Goal: Task Accomplishment & Management: Manage account settings

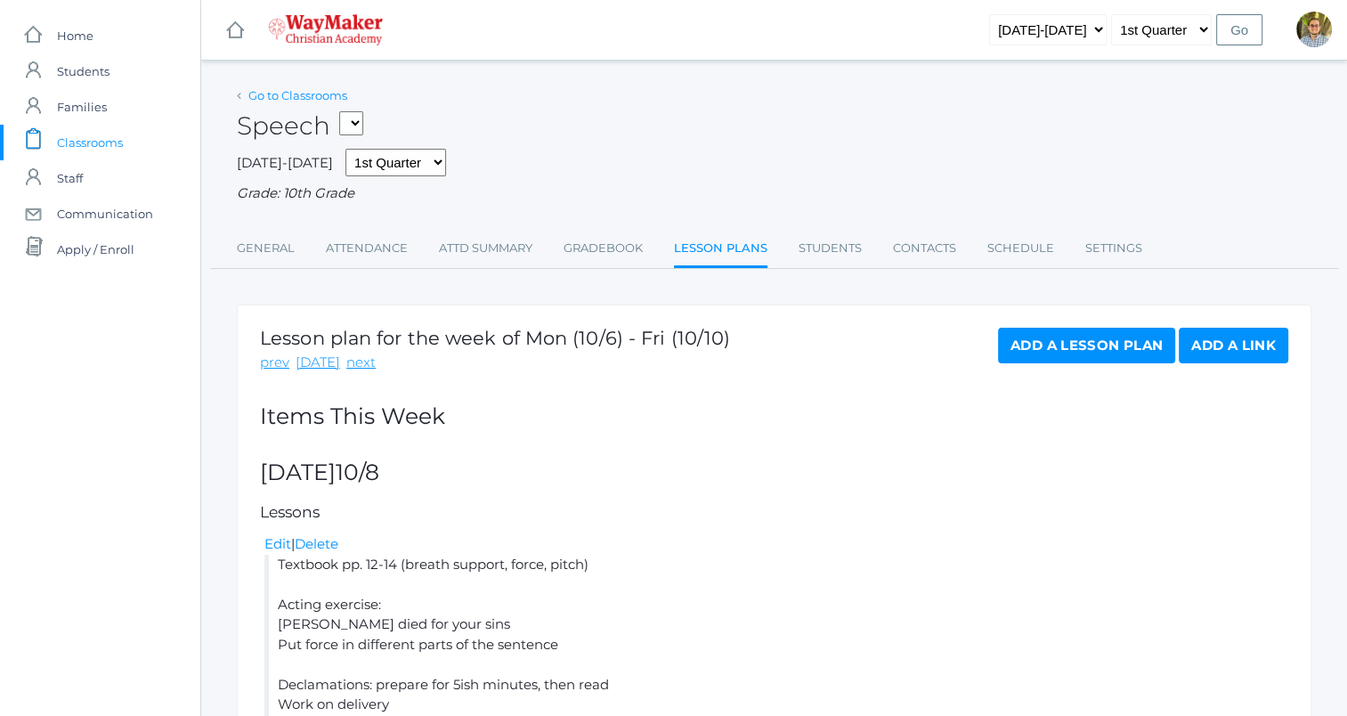
click at [290, 95] on link "Go to Classrooms" at bounding box center [297, 95] width 99 height 14
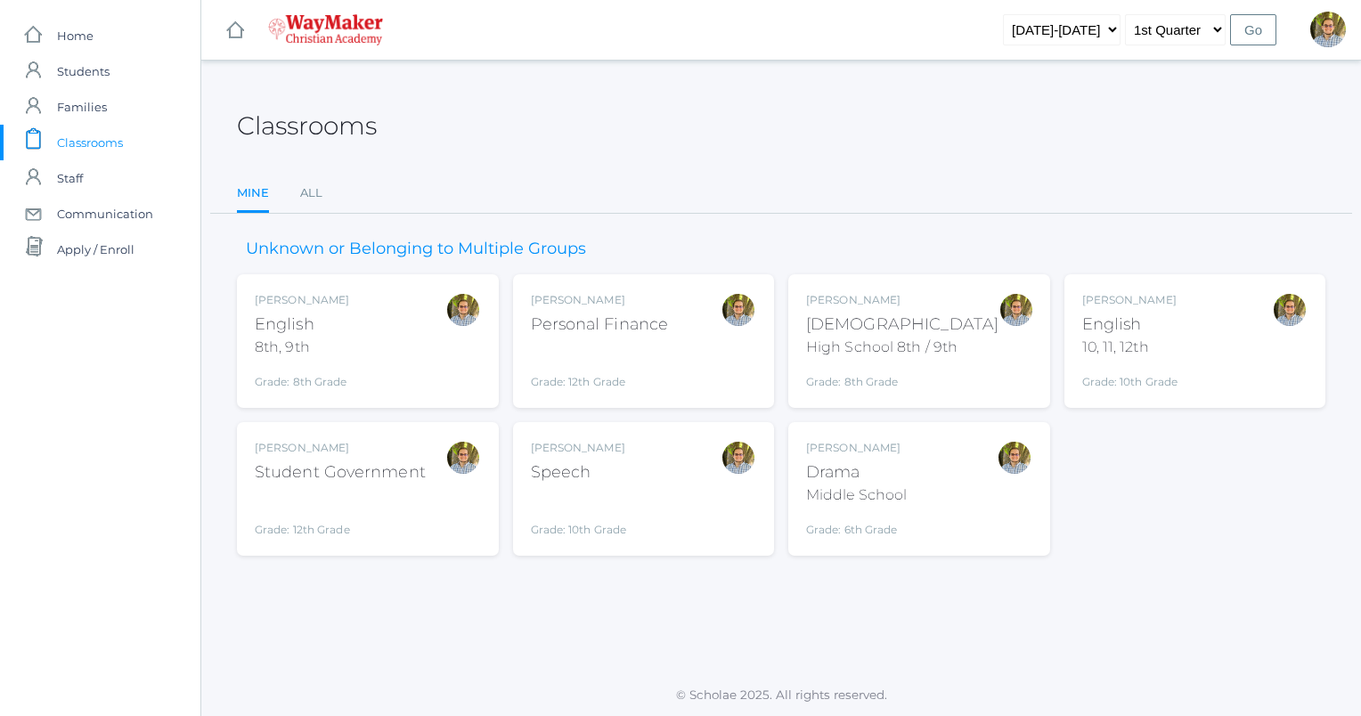
click at [678, 525] on div "Kylen Braileanu Speech Grade: 10th Grade SPEECH" at bounding box center [644, 489] width 226 height 98
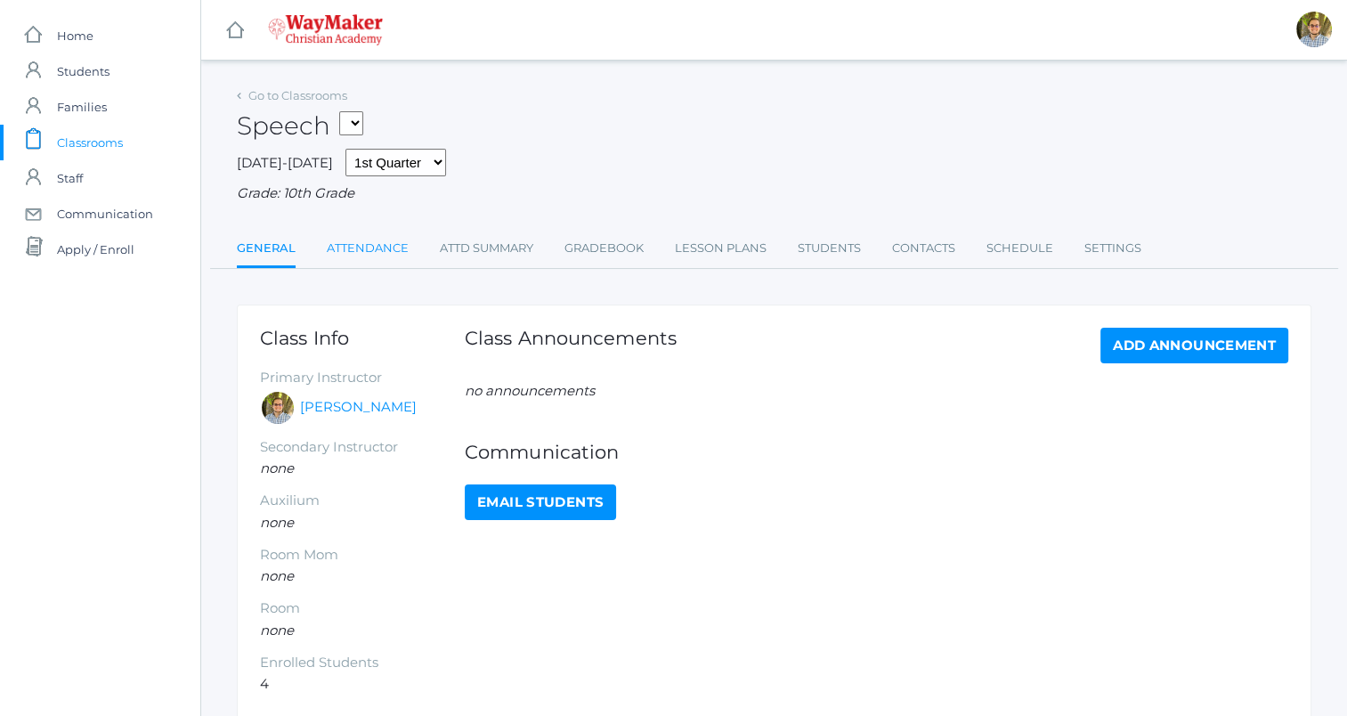
click at [374, 262] on link "Attendance" at bounding box center [368, 249] width 82 height 36
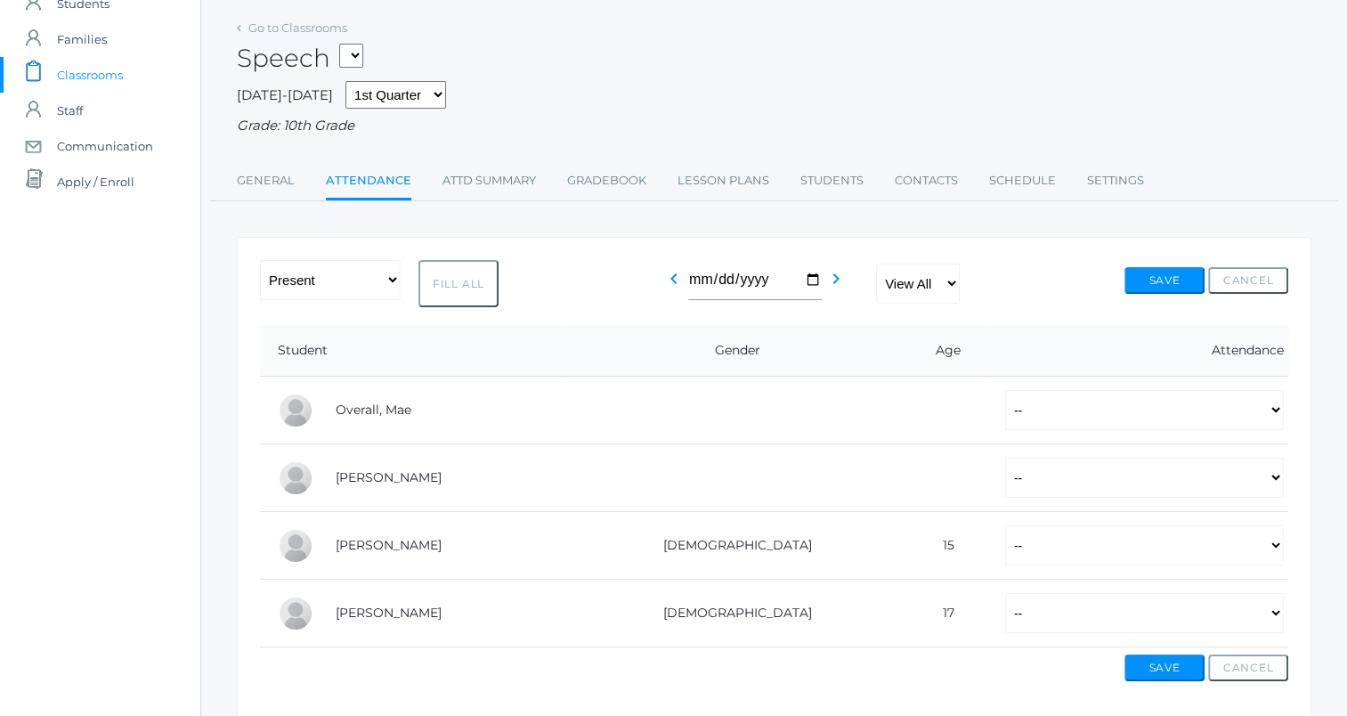
scroll to position [68, 0]
click at [1041, 415] on select "-- Present Tardy Excused Tardy Unexcused Absent Excused Absent Unexcused" at bounding box center [1144, 410] width 279 height 40
select select "AE"
click at [1005, 390] on select "-- Present Tardy Excused Tardy Unexcused Absent Excused Absent Unexcused" at bounding box center [1144, 410] width 279 height 40
click at [1005, 486] on select "-- Present Tardy Excused Tardy Unexcused Absent Excused Absent Unexcused" at bounding box center [1144, 478] width 279 height 40
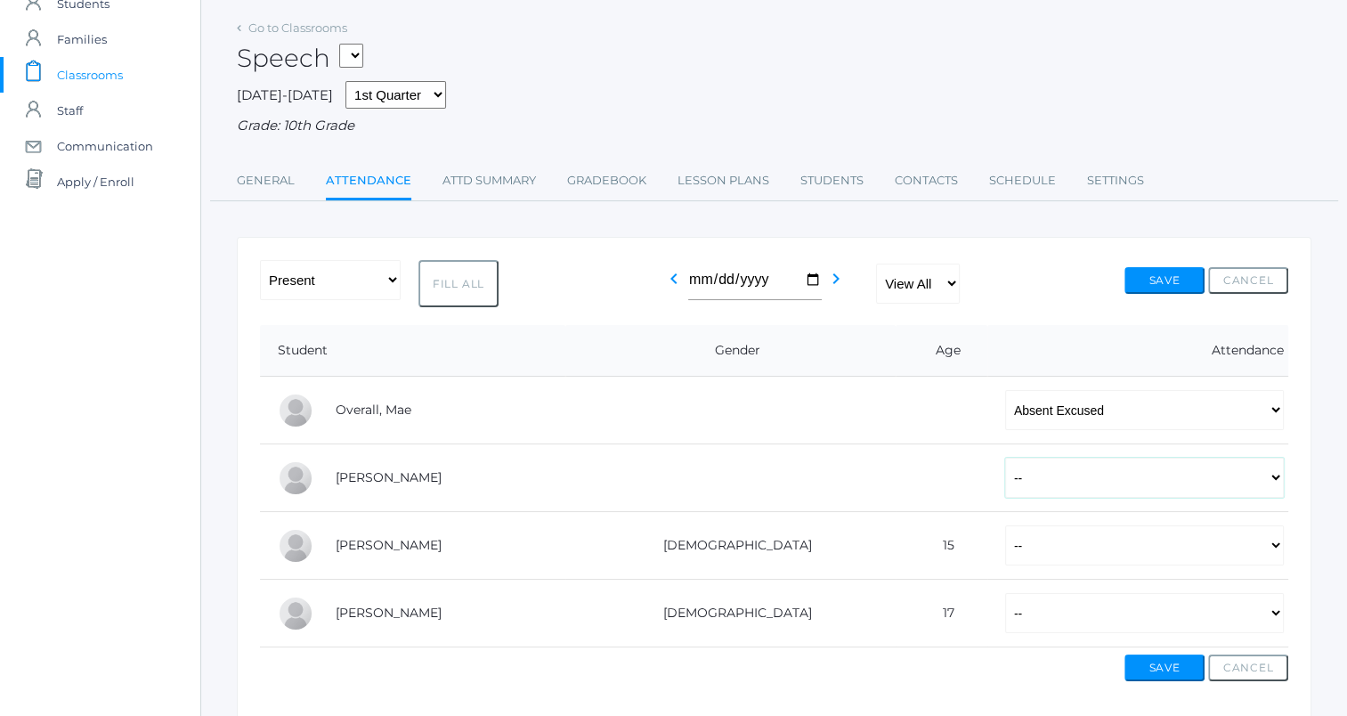
select select "P"
click at [1005, 458] on select "-- Present Tardy Excused Tardy Unexcused Absent Excused Absent Unexcused" at bounding box center [1144, 478] width 279 height 40
click at [1005, 598] on select "-- Present Tardy Excused Tardy Unexcused Absent Excused Absent Unexcused" at bounding box center [1144, 613] width 279 height 40
select select "P"
click at [1005, 593] on select "-- Present Tardy Excused Tardy Unexcused Absent Excused Absent Unexcused" at bounding box center [1144, 613] width 279 height 40
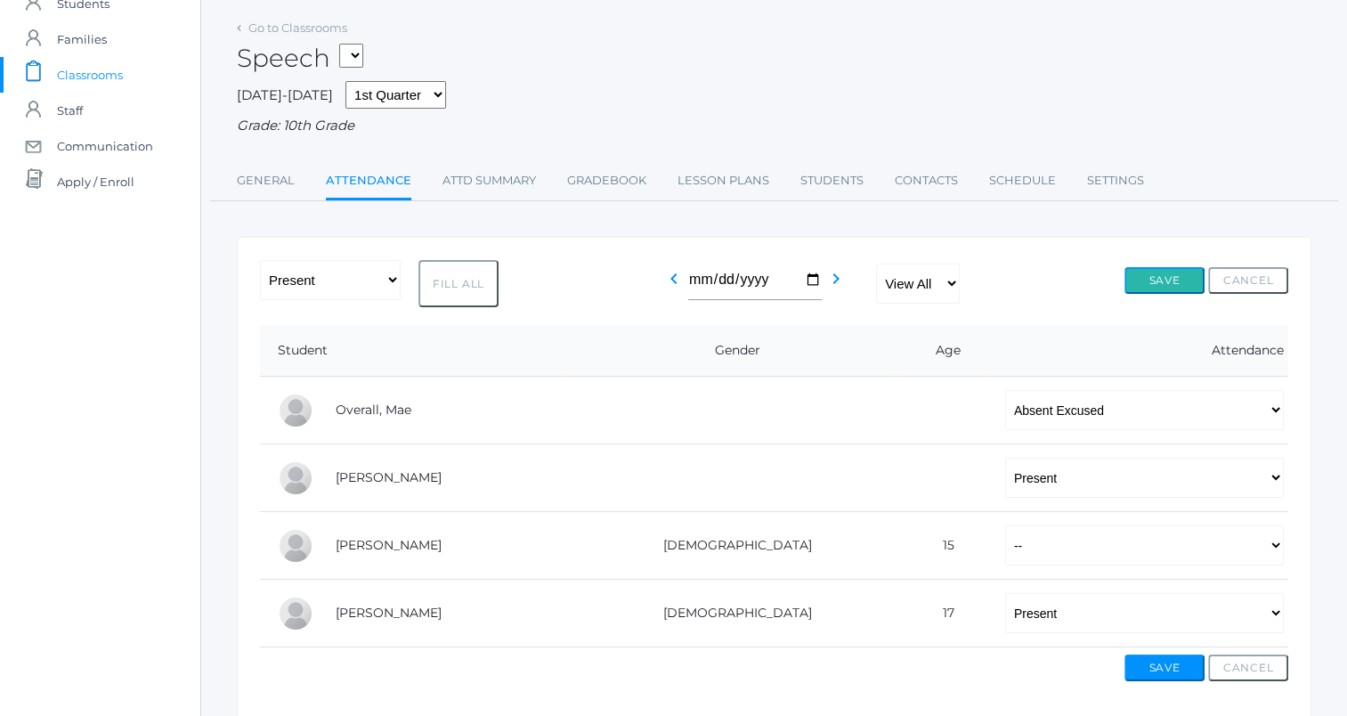
click at [1152, 278] on button "Save" at bounding box center [1165, 280] width 80 height 27
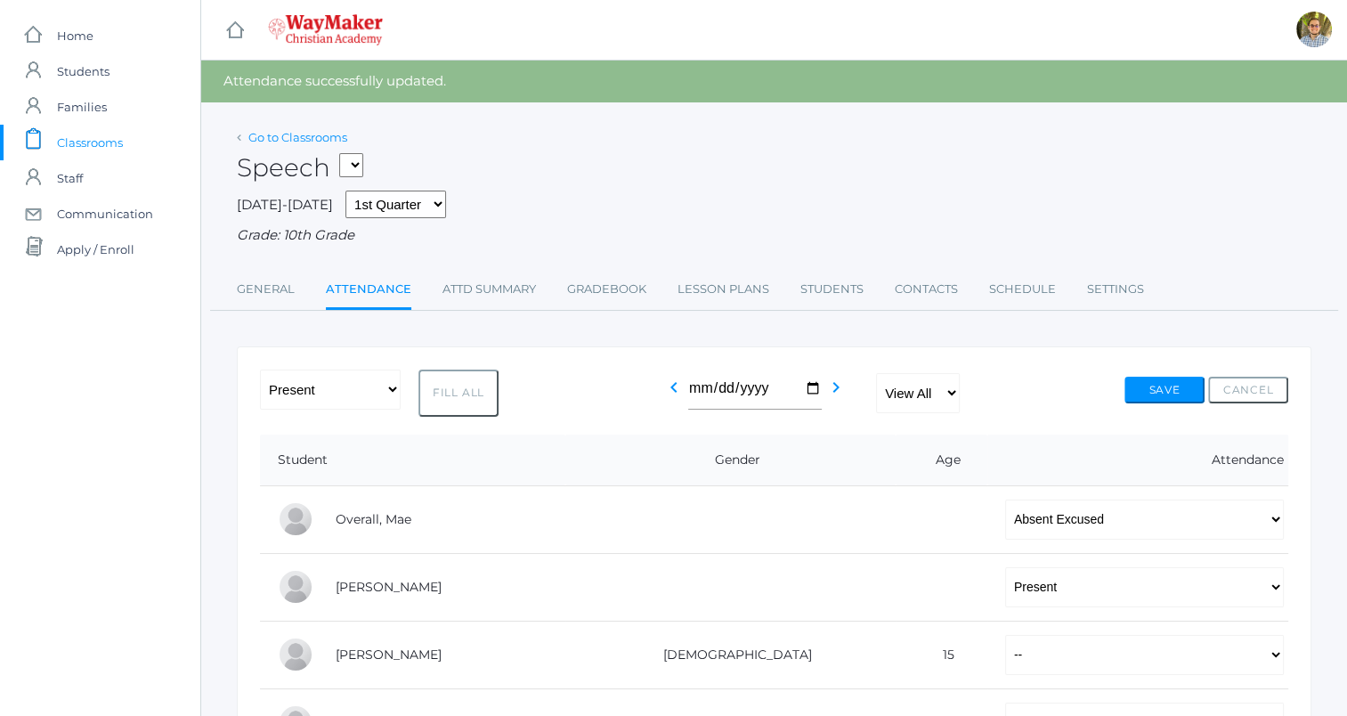
click at [284, 134] on link "Go to Classrooms" at bounding box center [297, 137] width 99 height 14
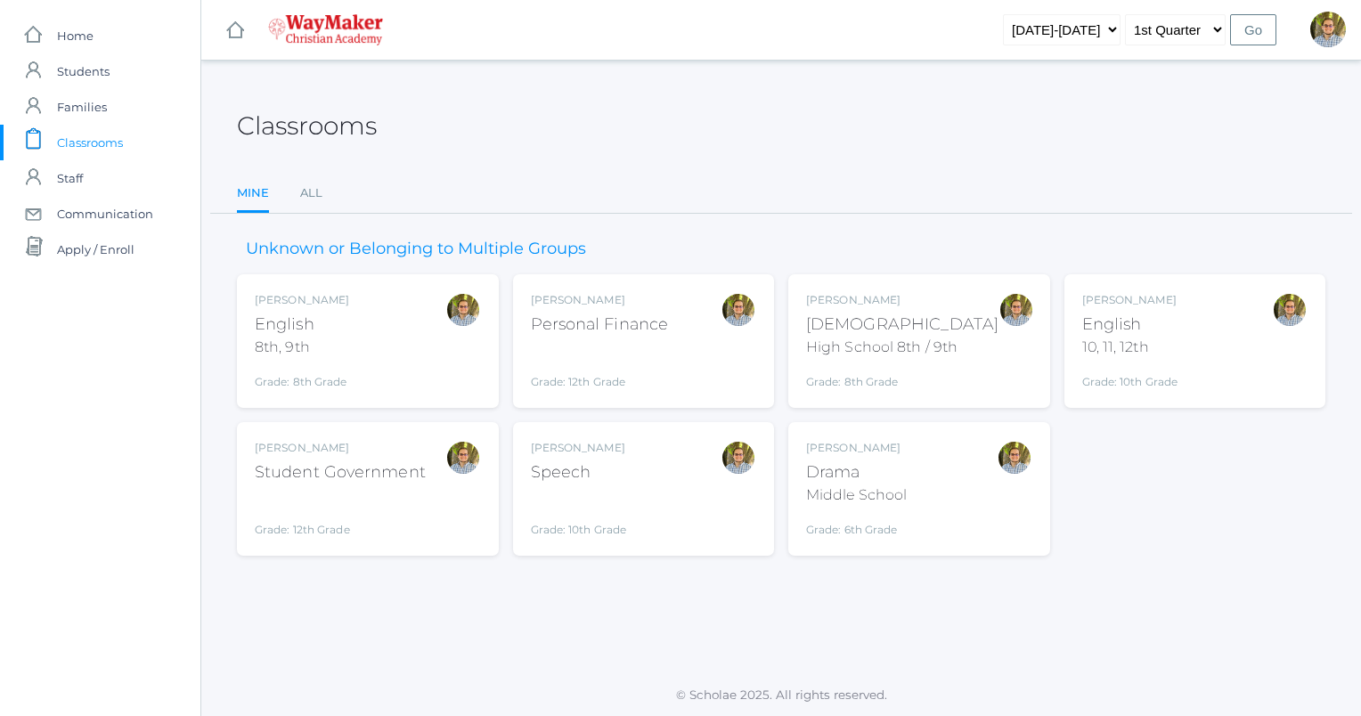
click at [1261, 313] on div "Kylen Braileanu English 10, 11, 12th Grade: 10th Grade HSENGLISH" at bounding box center [1195, 341] width 226 height 98
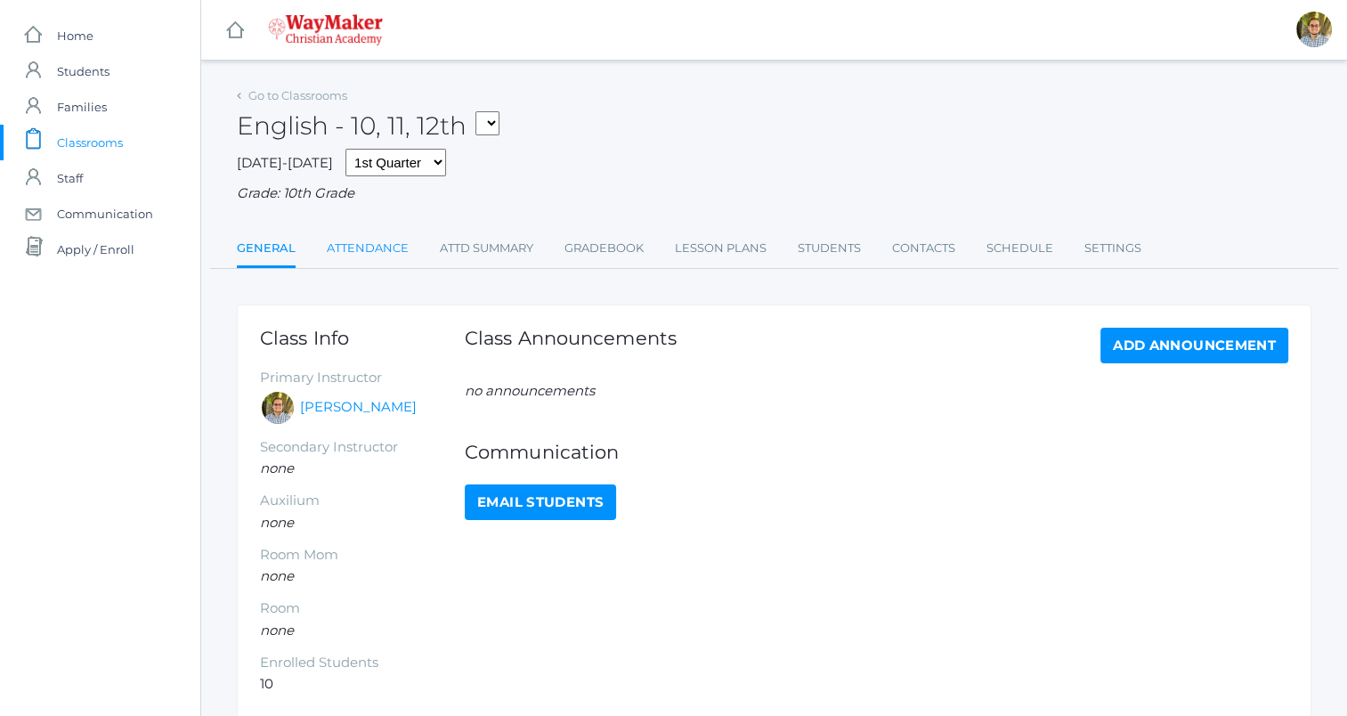
click at [376, 260] on link "Attendance" at bounding box center [368, 249] width 82 height 36
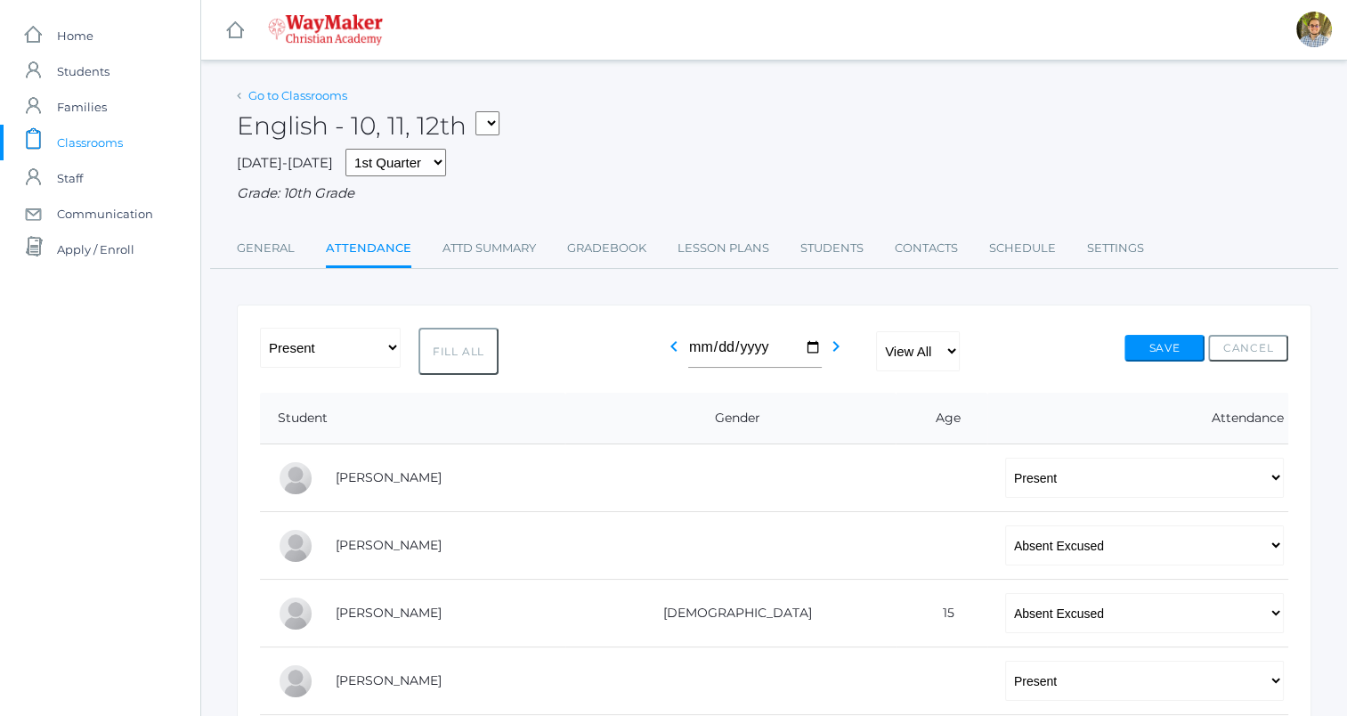
click at [315, 96] on link "Go to Classrooms" at bounding box center [297, 95] width 99 height 14
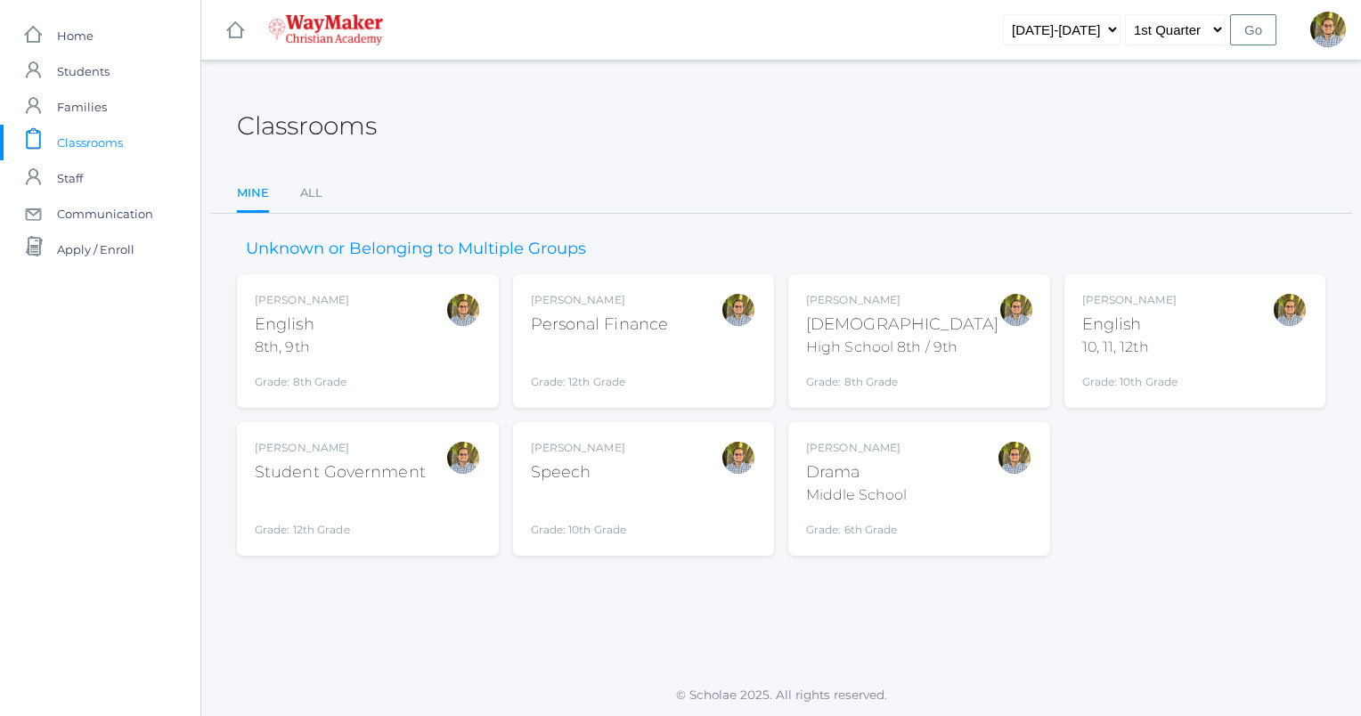
click at [445, 335] on div at bounding box center [463, 341] width 36 height 98
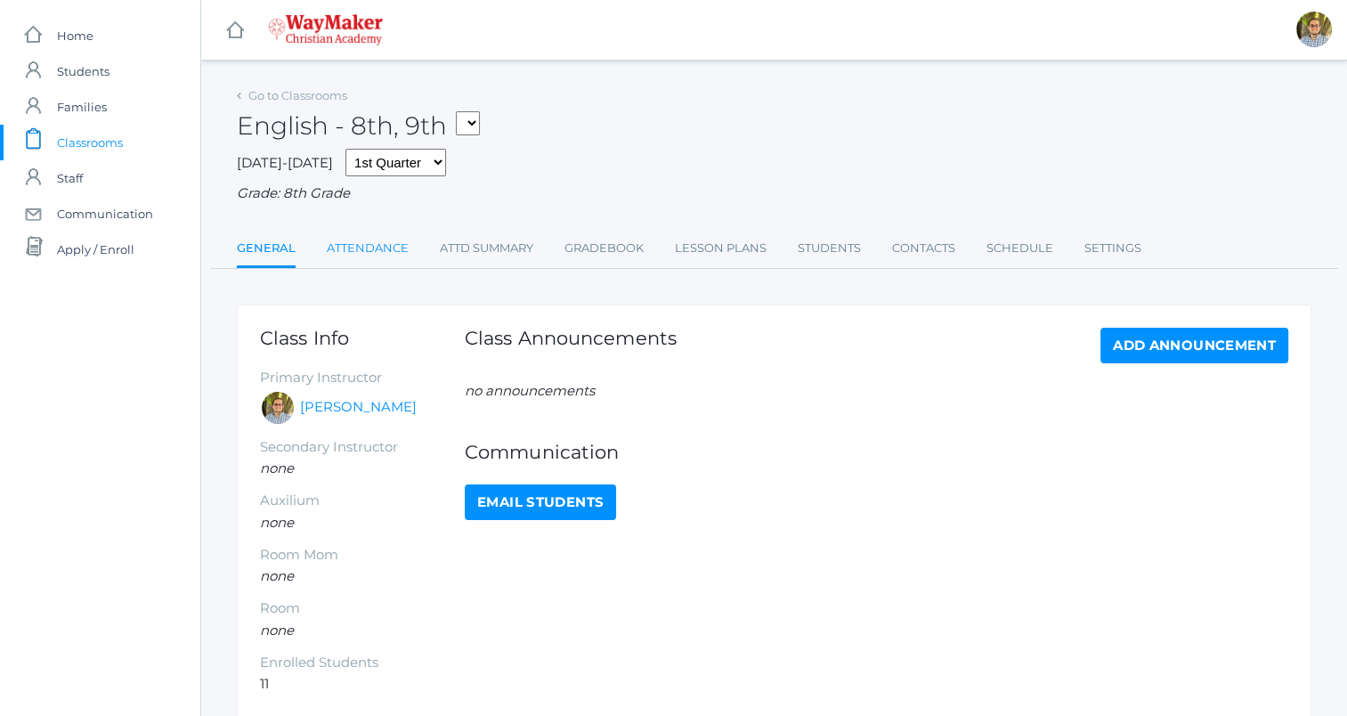
click at [381, 253] on link "Attendance" at bounding box center [368, 249] width 82 height 36
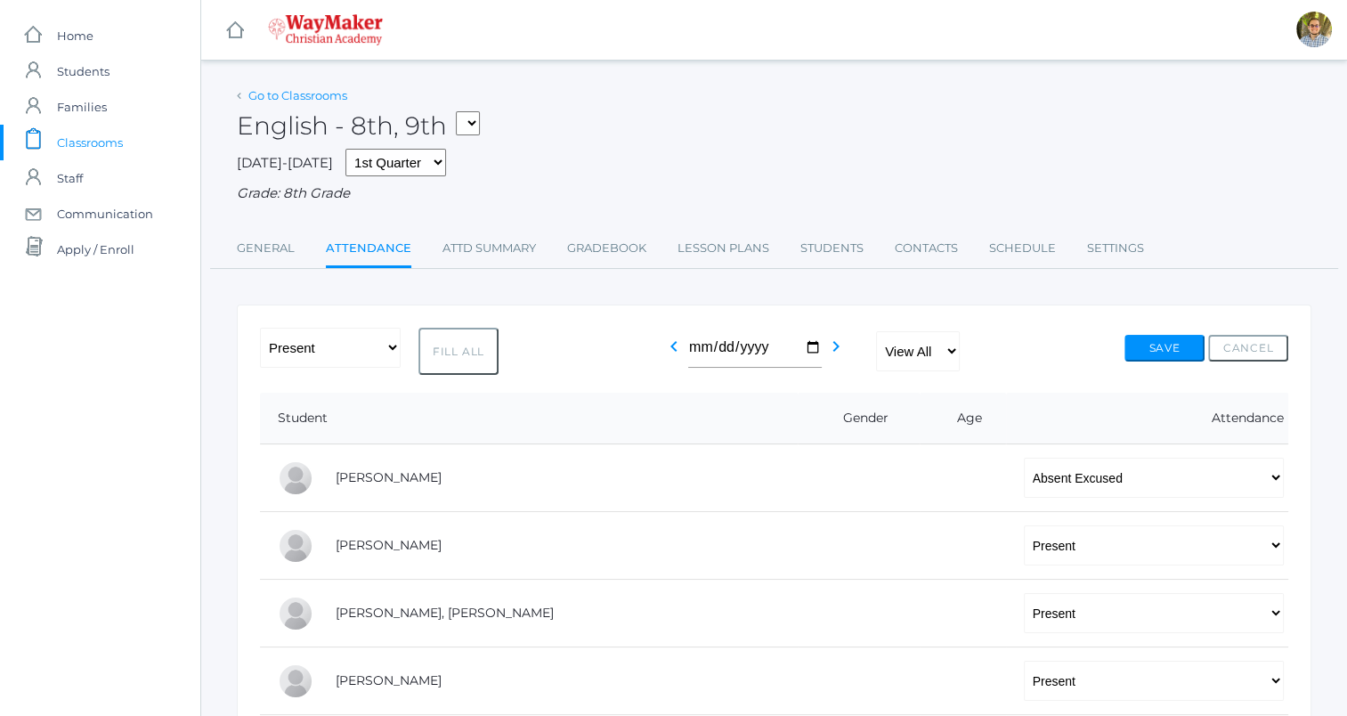
click at [309, 97] on link "Go to Classrooms" at bounding box center [297, 95] width 99 height 14
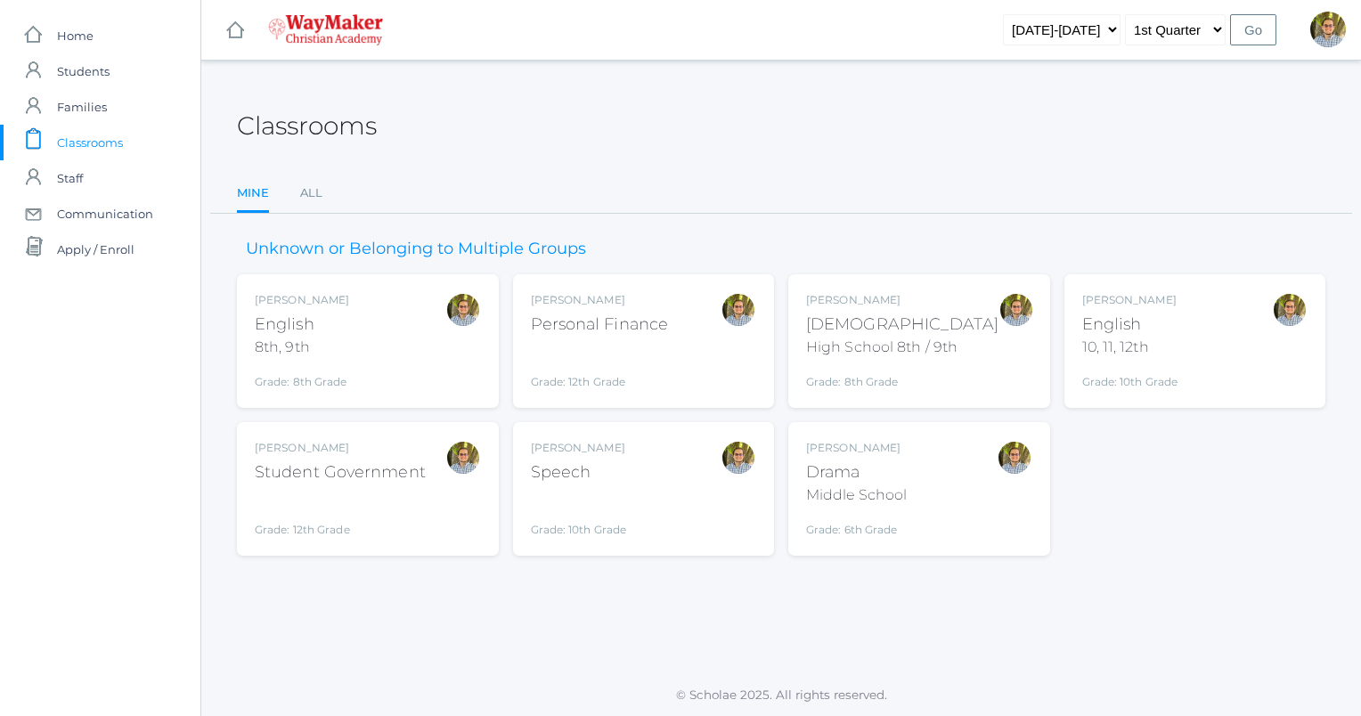
click at [991, 337] on div "[PERSON_NAME] Bible High School 8th / 9th Grade: 8th Grade HSBIBLE" at bounding box center [919, 341] width 226 height 98
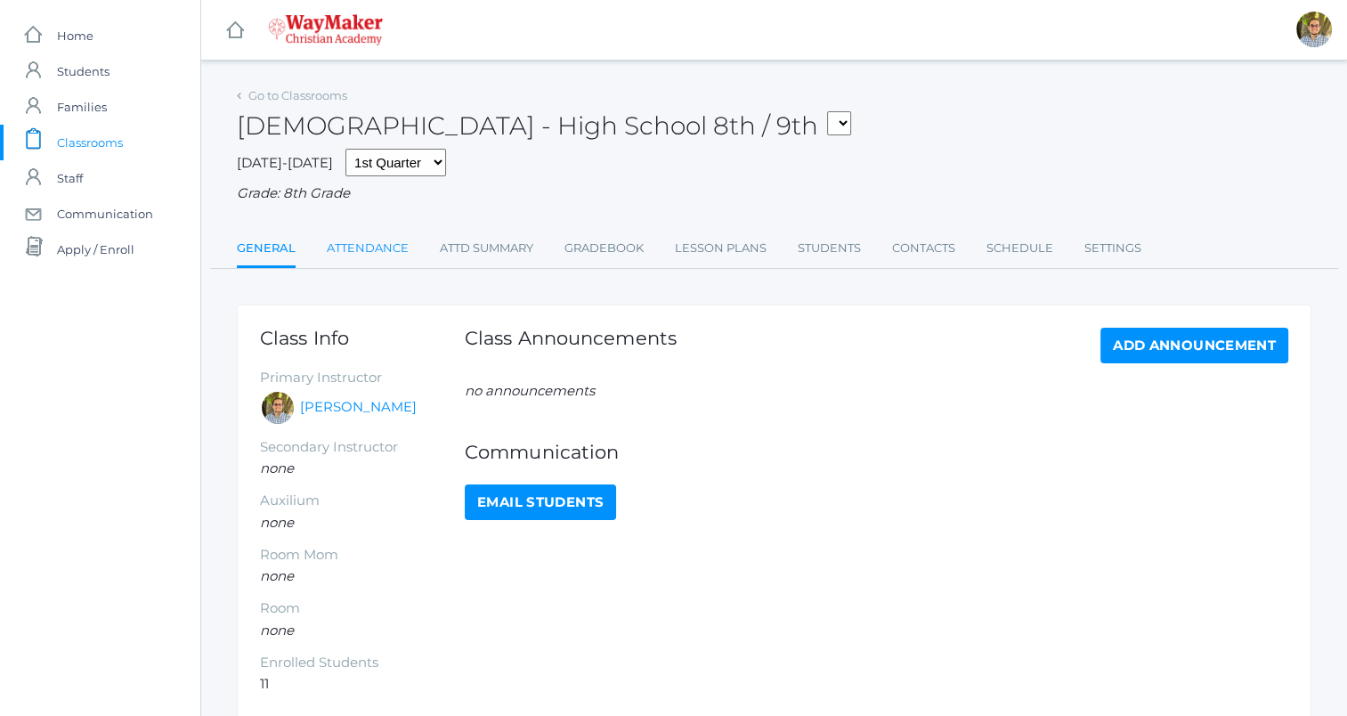
click at [370, 247] on link "Attendance" at bounding box center [368, 249] width 82 height 36
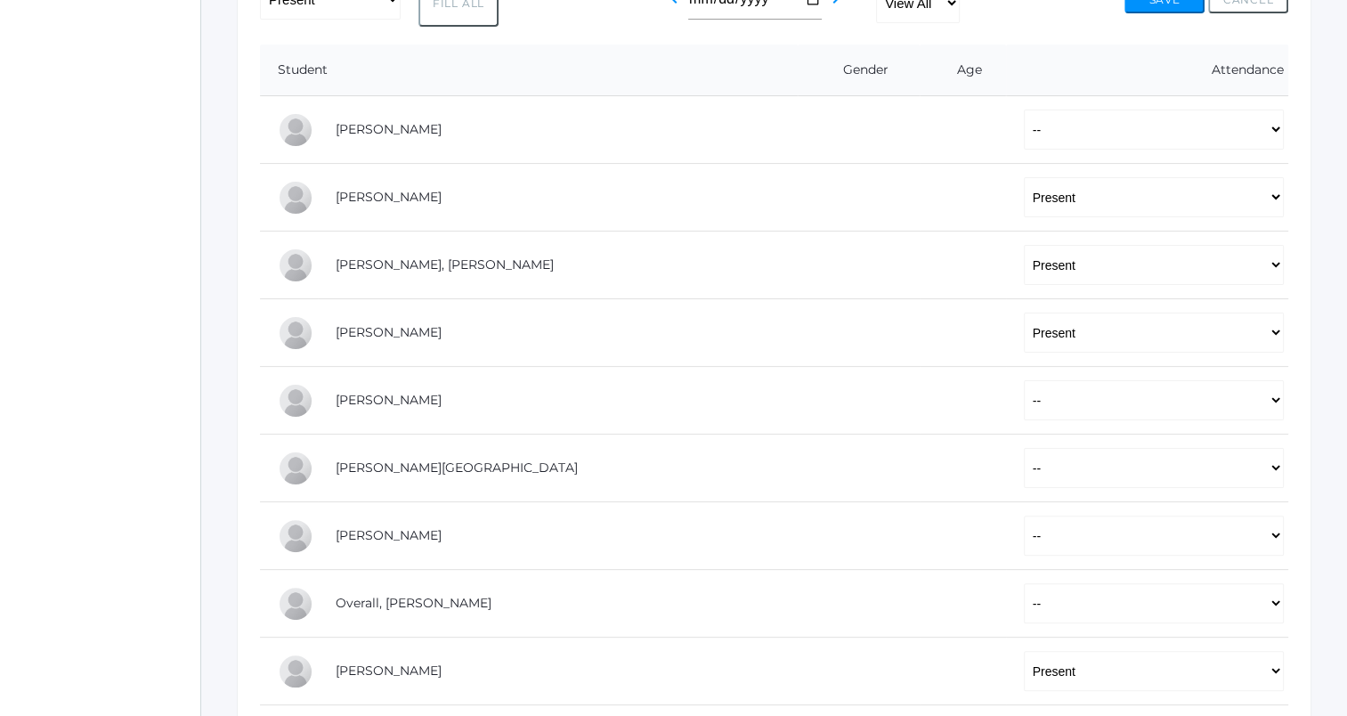
scroll to position [399, 0]
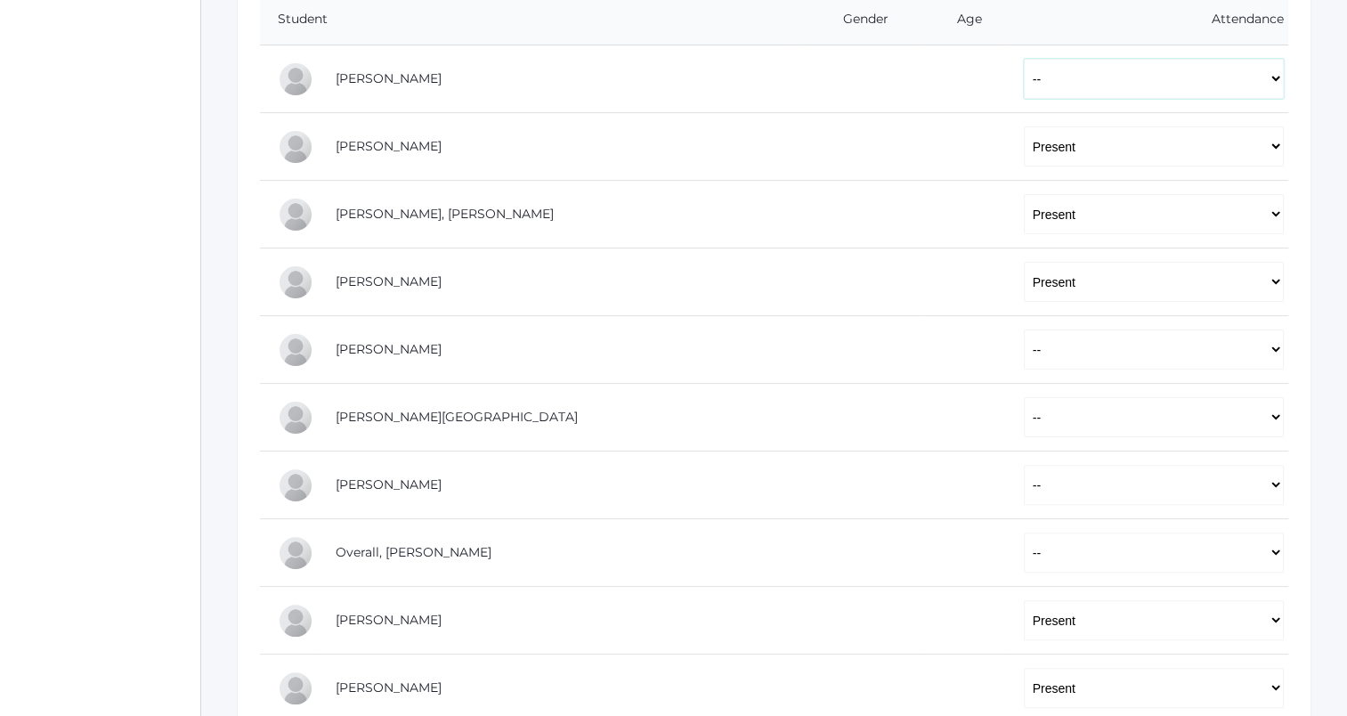
click at [1024, 80] on select "-- Present Tardy Excused Tardy Unexcused Absent Excused Absent Unexcused" at bounding box center [1154, 79] width 260 height 40
click at [920, 68] on td at bounding box center [962, 79] width 85 height 68
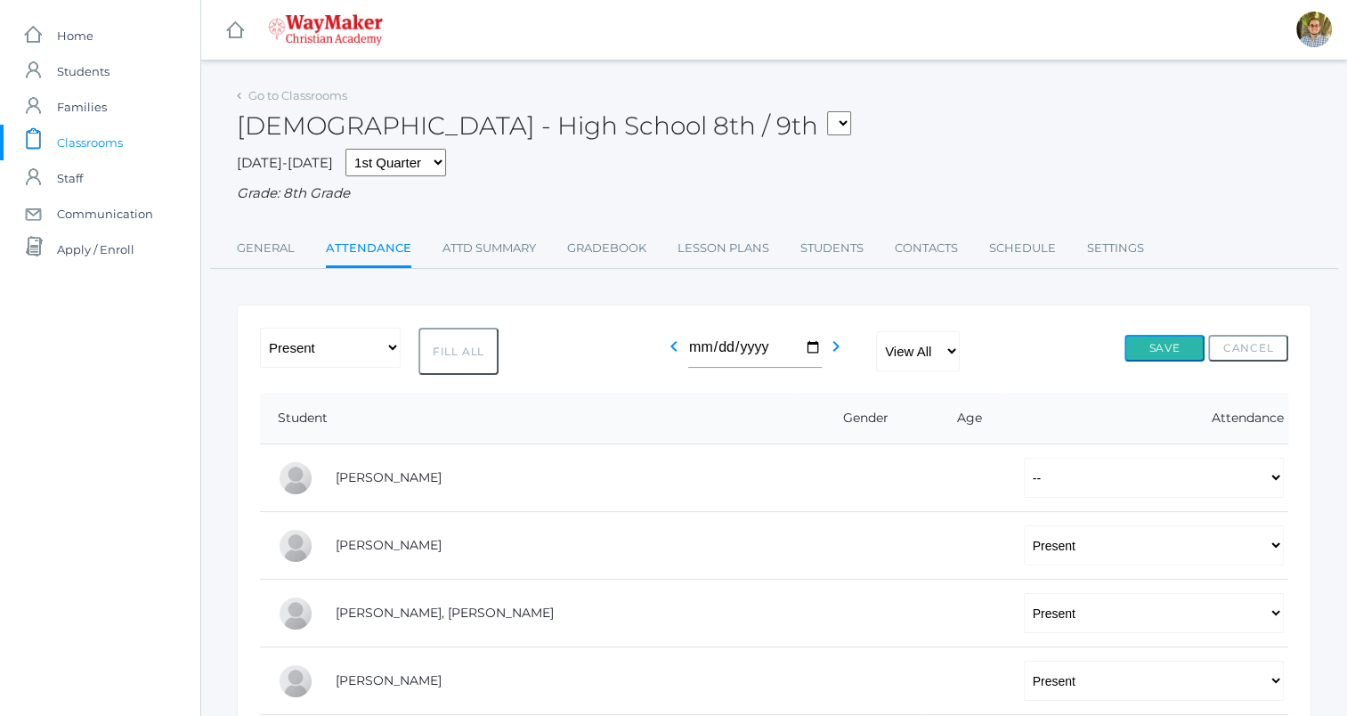
click at [1172, 346] on button "Save" at bounding box center [1165, 348] width 80 height 27
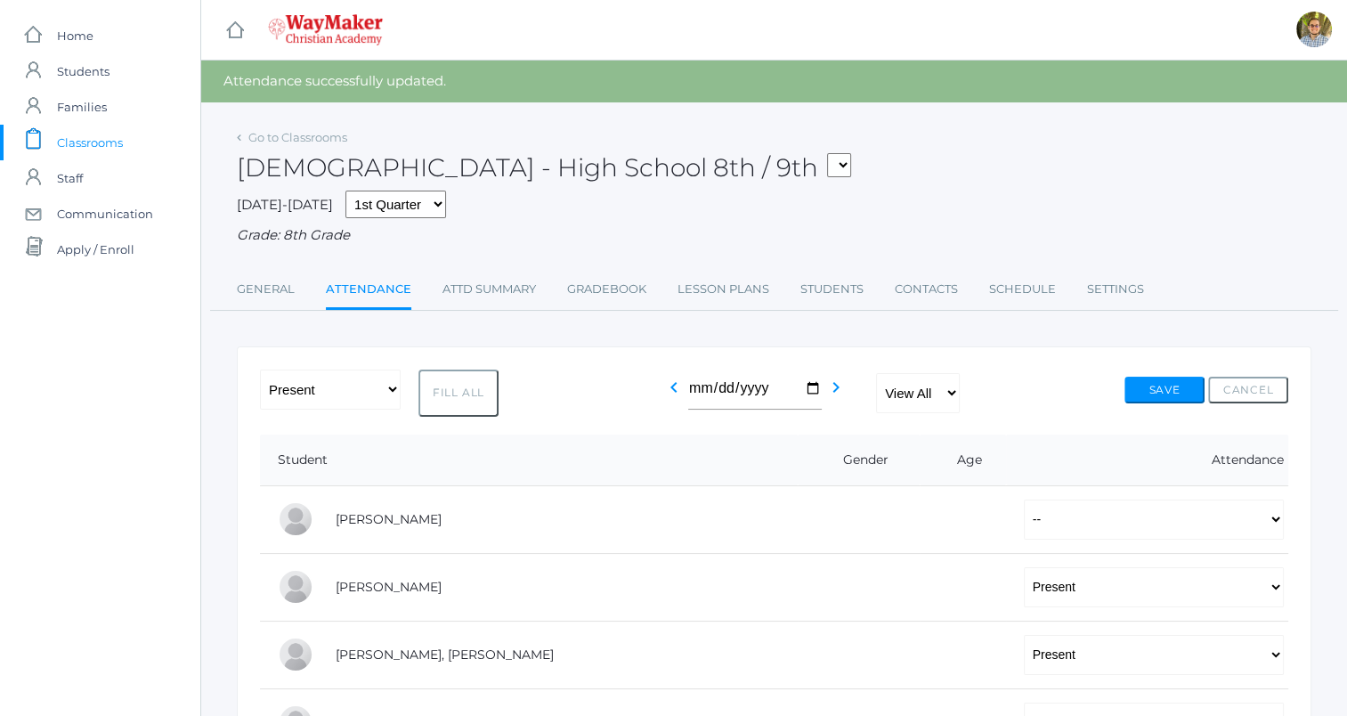
click at [118, 141] on span "Classrooms" at bounding box center [90, 143] width 66 height 36
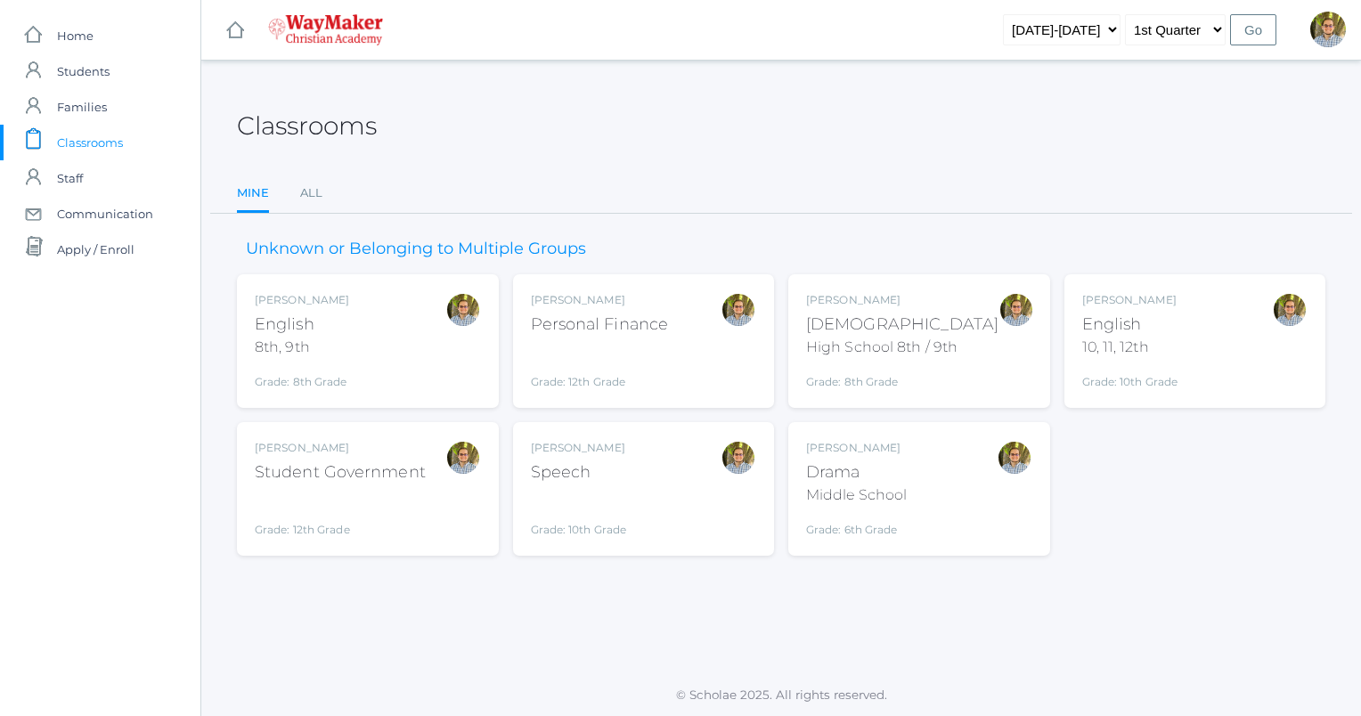
click at [957, 517] on div "[PERSON_NAME] Drama Middle School Grade: 6th Grade THEATER" at bounding box center [919, 489] width 226 height 98
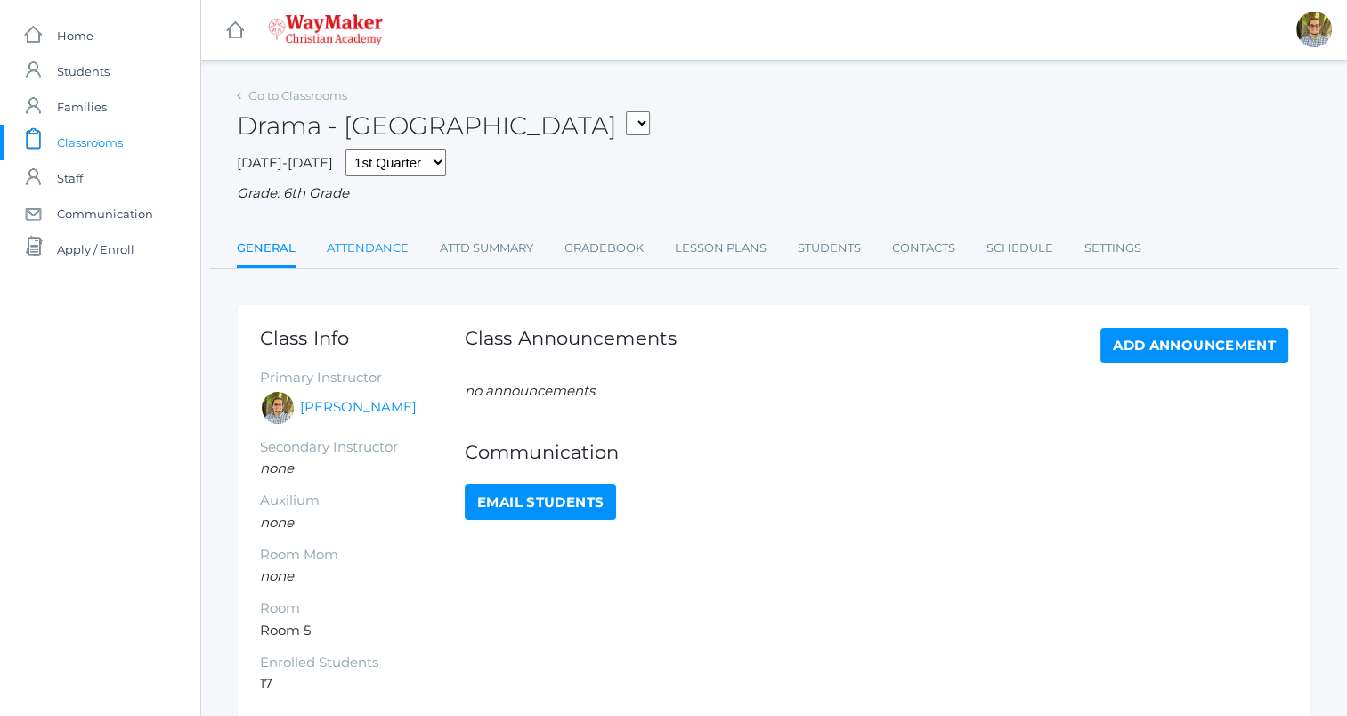
click at [378, 252] on link "Attendance" at bounding box center [368, 249] width 82 height 36
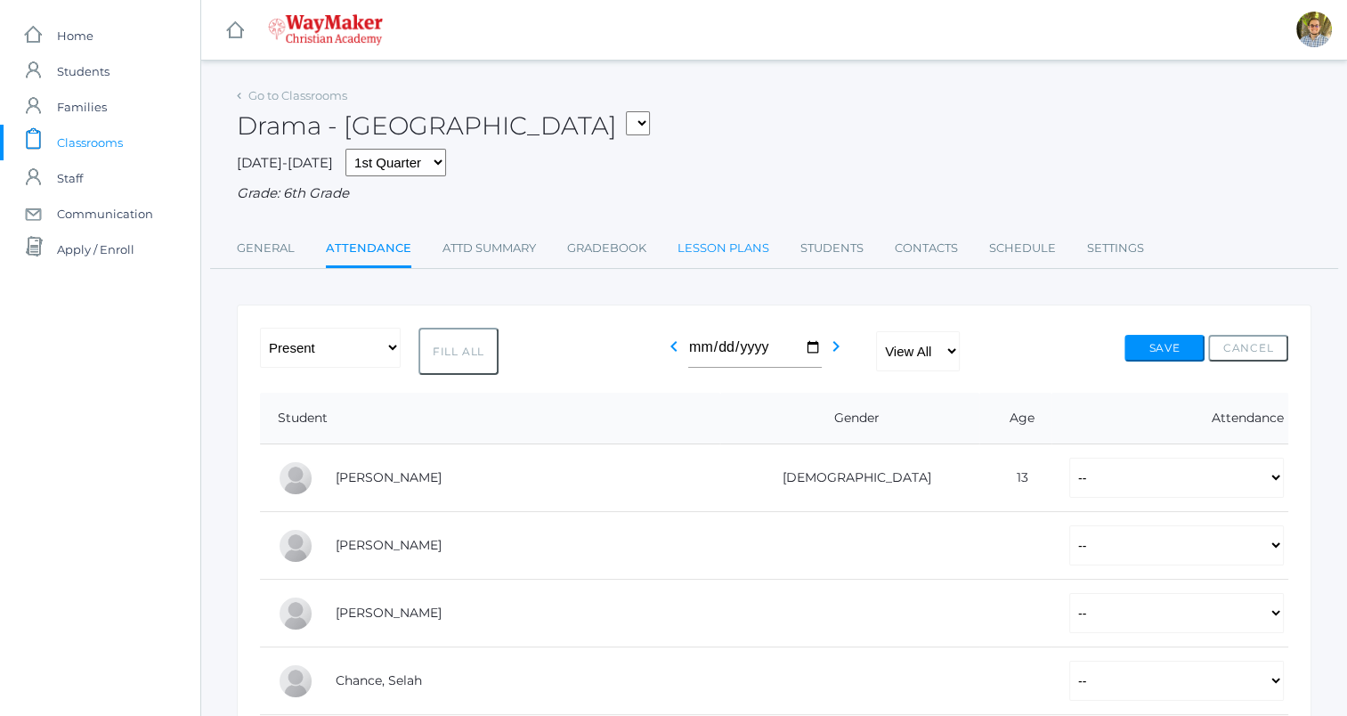
click at [701, 242] on link "Lesson Plans" at bounding box center [724, 249] width 92 height 36
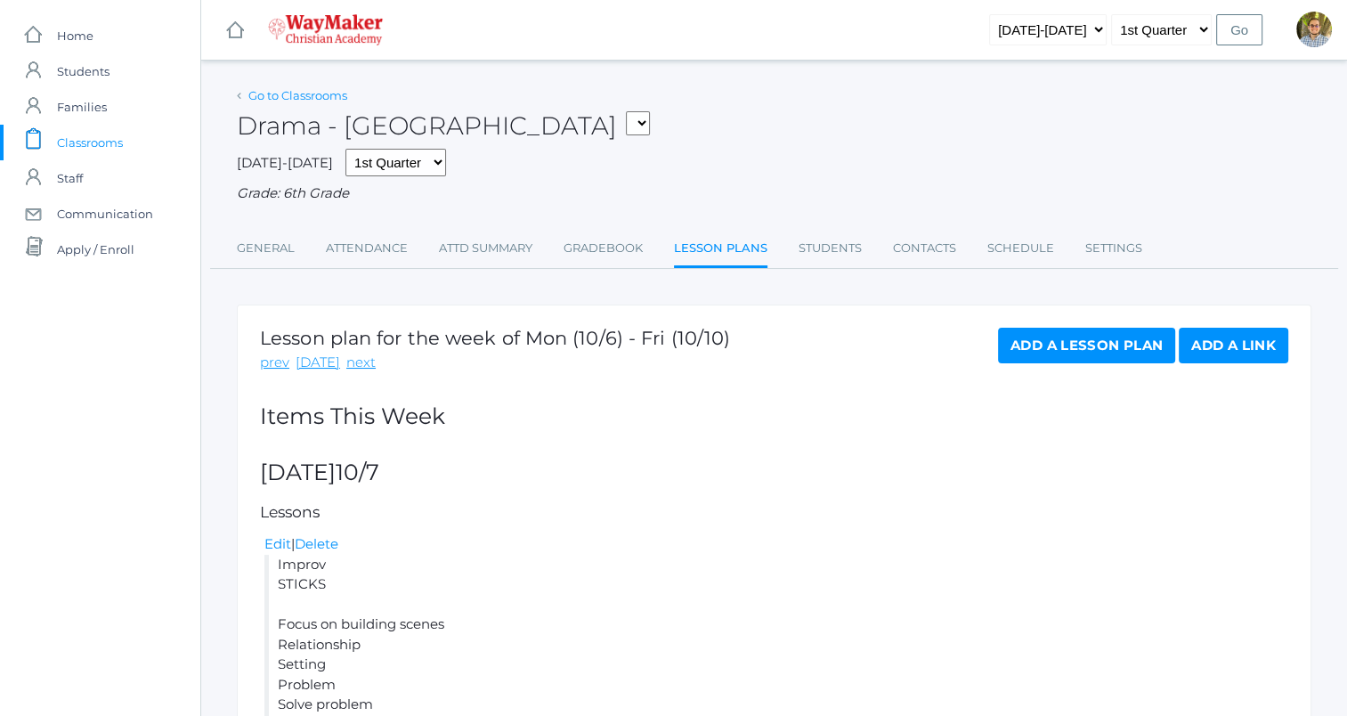
click at [330, 93] on link "Go to Classrooms" at bounding box center [297, 95] width 99 height 14
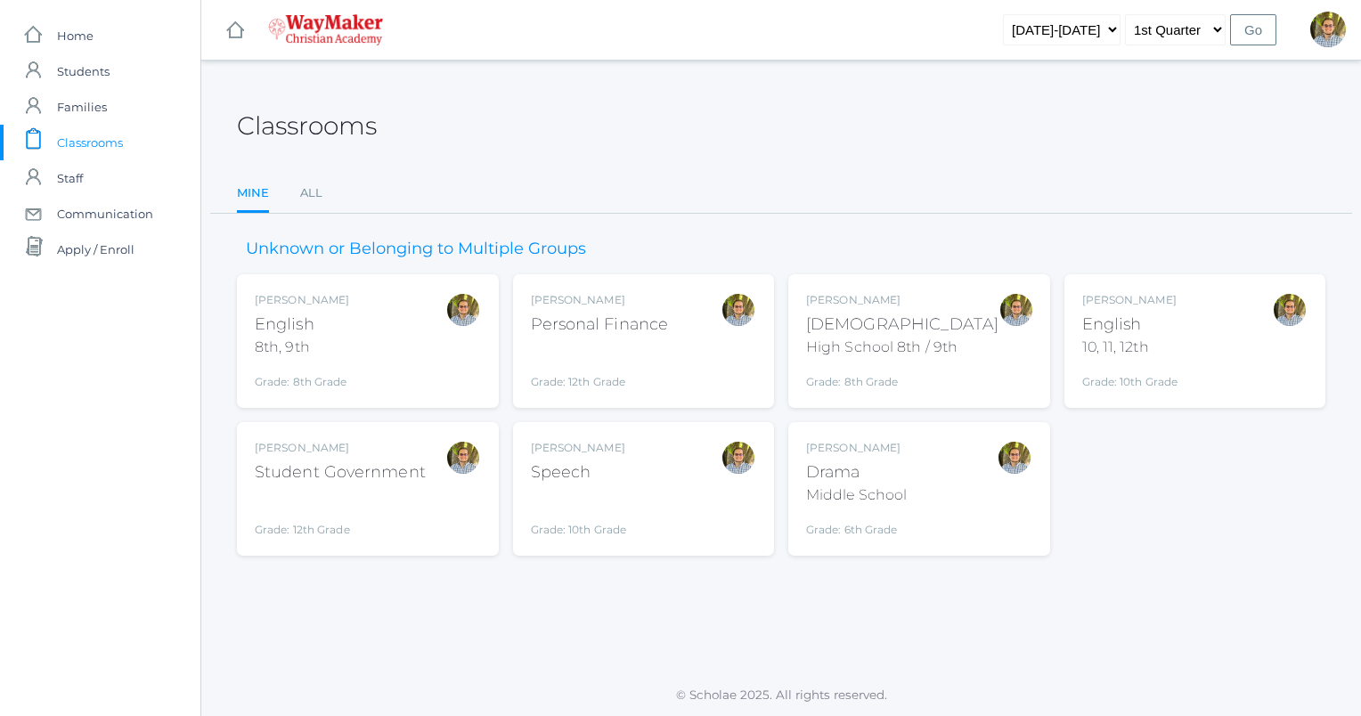
click at [398, 383] on div "[PERSON_NAME] [DEMOGRAPHIC_DATA] 8th, 9th Grade: 8th Grade 08ENGLISH" at bounding box center [368, 341] width 226 height 98
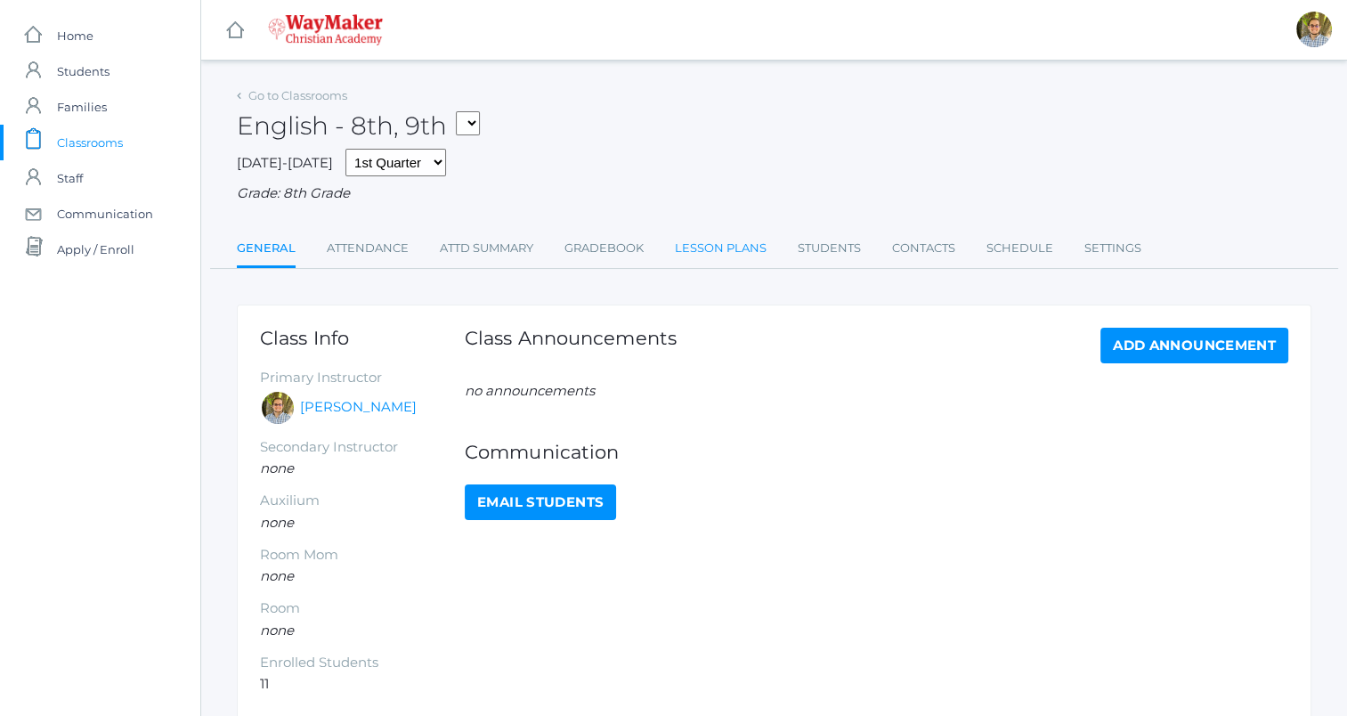
click at [718, 249] on link "Lesson Plans" at bounding box center [721, 249] width 92 height 36
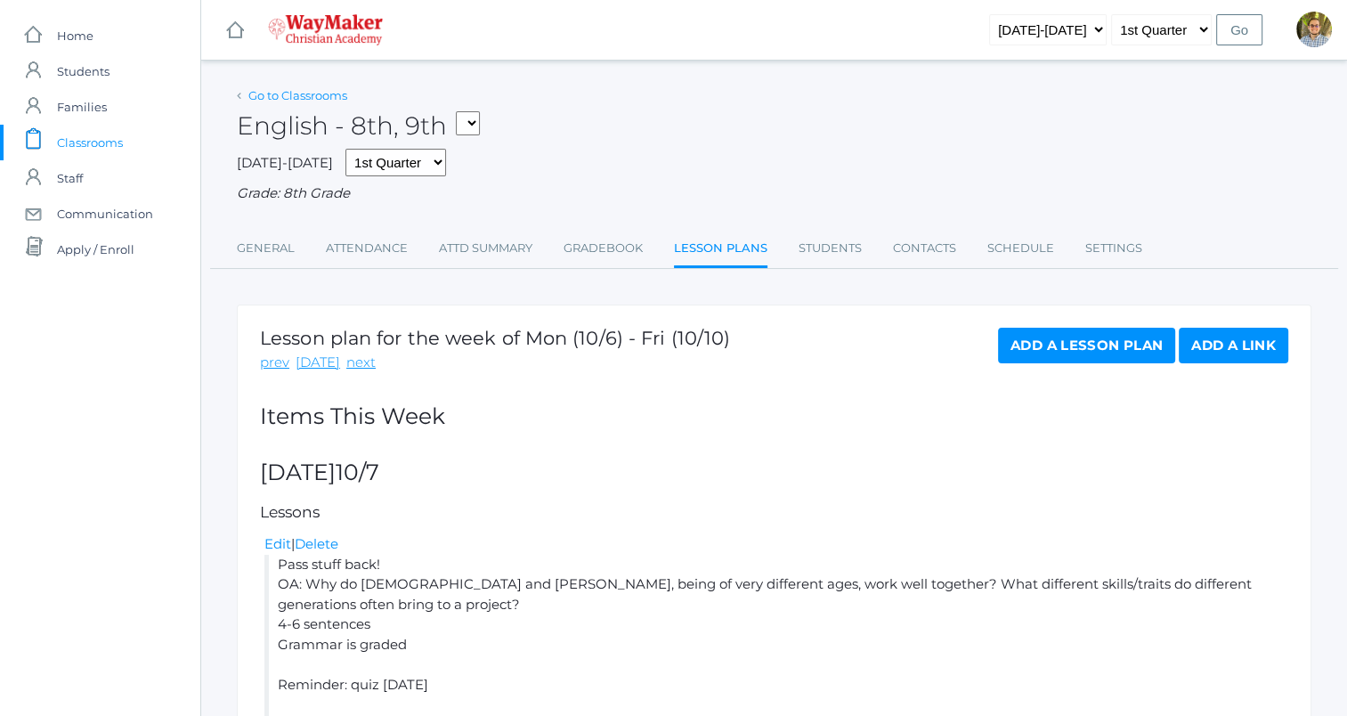
click at [314, 102] on link "Go to Classrooms" at bounding box center [297, 95] width 99 height 14
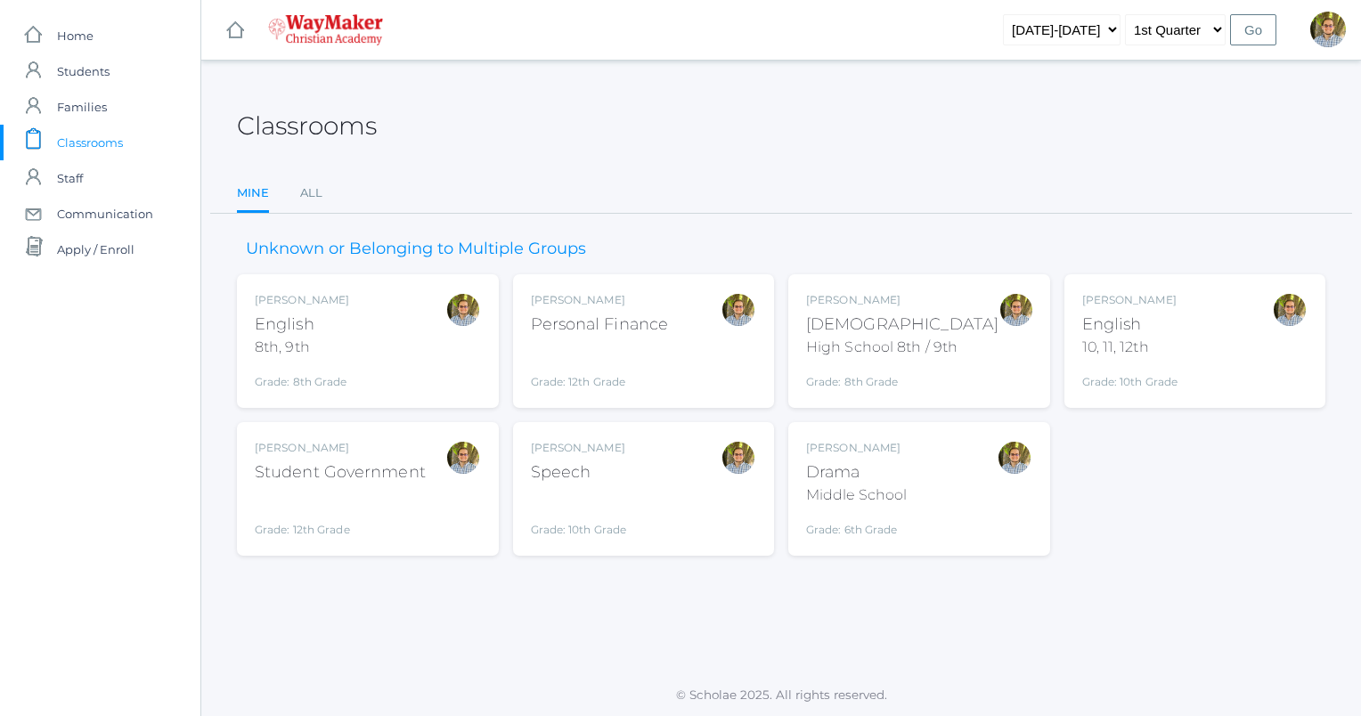
click at [1201, 336] on div "Kylen Braileanu English 10, 11, 12th Grade: 10th Grade HSENGLISH" at bounding box center [1195, 341] width 226 height 98
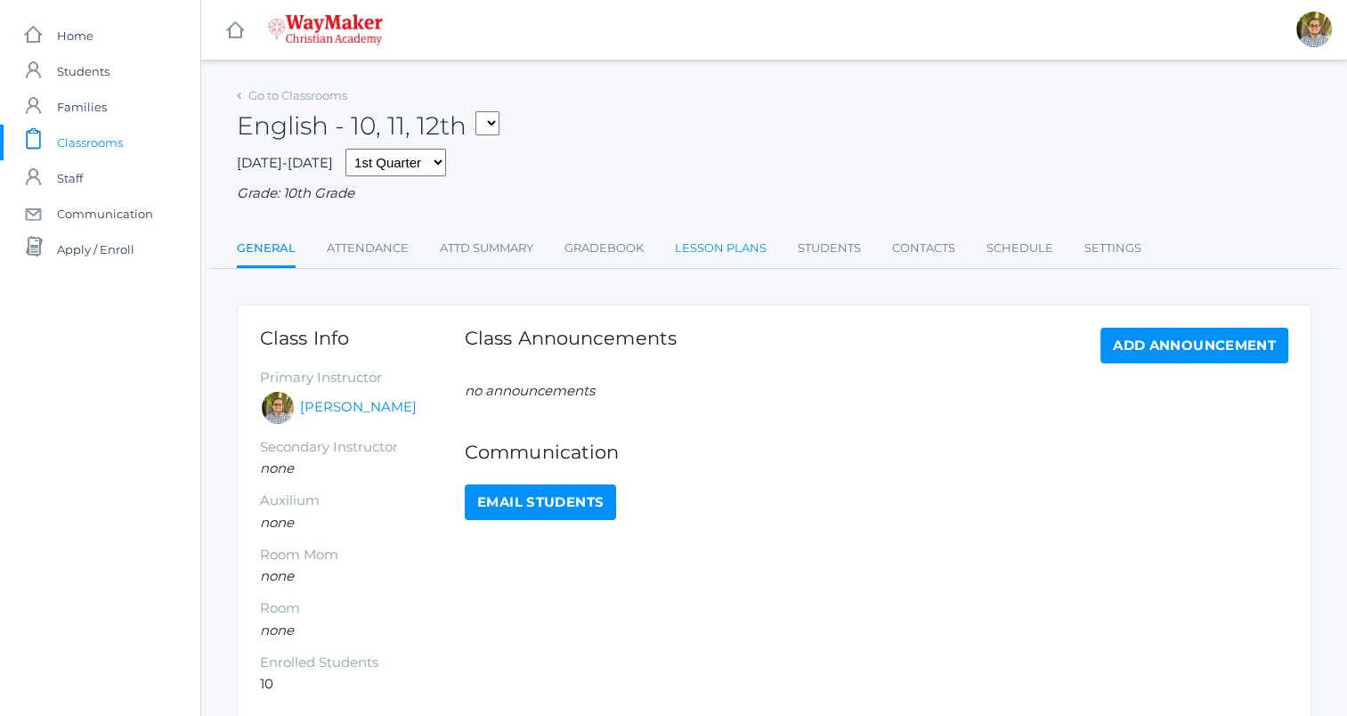
click at [716, 246] on link "Lesson Plans" at bounding box center [721, 249] width 92 height 36
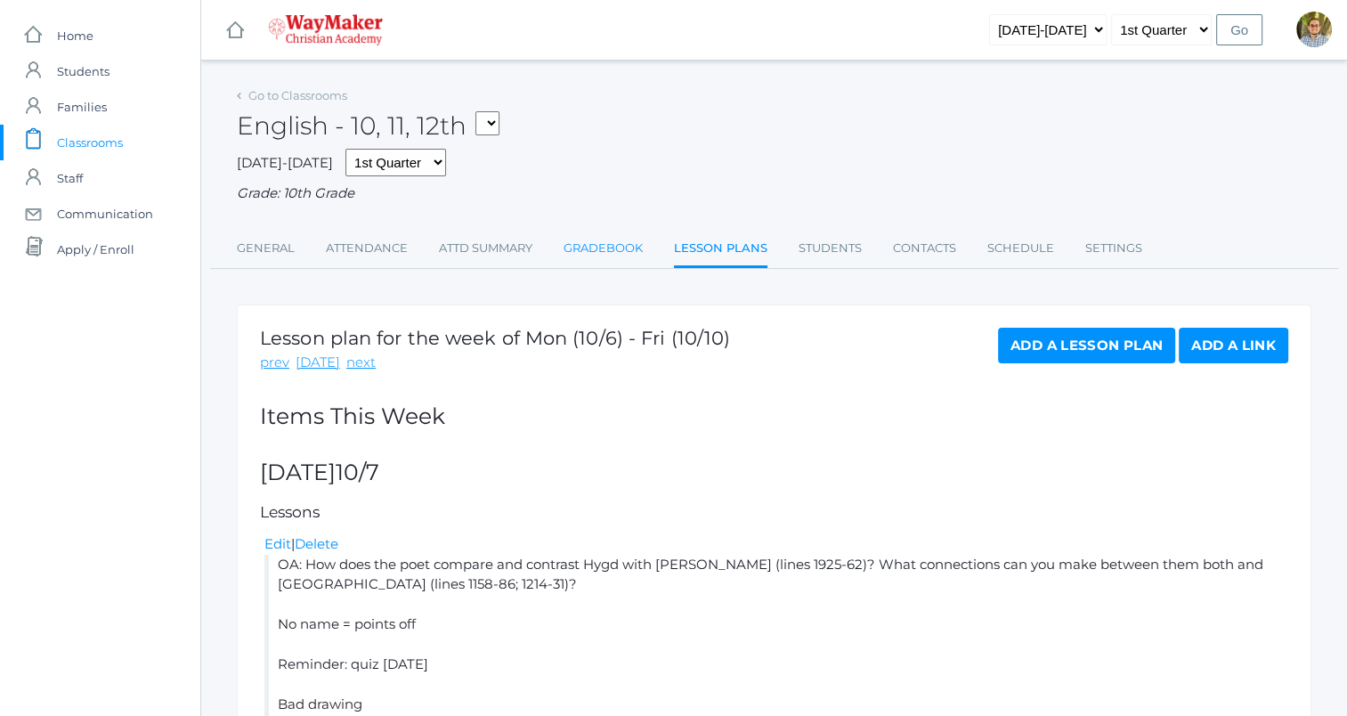
click at [589, 246] on link "Gradebook" at bounding box center [603, 249] width 79 height 36
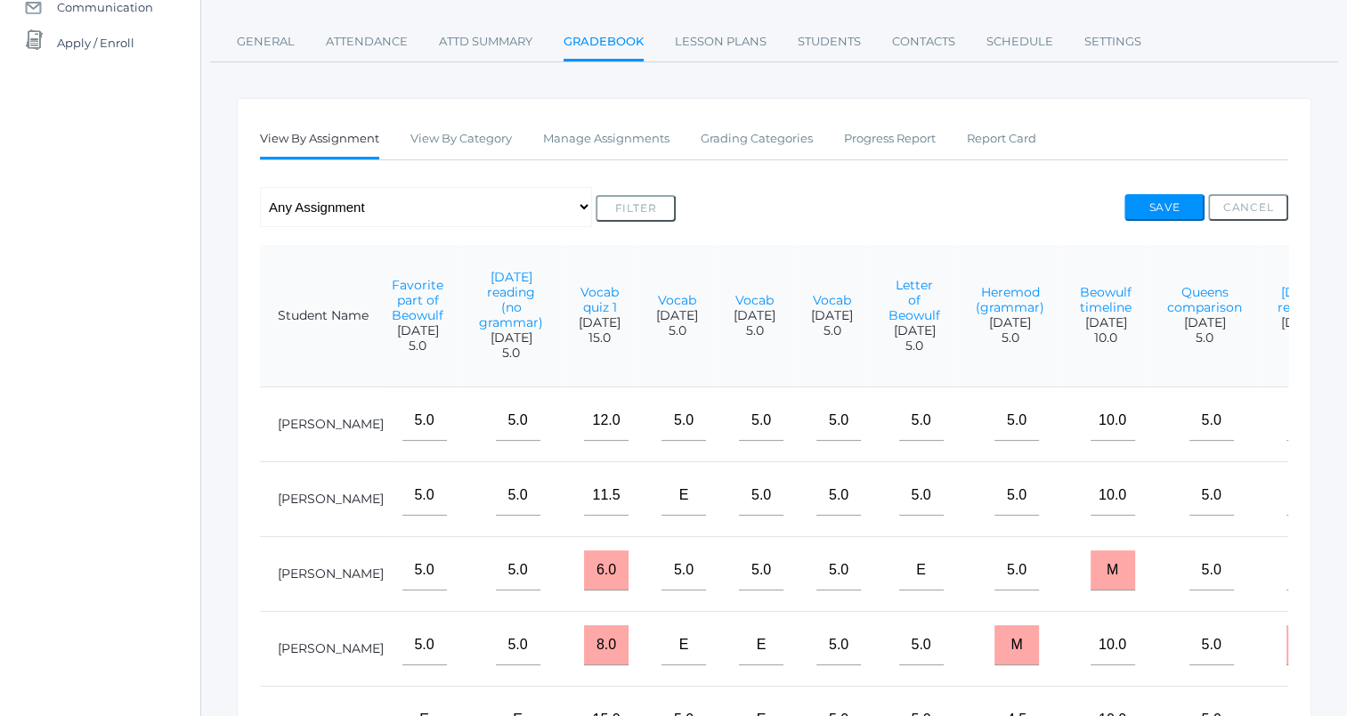
scroll to position [150, 0]
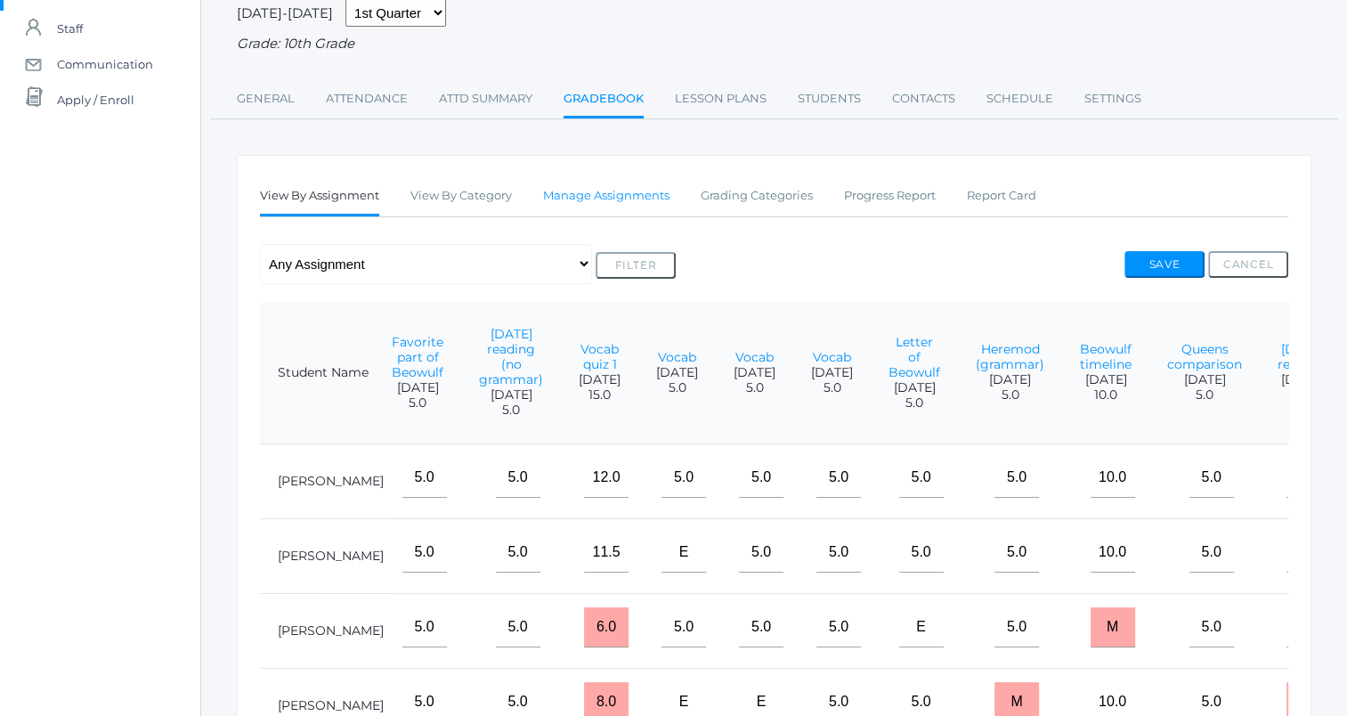
click at [641, 198] on link "Manage Assignments" at bounding box center [606, 196] width 126 height 36
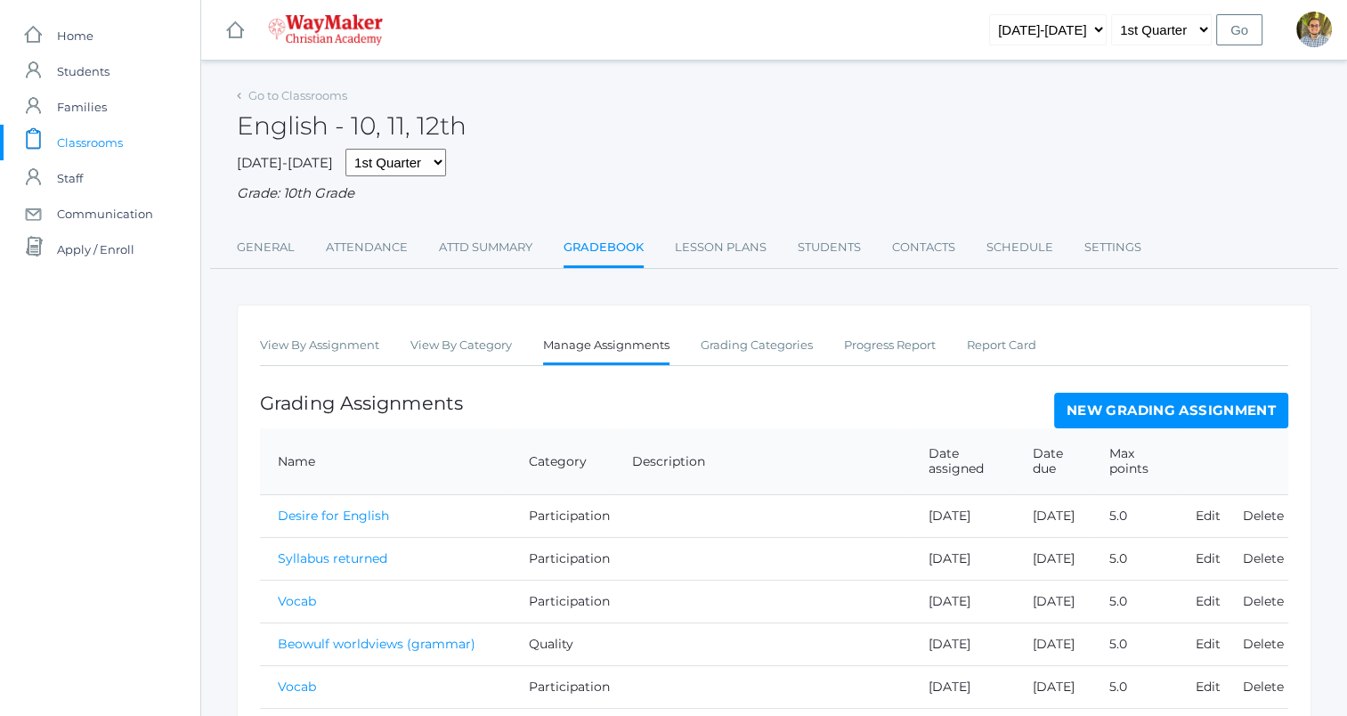
click at [1124, 405] on link "New Grading Assignment" at bounding box center [1171, 411] width 234 height 36
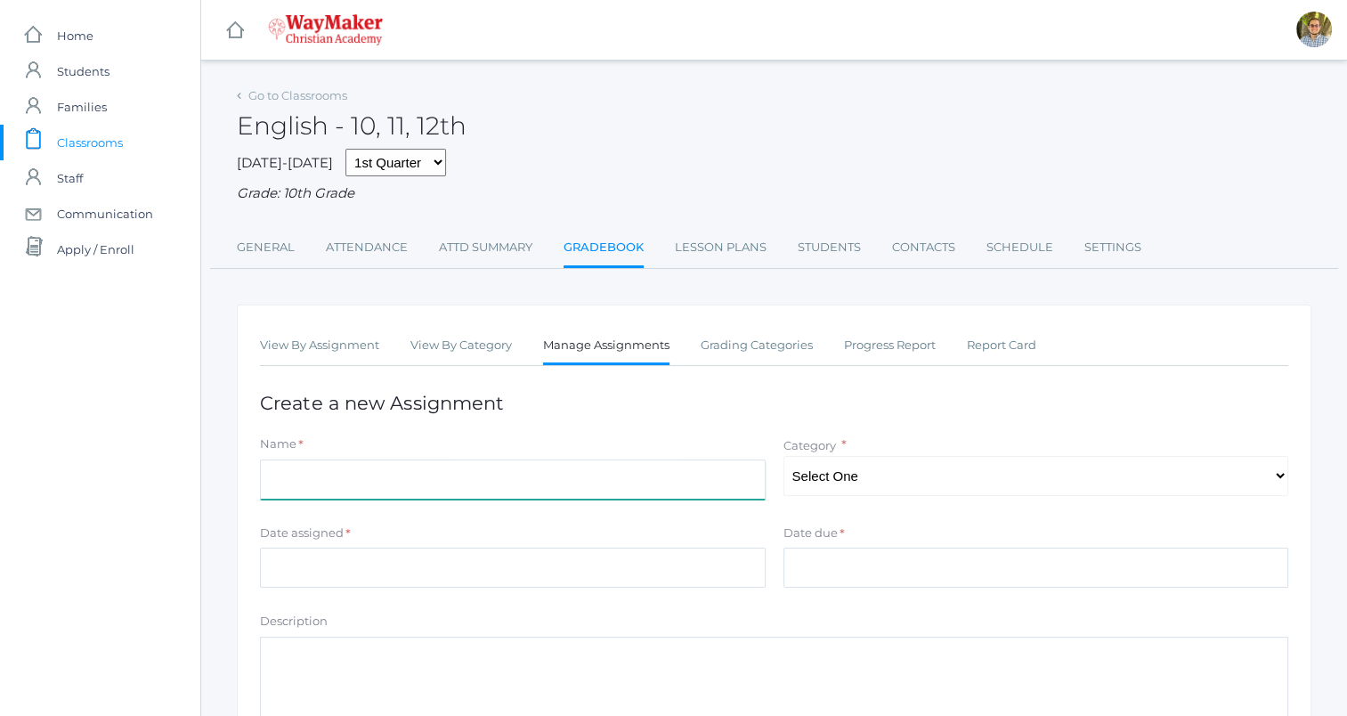
click at [620, 460] on input "Name" at bounding box center [513, 480] width 506 height 40
type input "[DATE] reading"
type input "[DATE]"
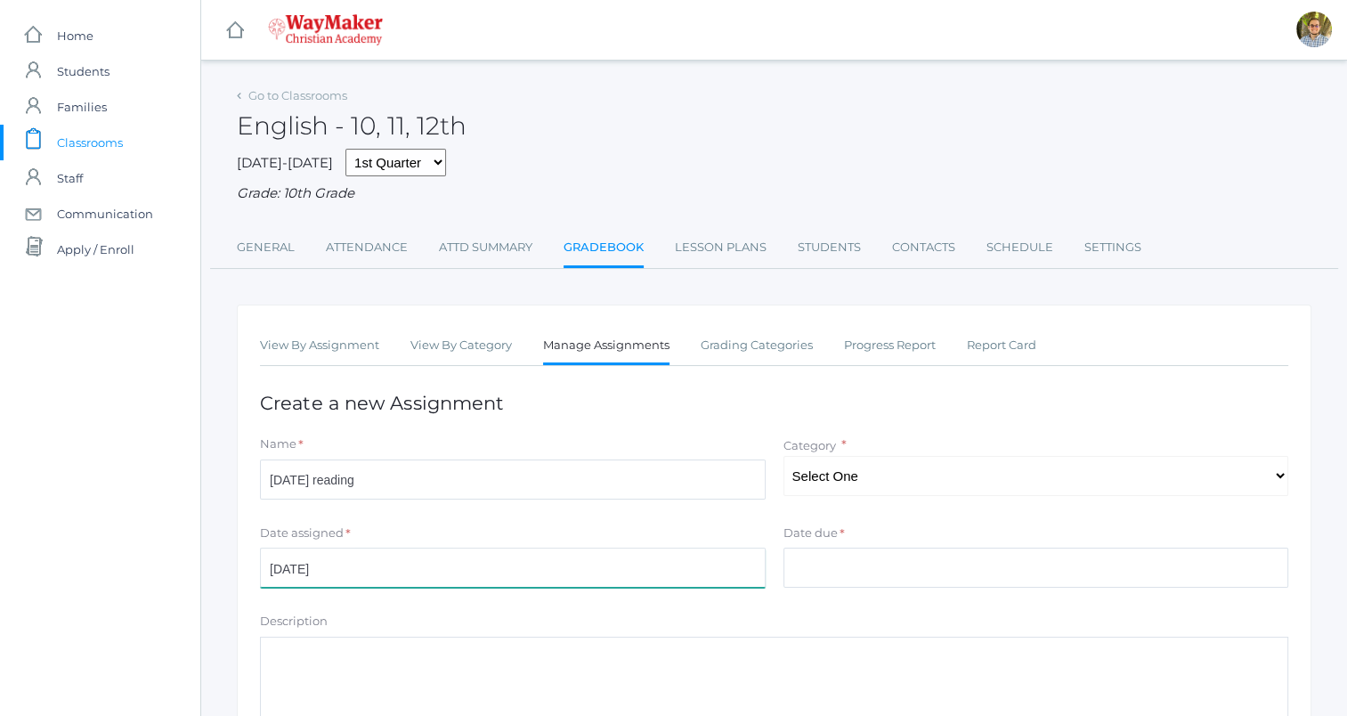
type input "[DATE]"
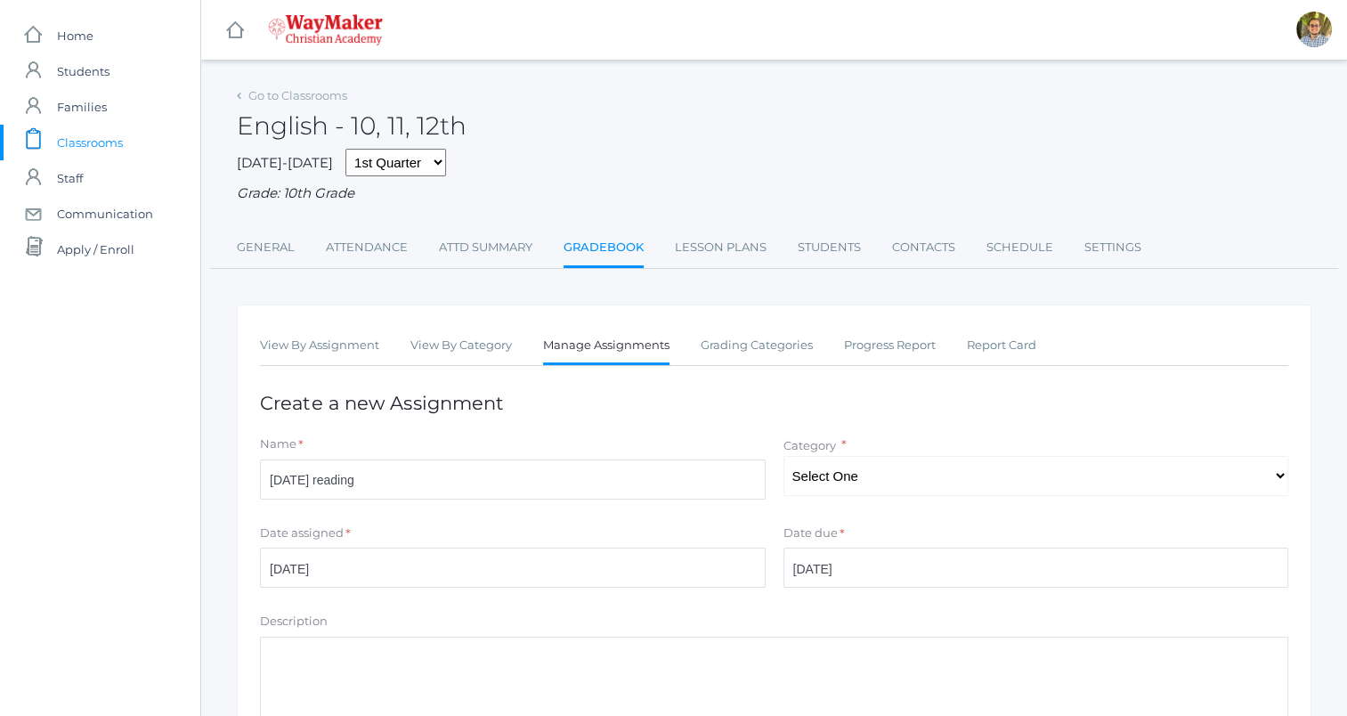
type input "5"
click at [926, 476] on select "Select One Participation Quality Accuracy" at bounding box center [1037, 476] width 506 height 40
select select "1113"
click at [784, 456] on select "Select One Participation Quality Accuracy" at bounding box center [1037, 476] width 506 height 40
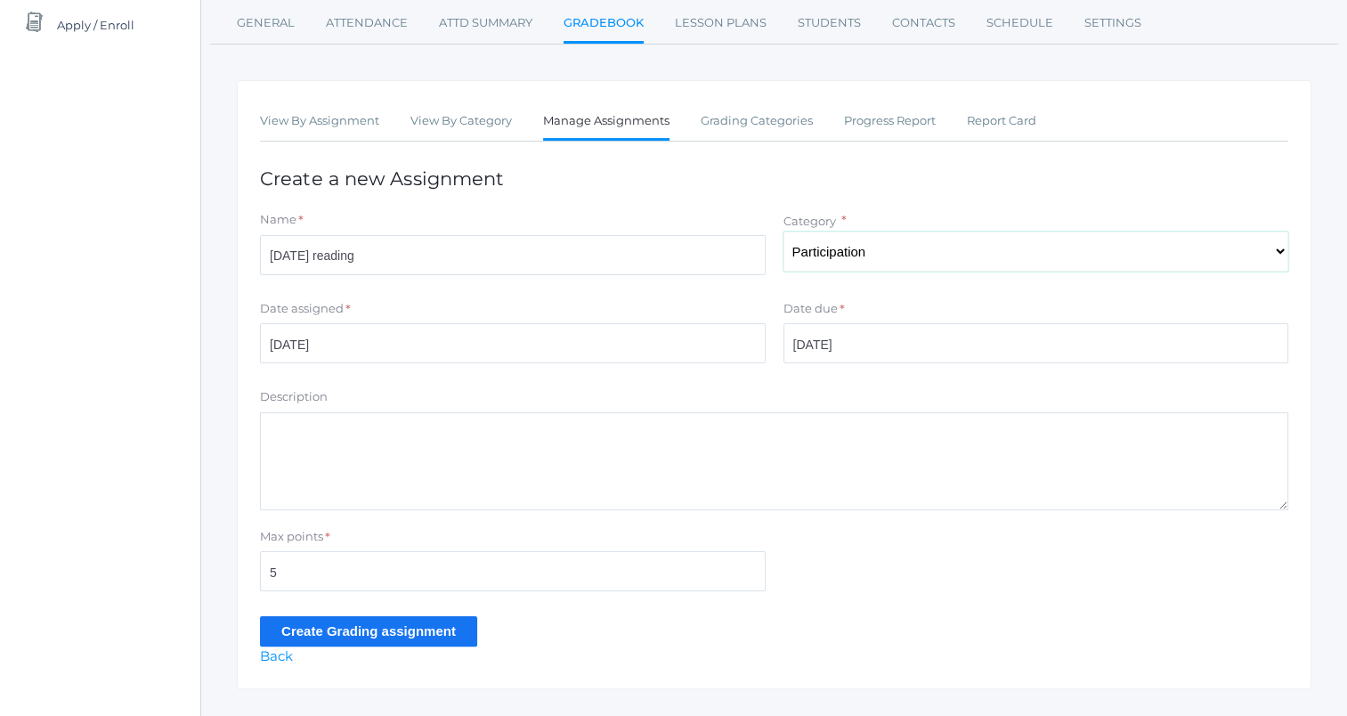
scroll to position [230, 0]
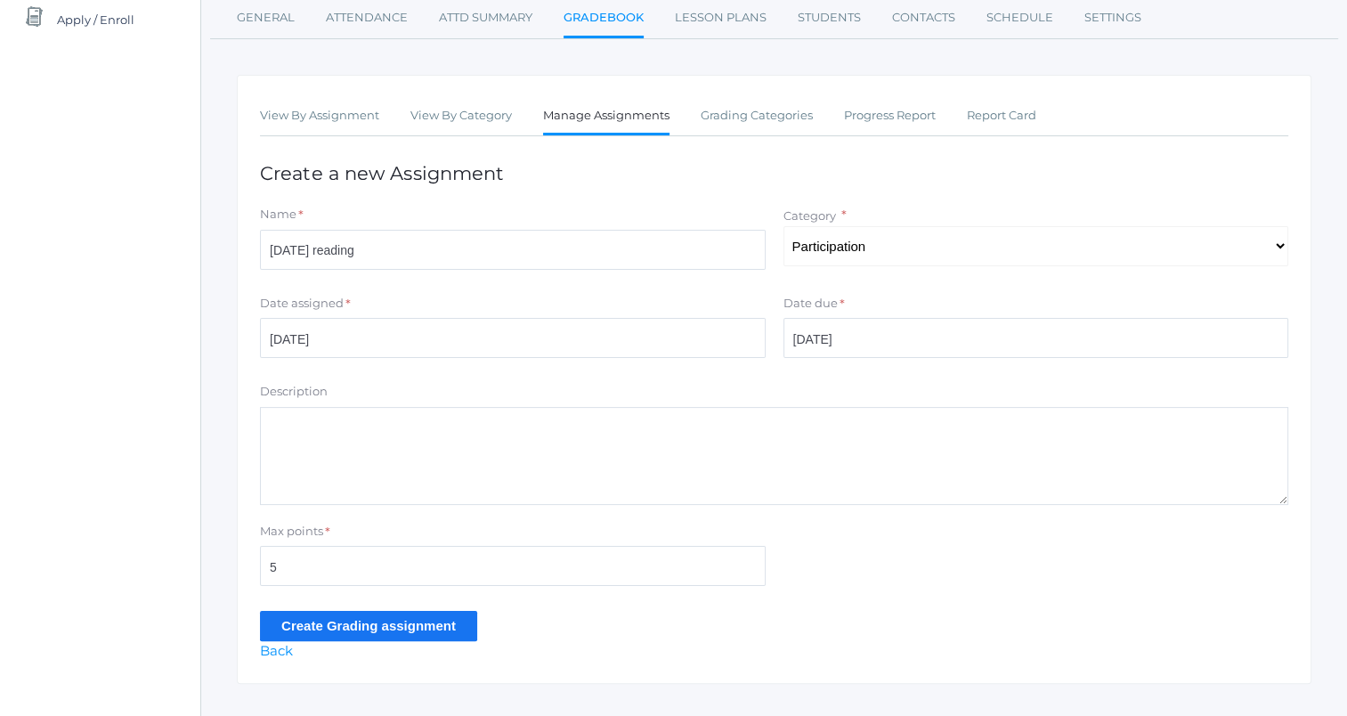
click at [419, 628] on input "Create Grading assignment" at bounding box center [368, 625] width 217 height 29
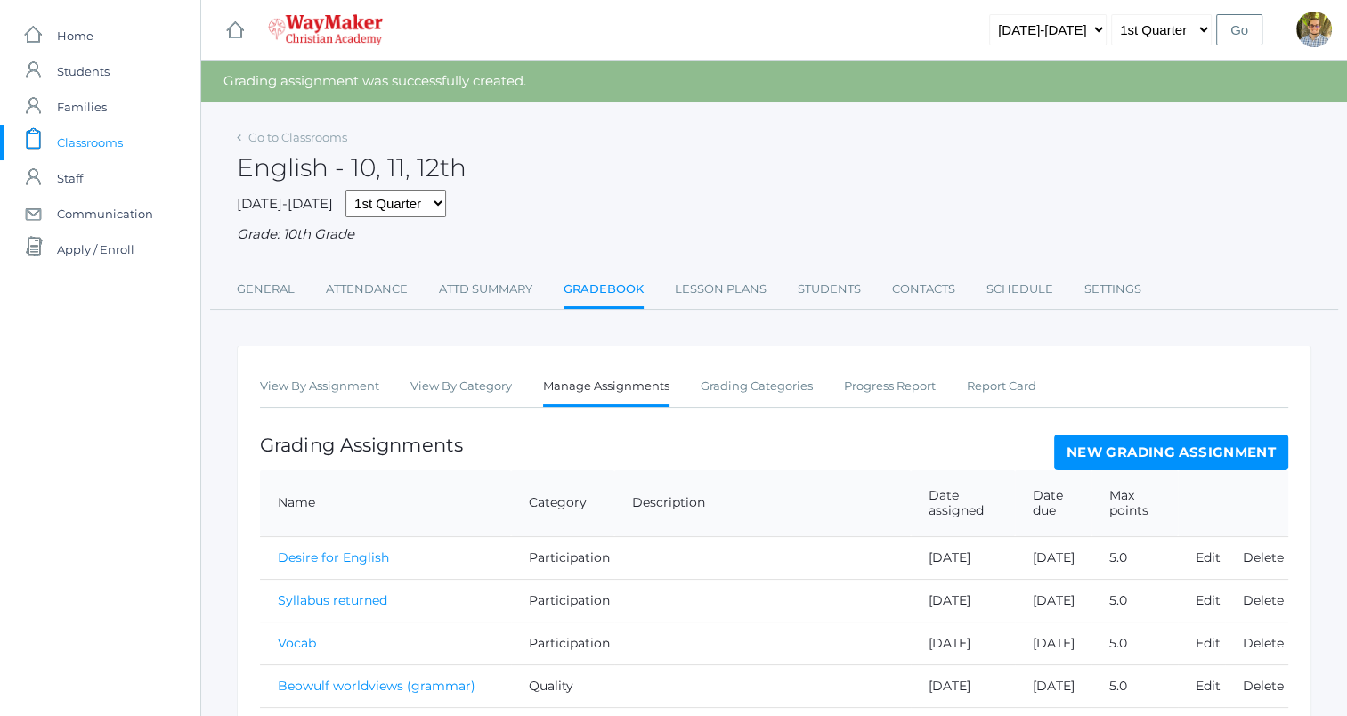
scroll to position [35, 0]
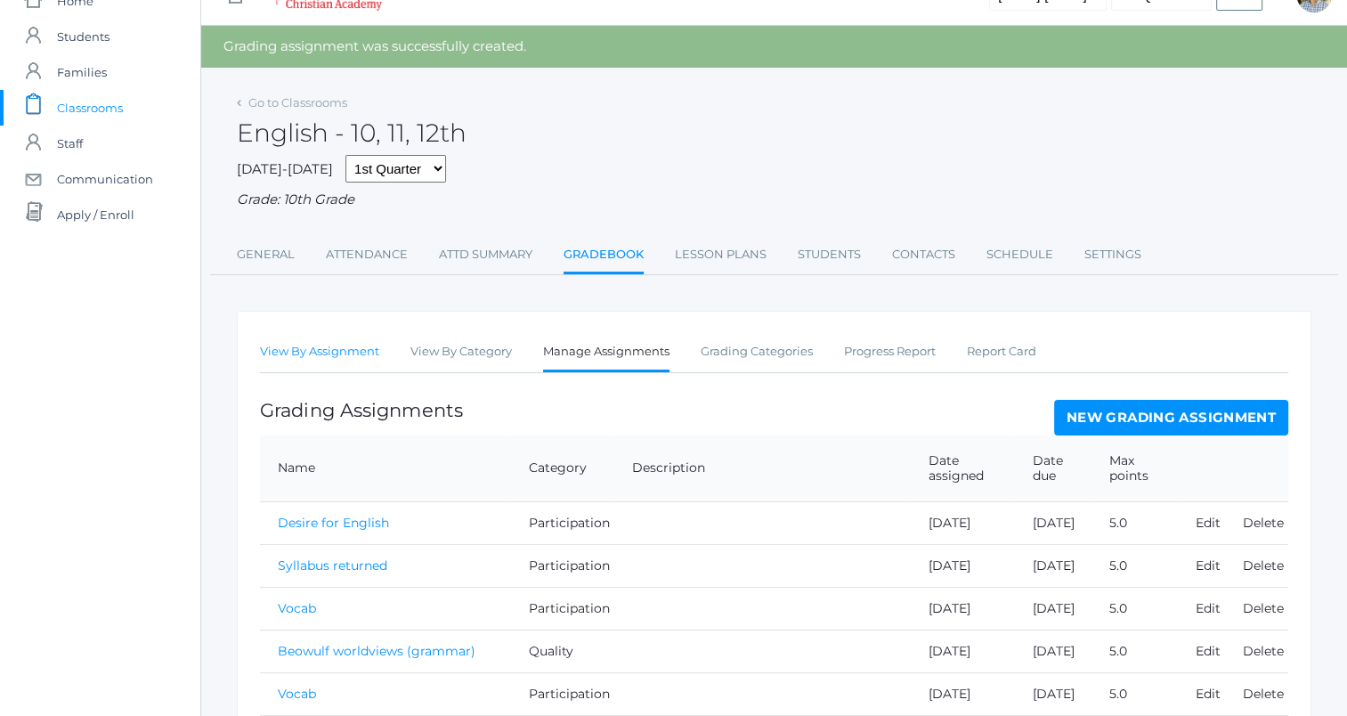
click at [353, 357] on link "View By Assignment" at bounding box center [319, 352] width 119 height 36
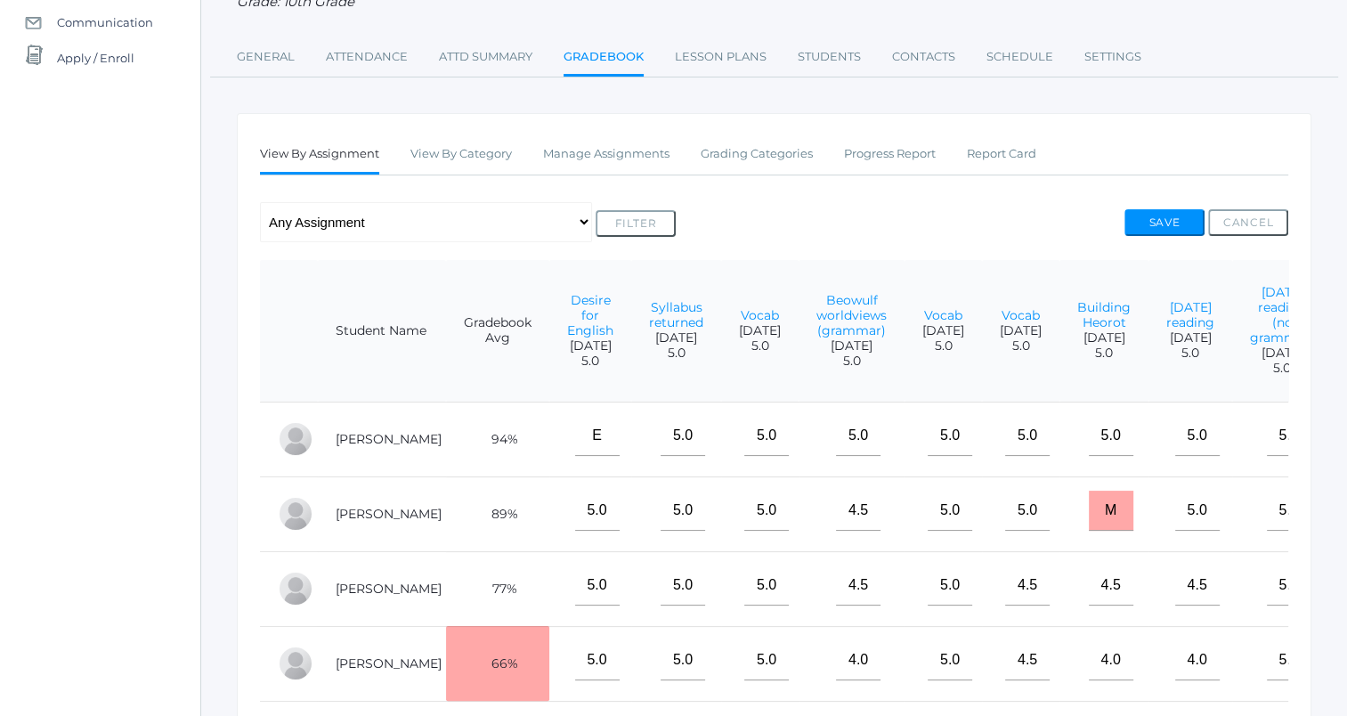
scroll to position [0, 1325]
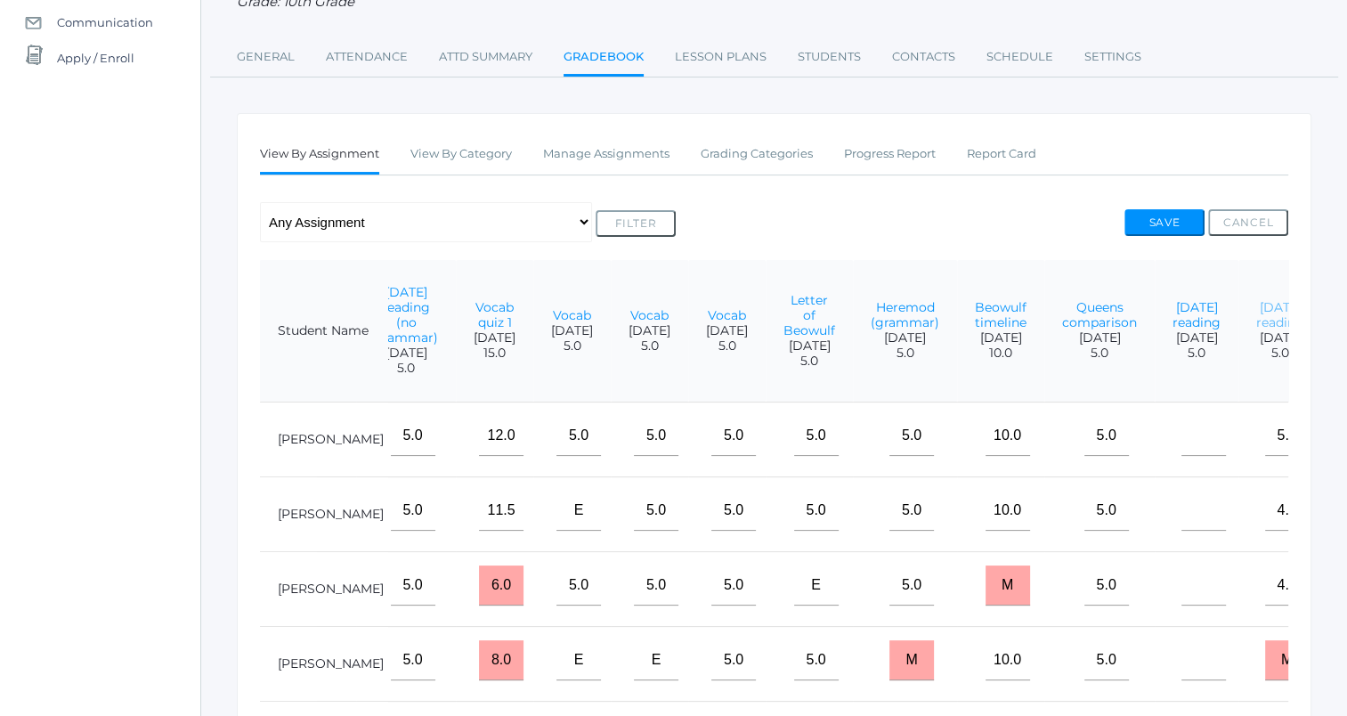
click at [1257, 328] on link "[DATE] reading" at bounding box center [1281, 314] width 48 height 31
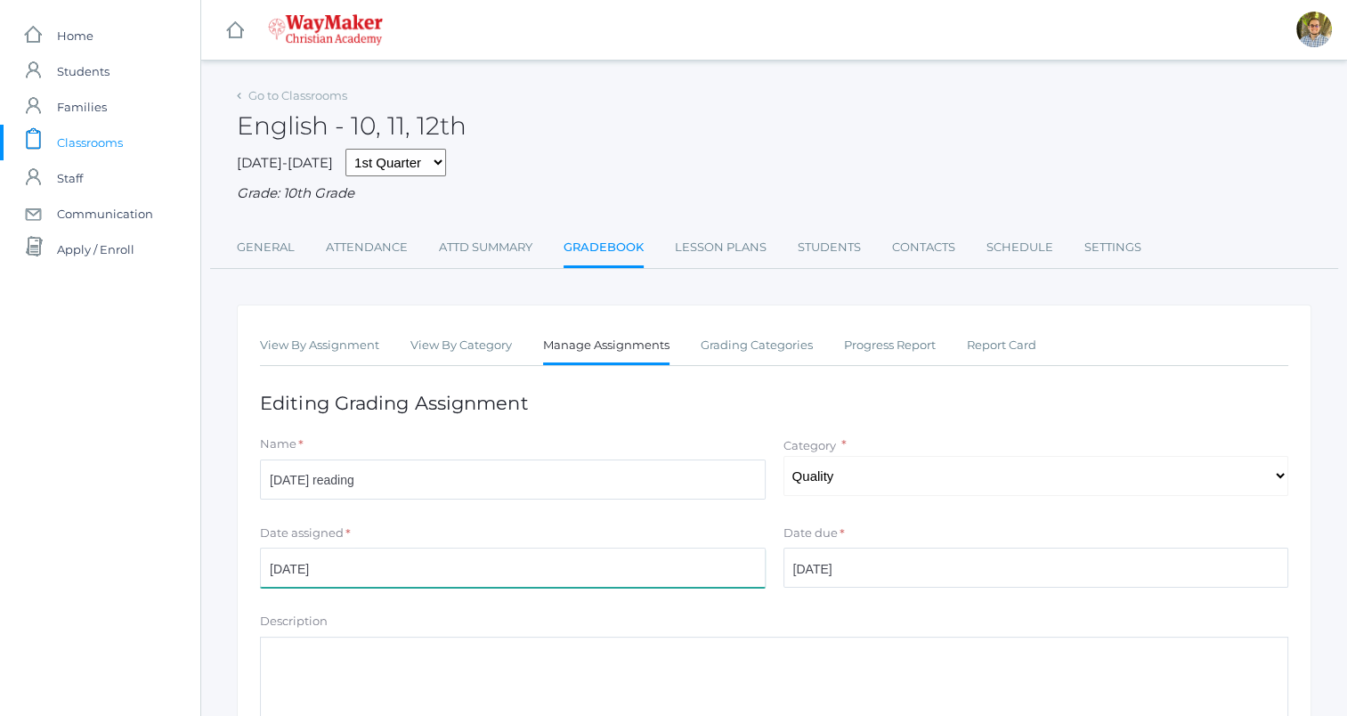
click at [371, 582] on input "[DATE]" at bounding box center [513, 568] width 506 height 40
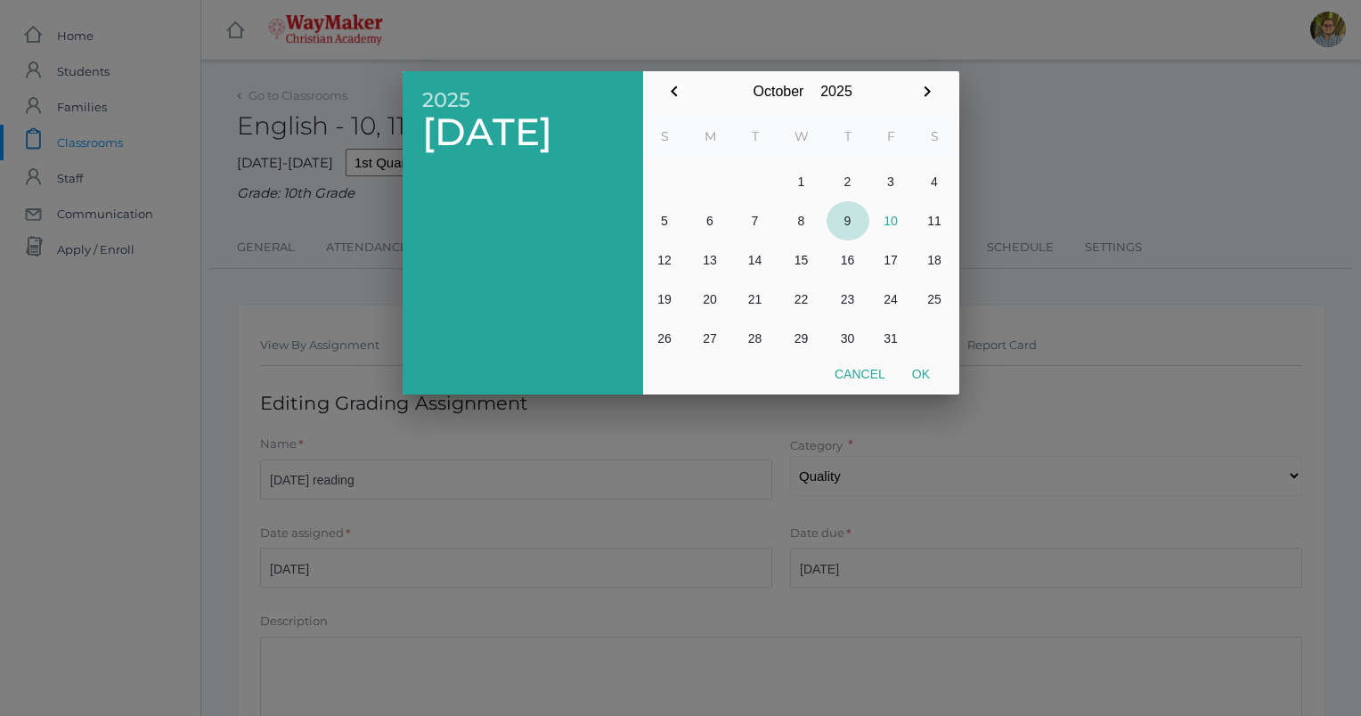
click at [853, 212] on button "9" at bounding box center [847, 220] width 43 height 39
click at [923, 362] on button "Ok" at bounding box center [921, 374] width 45 height 32
type input "[DATE]"
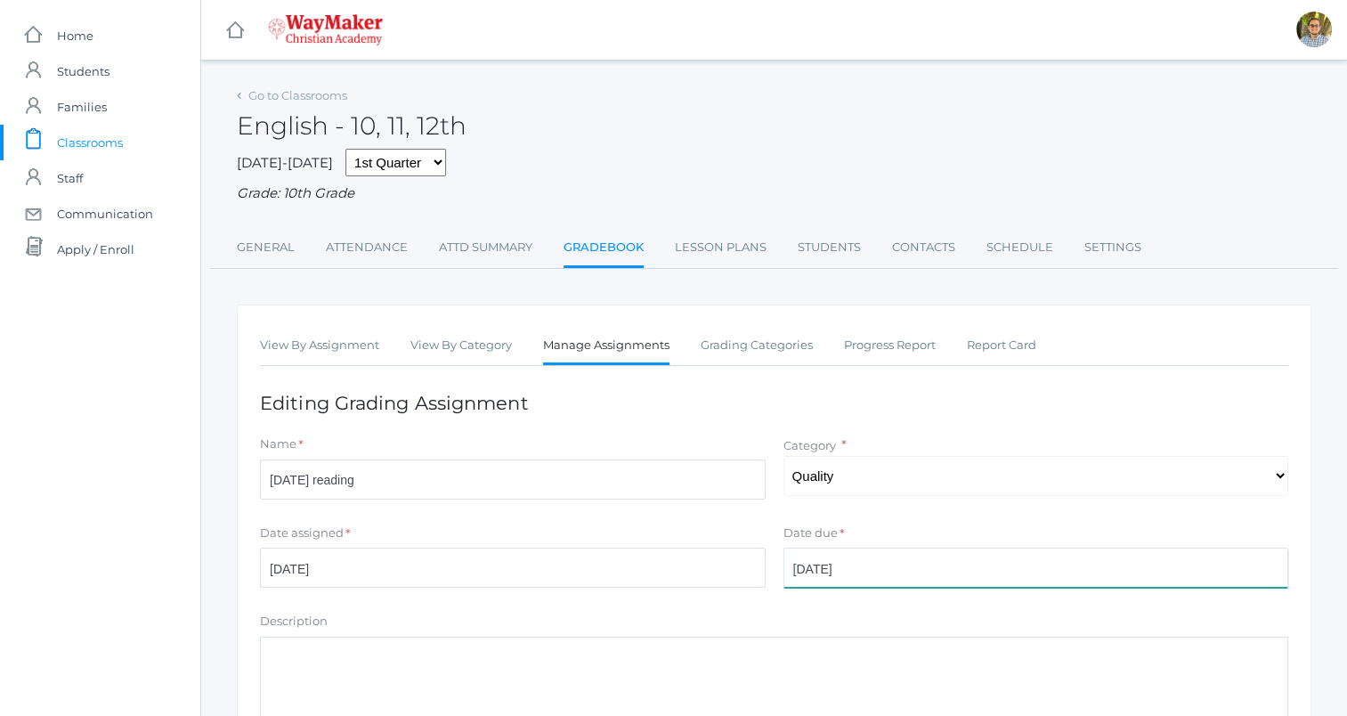
click at [894, 558] on input "[DATE]" at bounding box center [1037, 568] width 506 height 40
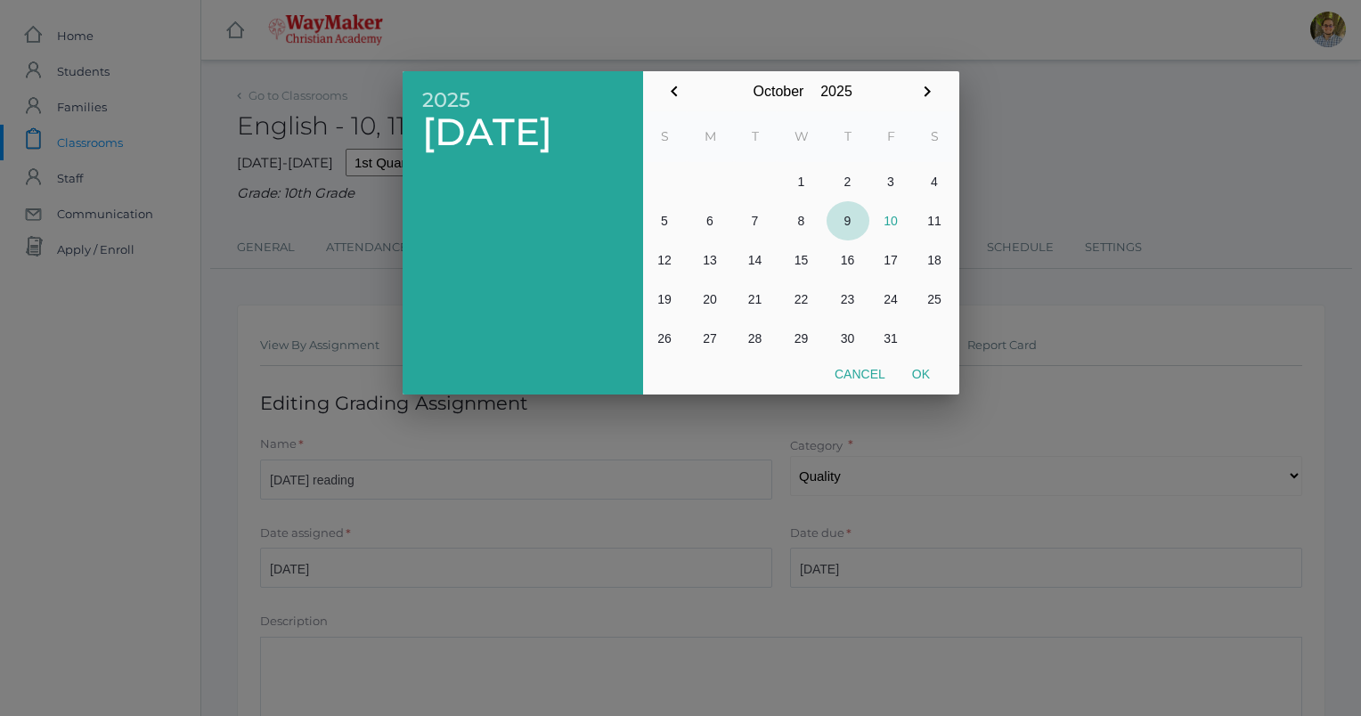
click at [850, 220] on button "9" at bounding box center [847, 220] width 43 height 39
click at [919, 374] on button "Ok" at bounding box center [921, 374] width 45 height 32
type input "[DATE]"
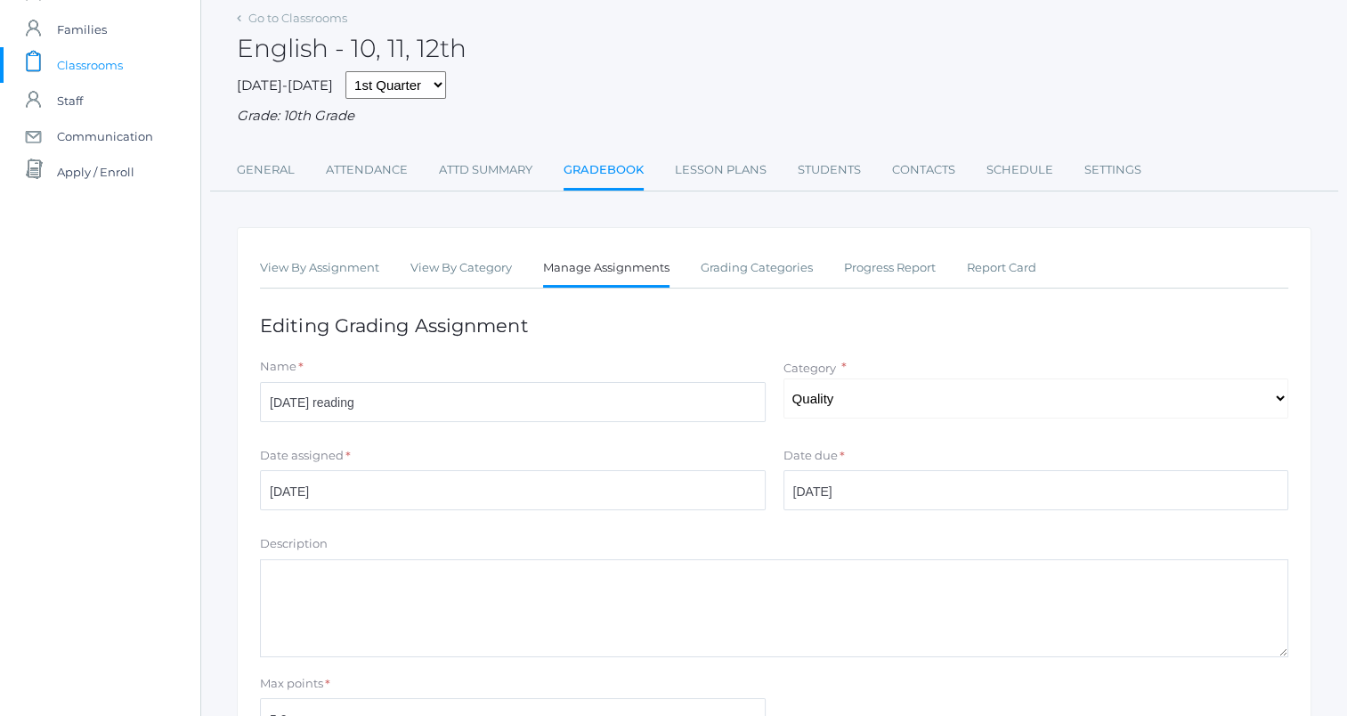
scroll to position [262, 0]
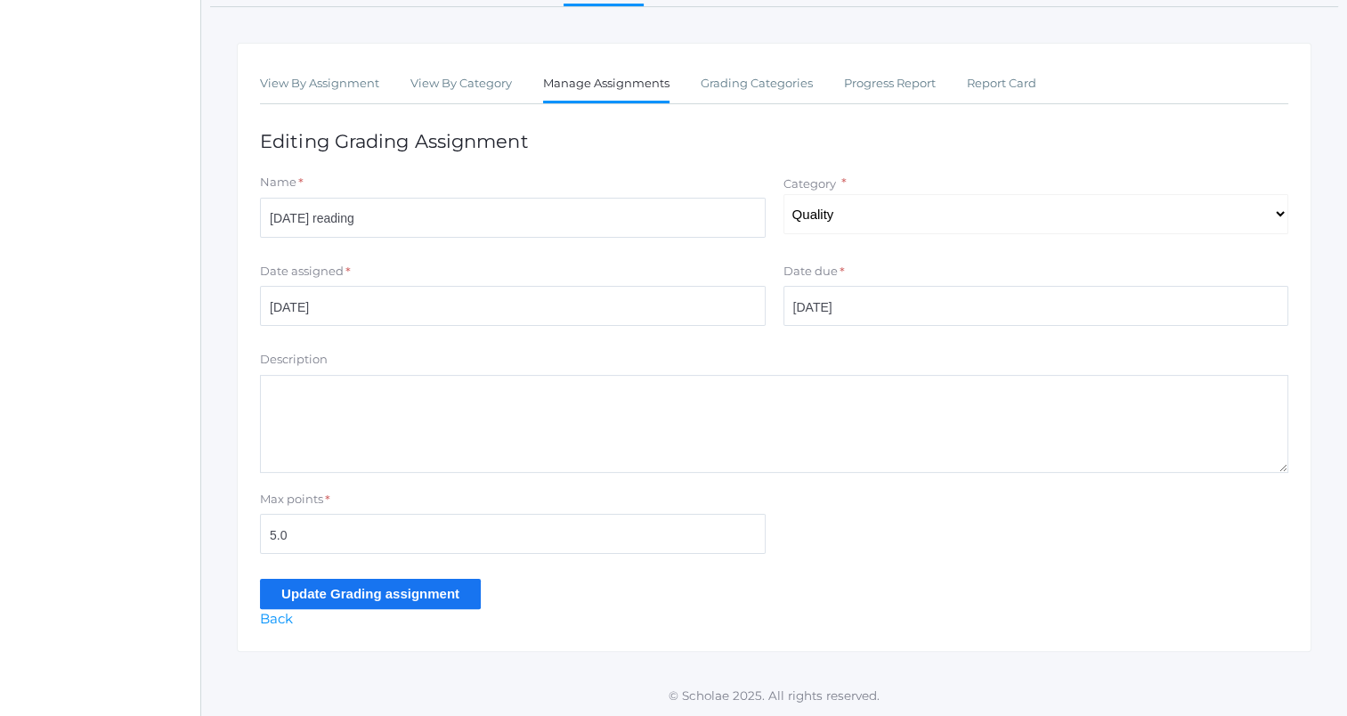
click at [349, 593] on input "Update Grading assignment" at bounding box center [370, 593] width 221 height 29
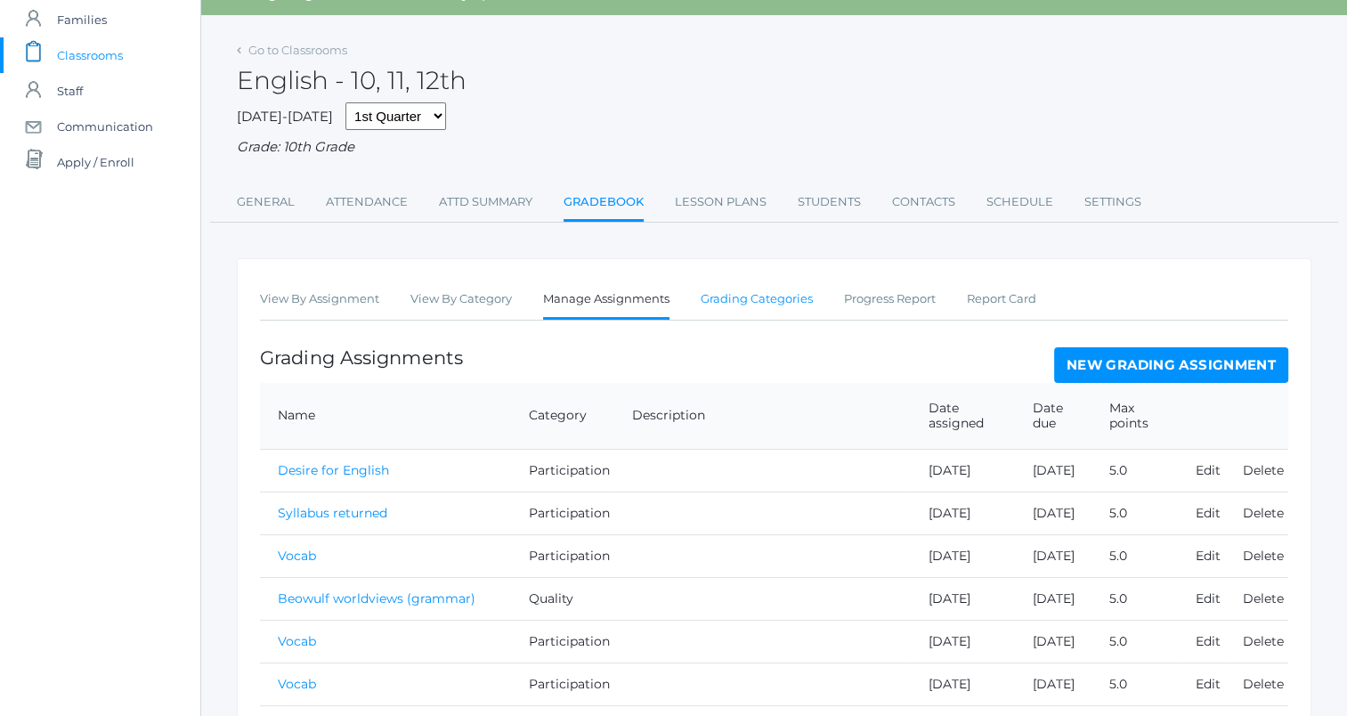
scroll to position [78, 0]
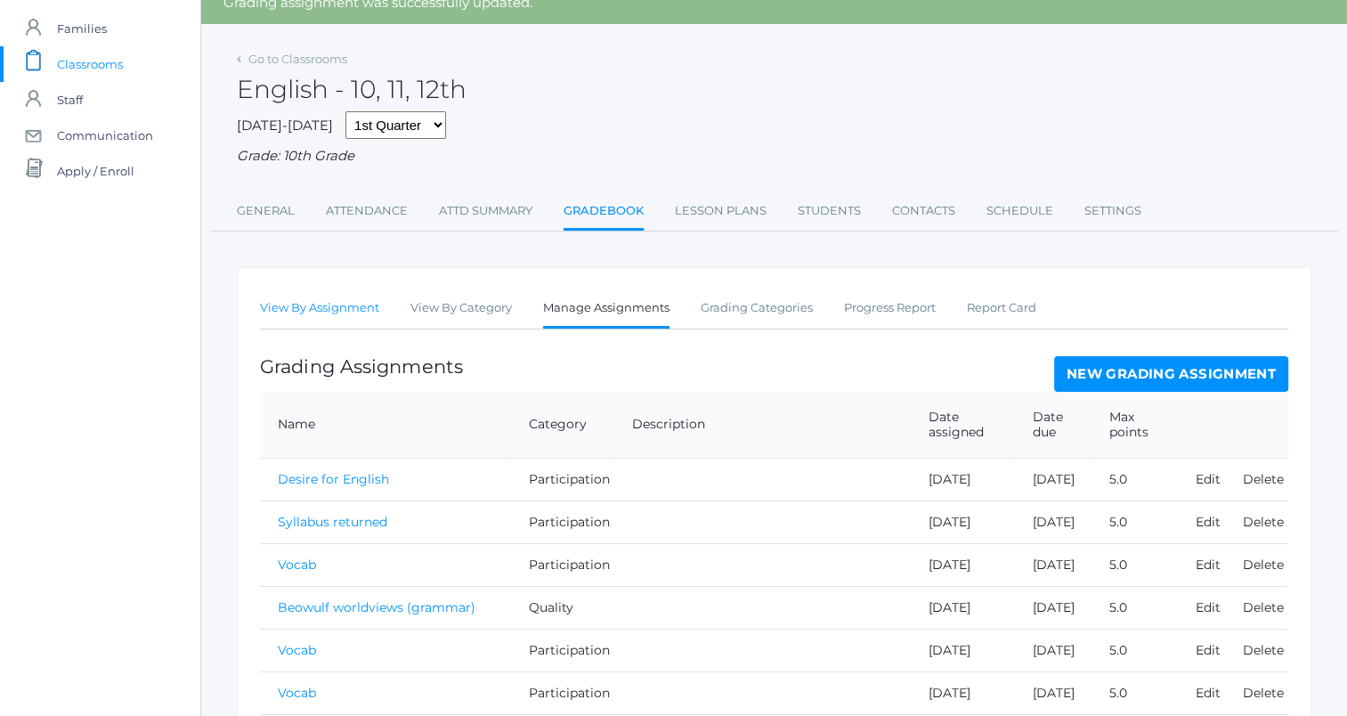
click at [311, 297] on link "View By Assignment" at bounding box center [319, 308] width 119 height 36
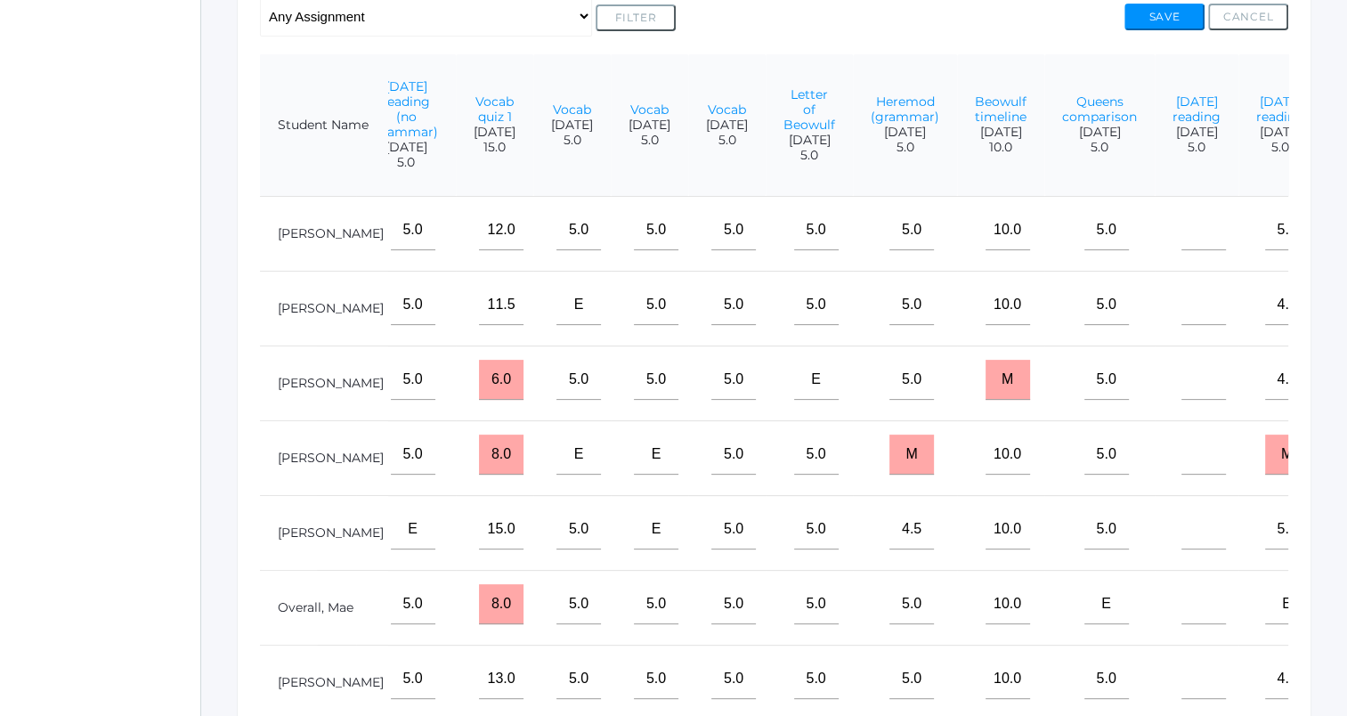
scroll to position [402, 0]
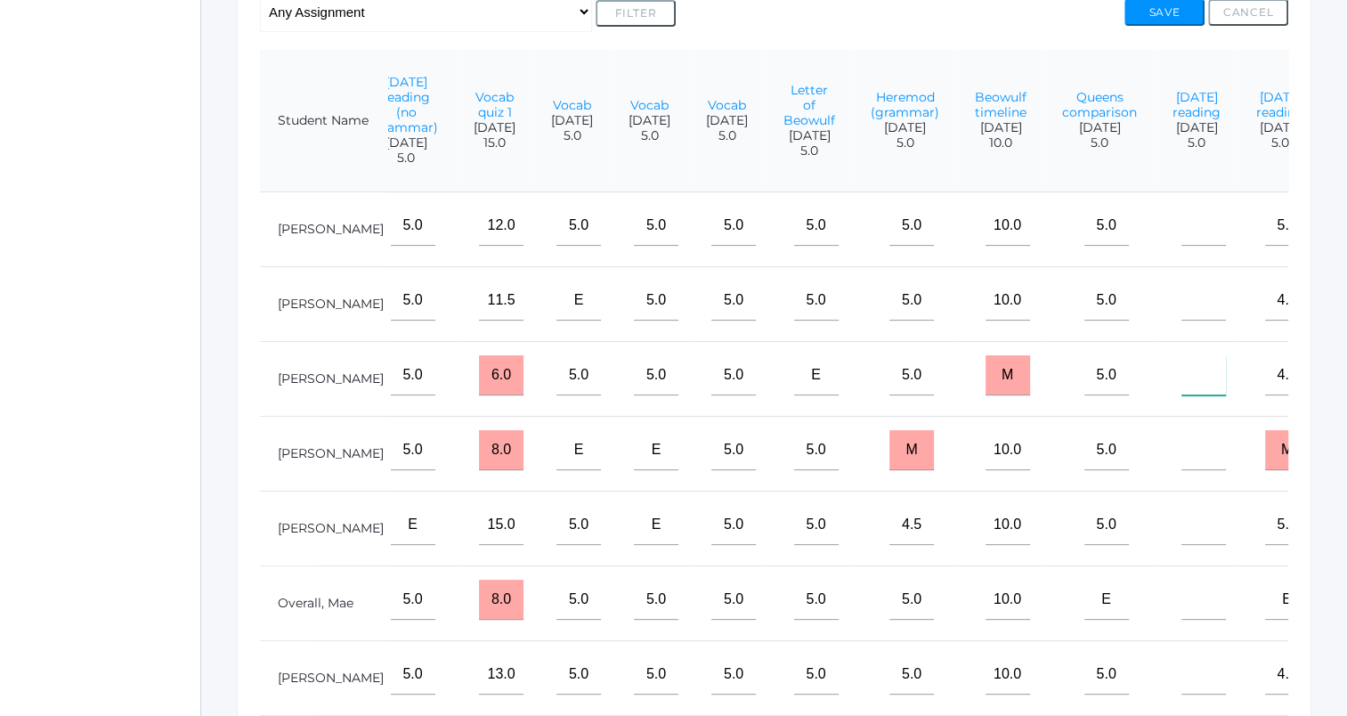
click at [1182, 385] on input"] "text" at bounding box center [1204, 375] width 45 height 40
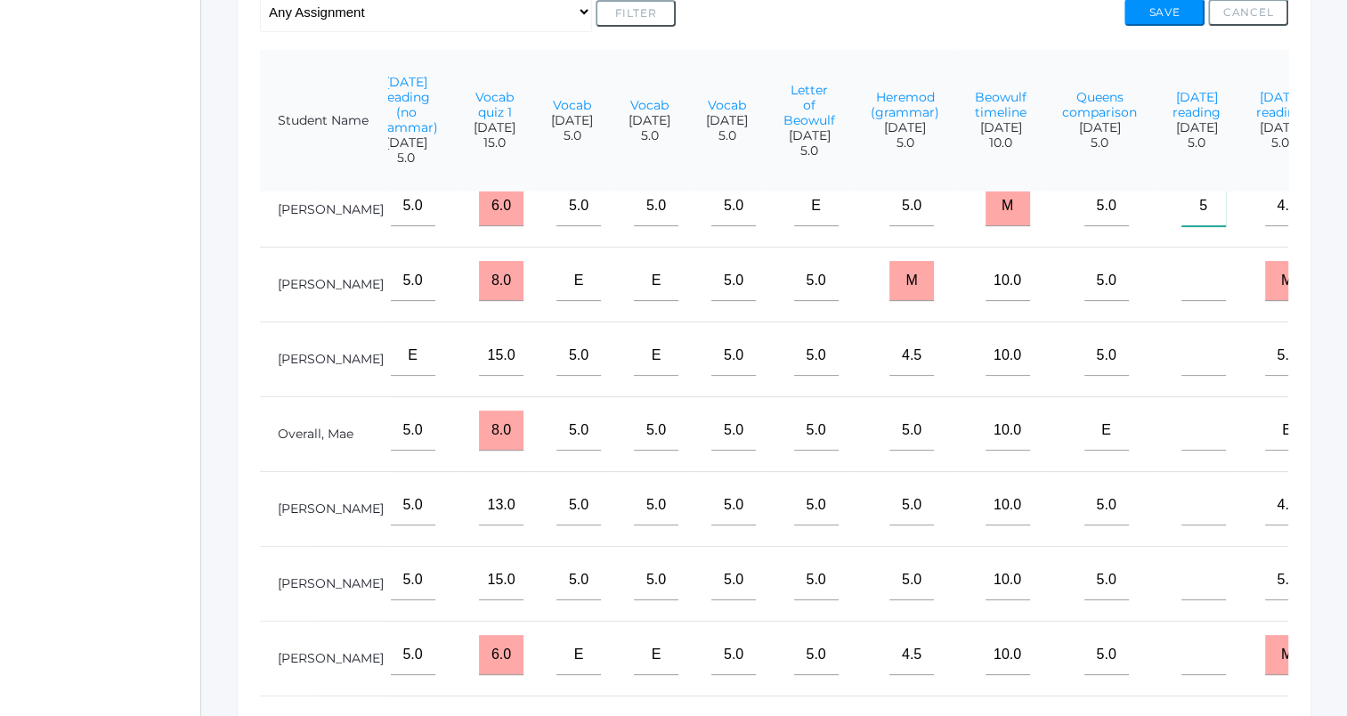
scroll to position [205, 1325]
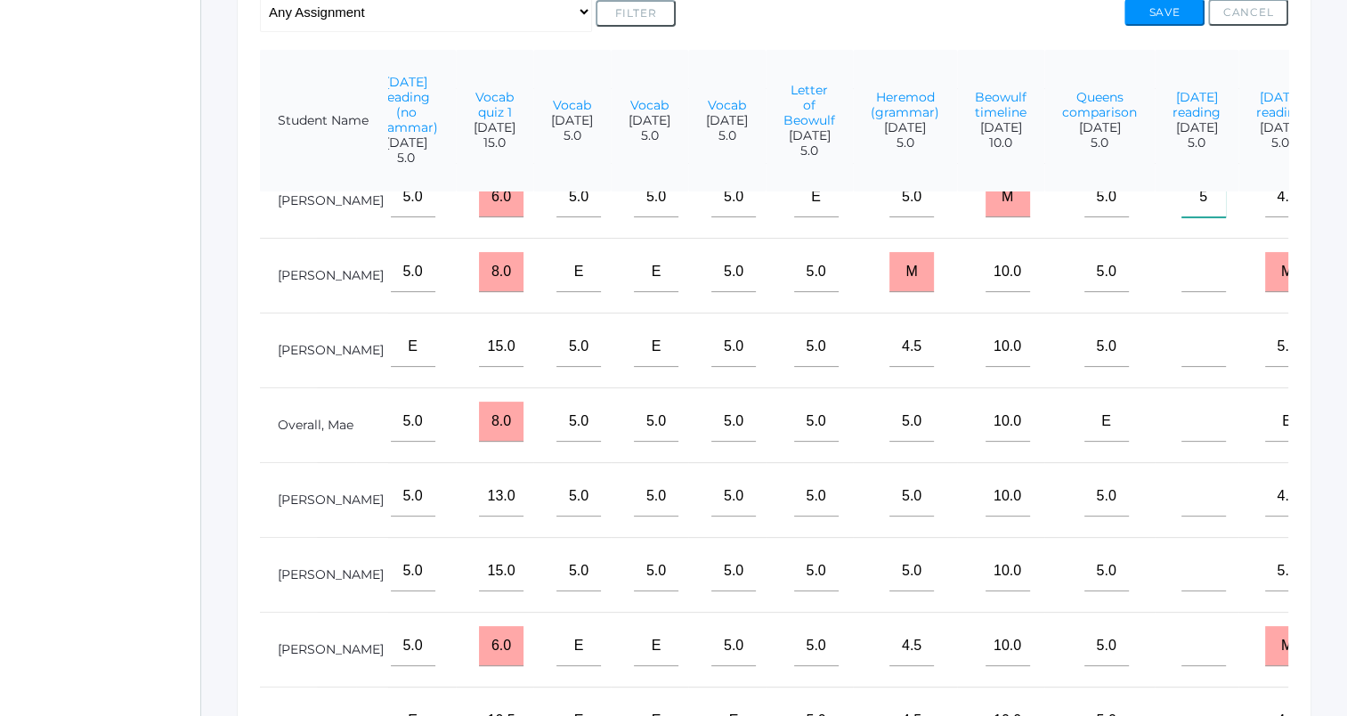
type input"] "5"
click at [1182, 557] on input"] "text" at bounding box center [1204, 571] width 45 height 40
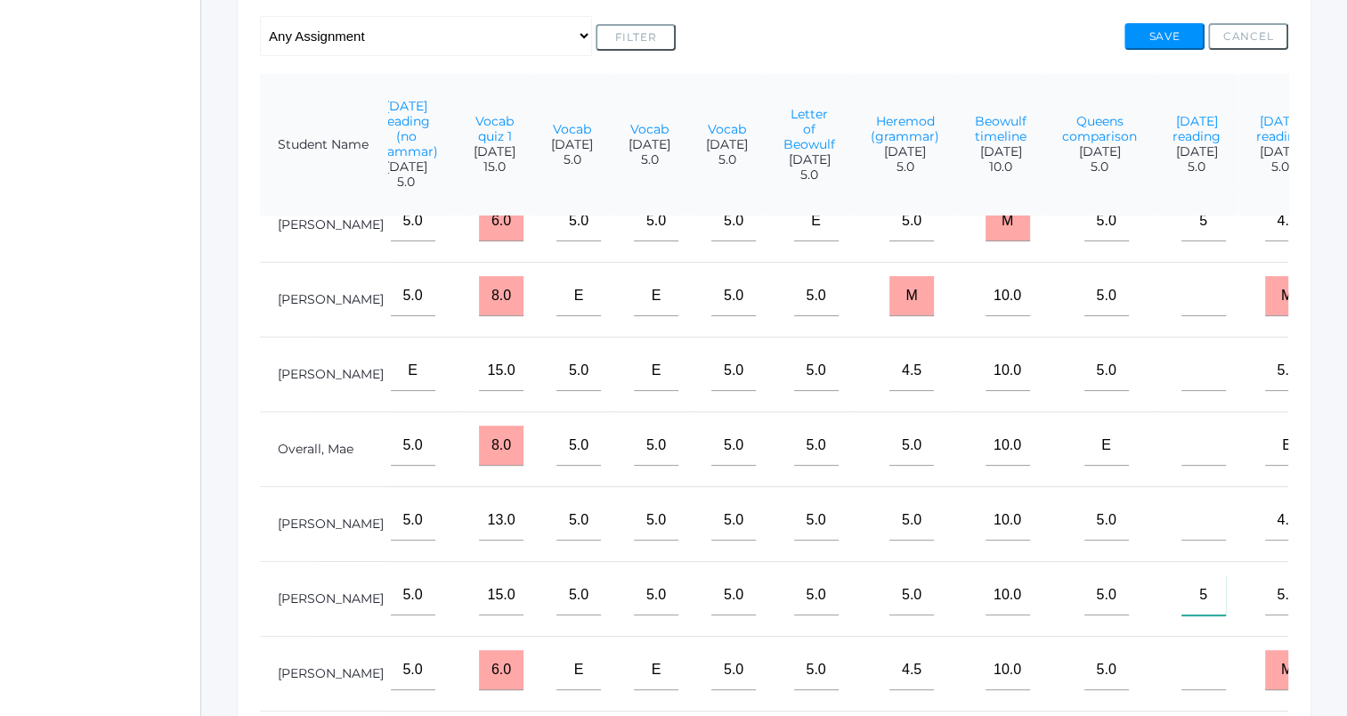
scroll to position [370, 0]
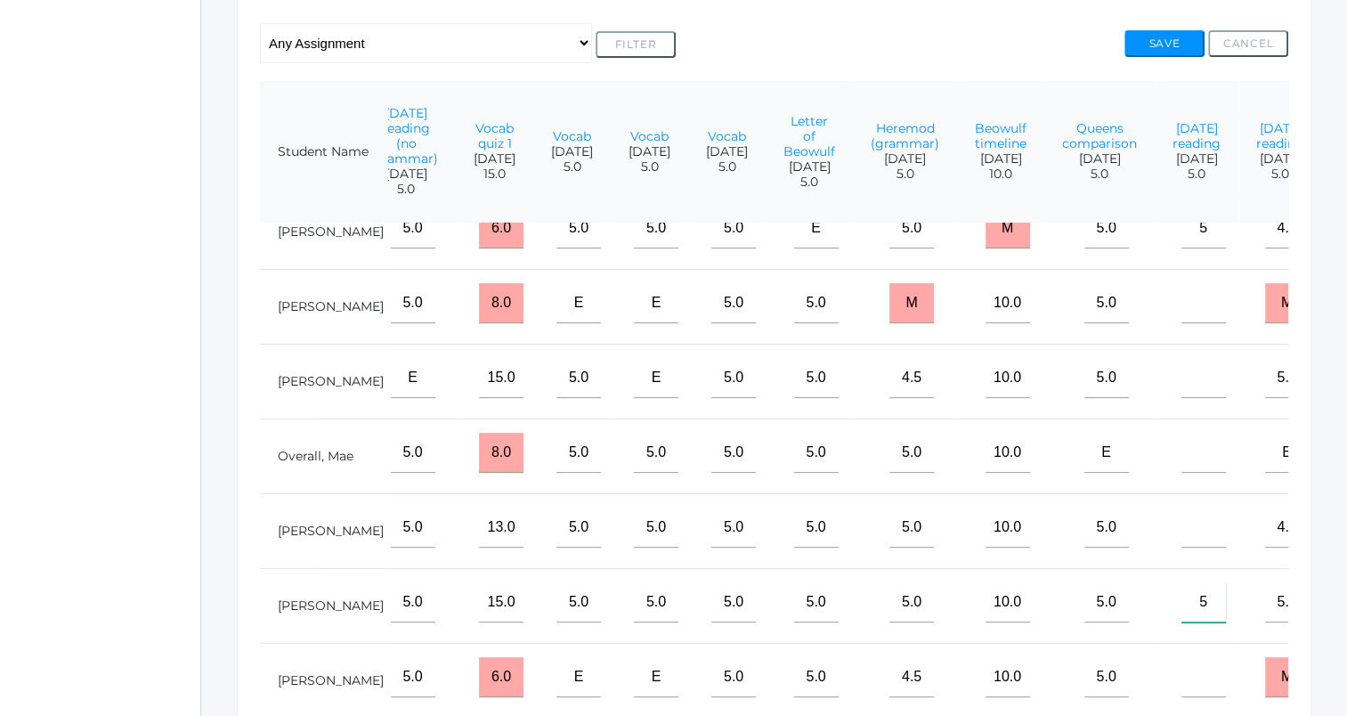
type input"] "5"
click at [1182, 523] on input"] "text" at bounding box center [1204, 528] width 45 height 40
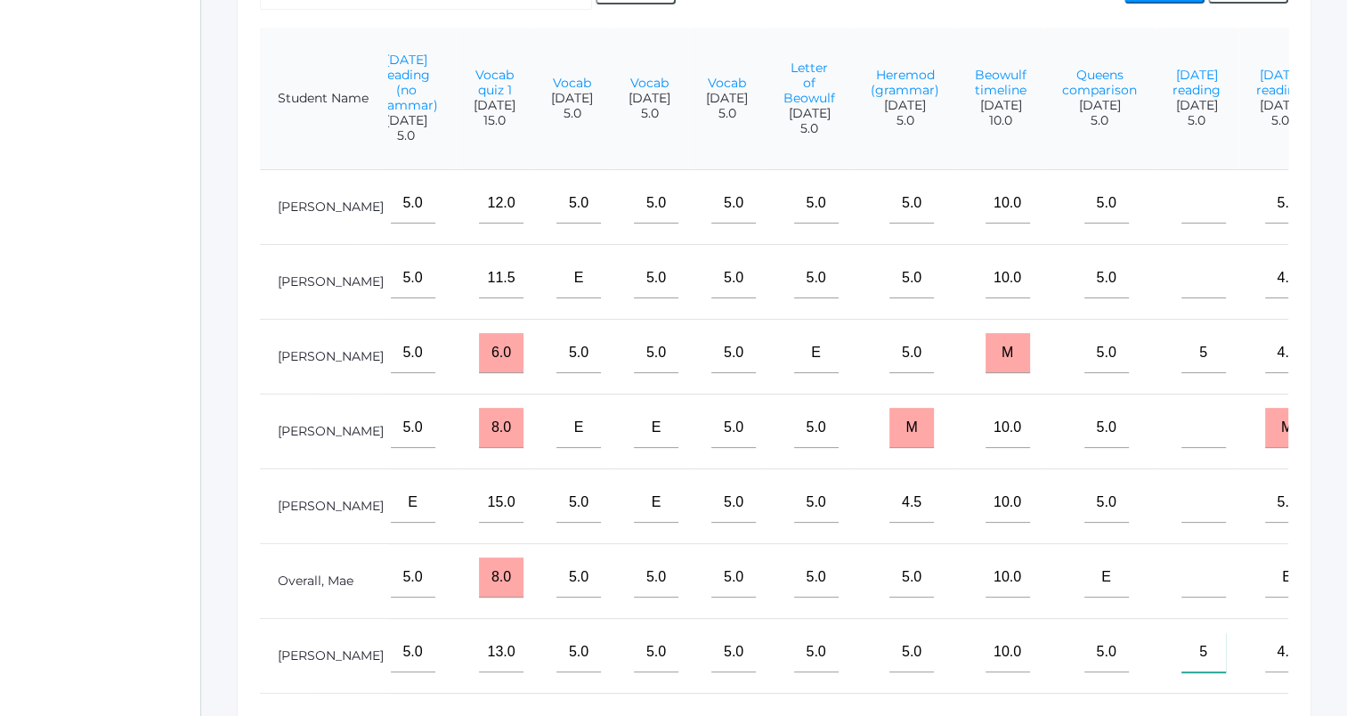
scroll to position [417, 0]
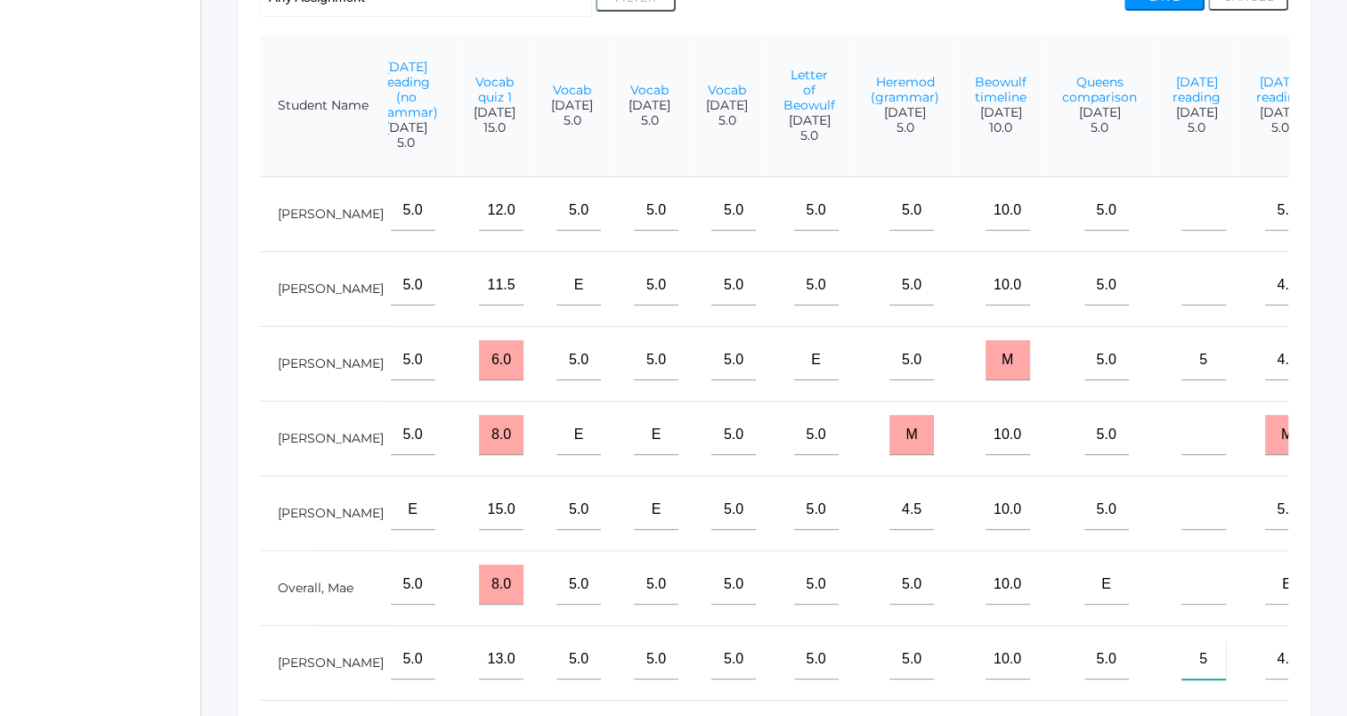
type input"] "5"
click at [1182, 208] on input"] "text" at bounding box center [1204, 211] width 45 height 40
type input"] "5"
click at [1182, 305] on input"] "text" at bounding box center [1204, 285] width 45 height 40
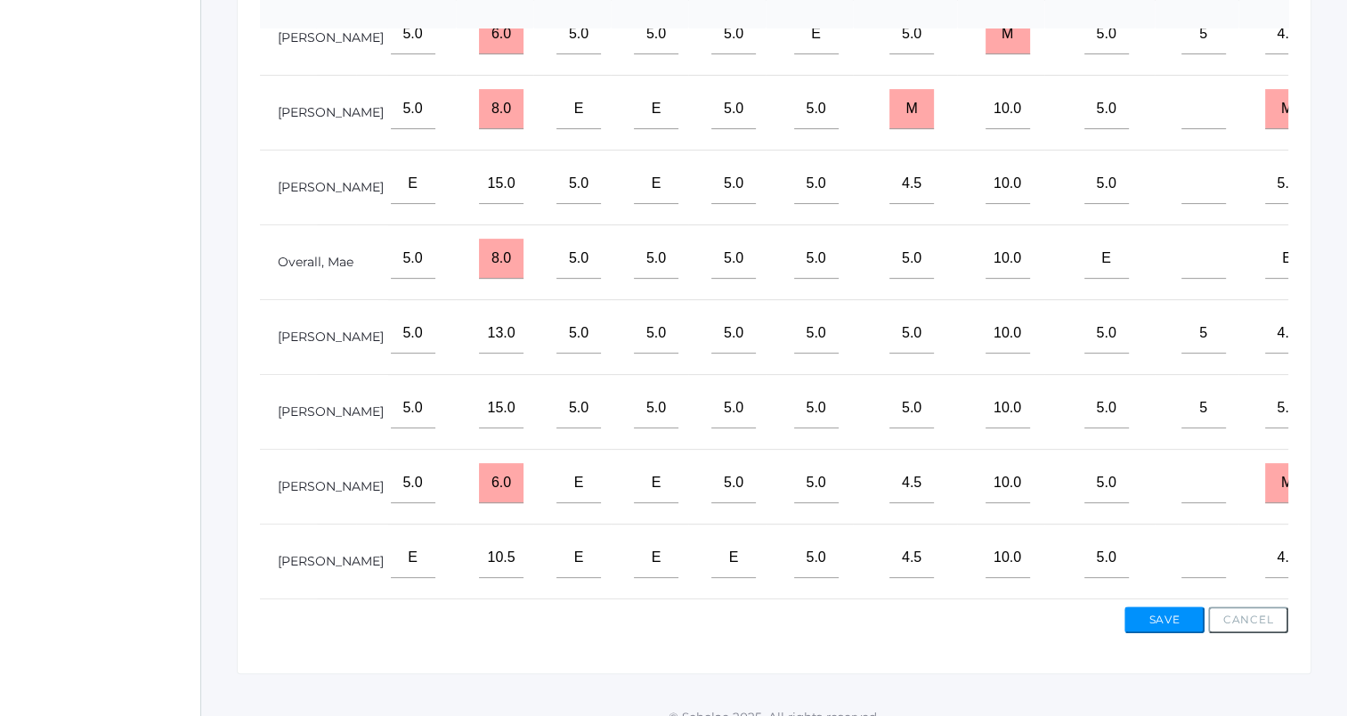
scroll to position [585, 0]
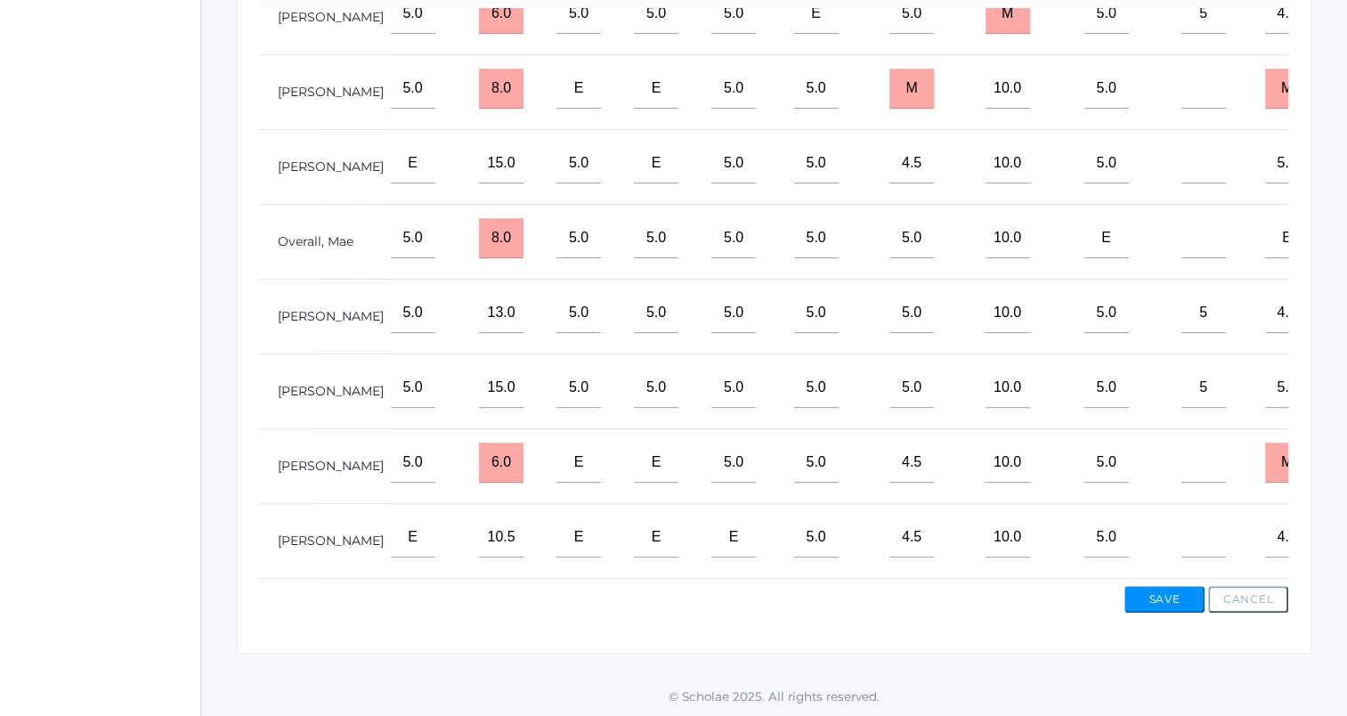
type input"] "5"
click at [1182, 527] on input"] "text" at bounding box center [1204, 537] width 45 height 40
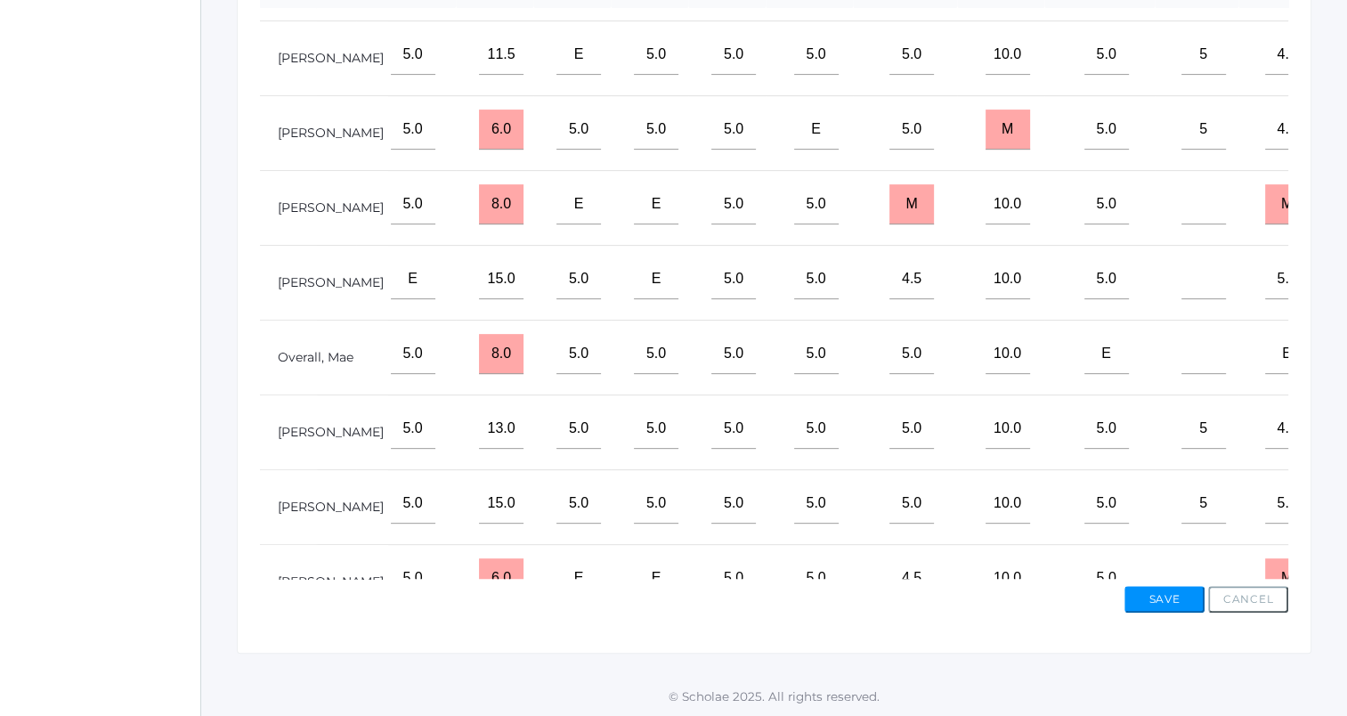
scroll to position [40, 1325]
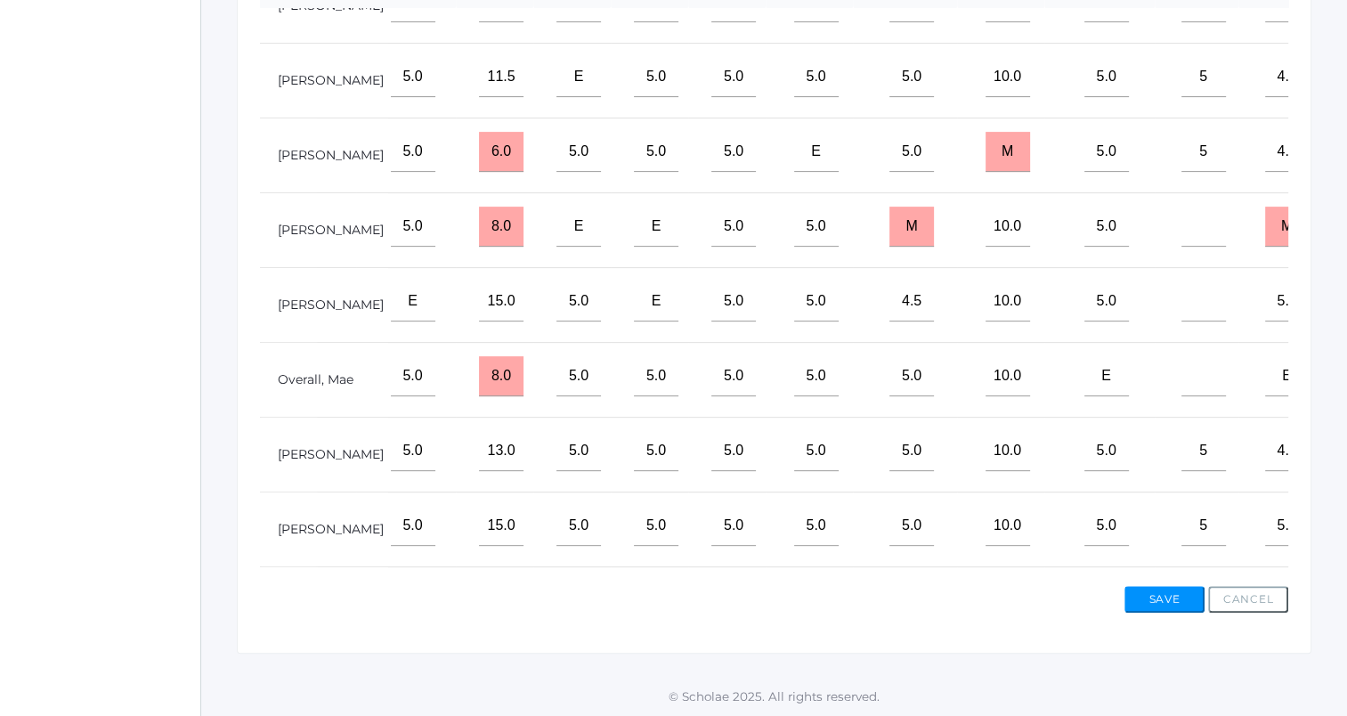
type input"] "5"
click at [1182, 247] on input"] "text" at bounding box center [1204, 227] width 45 height 40
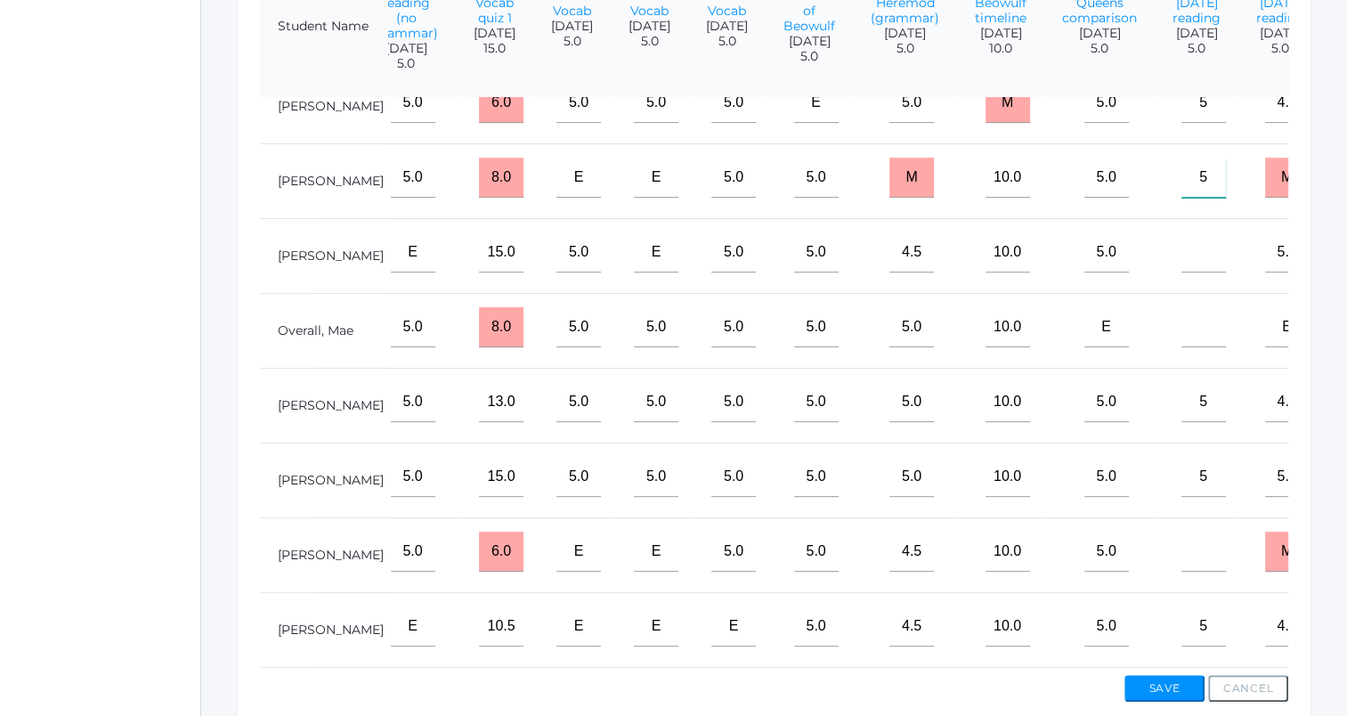
scroll to position [578, 0]
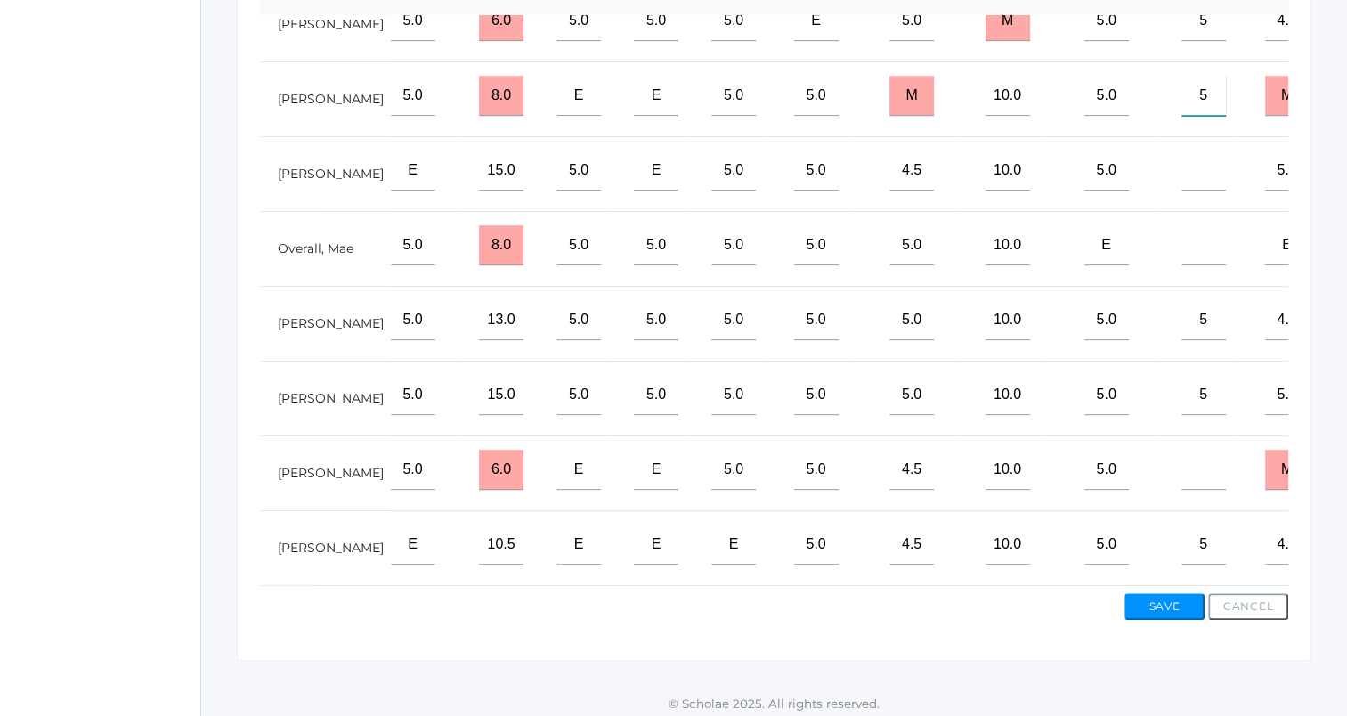
type input"] "5"
click at [1161, 605] on button "Save" at bounding box center [1165, 606] width 80 height 27
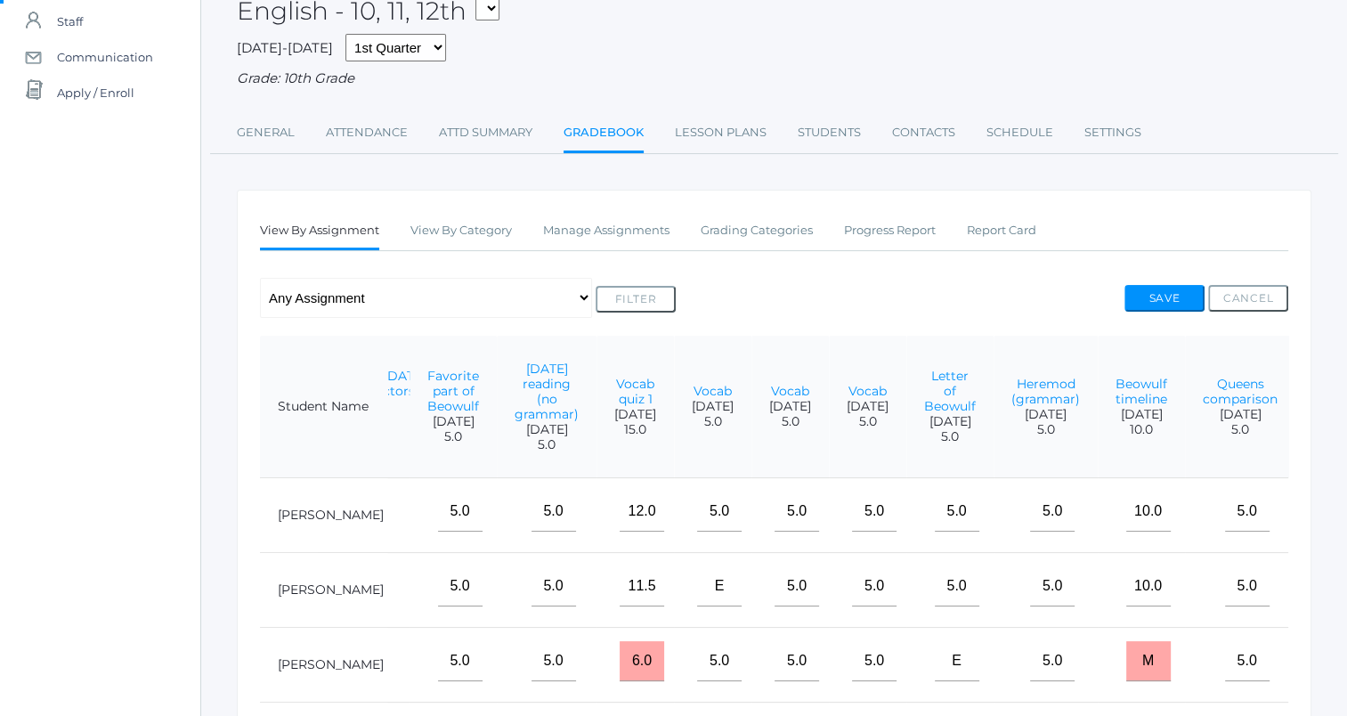
scroll to position [0, 1325]
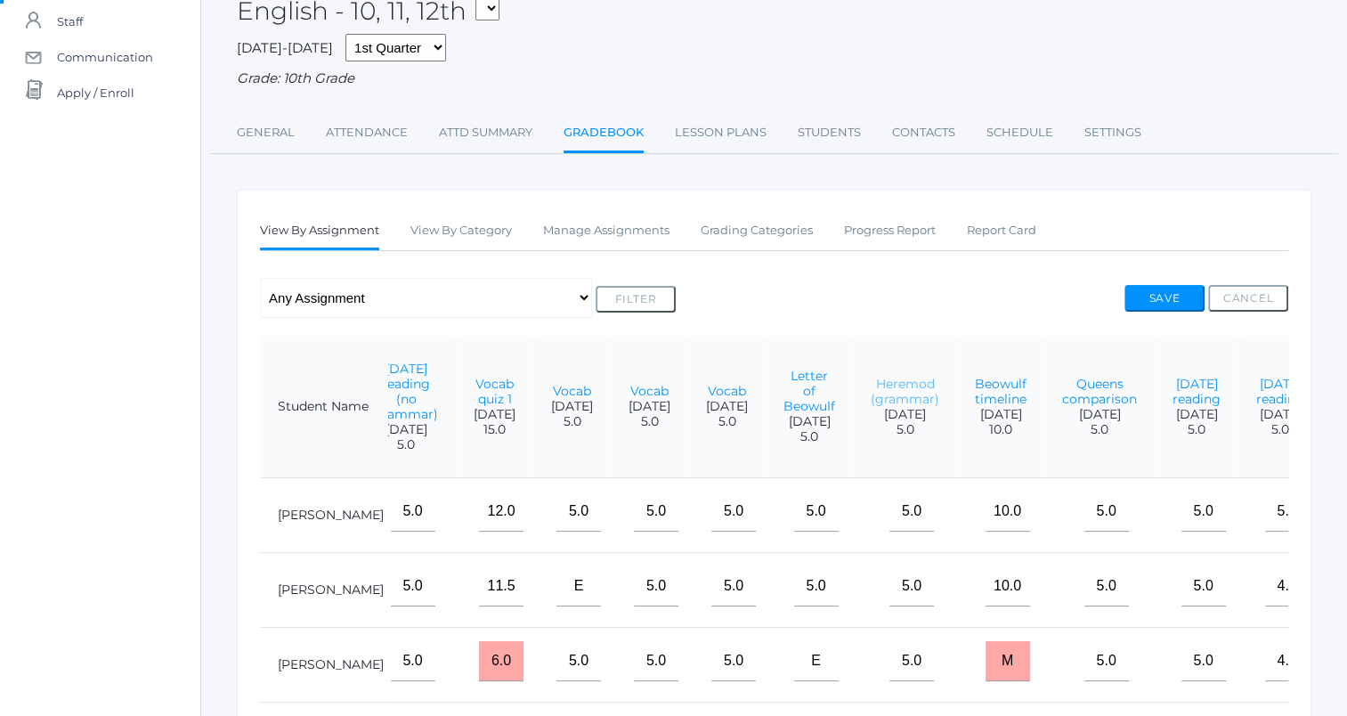
click at [871, 387] on link "Heremod (grammar)" at bounding box center [905, 391] width 69 height 31
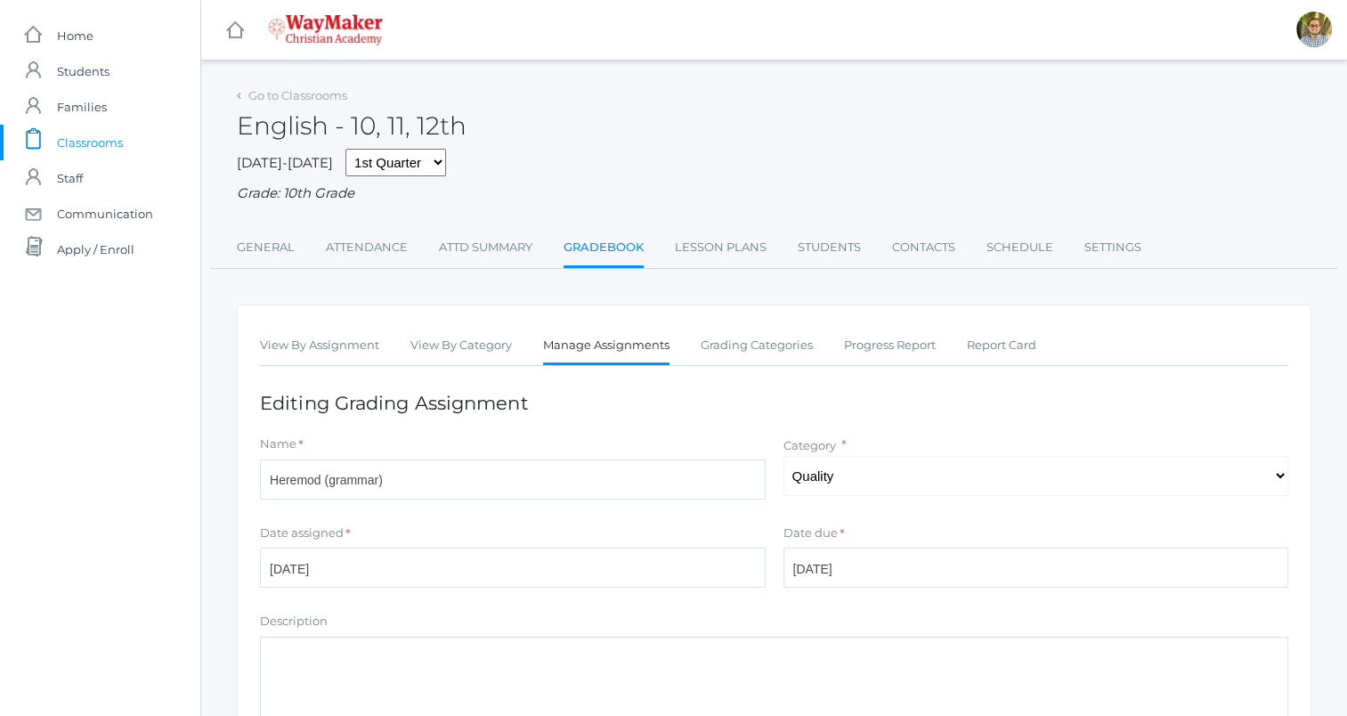
click at [623, 346] on link "Manage Assignments" at bounding box center [606, 347] width 126 height 38
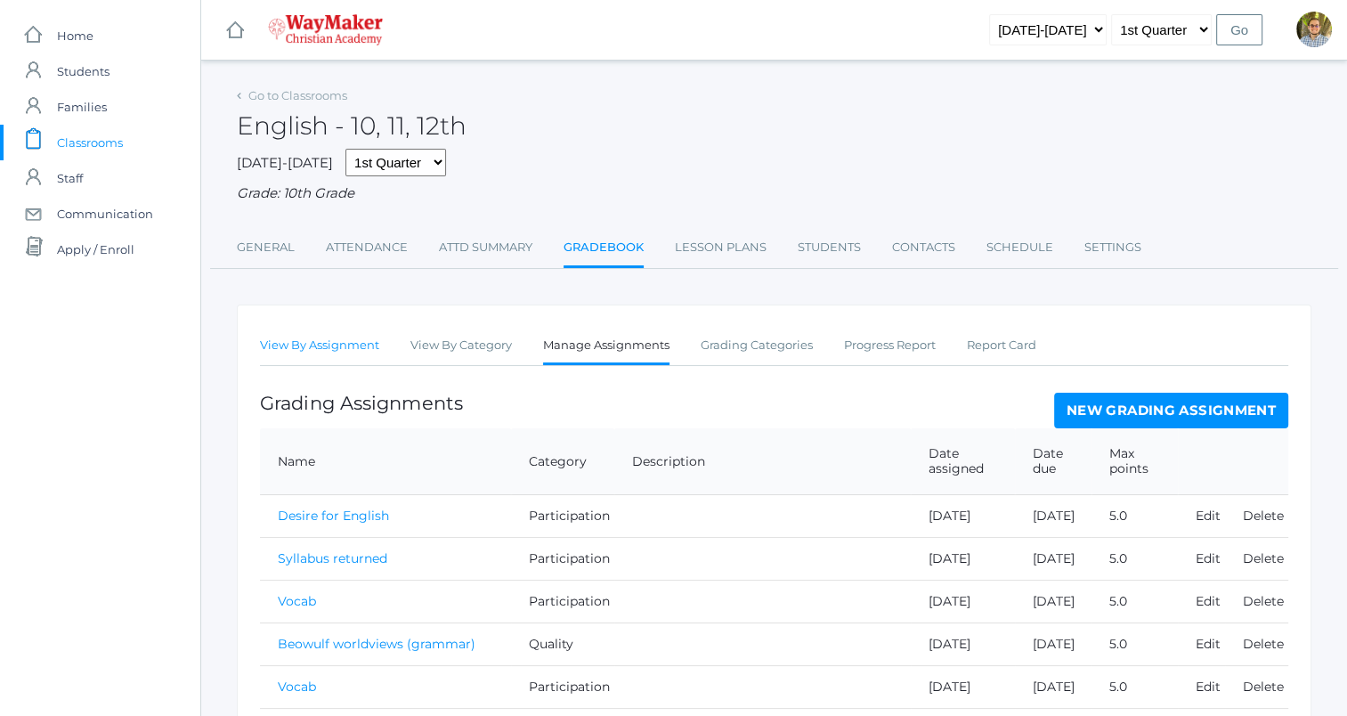
click at [350, 353] on link "View By Assignment" at bounding box center [319, 346] width 119 height 36
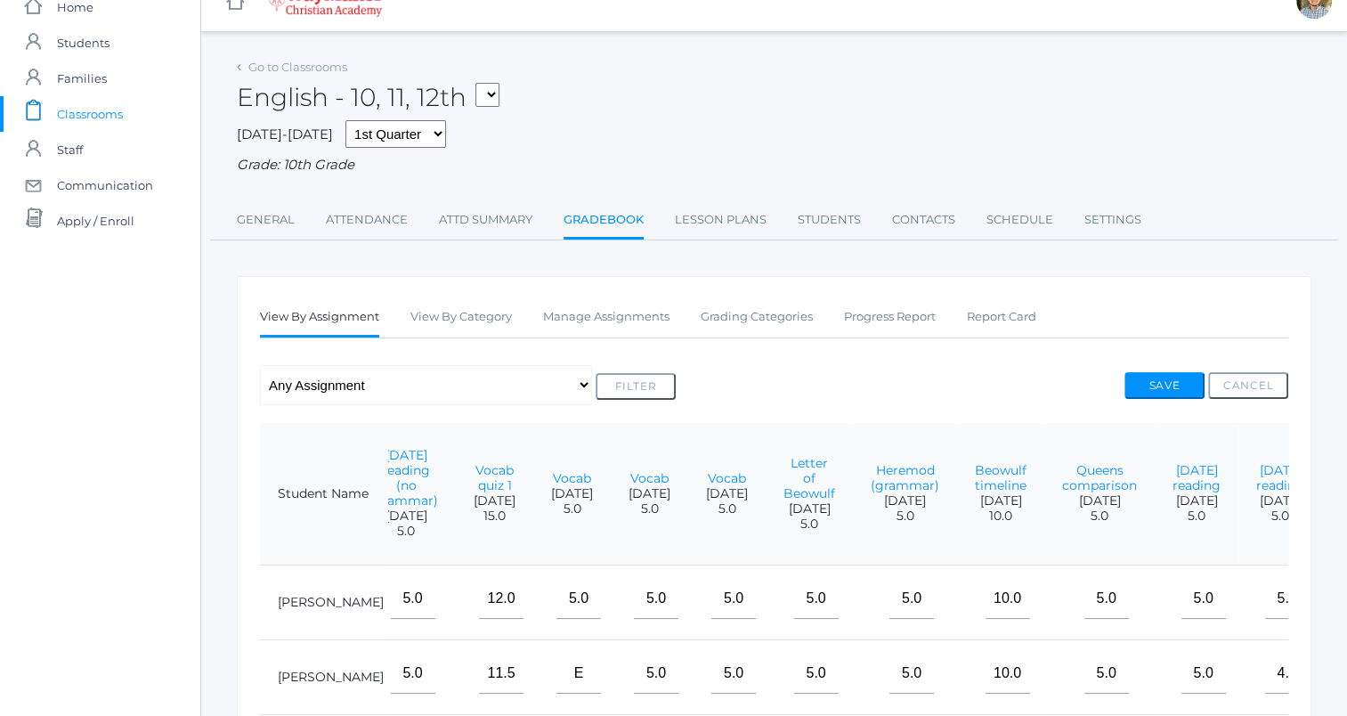
scroll to position [9, 0]
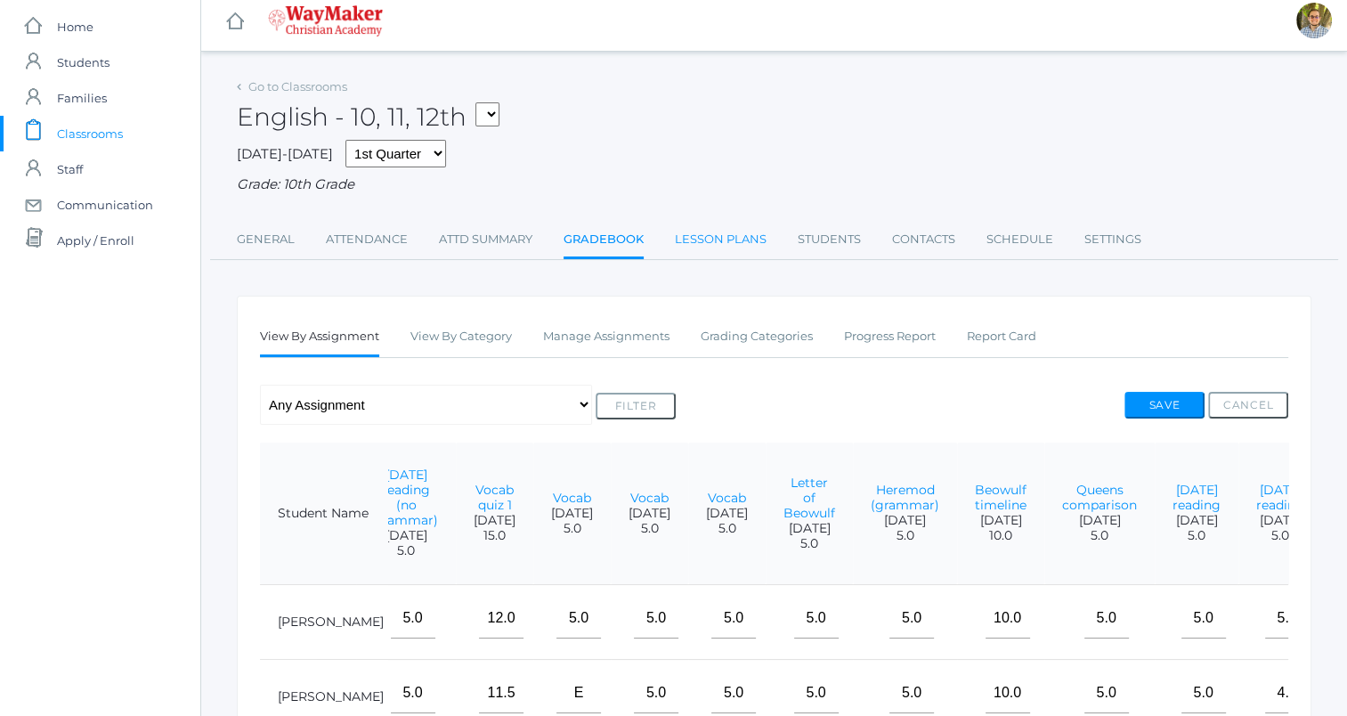
click at [723, 235] on link "Lesson Plans" at bounding box center [721, 240] width 92 height 36
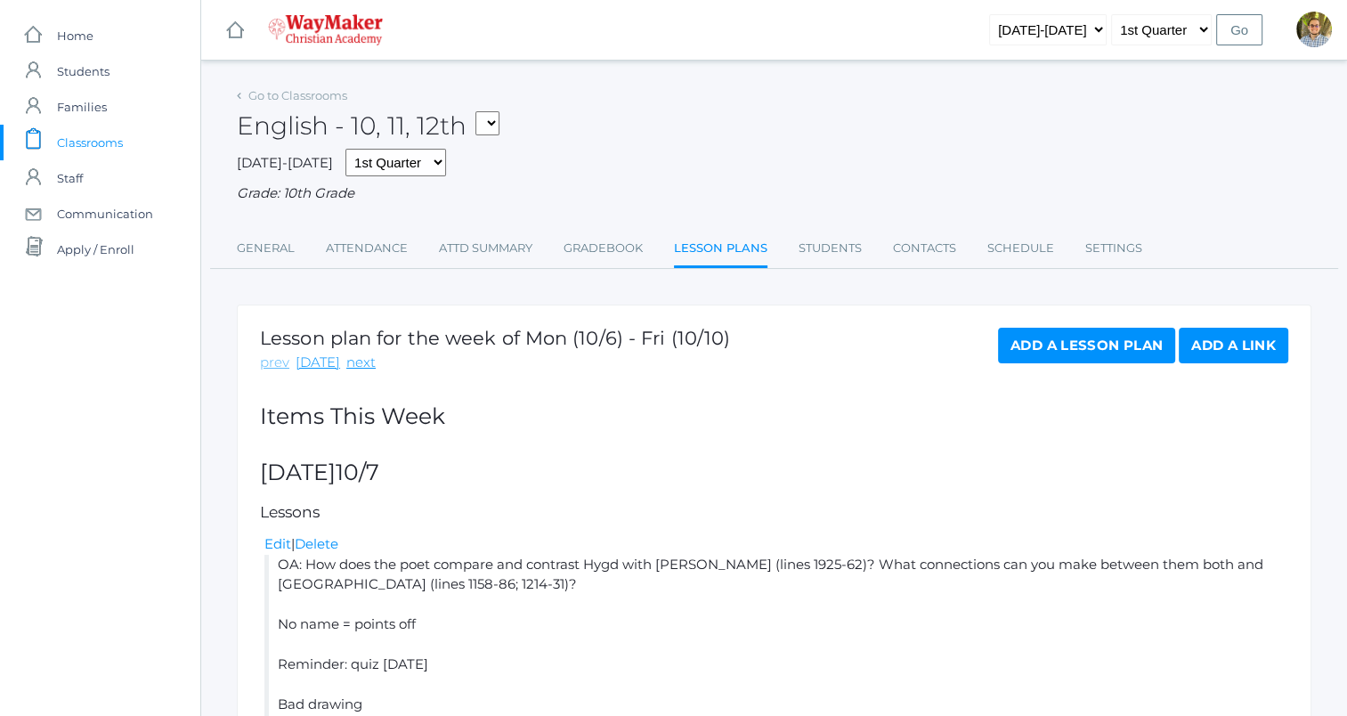
click at [273, 370] on link "prev" at bounding box center [274, 363] width 29 height 20
click at [627, 263] on link "Gradebook" at bounding box center [603, 249] width 79 height 36
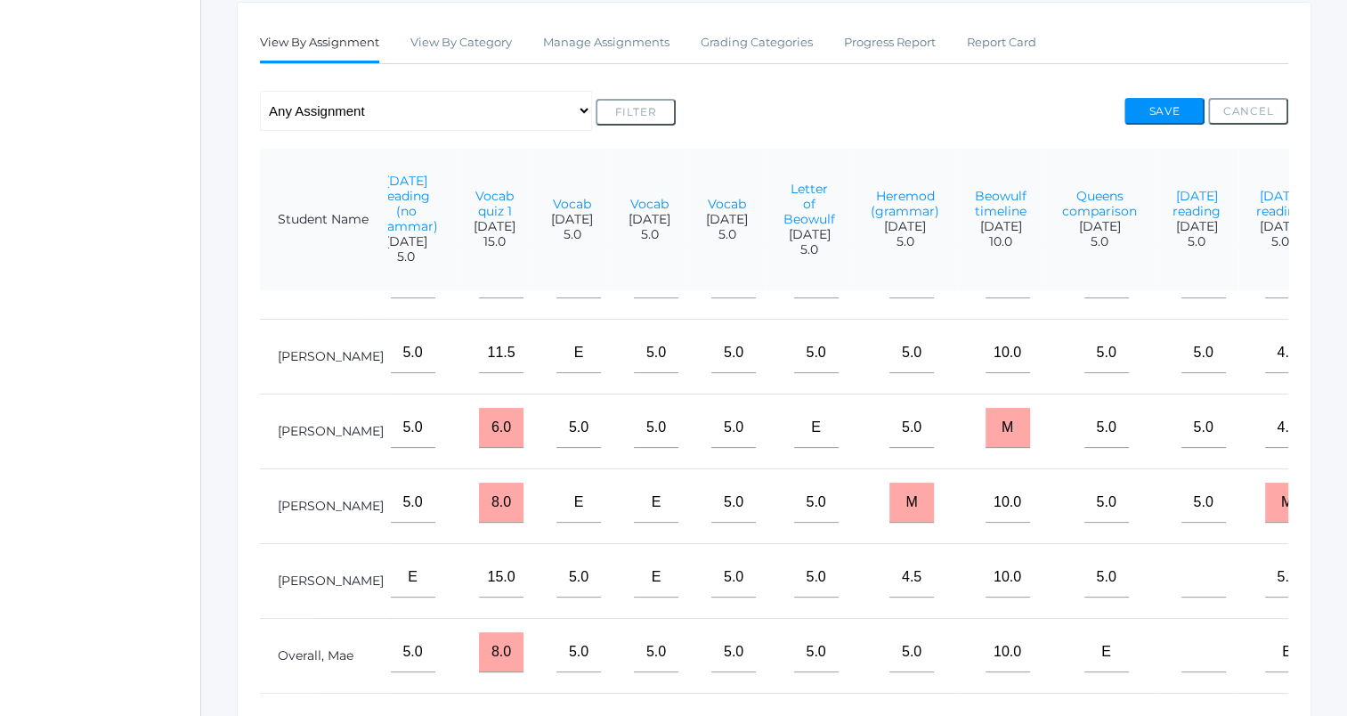
scroll to position [53, 1325]
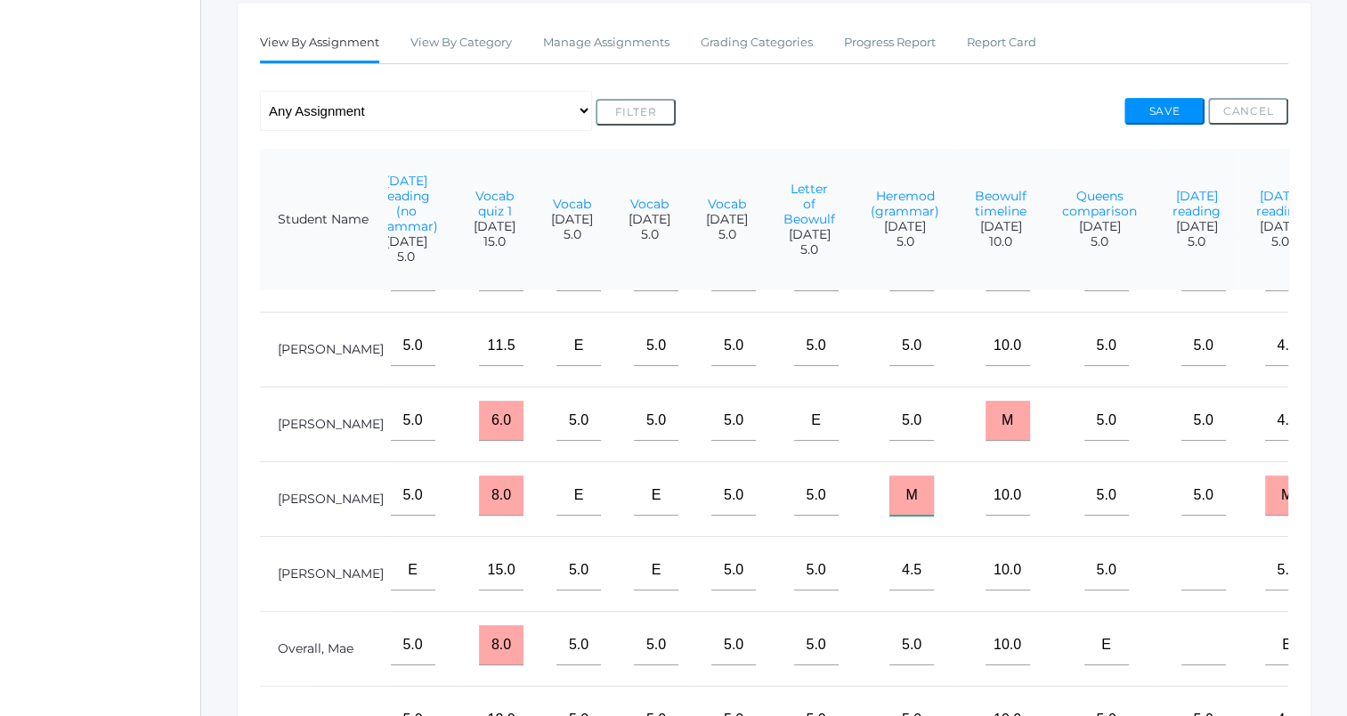
click at [890, 509] on input "M" at bounding box center [912, 496] width 45 height 40
type input "3"
click at [1168, 98] on button "Save" at bounding box center [1165, 111] width 80 height 27
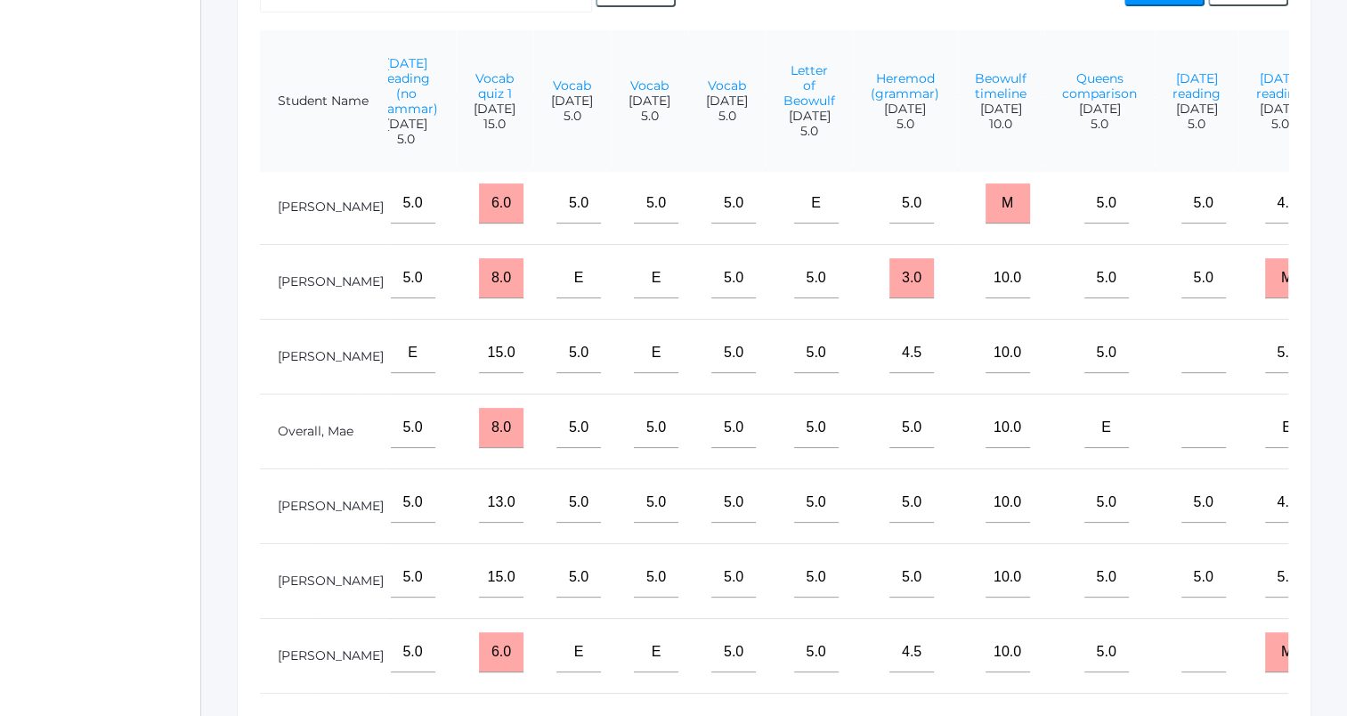
scroll to position [204, 1325]
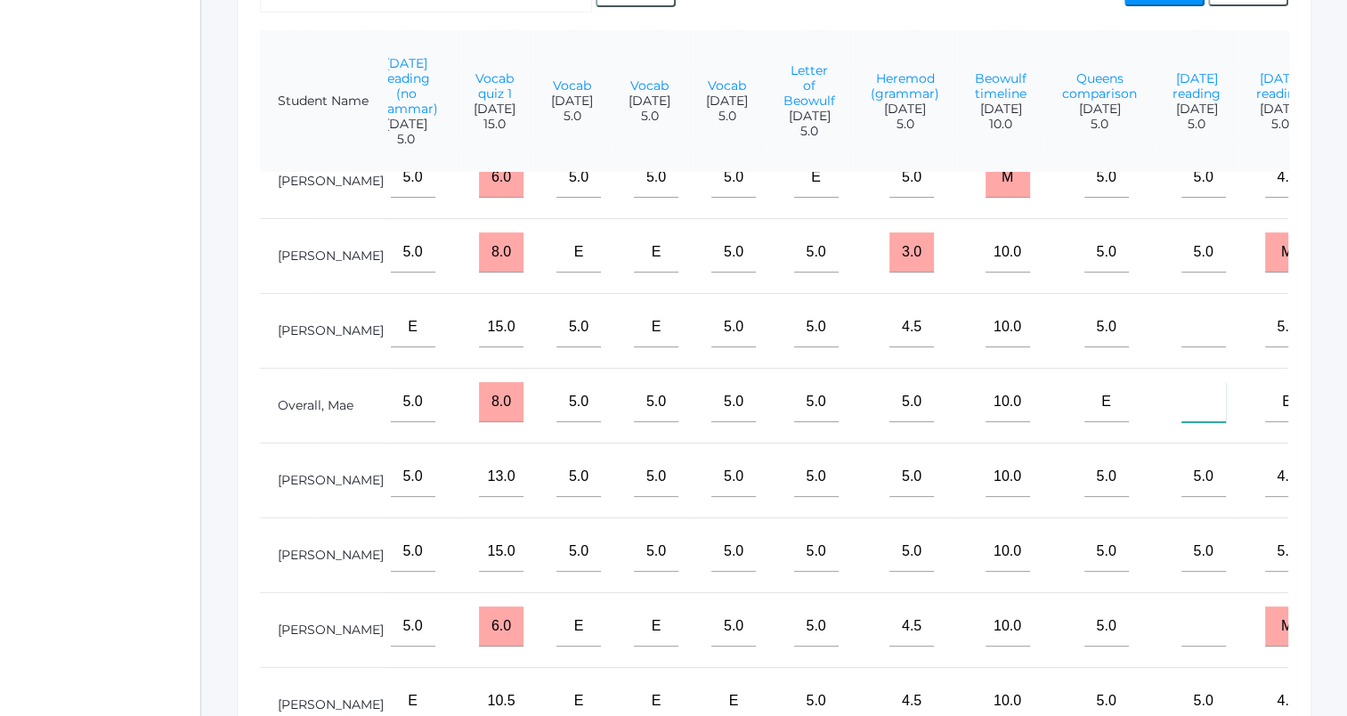
click at [1182, 404] on input"] "text" at bounding box center [1204, 402] width 45 height 40
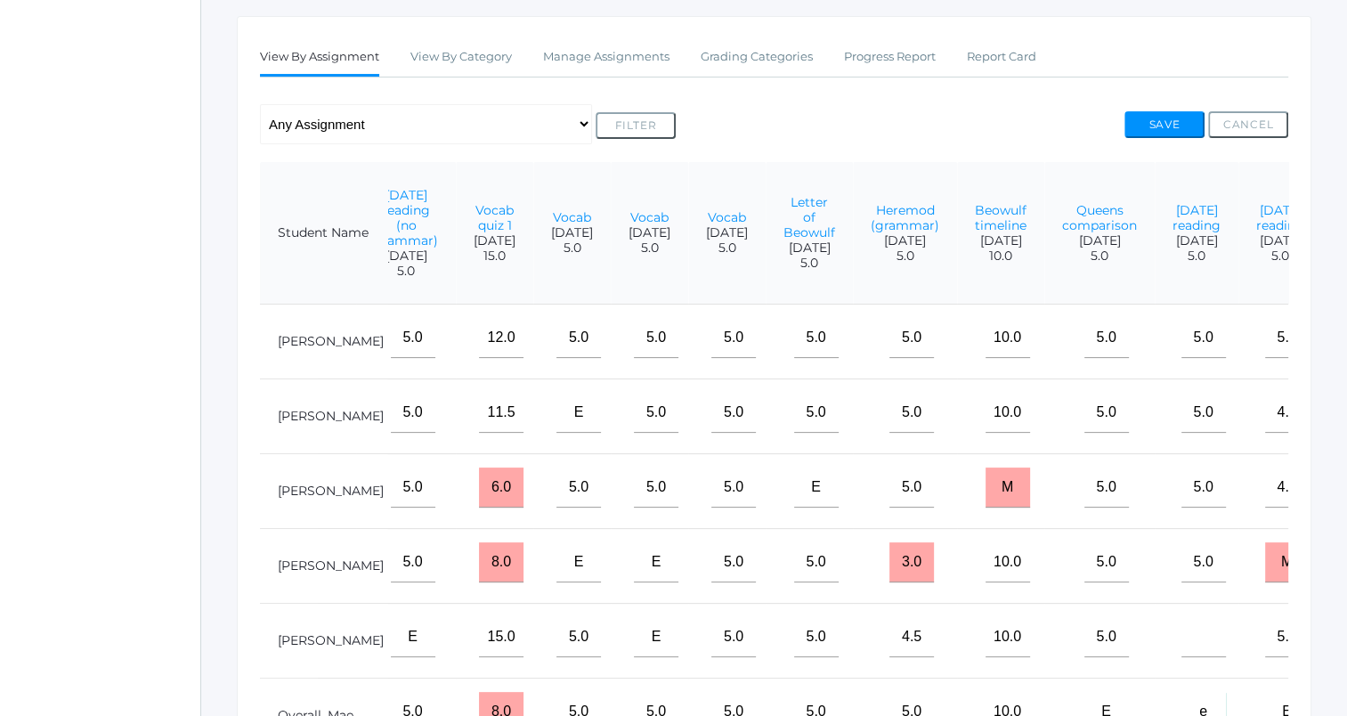
scroll to position [259, 0]
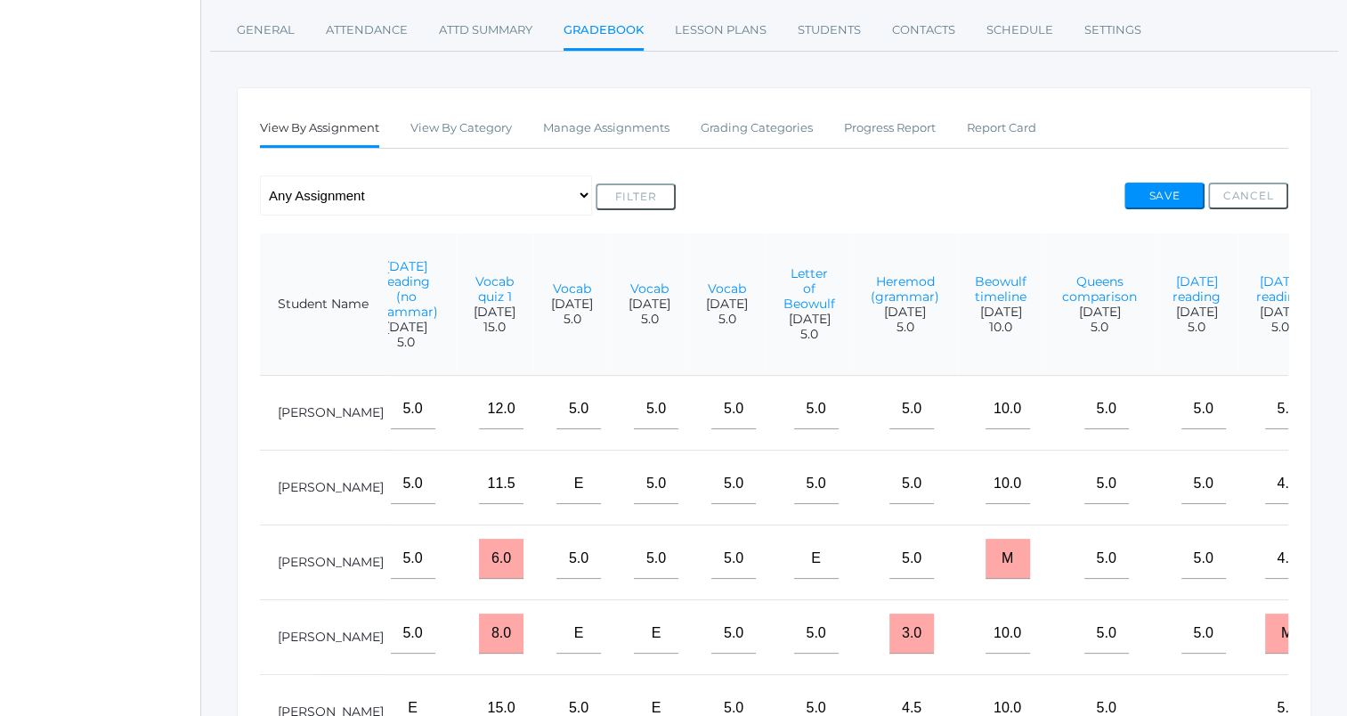
type input"] "e"
click at [1182, 177] on div "Any Assignment Category: Accuracy - Vocab quiz 1 - Poem work (back to one) Cate…" at bounding box center [774, 195] width 1029 height 40
click at [1180, 185] on button "Save" at bounding box center [1165, 196] width 80 height 27
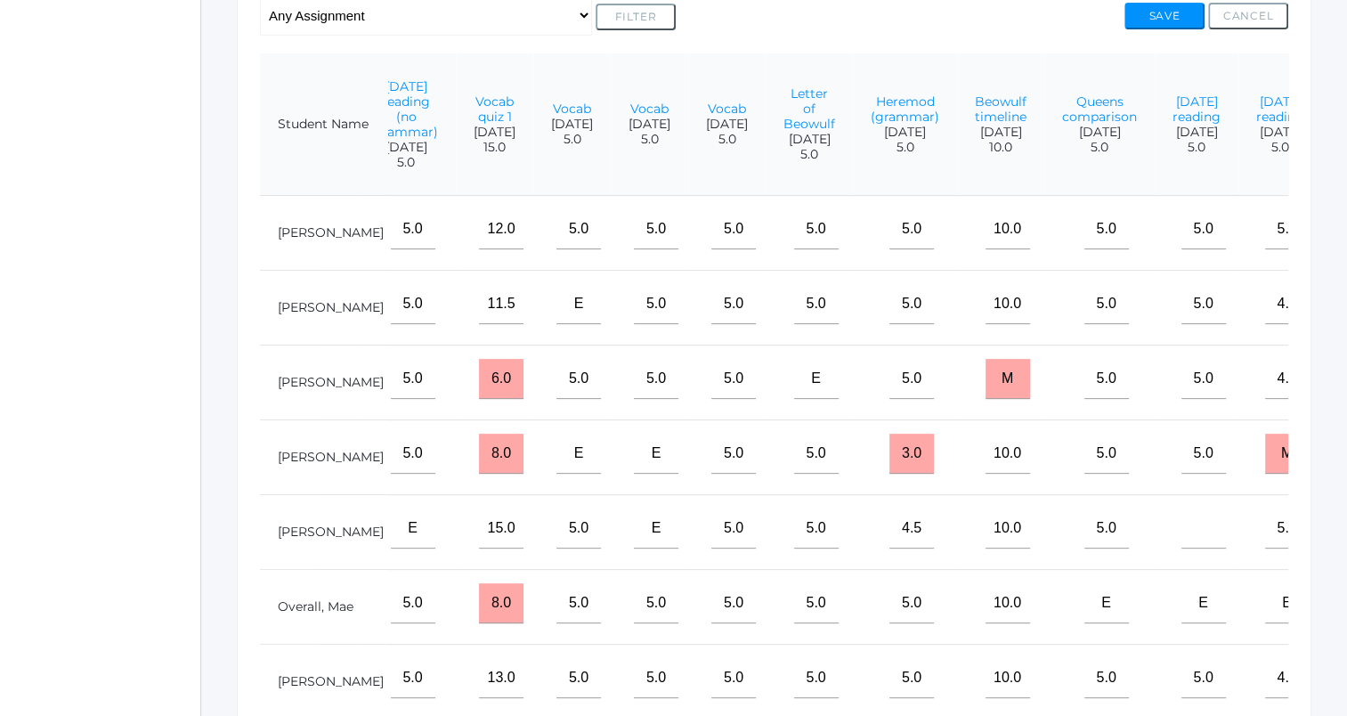
scroll to position [442, 0]
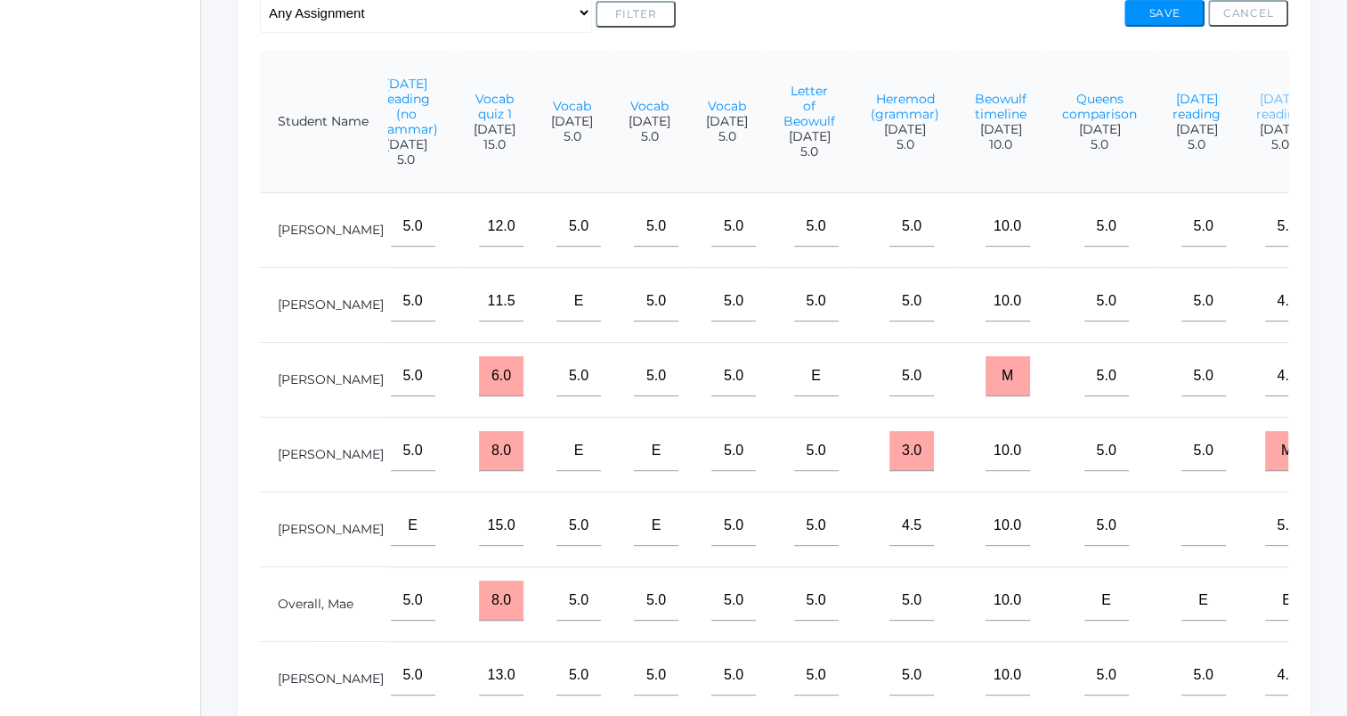
click at [1257, 122] on link "[DATE] reading" at bounding box center [1281, 106] width 48 height 31
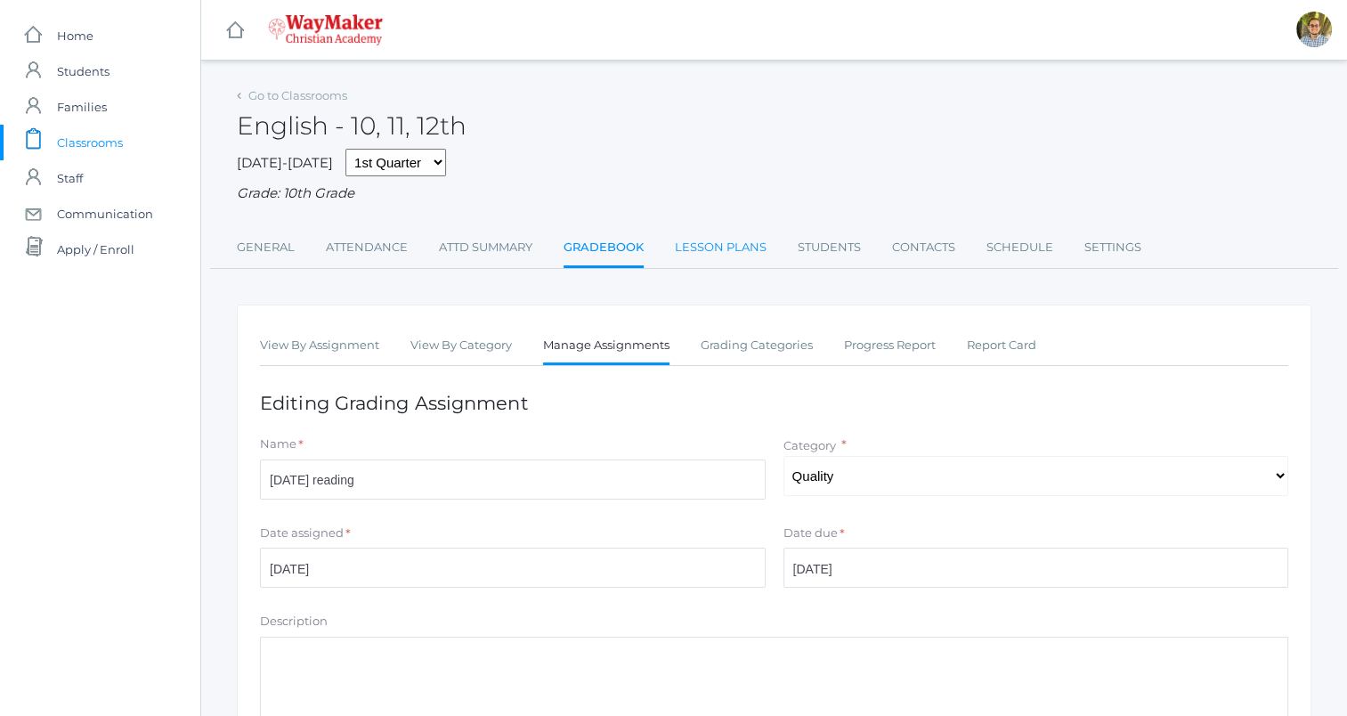
click at [690, 249] on link "Lesson Plans" at bounding box center [721, 248] width 92 height 36
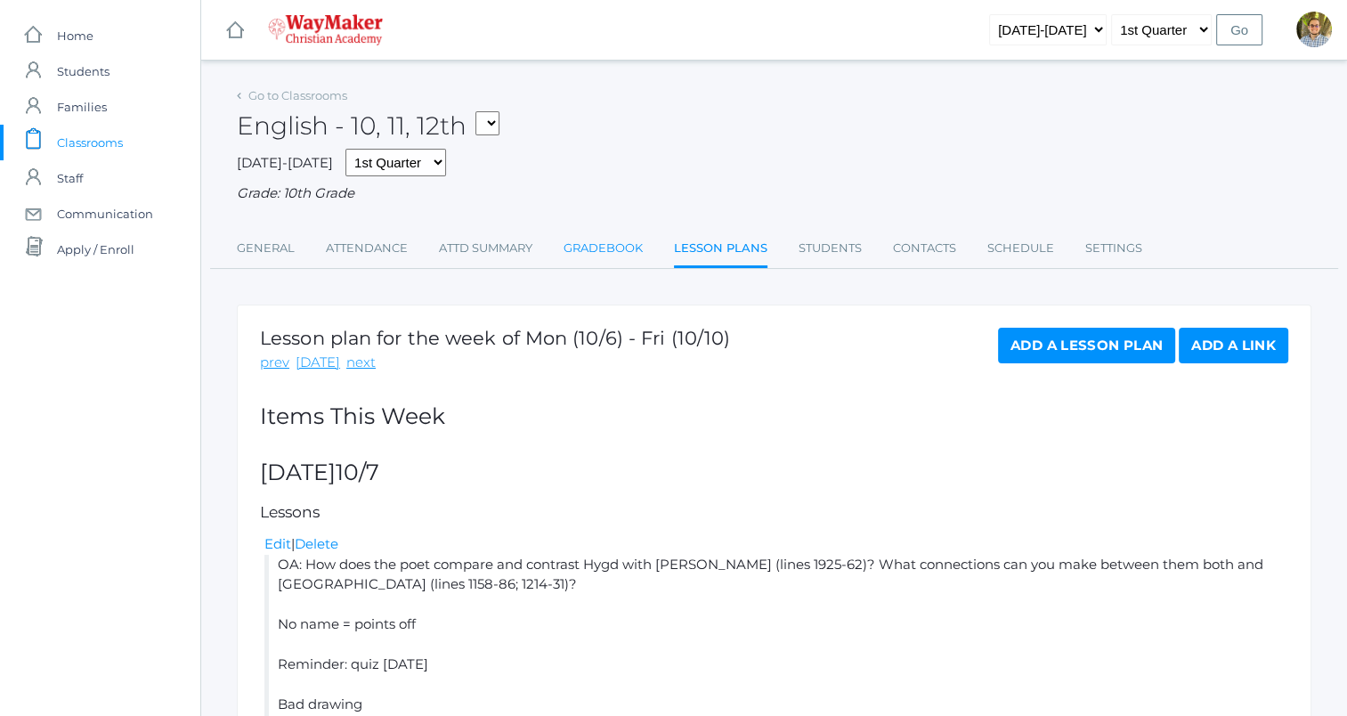
click at [596, 247] on link "Gradebook" at bounding box center [603, 249] width 79 height 36
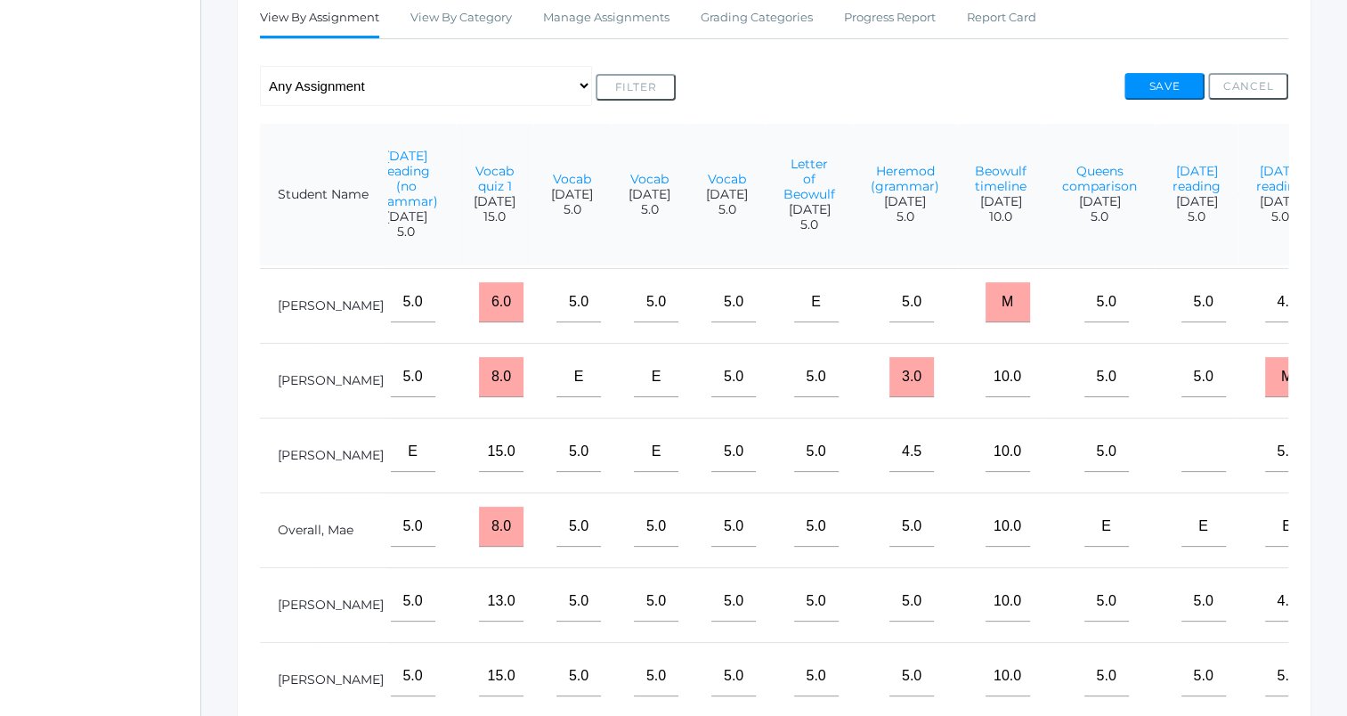
scroll to position [0, 1325]
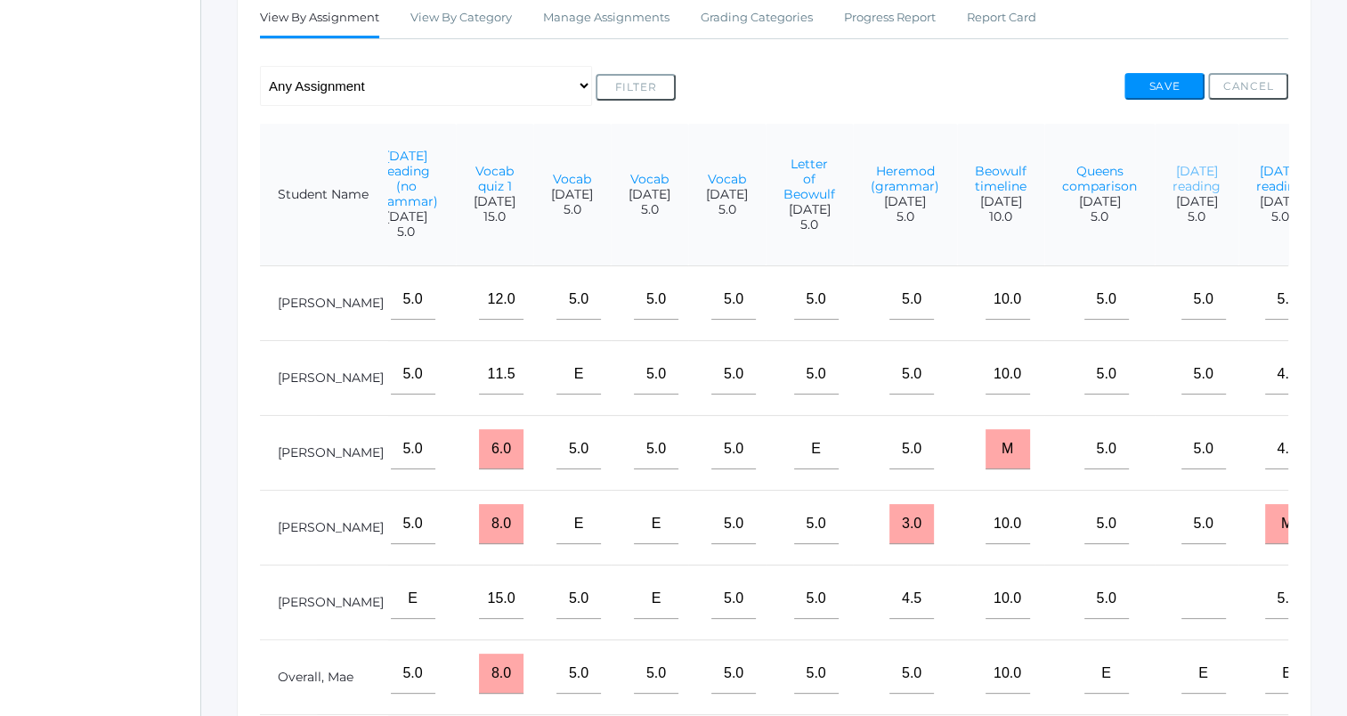
click at [1173, 189] on link "[DATE] reading" at bounding box center [1197, 178] width 48 height 31
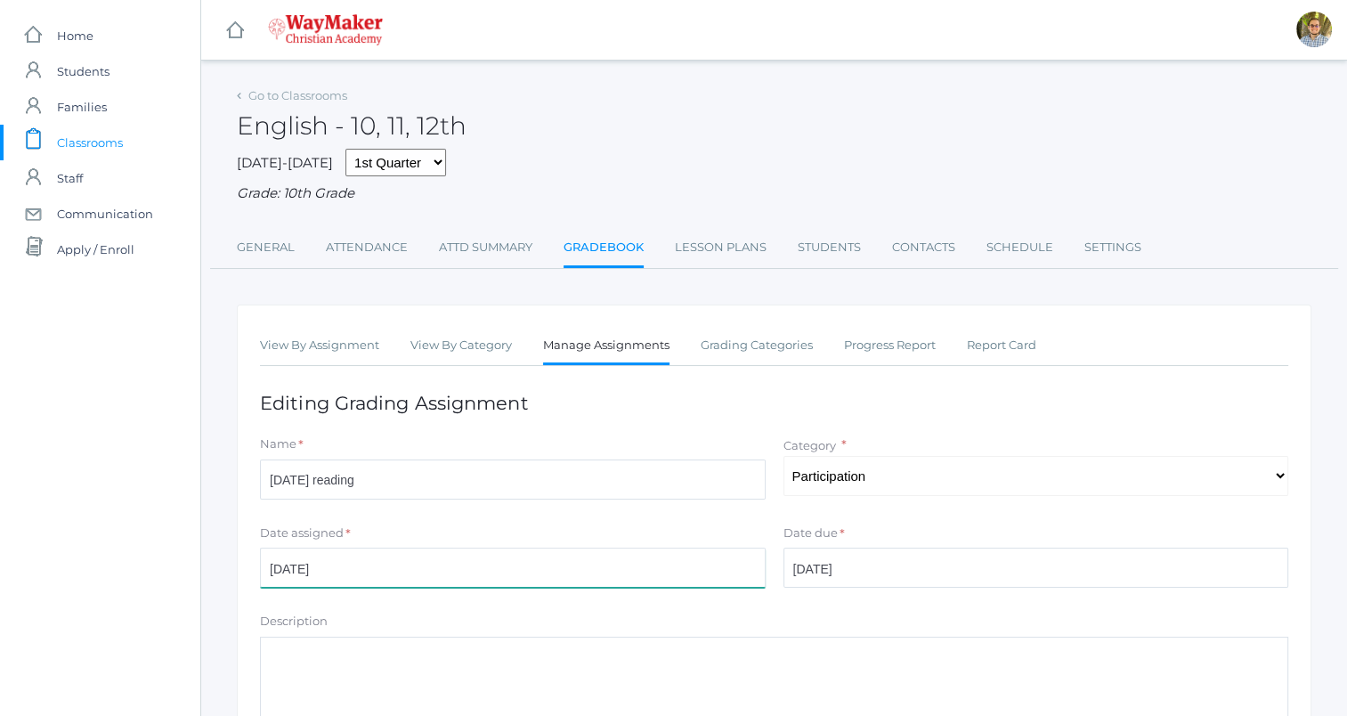
click at [476, 576] on input "[DATE]" at bounding box center [513, 568] width 506 height 40
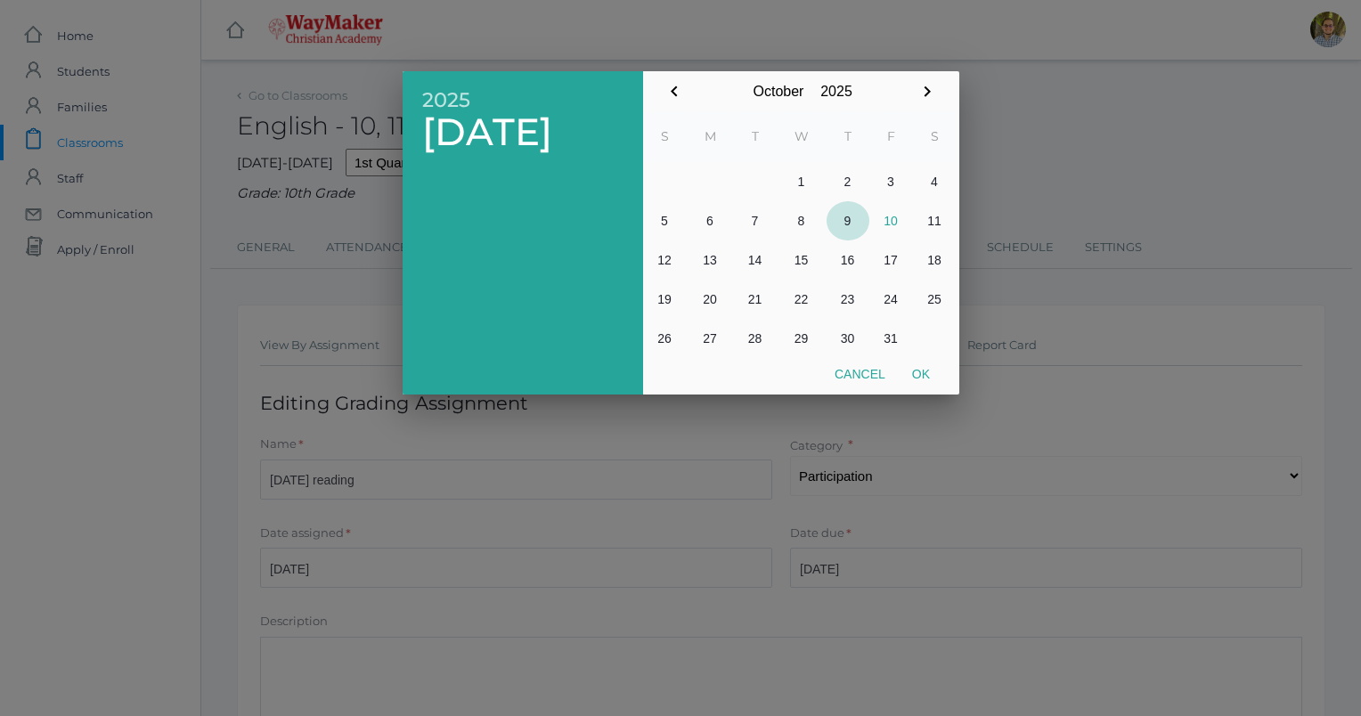
click at [851, 221] on button "9" at bounding box center [847, 220] width 43 height 39
click at [912, 373] on button "Ok" at bounding box center [921, 374] width 45 height 32
type input "[DATE]"
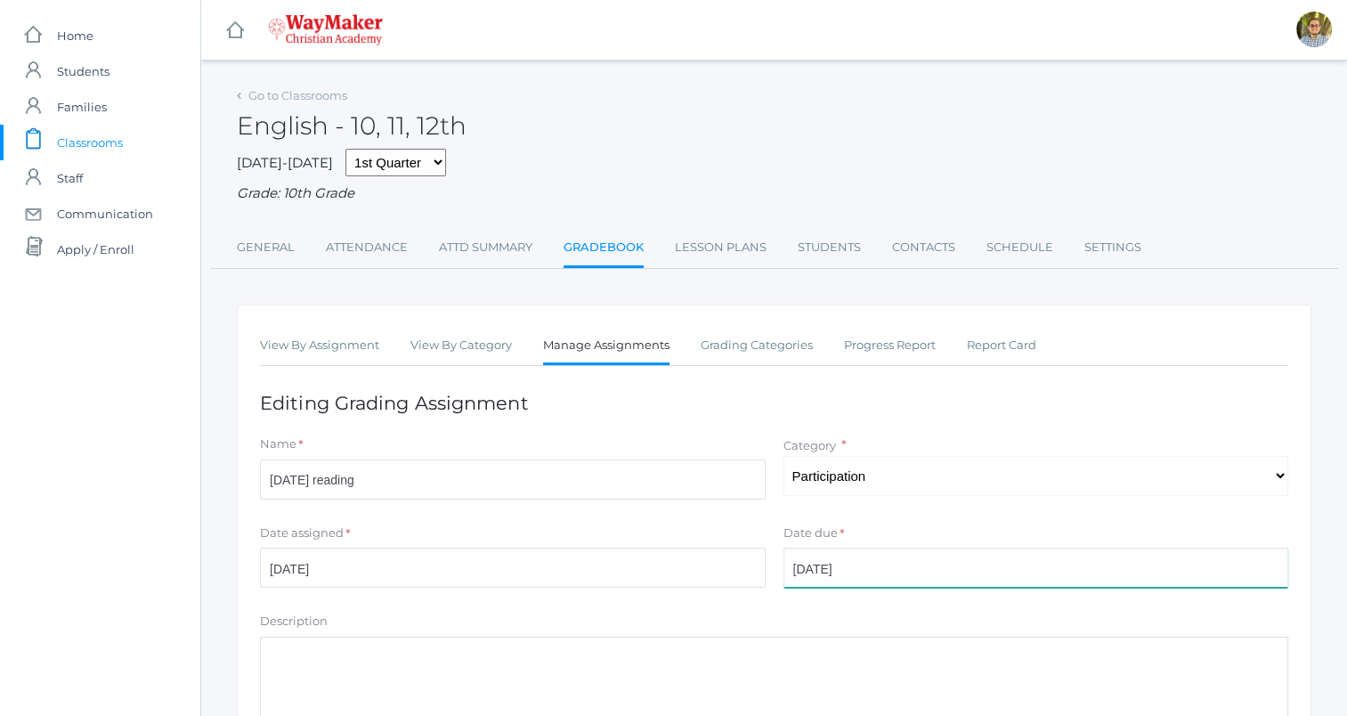
click at [908, 578] on input "[DATE]" at bounding box center [1037, 568] width 506 height 40
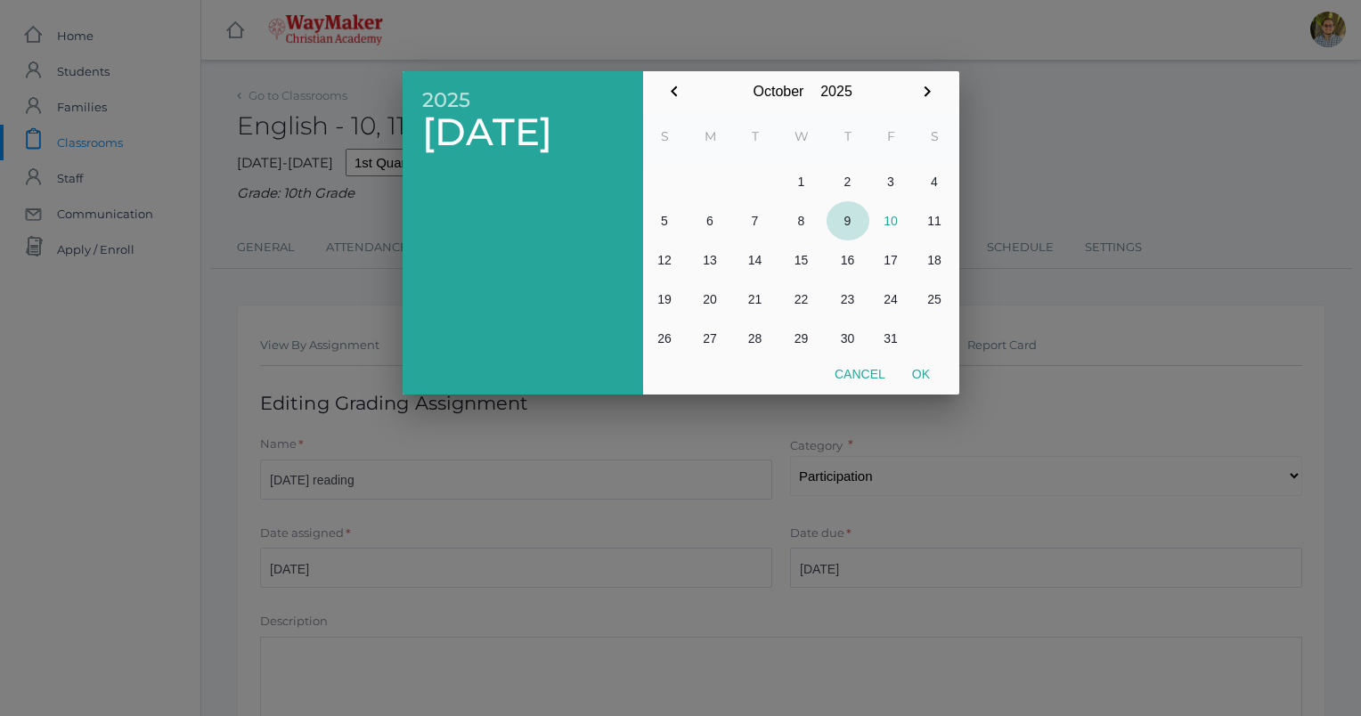
click at [850, 217] on button "9" at bounding box center [847, 220] width 43 height 39
click at [923, 377] on button "Ok" at bounding box center [921, 374] width 45 height 32
type input "[DATE]"
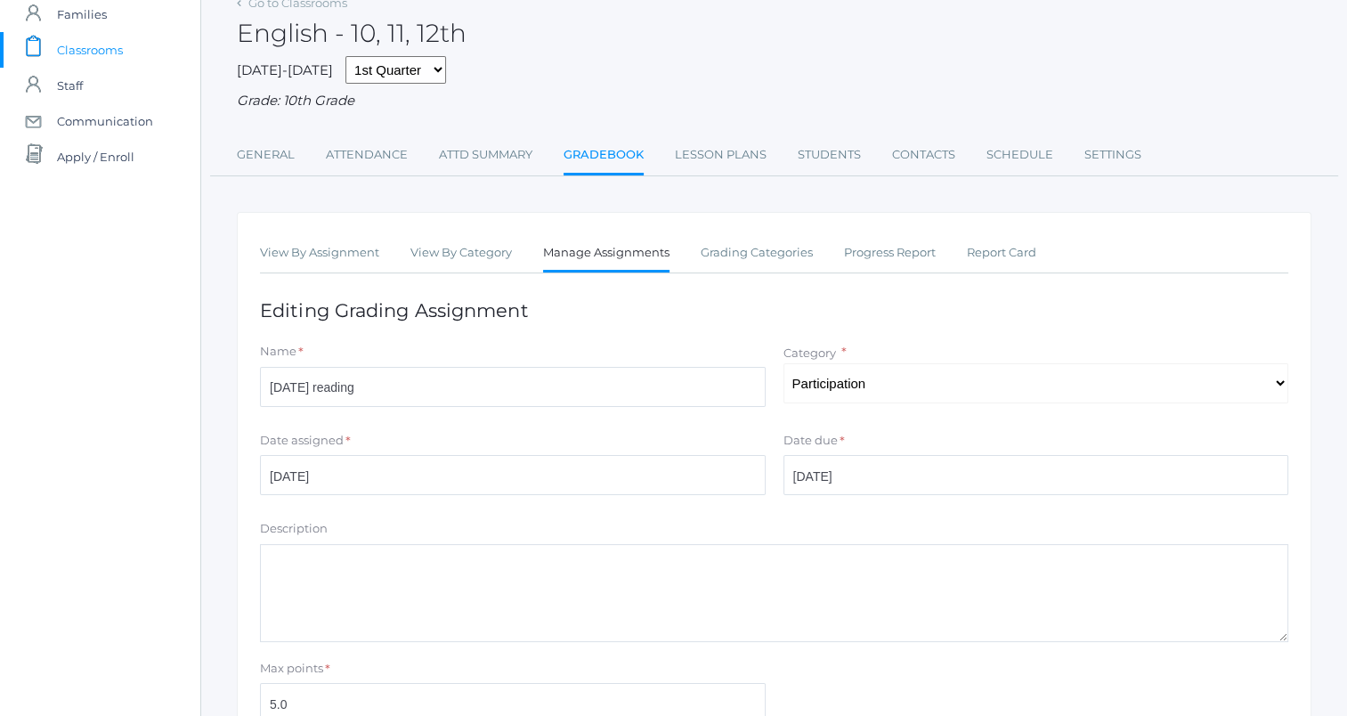
scroll to position [262, 0]
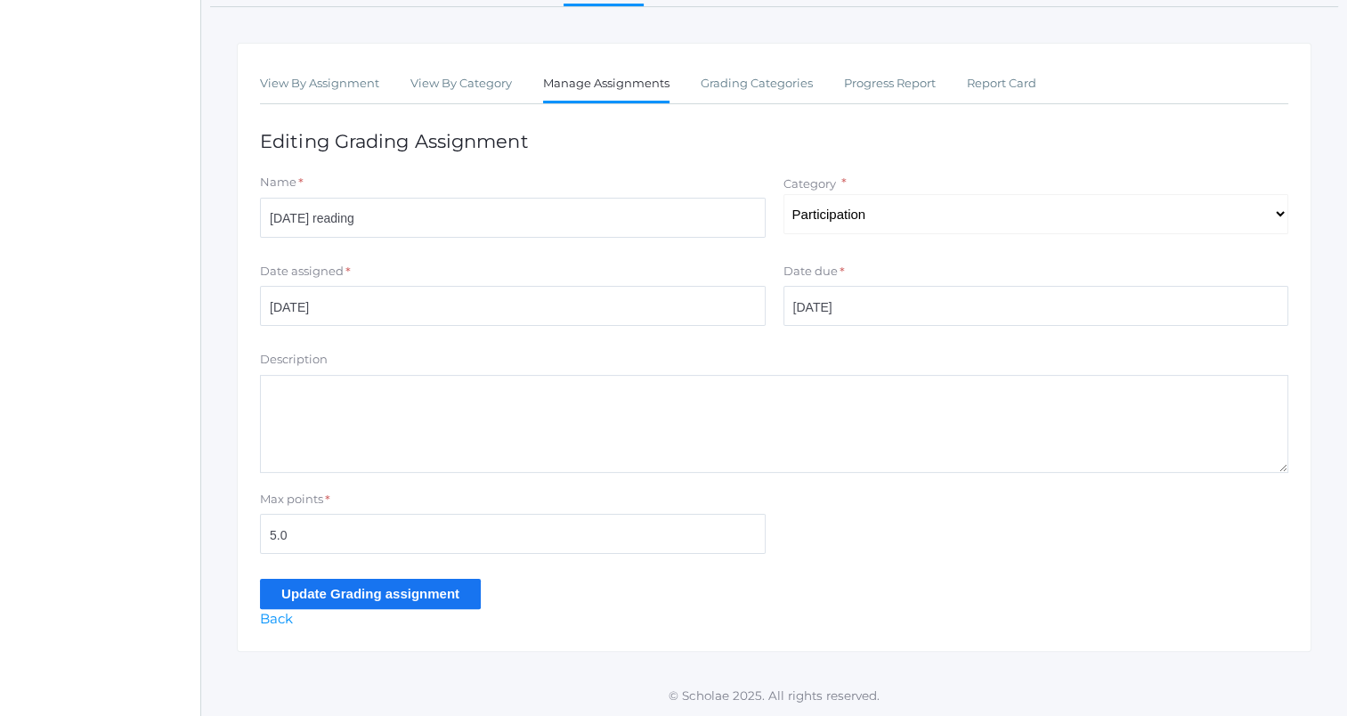
click at [413, 606] on input "Update Grading assignment" at bounding box center [370, 593] width 221 height 29
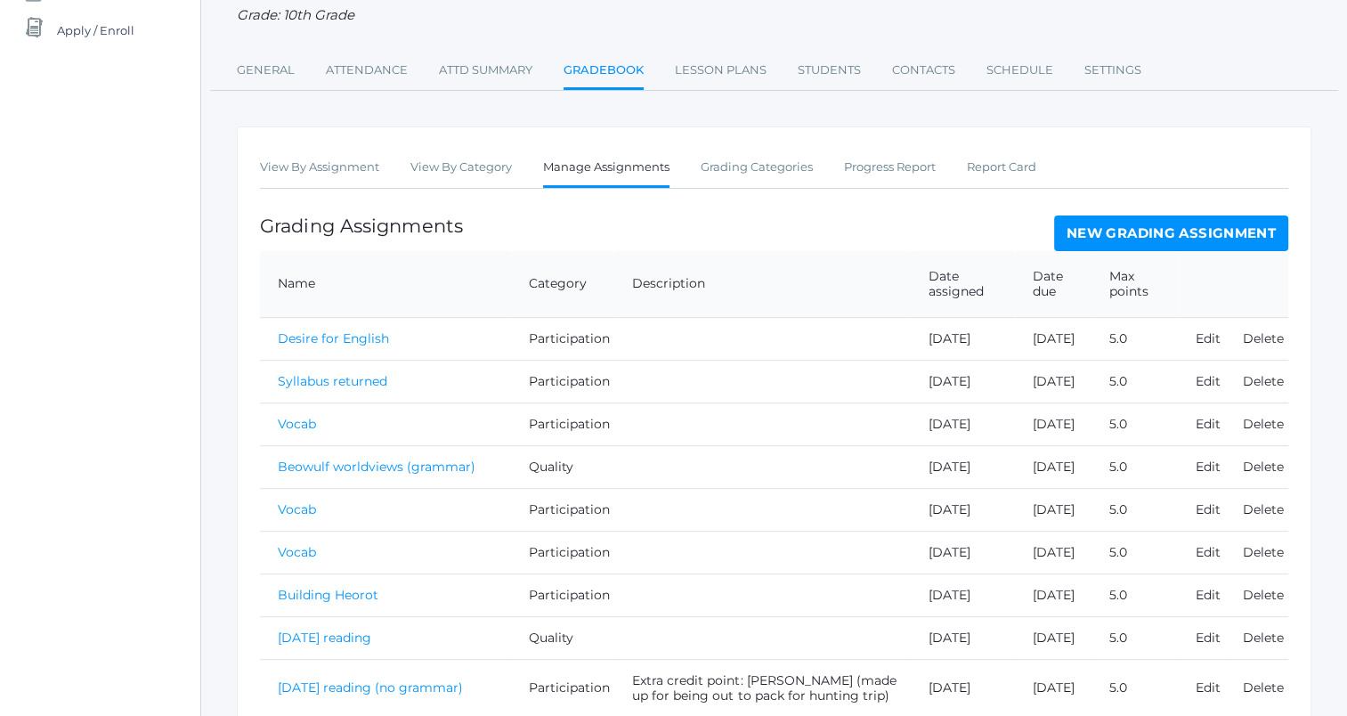
scroll to position [220, 0]
click at [286, 166] on link "View By Assignment" at bounding box center [319, 167] width 119 height 36
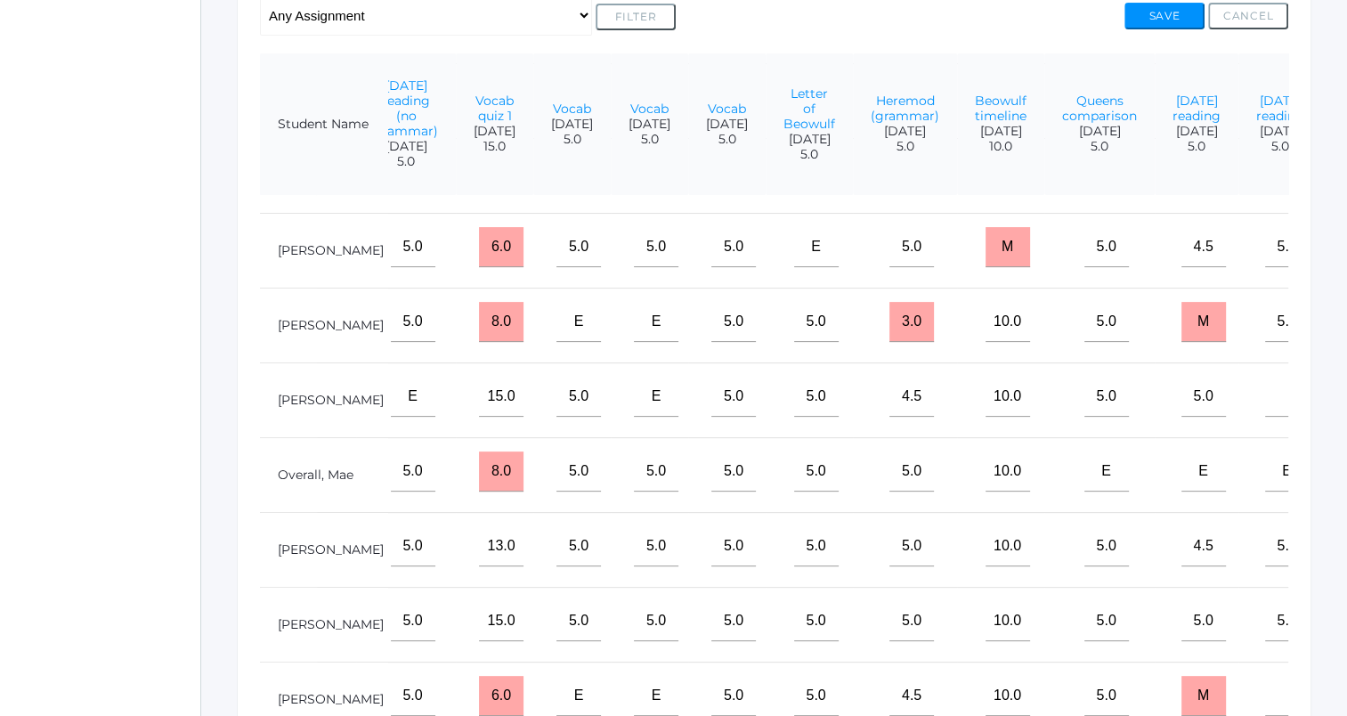
scroll to position [0, 1325]
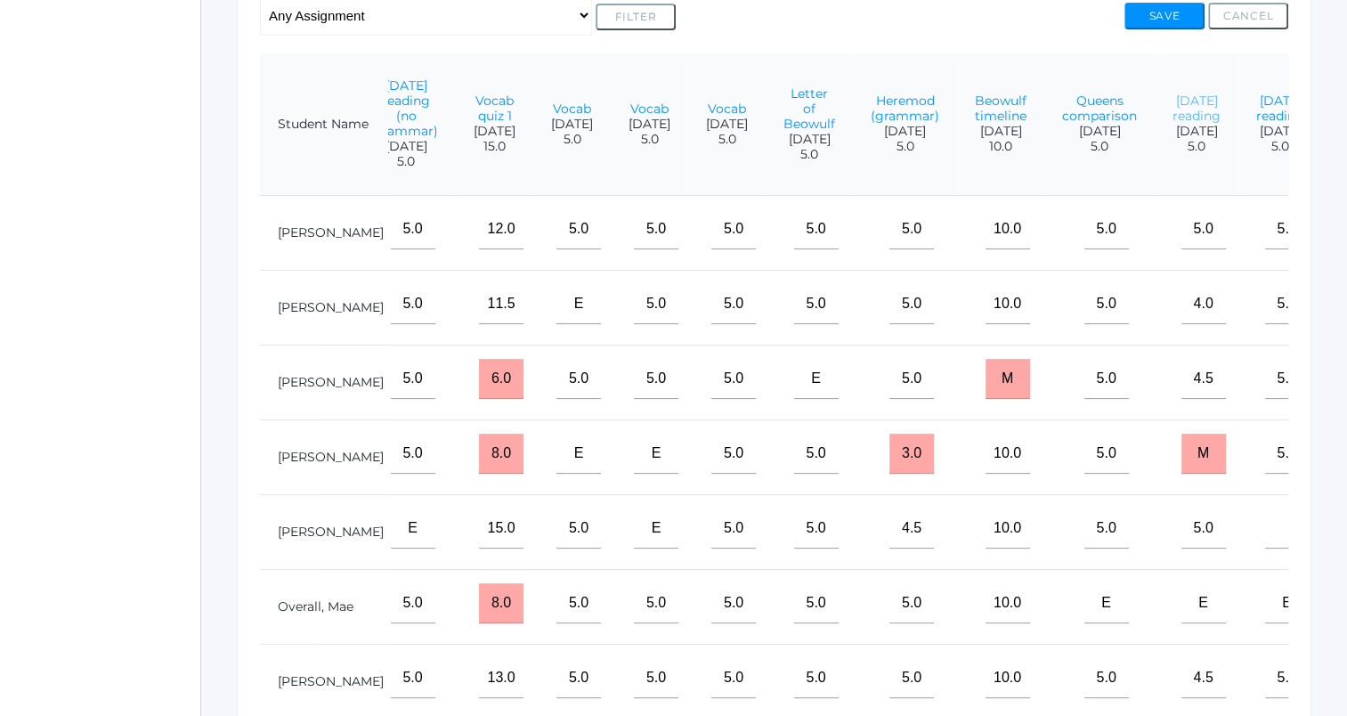
click at [1173, 110] on link "[DATE] reading" at bounding box center [1197, 108] width 48 height 31
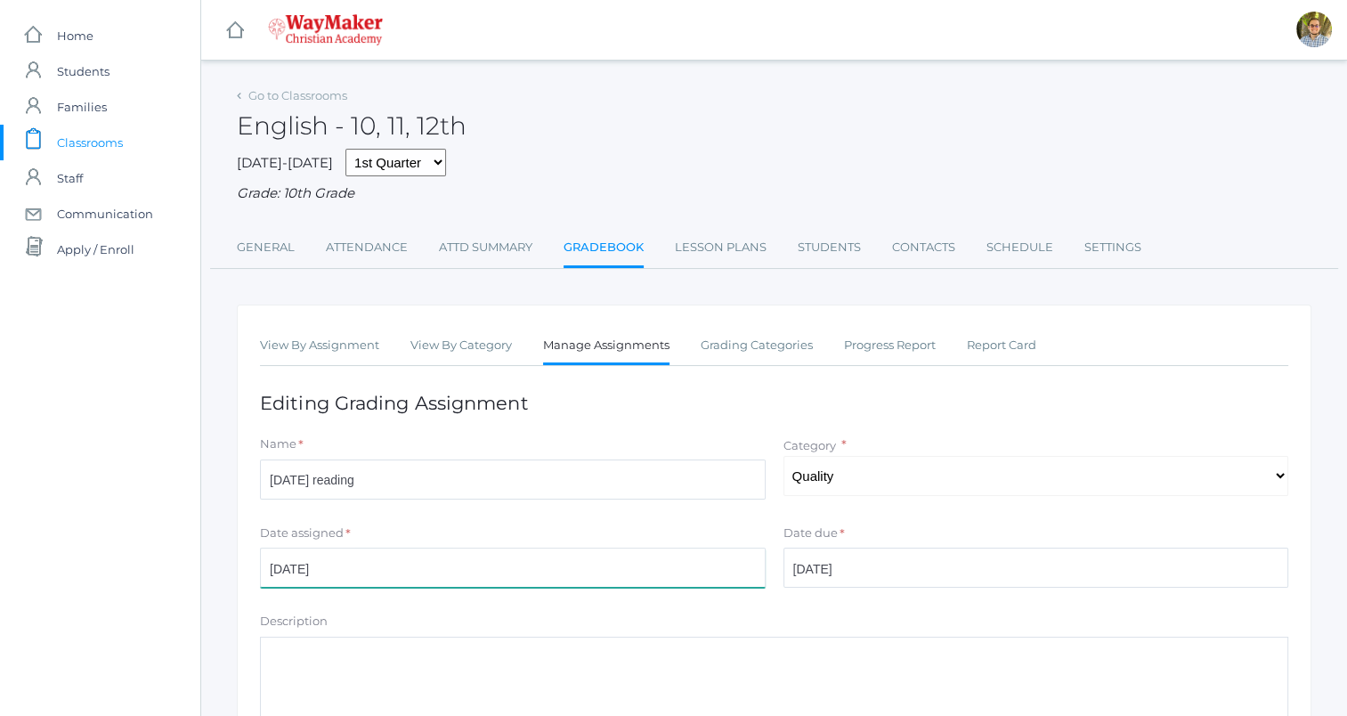
click at [508, 558] on input "[DATE]" at bounding box center [513, 568] width 506 height 40
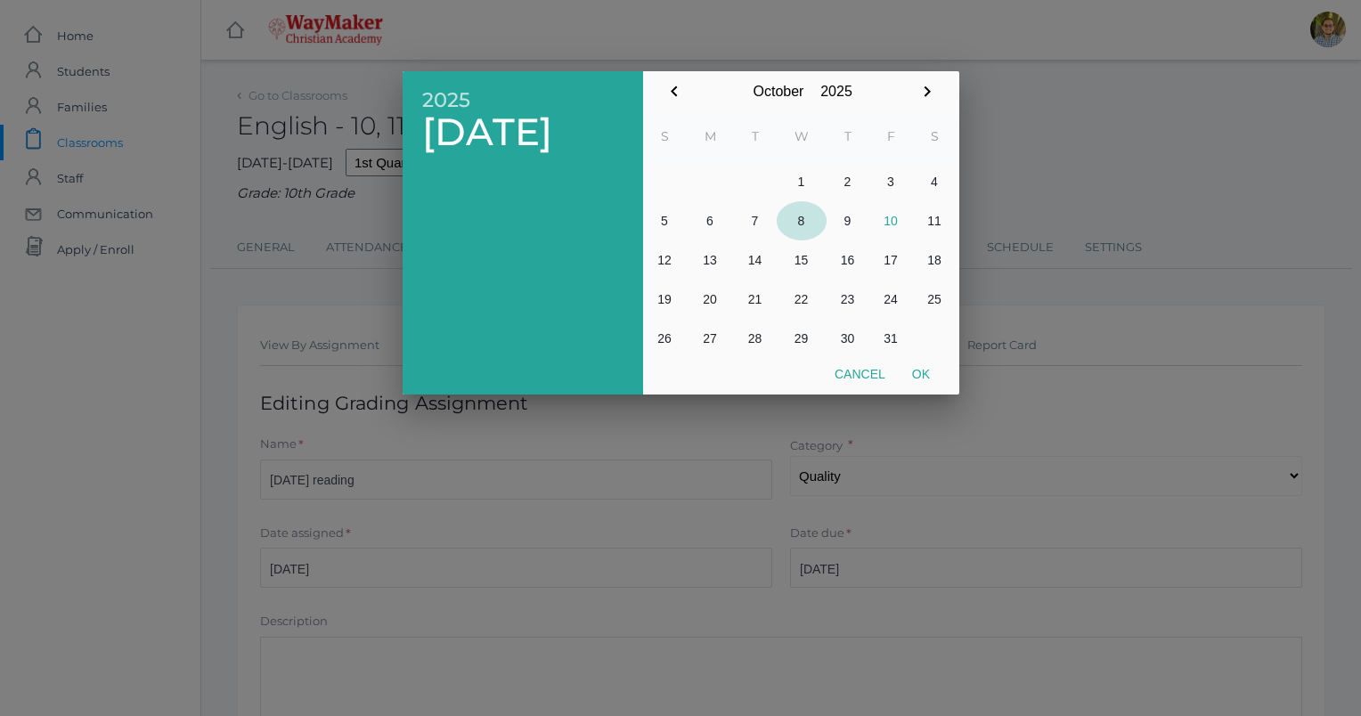
click at [808, 212] on button "8" at bounding box center [802, 220] width 50 height 39
click at [922, 363] on button "Ok" at bounding box center [921, 374] width 45 height 32
type input "[DATE]"
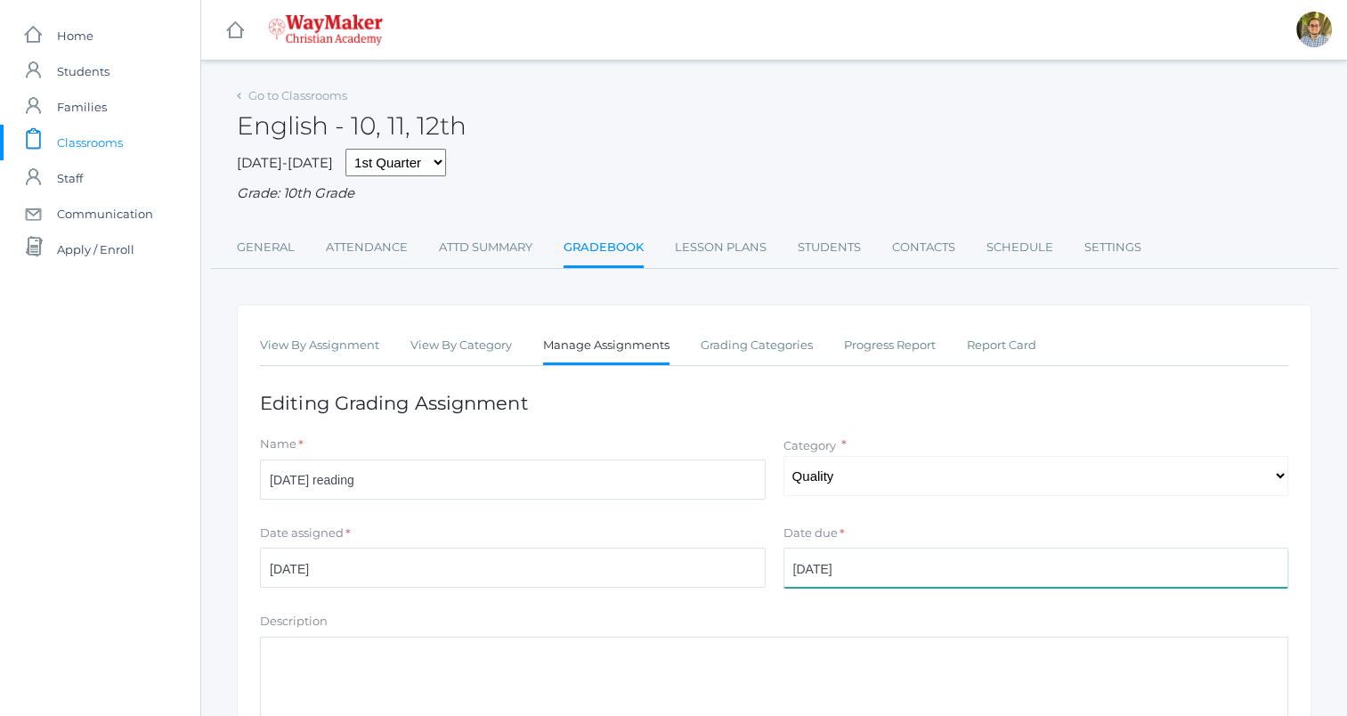
click at [899, 557] on input "[DATE]" at bounding box center [1037, 568] width 506 height 40
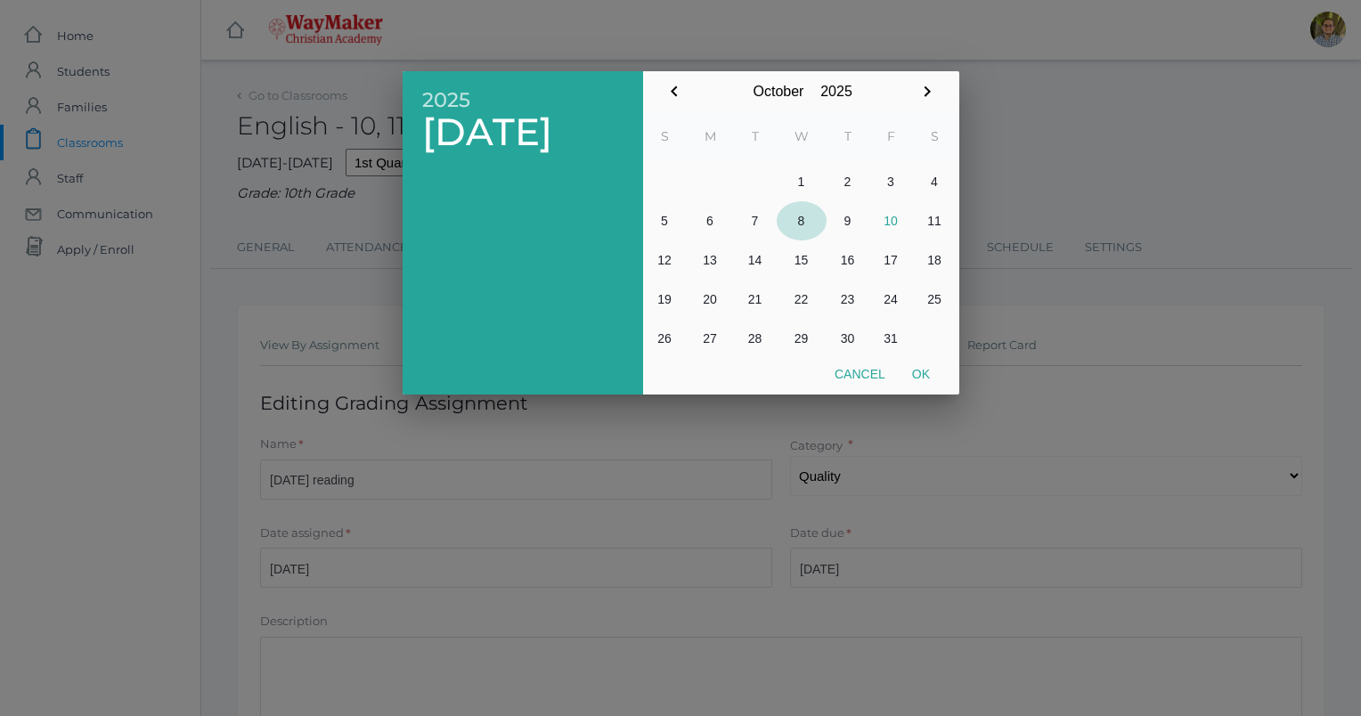
click at [796, 224] on button "8" at bounding box center [802, 220] width 50 height 39
click at [924, 370] on button "Ok" at bounding box center [921, 374] width 45 height 32
type input "[DATE]"
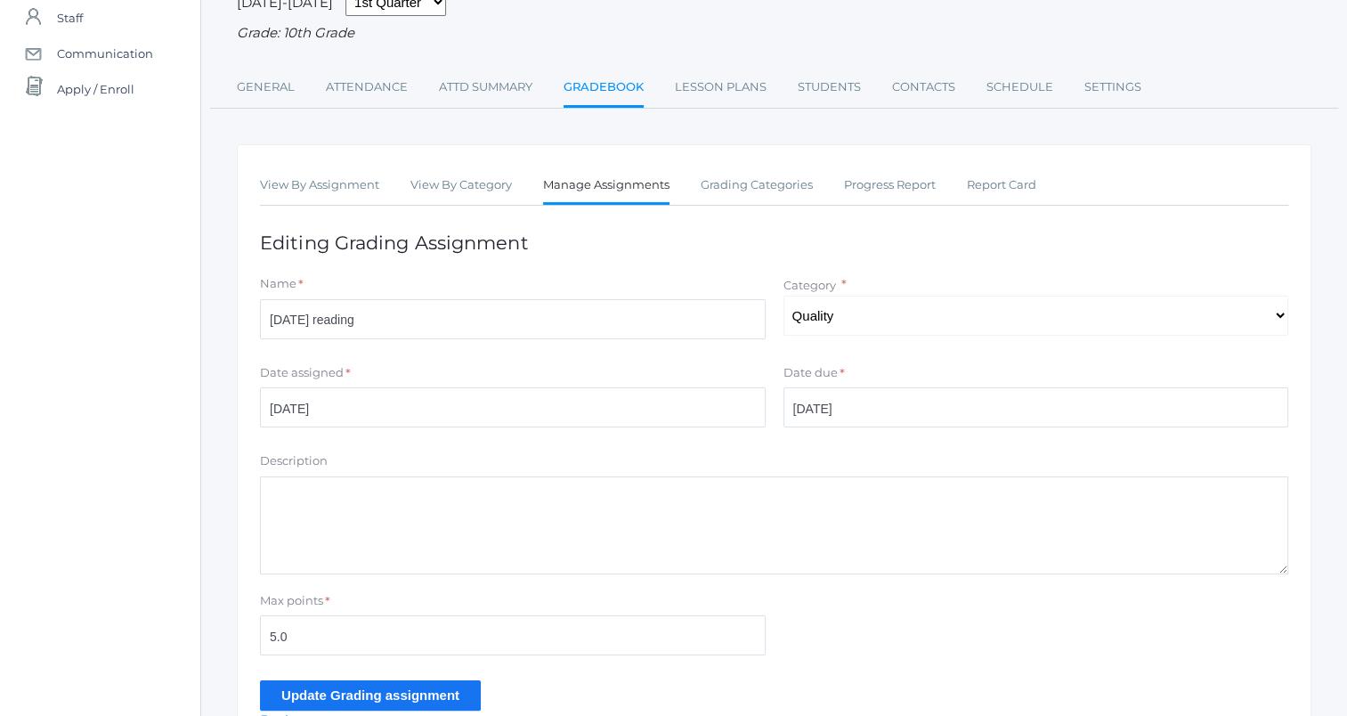
scroll to position [262, 0]
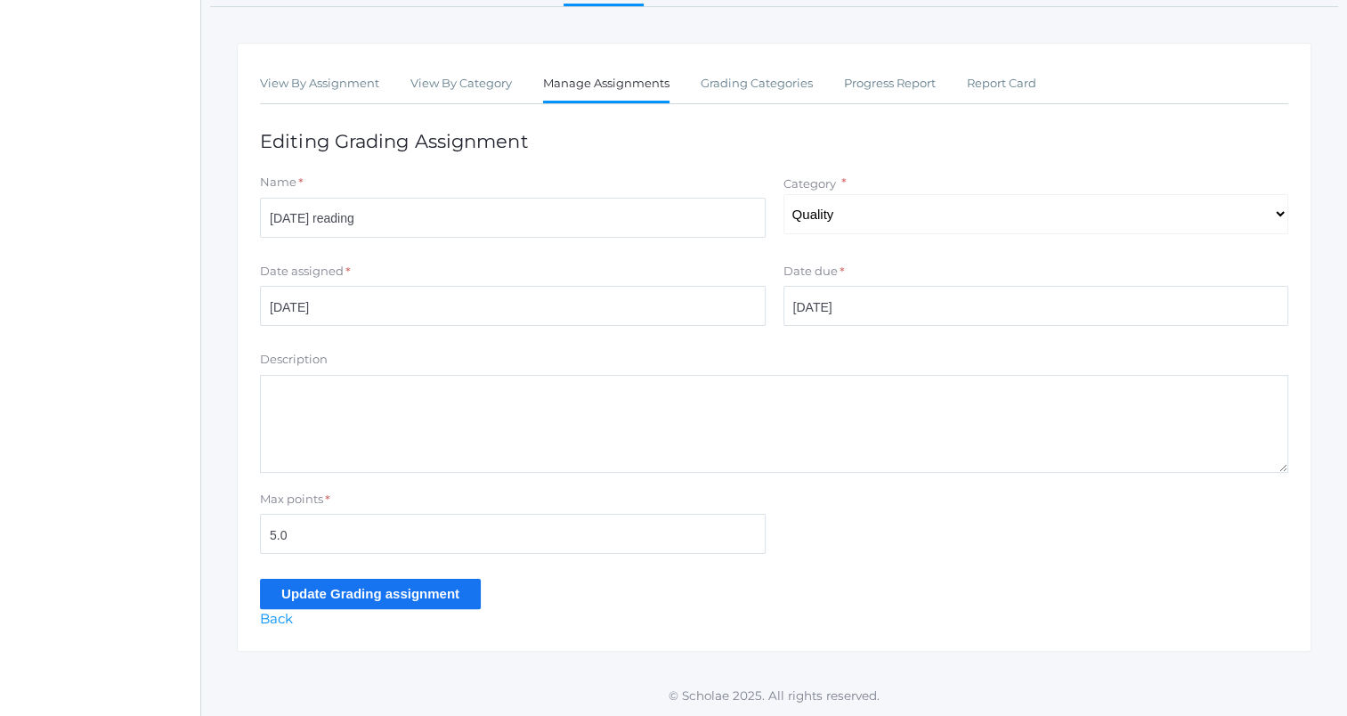
click at [438, 598] on input "Update Grading assignment" at bounding box center [370, 593] width 221 height 29
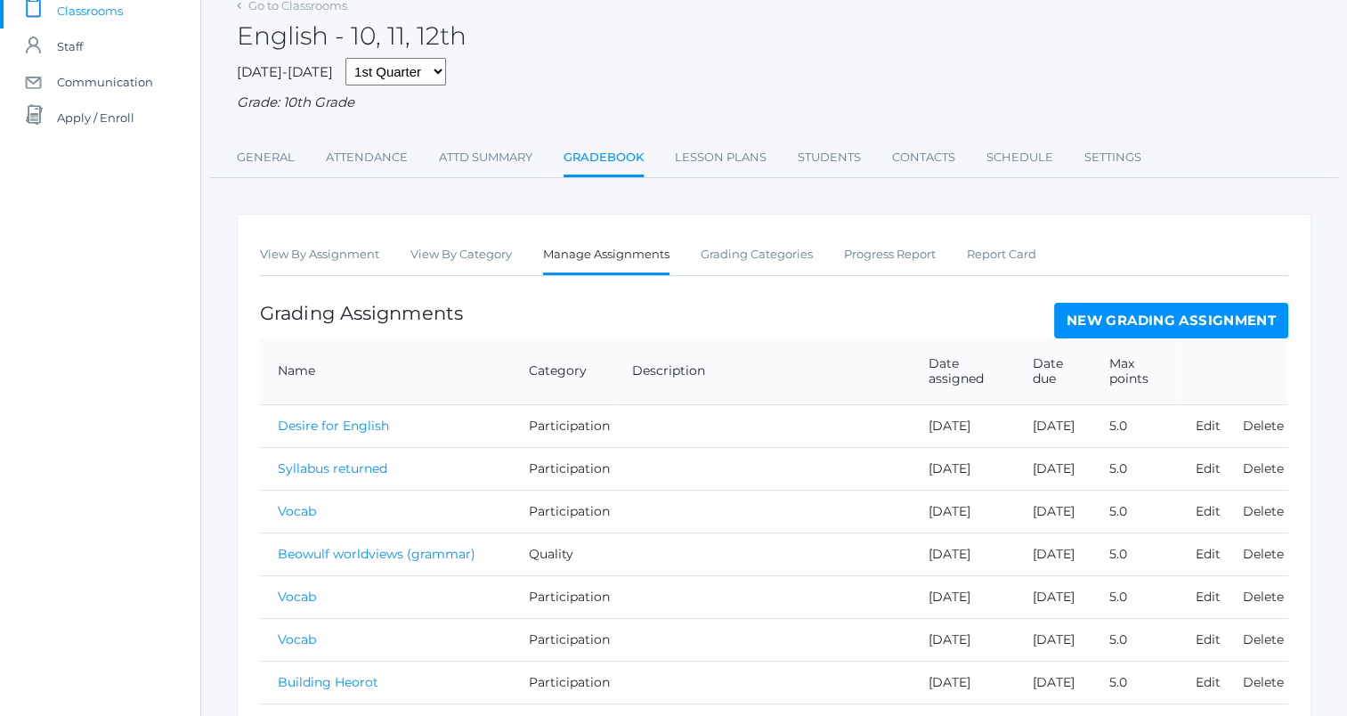
scroll to position [144, 0]
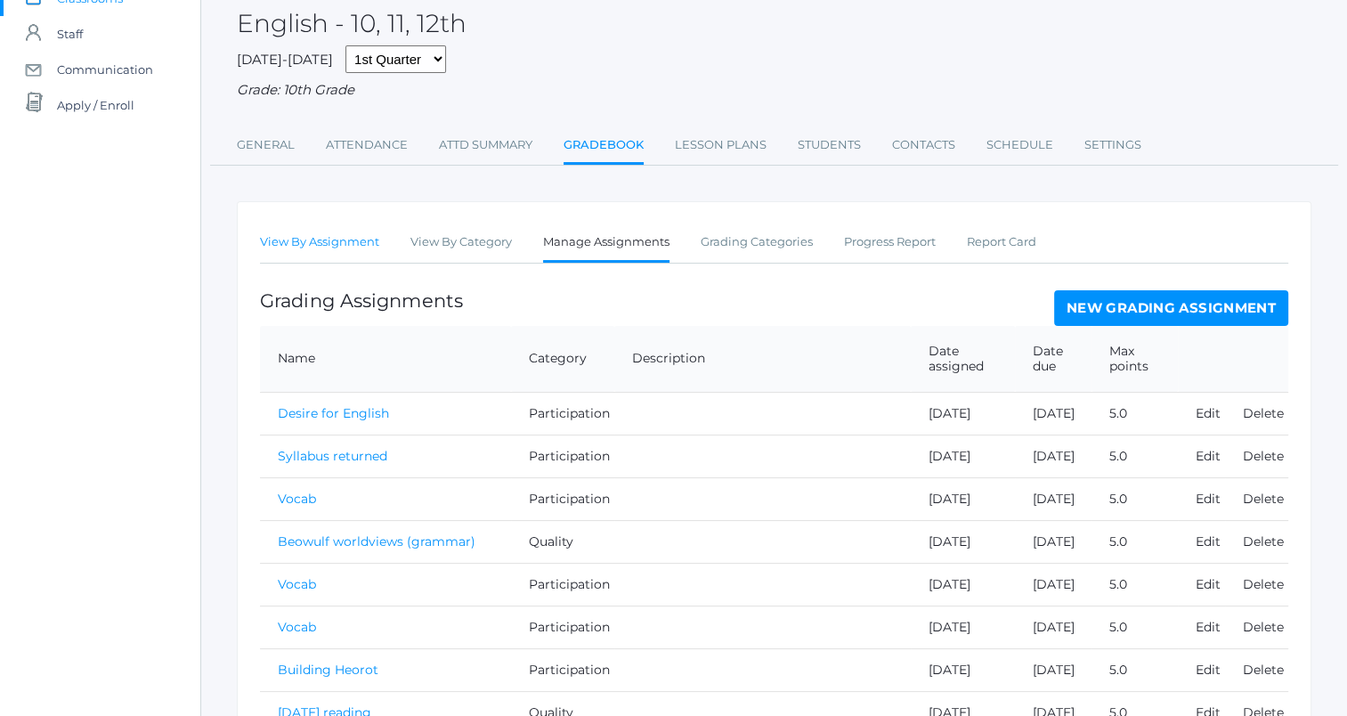
click at [330, 235] on link "View By Assignment" at bounding box center [319, 242] width 119 height 36
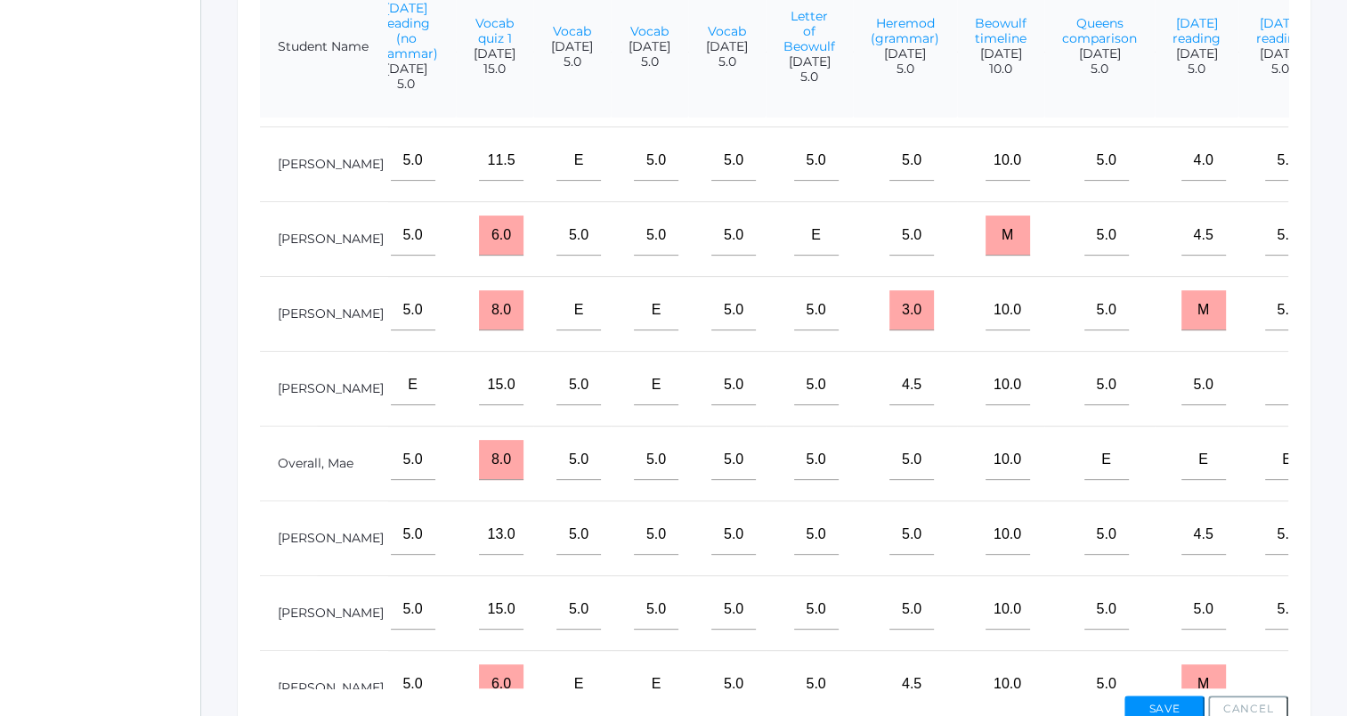
scroll to position [0, 1325]
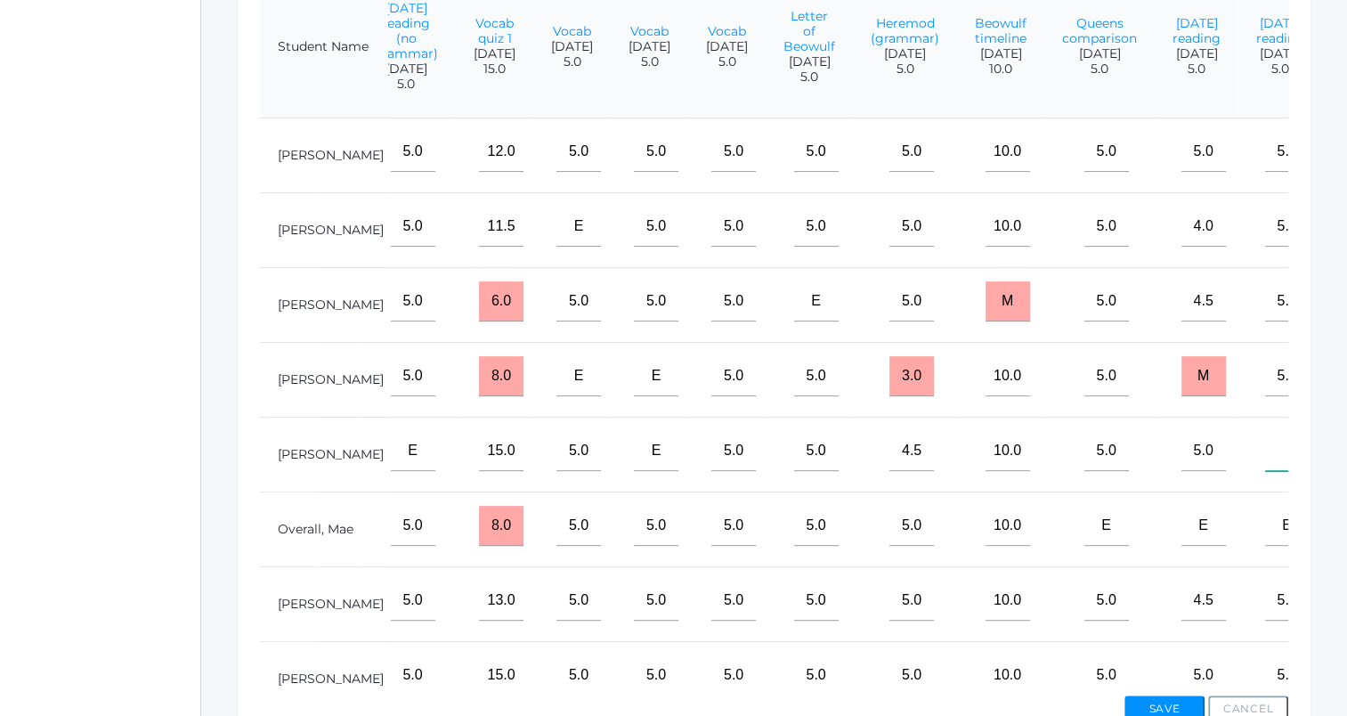
click at [1266, 469] on input"] "text" at bounding box center [1288, 451] width 45 height 40
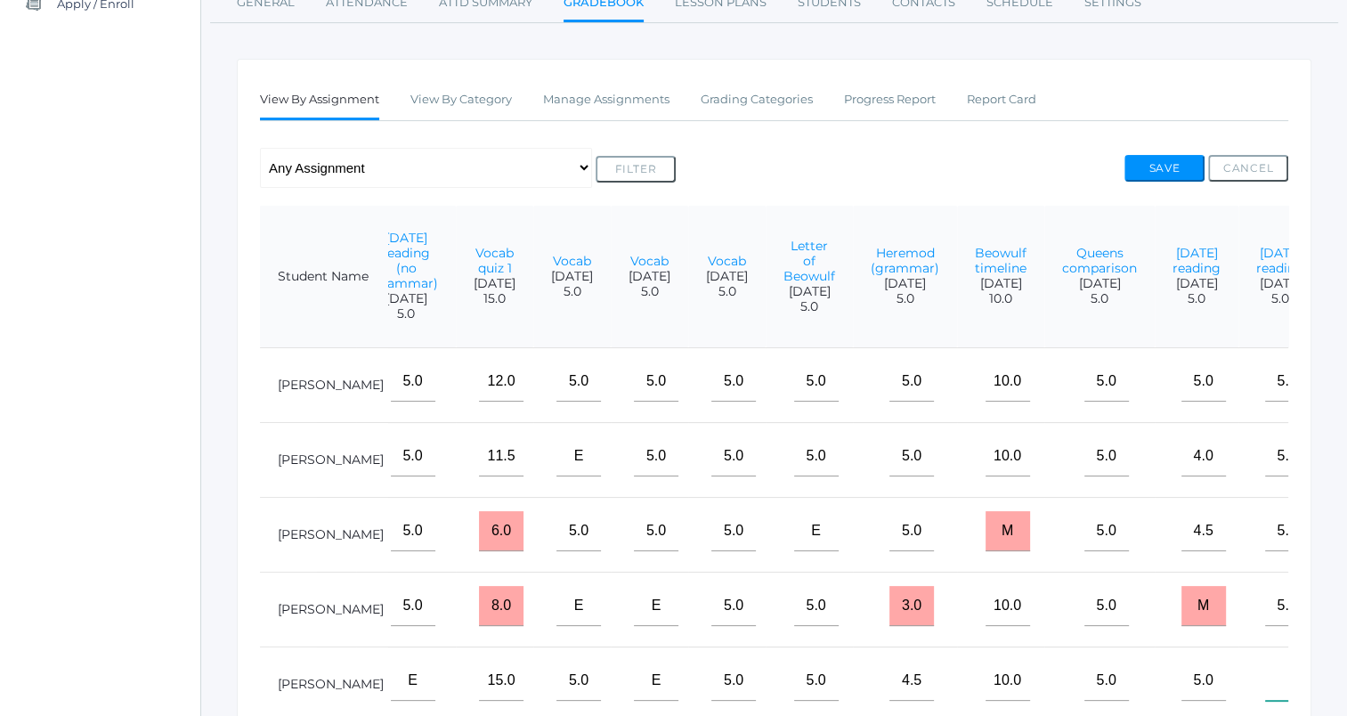
scroll to position [265, 0]
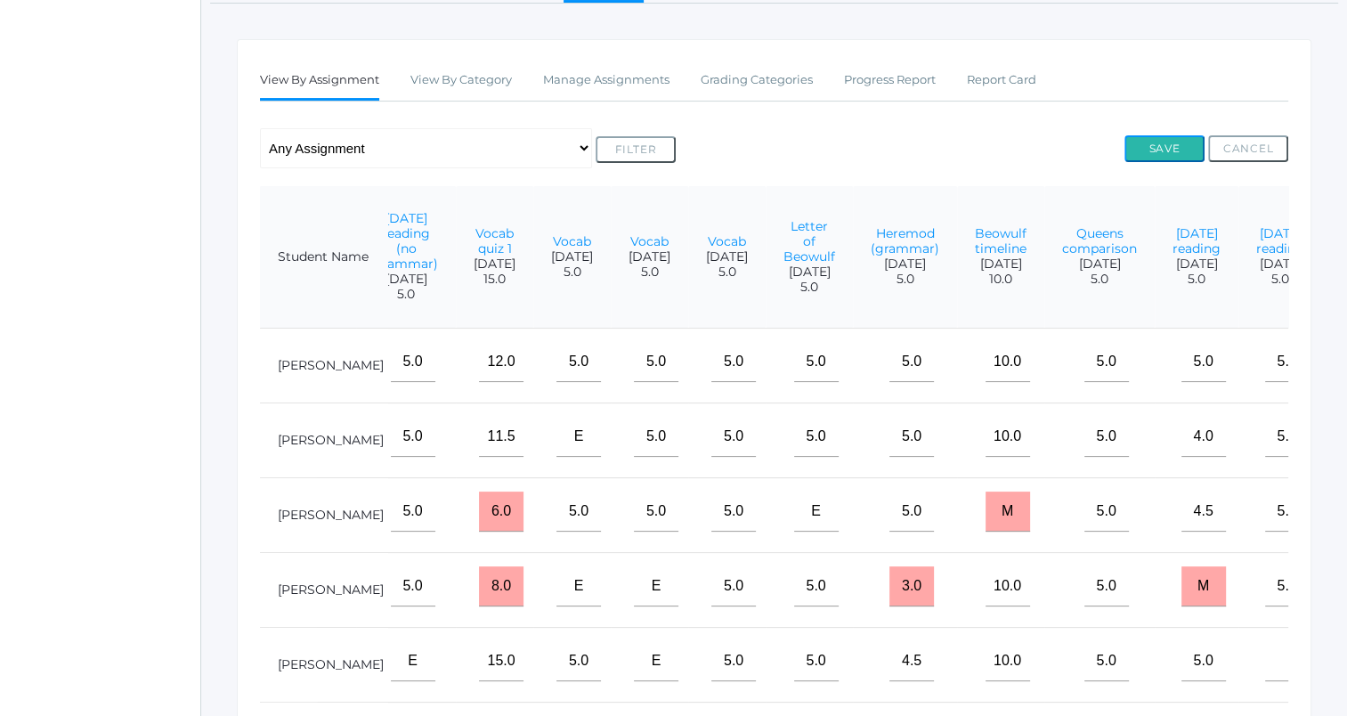
click at [1168, 156] on button "Save" at bounding box center [1165, 148] width 80 height 27
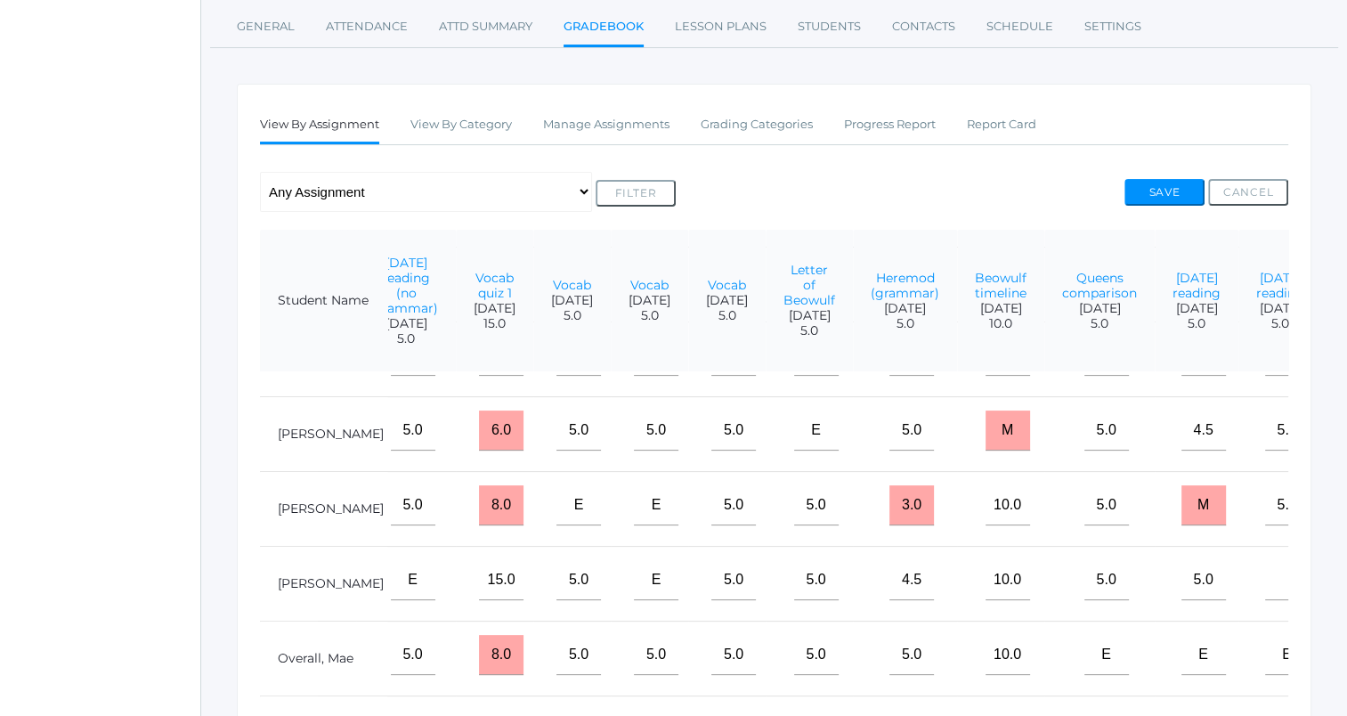
scroll to position [0, 1325]
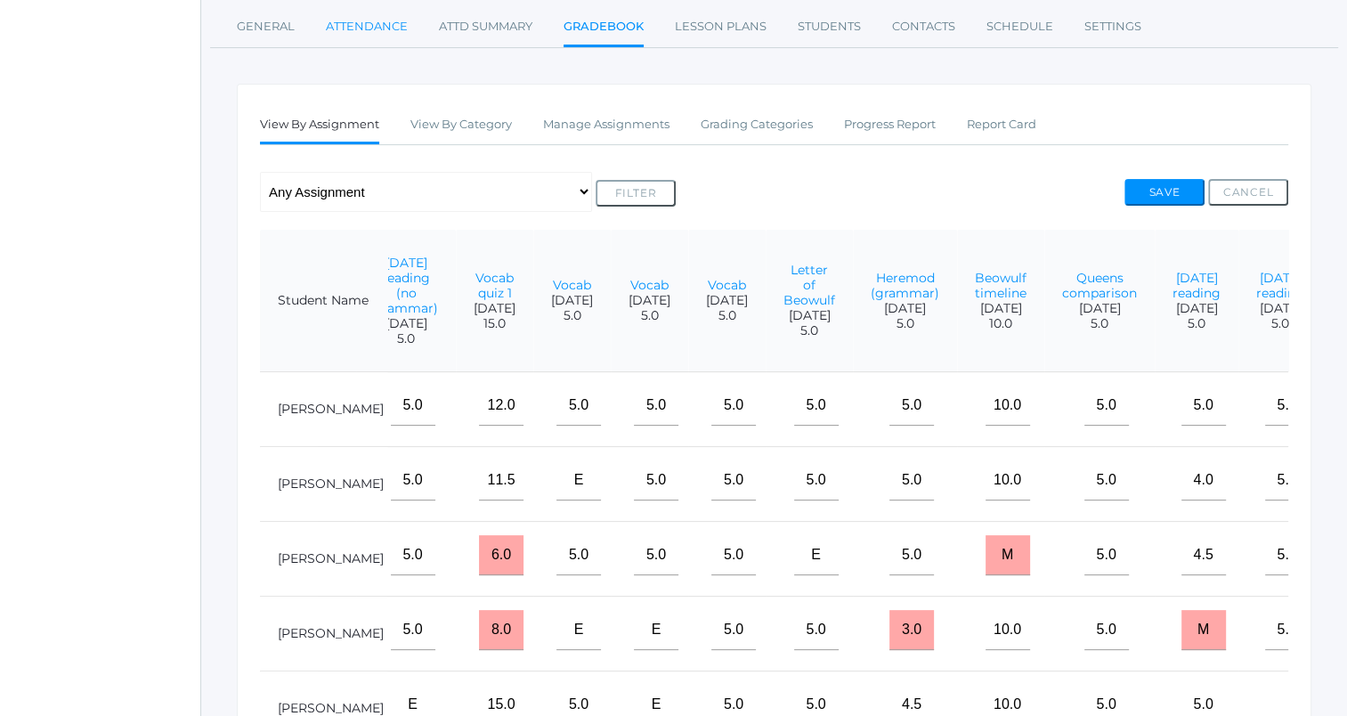
click at [381, 26] on link "Attendance" at bounding box center [367, 27] width 82 height 36
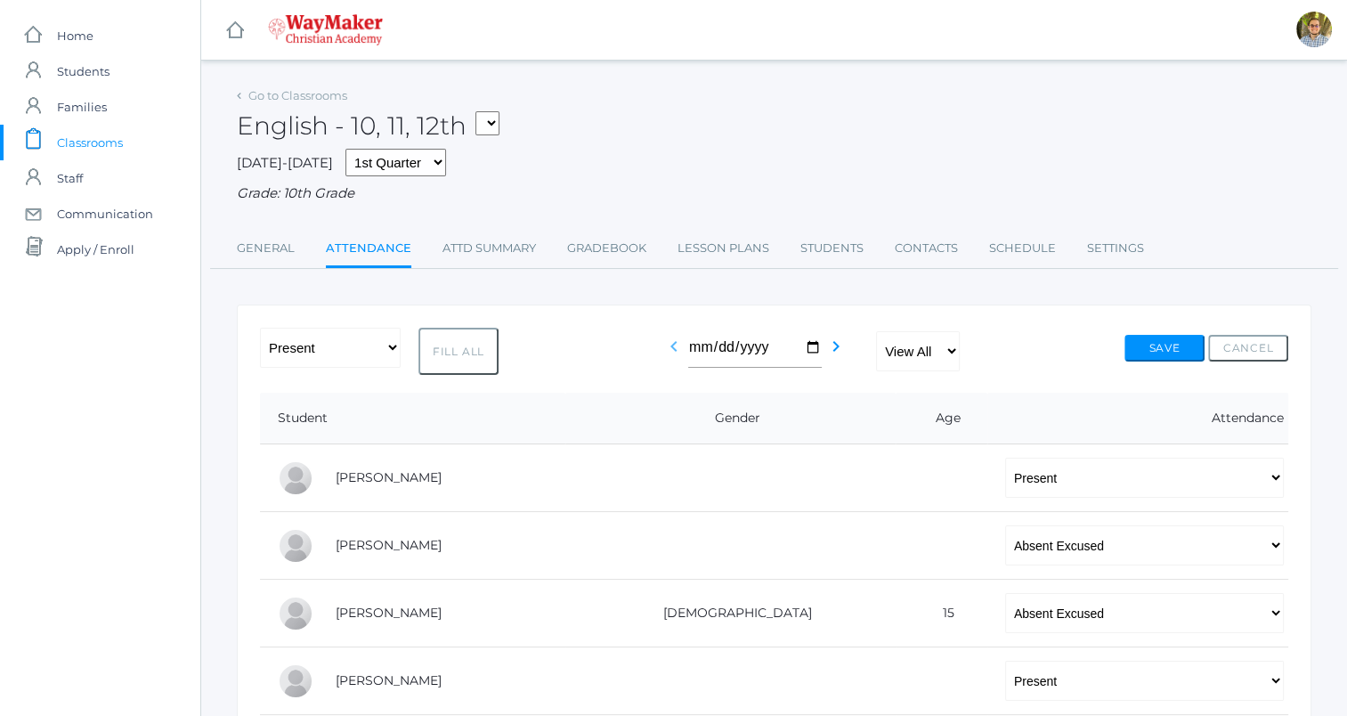
click at [666, 346] on icon "chevron_left" at bounding box center [673, 346] width 21 height 21
click at [595, 245] on link "Gradebook" at bounding box center [606, 249] width 79 height 36
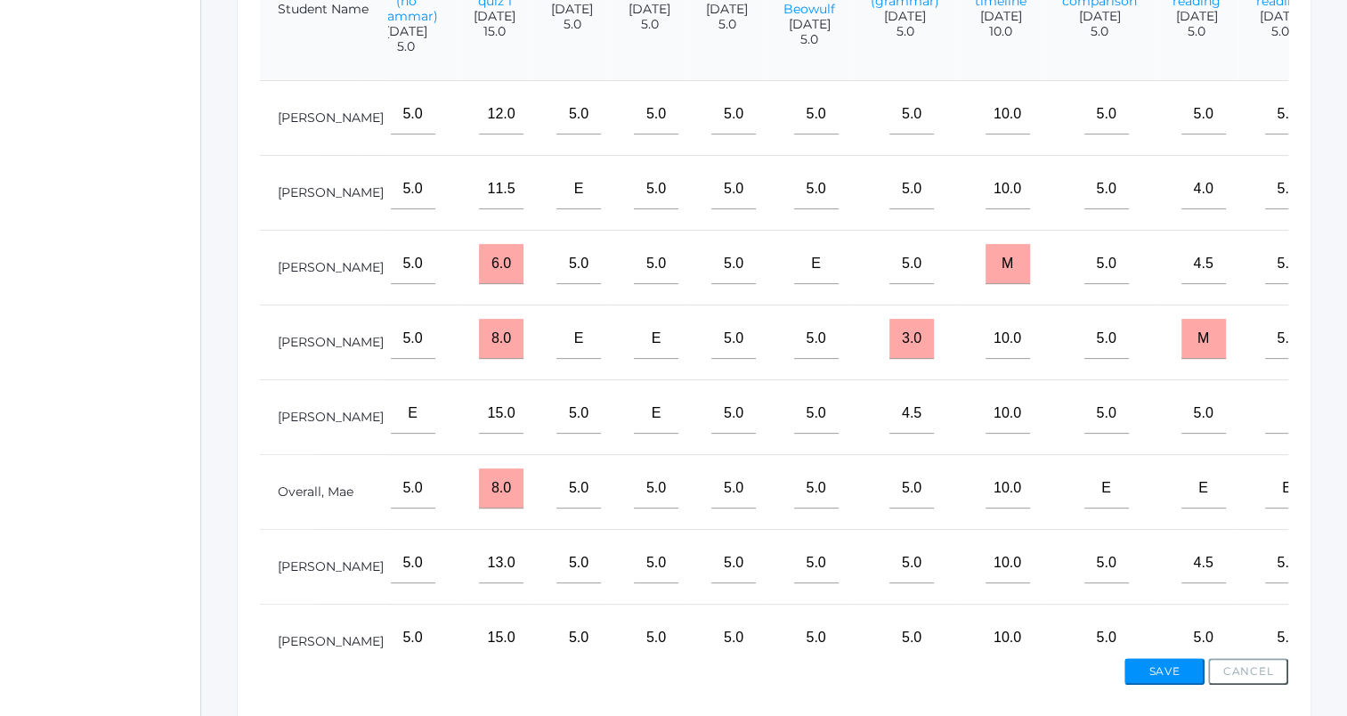
scroll to position [517, 0]
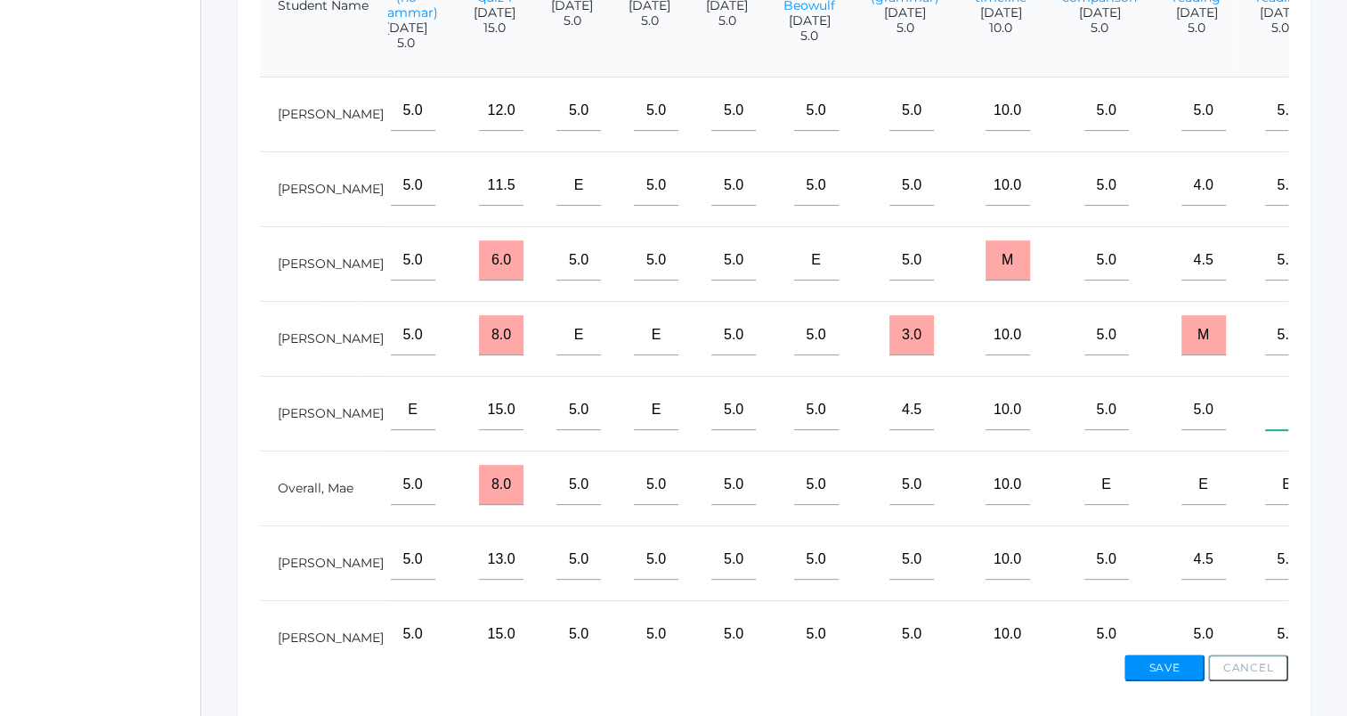
click at [1266, 419] on input"] "text" at bounding box center [1288, 410] width 45 height 40
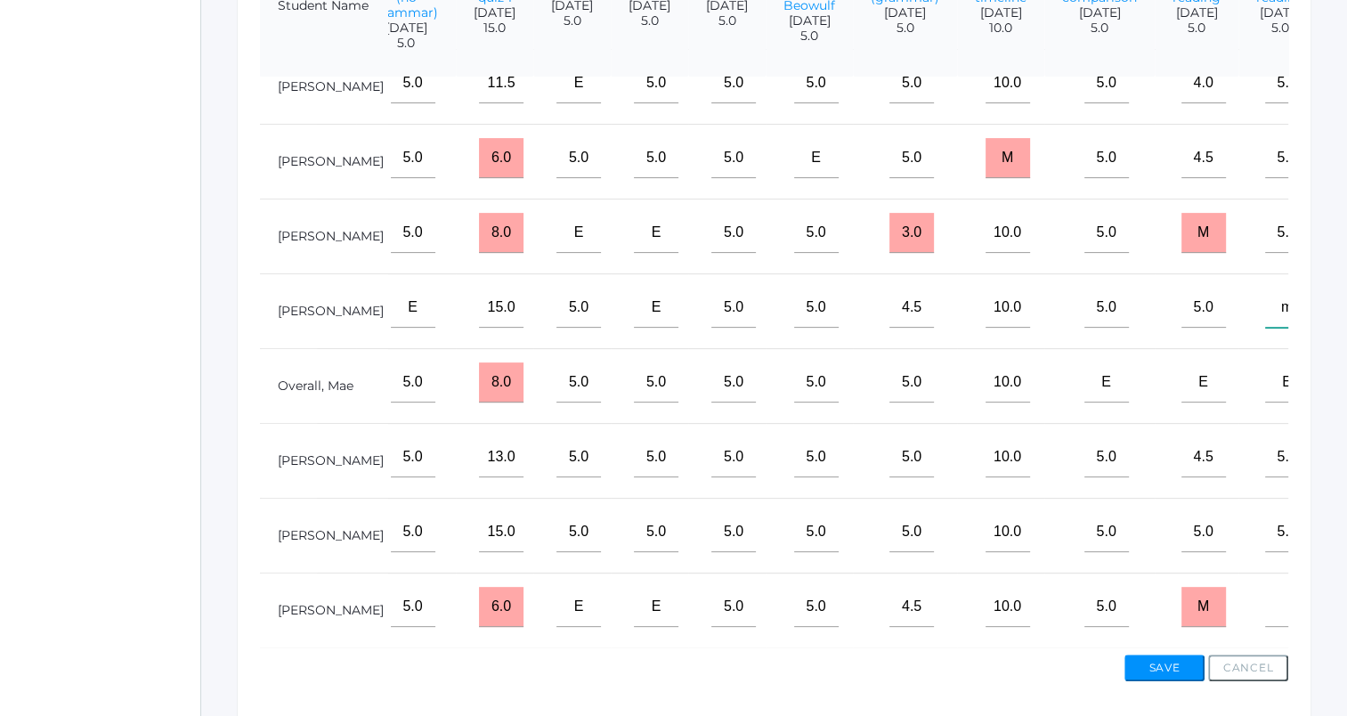
scroll to position [205, 1325]
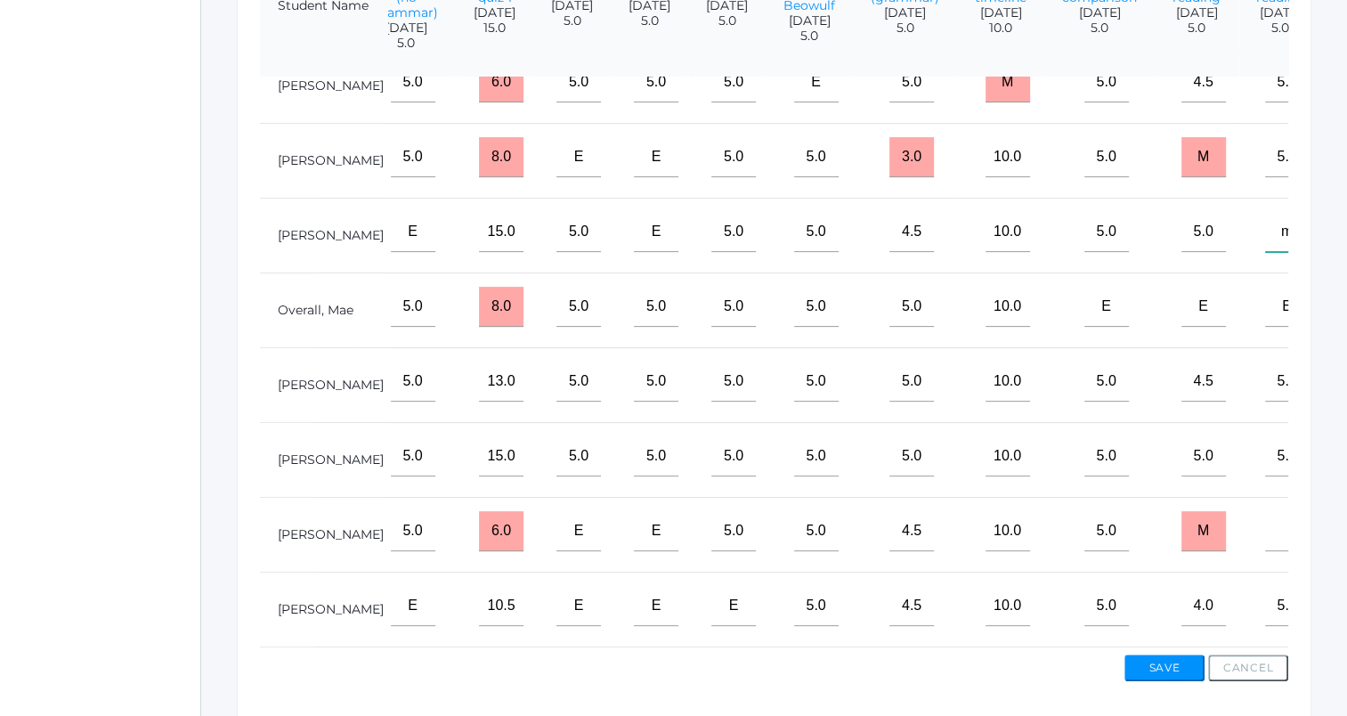
type input"] "m"
click at [1266, 531] on input"] "text" at bounding box center [1288, 531] width 45 height 40
type input"] "m"
click at [1176, 665] on button "Save" at bounding box center [1165, 668] width 80 height 27
click at [1168, 668] on button "Save" at bounding box center [1165, 668] width 80 height 27
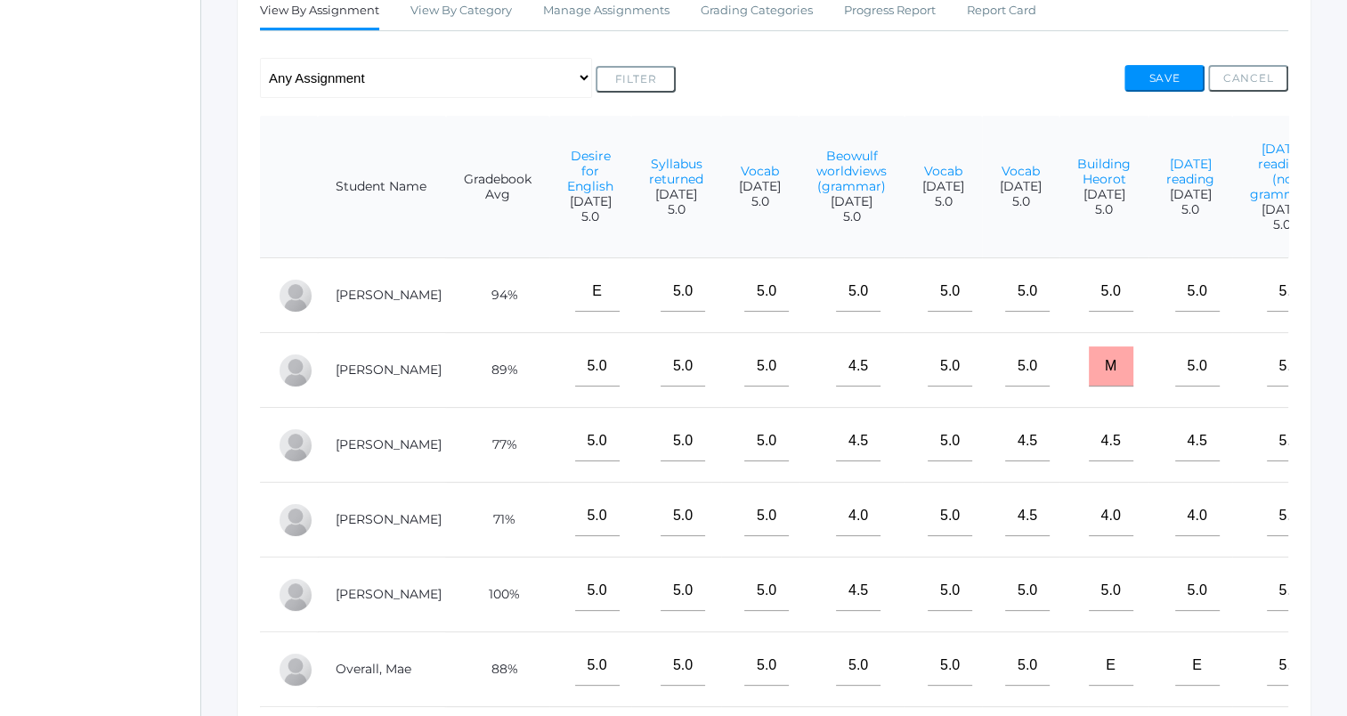
scroll to position [378, 0]
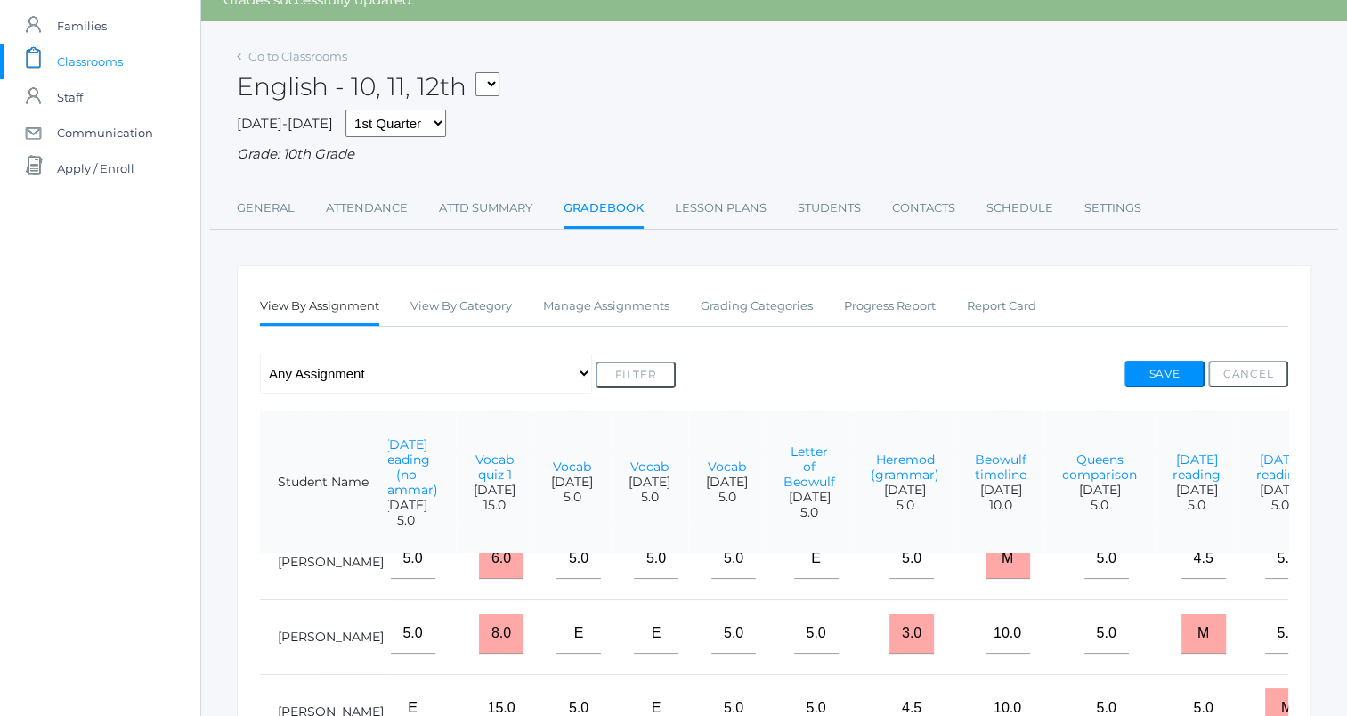
scroll to position [75, 0]
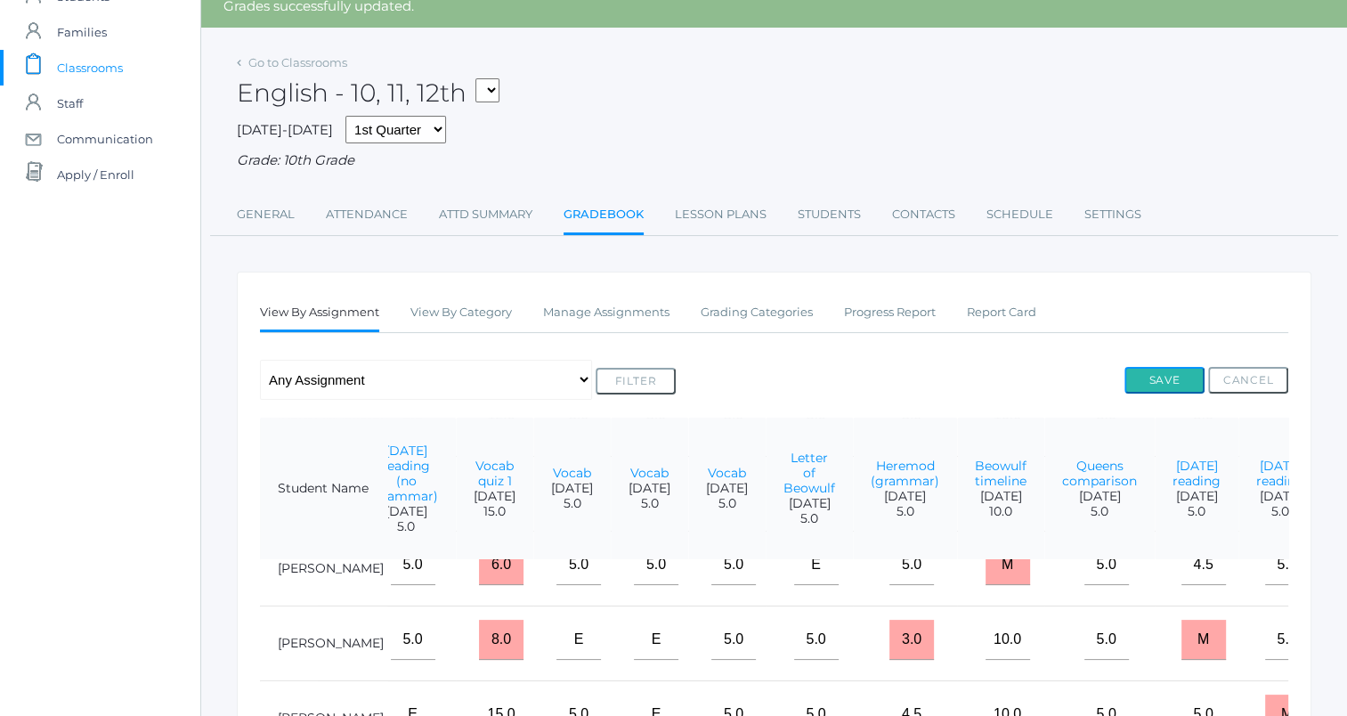
click at [1168, 370] on button "Save" at bounding box center [1165, 380] width 80 height 27
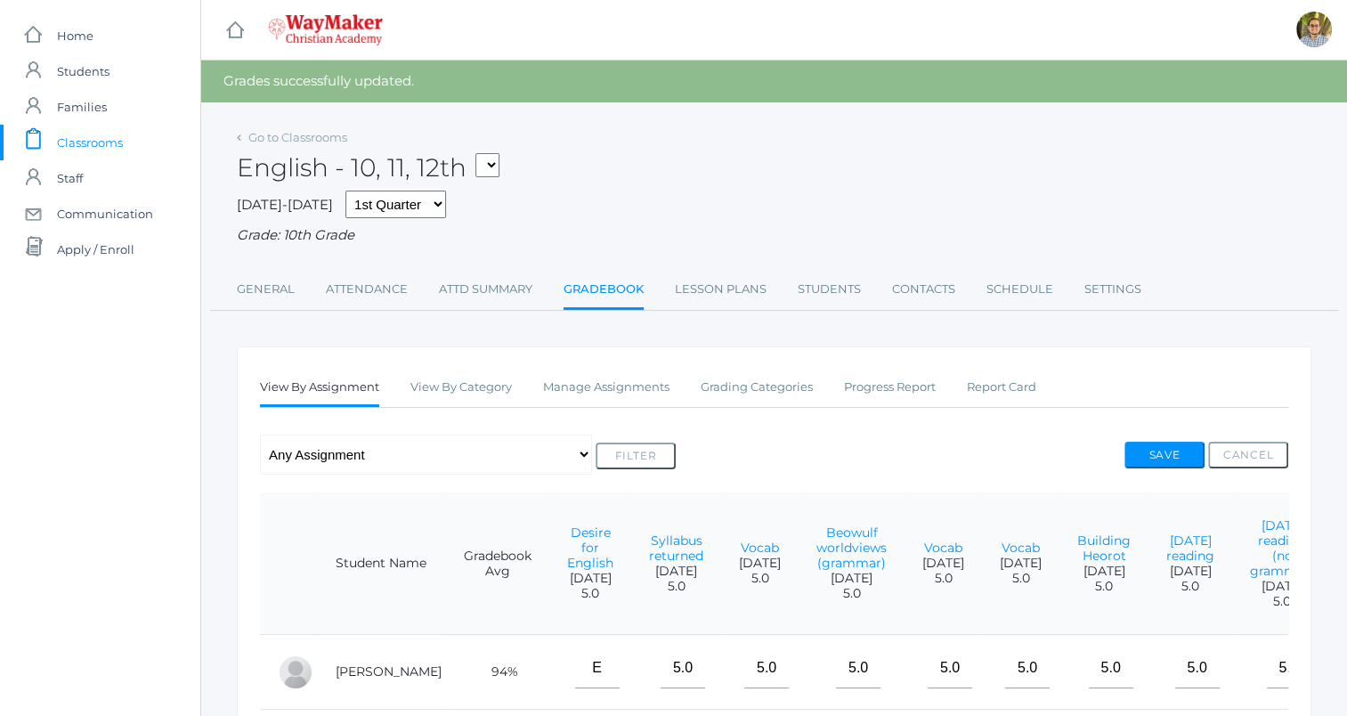
click at [120, 139] on span "Classrooms" at bounding box center [90, 143] width 66 height 36
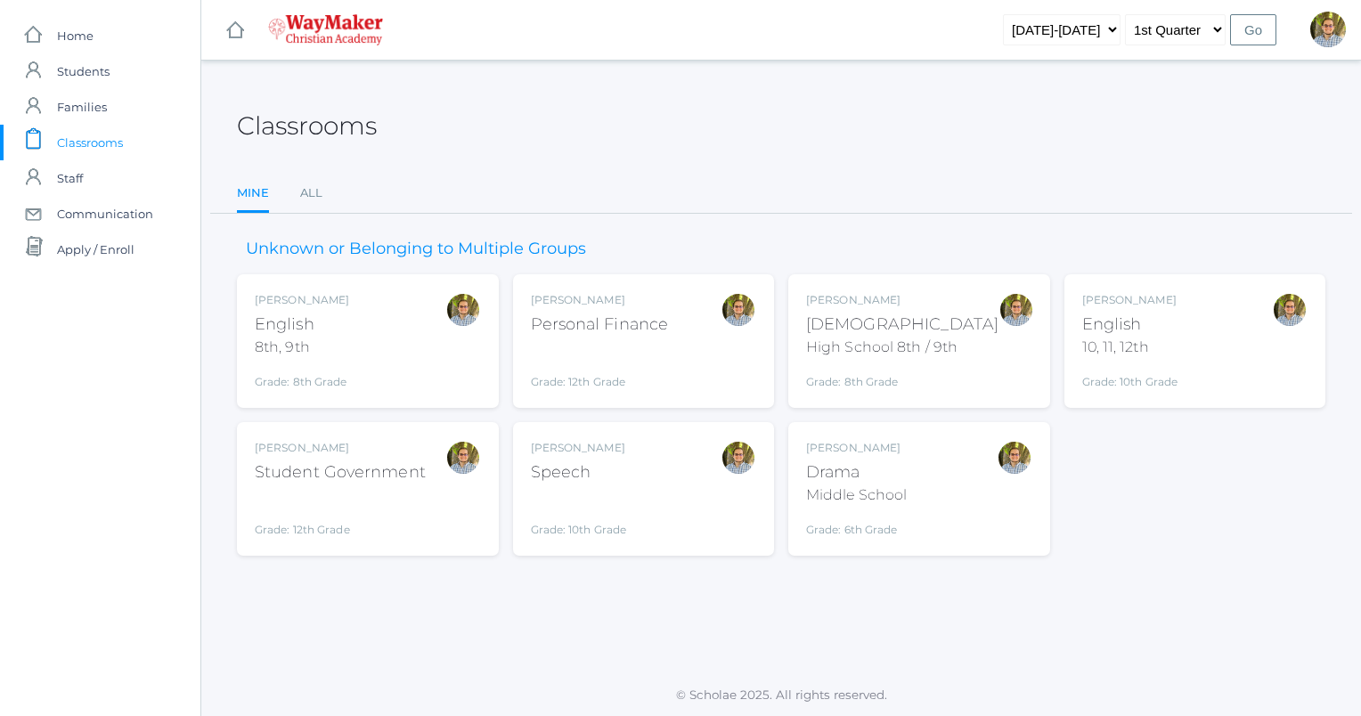
click at [712, 347] on div "Kylen Braileanu Personal Finance Grade: 12th Grade FINANCE" at bounding box center [644, 341] width 226 height 98
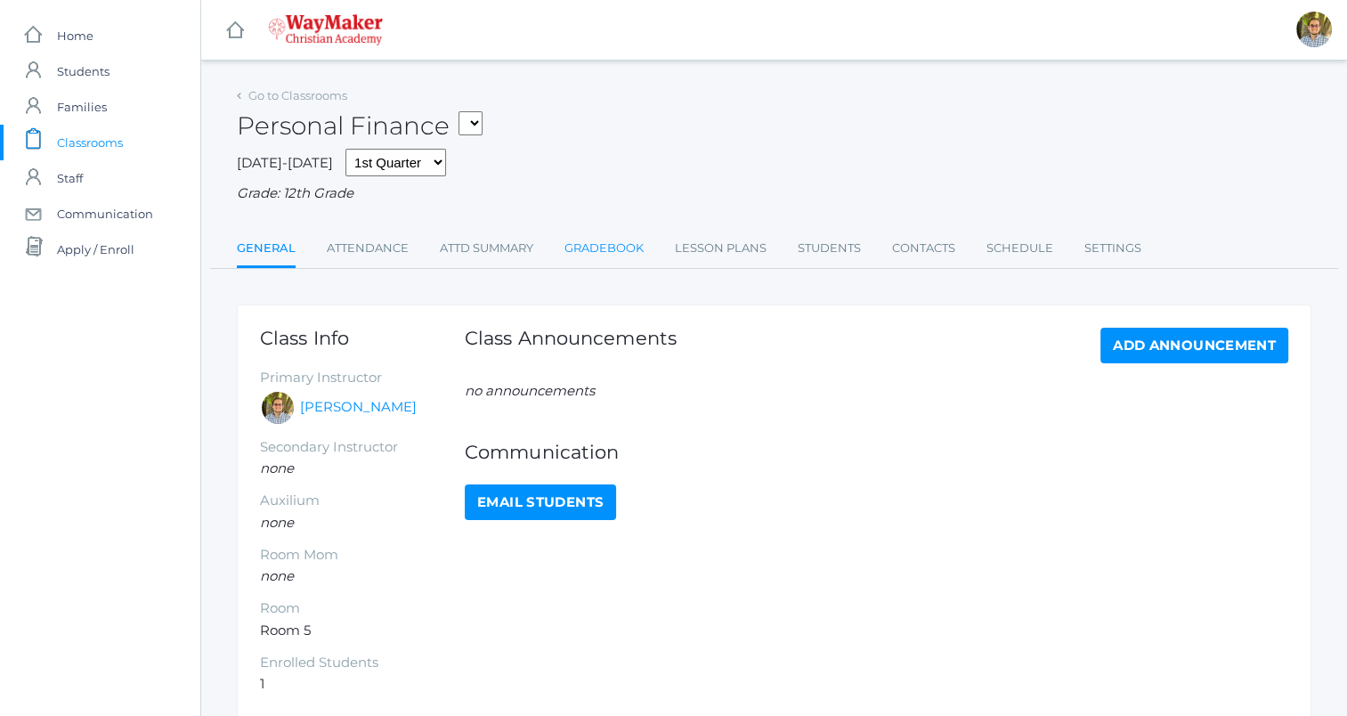
click at [606, 247] on link "Gradebook" at bounding box center [604, 249] width 79 height 36
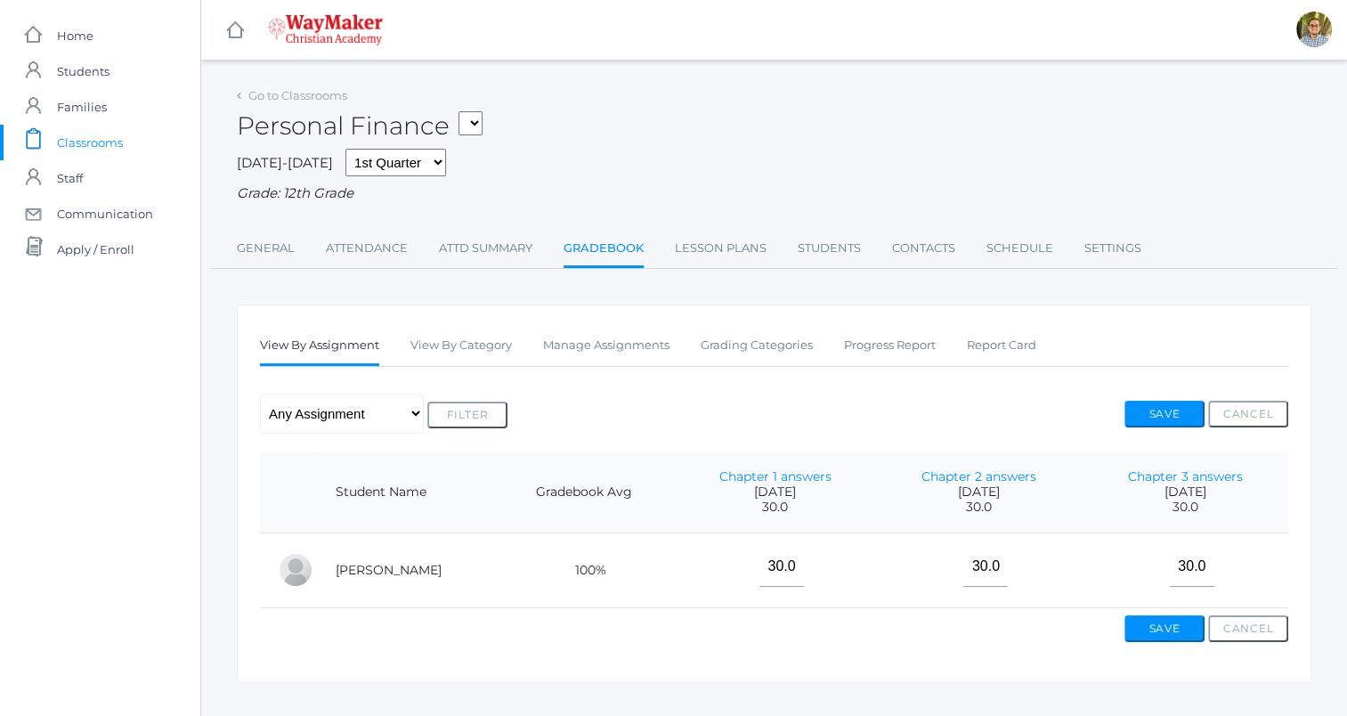
scroll to position [43, 0]
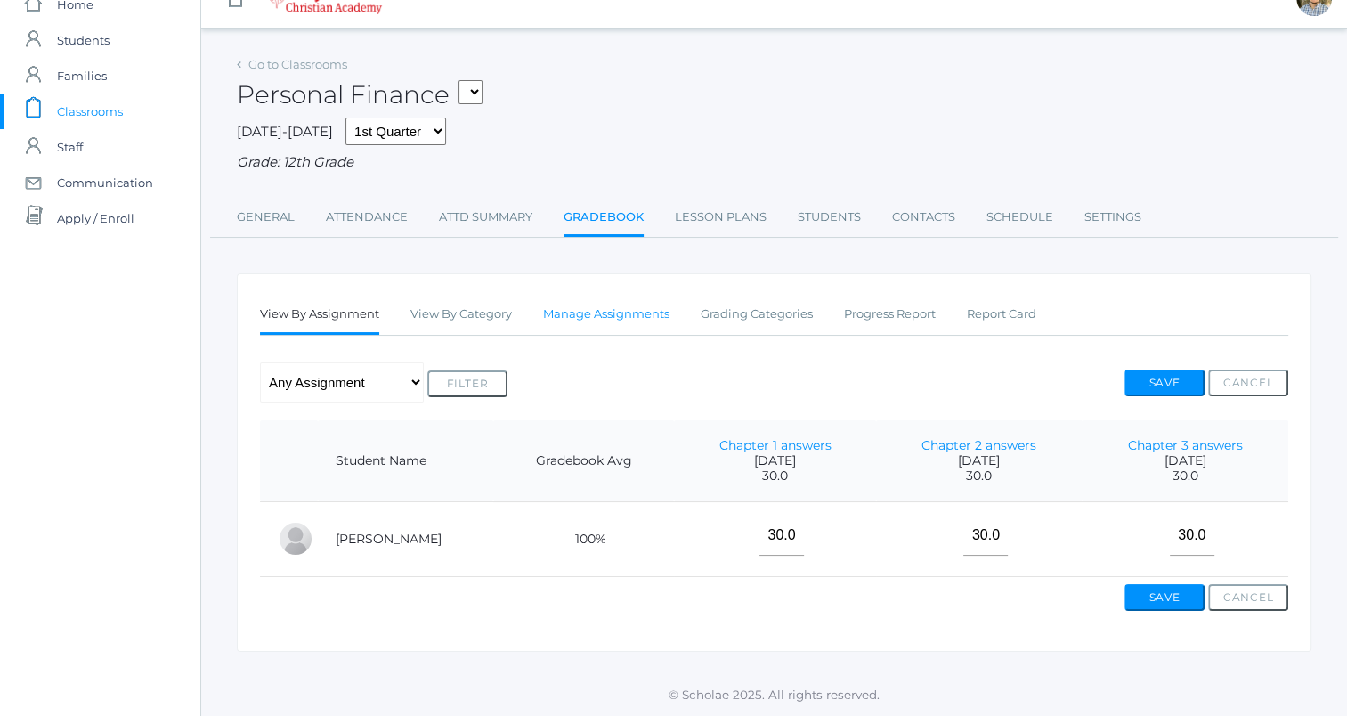
click at [627, 310] on link "Manage Assignments" at bounding box center [606, 315] width 126 height 36
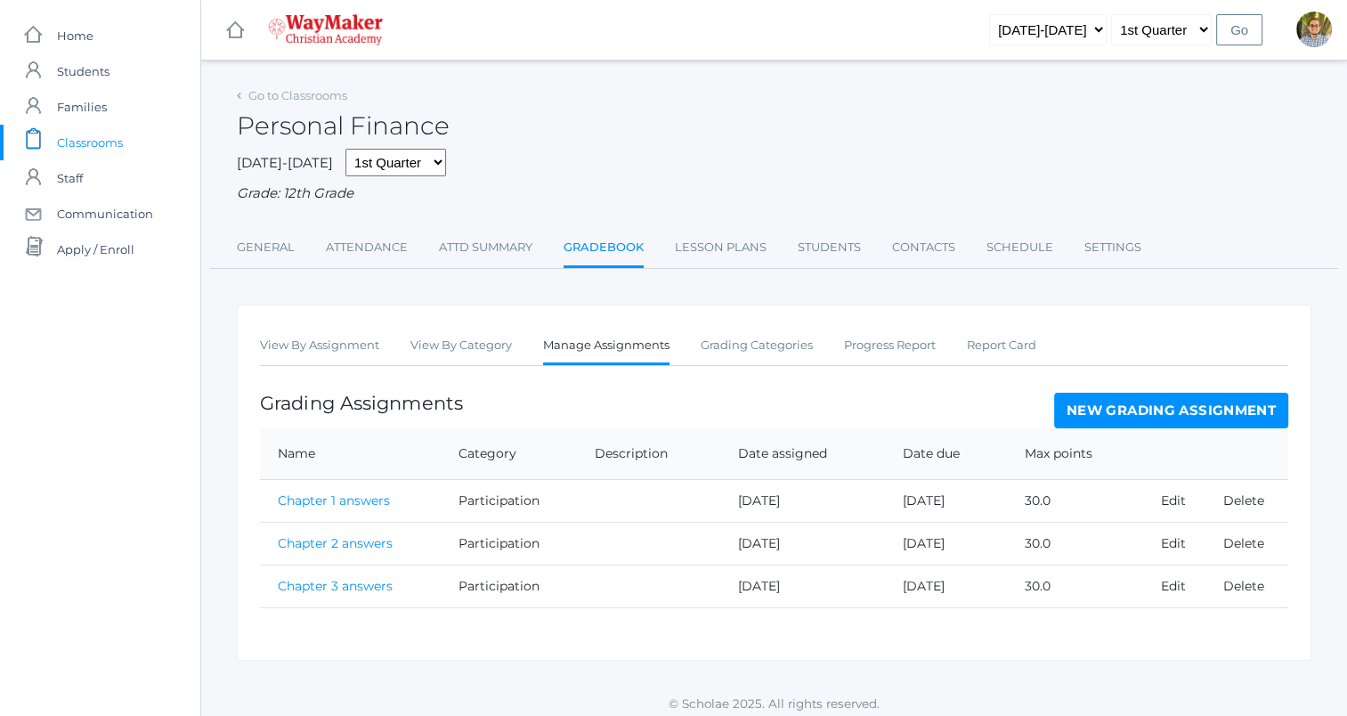
click at [1209, 412] on link "New Grading Assignment" at bounding box center [1171, 411] width 234 height 36
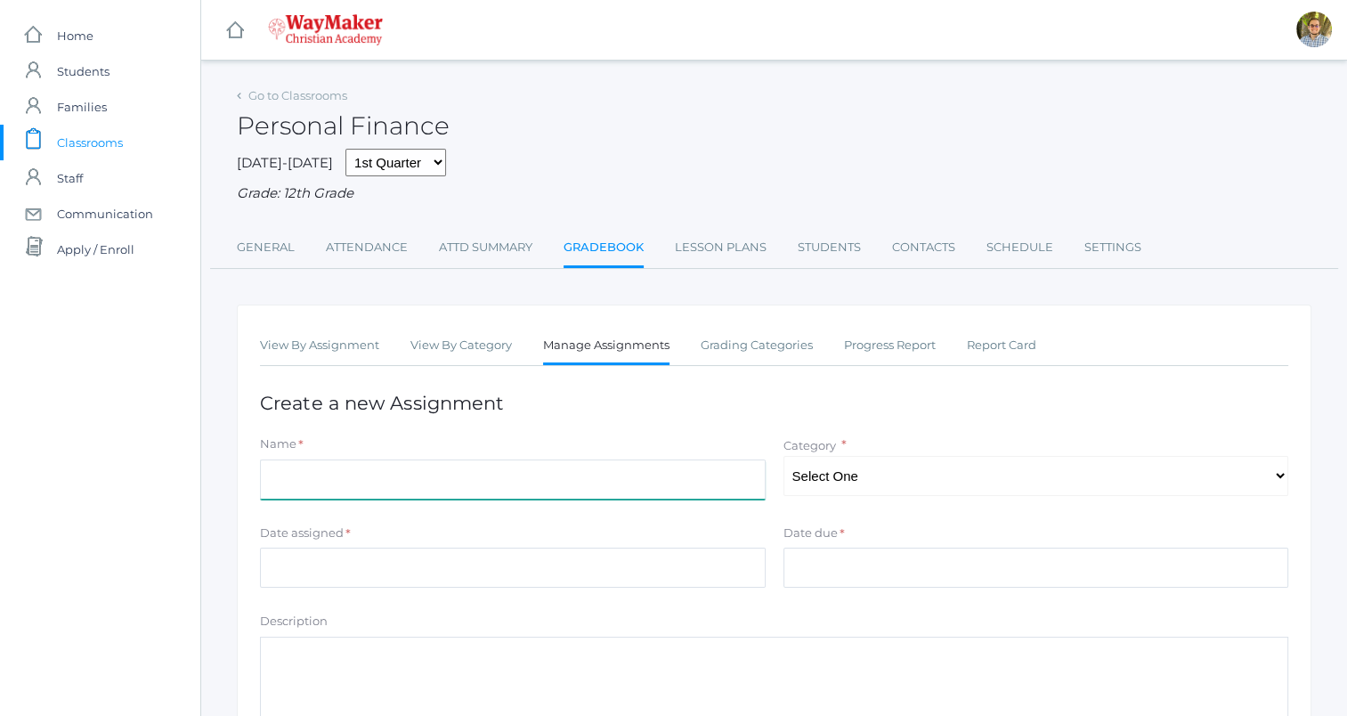
click at [621, 488] on input "Name" at bounding box center [513, 480] width 506 height 40
type input "Chapter 4"
click at [967, 466] on select "Select One Participation" at bounding box center [1037, 476] width 506 height 40
select select "1260"
click at [784, 456] on select "Select One Participation" at bounding box center [1037, 476] width 506 height 40
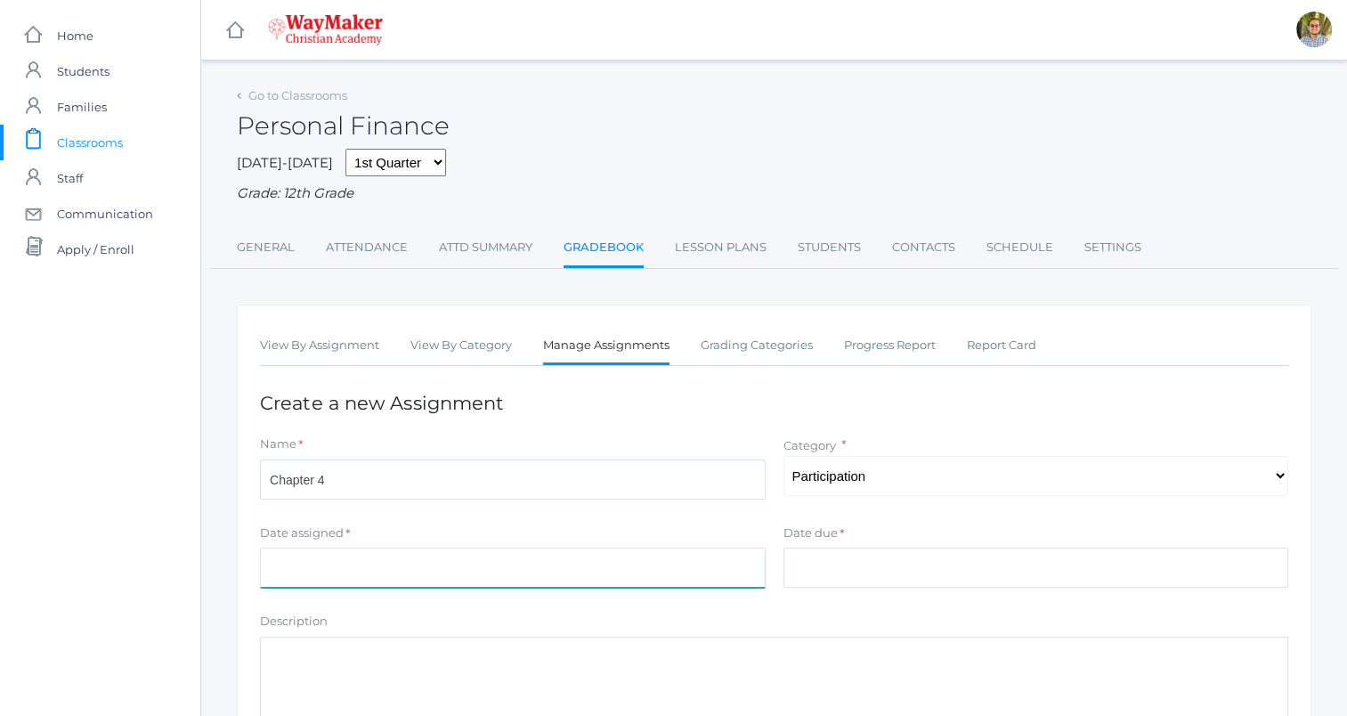
click at [693, 563] on input "Date assigned" at bounding box center [513, 568] width 506 height 40
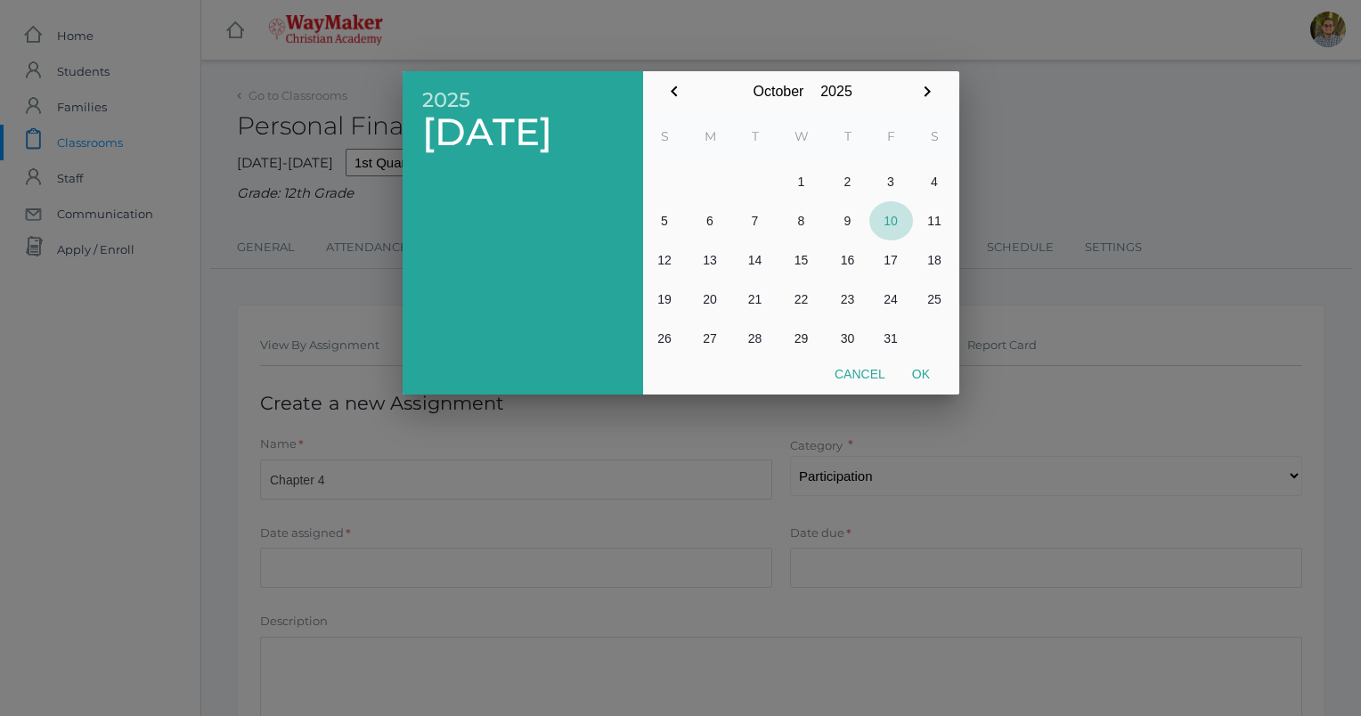
click at [891, 216] on button "10" at bounding box center [891, 220] width 44 height 39
click at [887, 187] on button "3" at bounding box center [891, 181] width 44 height 39
click at [920, 380] on button "Ok" at bounding box center [921, 374] width 45 height 32
type input "[DATE]"
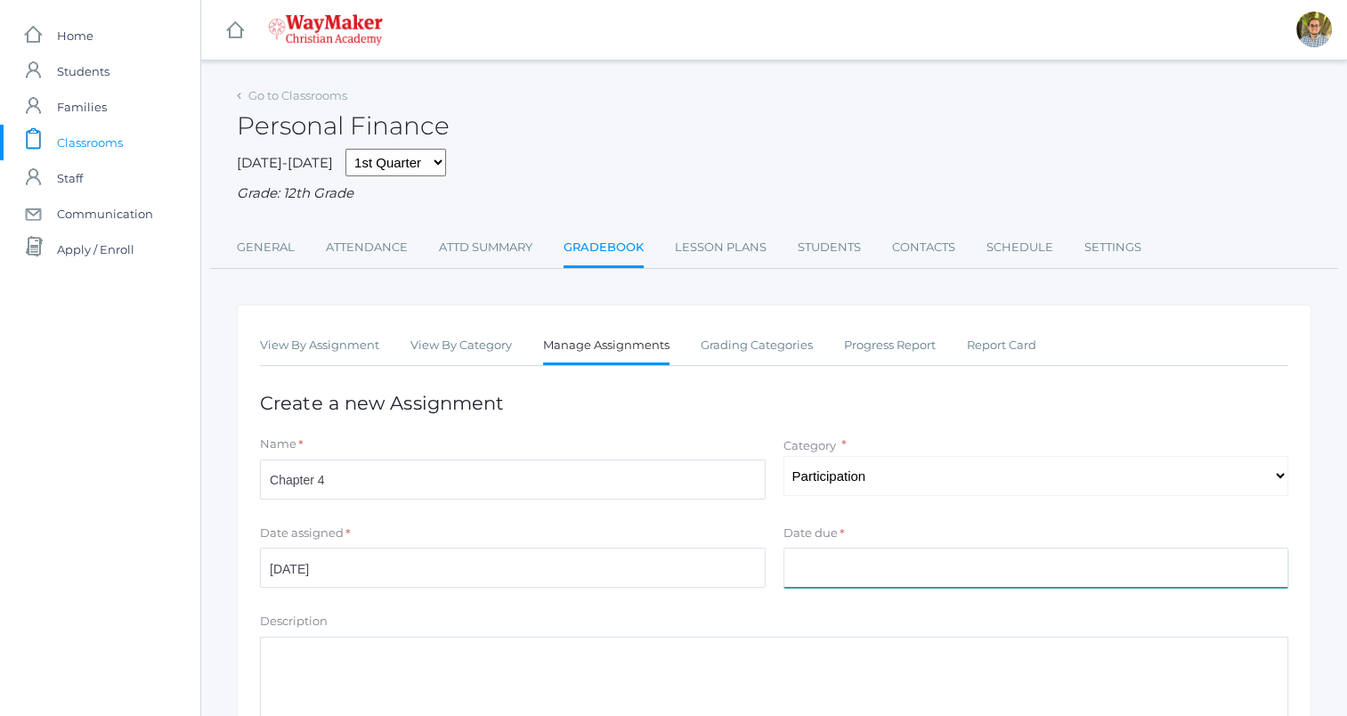
click at [897, 566] on input "Date due" at bounding box center [1037, 568] width 506 height 40
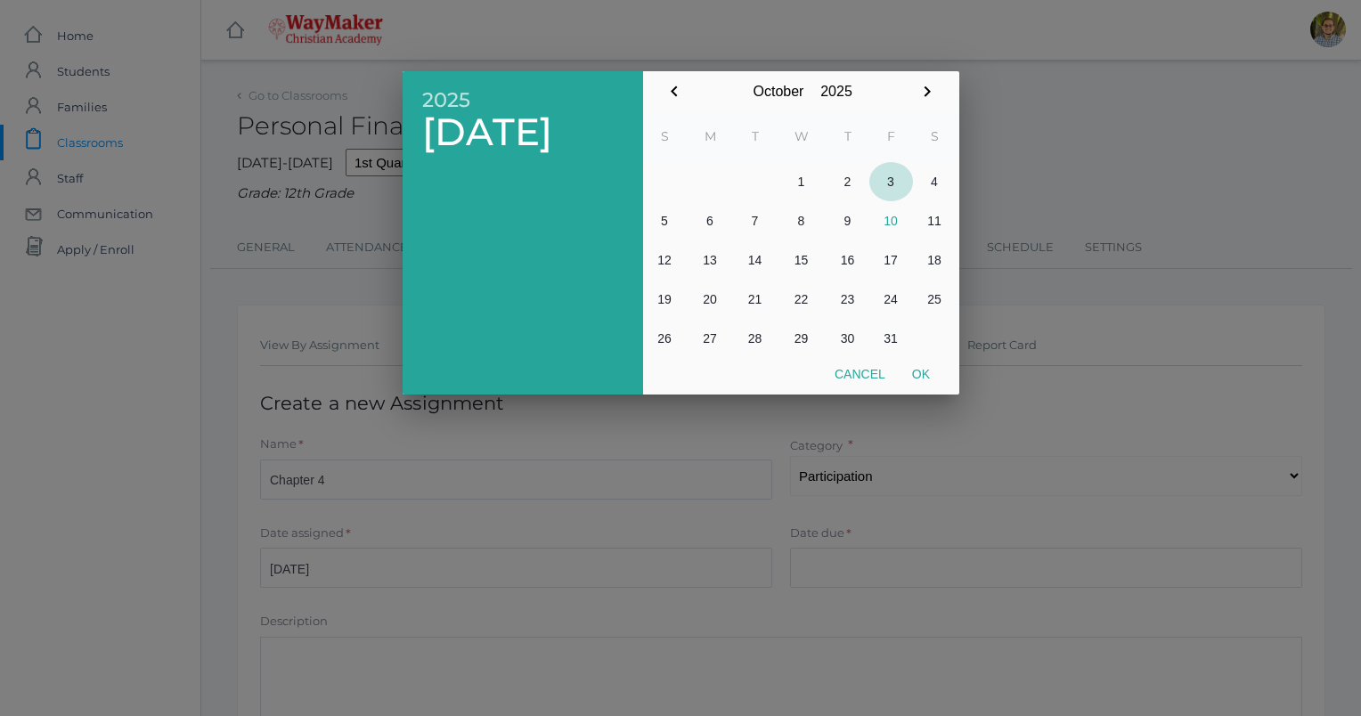
click at [894, 191] on button "3" at bounding box center [891, 181] width 44 height 39
click at [925, 382] on button "Ok" at bounding box center [921, 374] width 45 height 32
type input "2025-10-03"
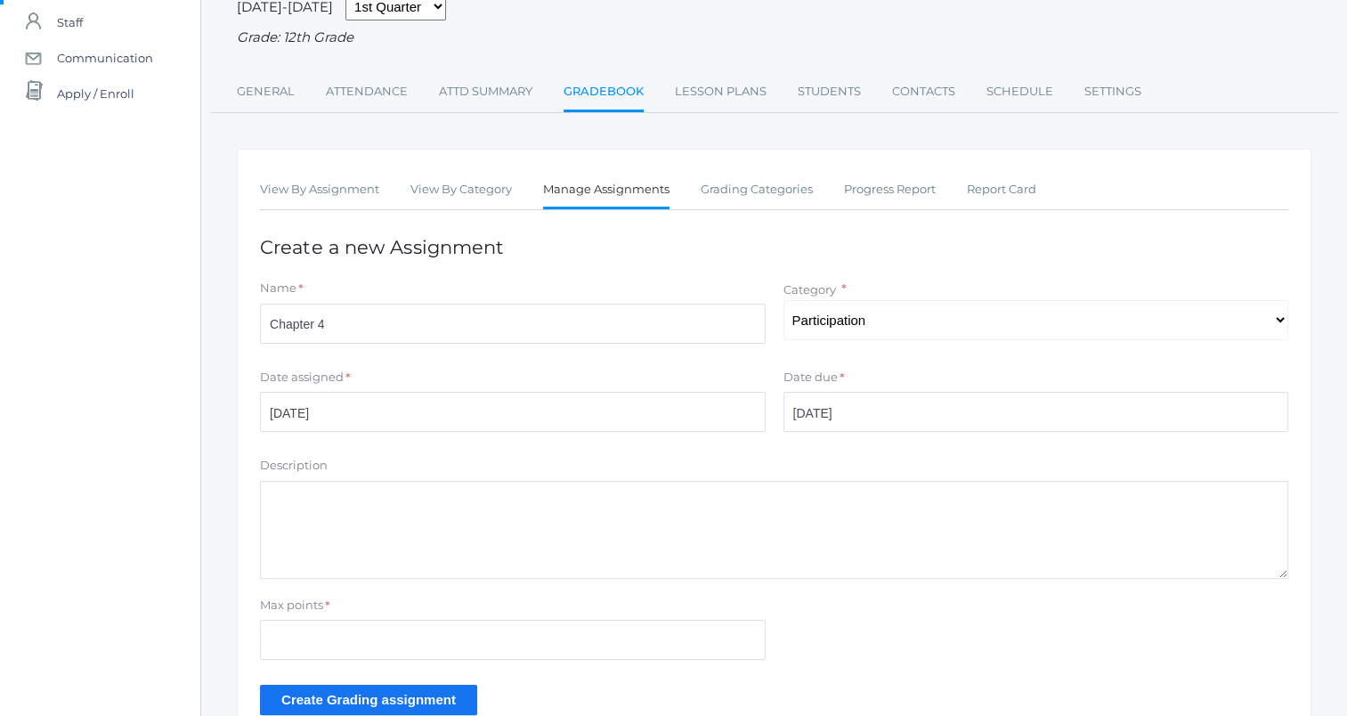
scroll to position [262, 0]
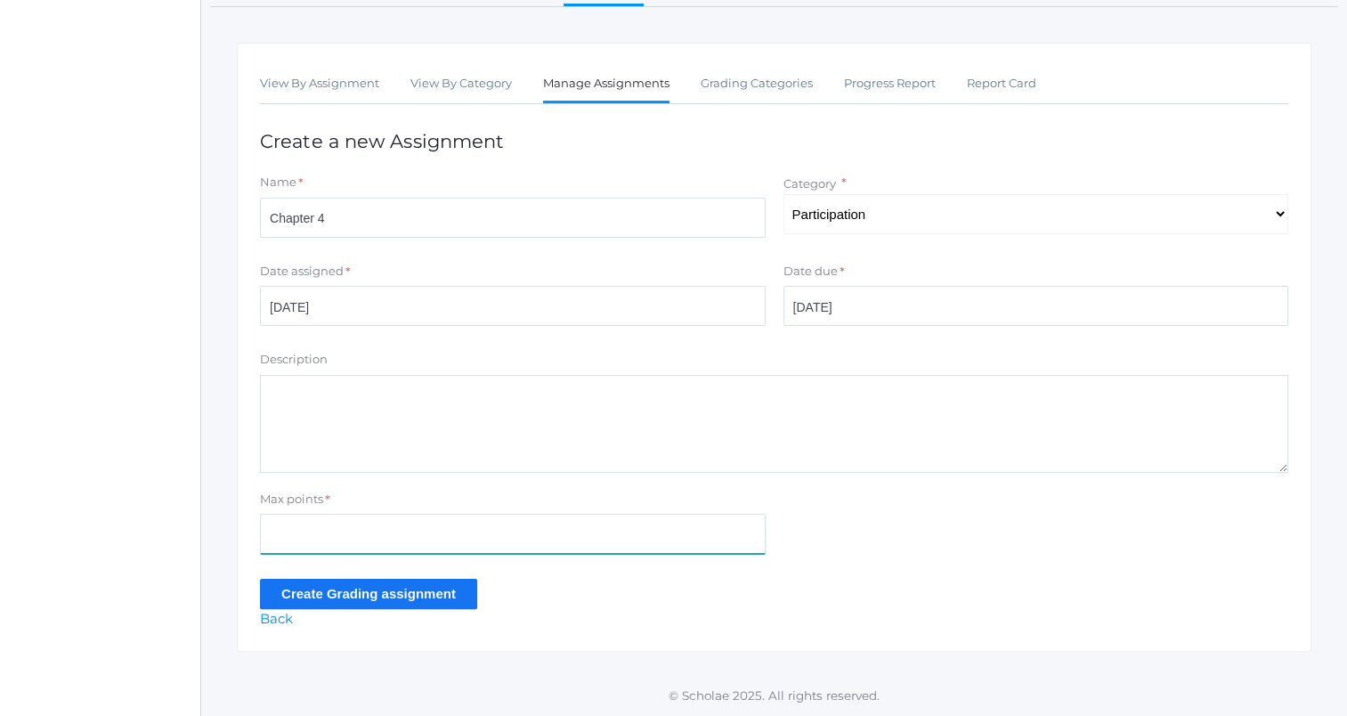
click at [444, 541] on input "Max points" at bounding box center [513, 534] width 506 height 40
type input "30"
click at [437, 598] on input "Create Grading assignment" at bounding box center [368, 593] width 217 height 29
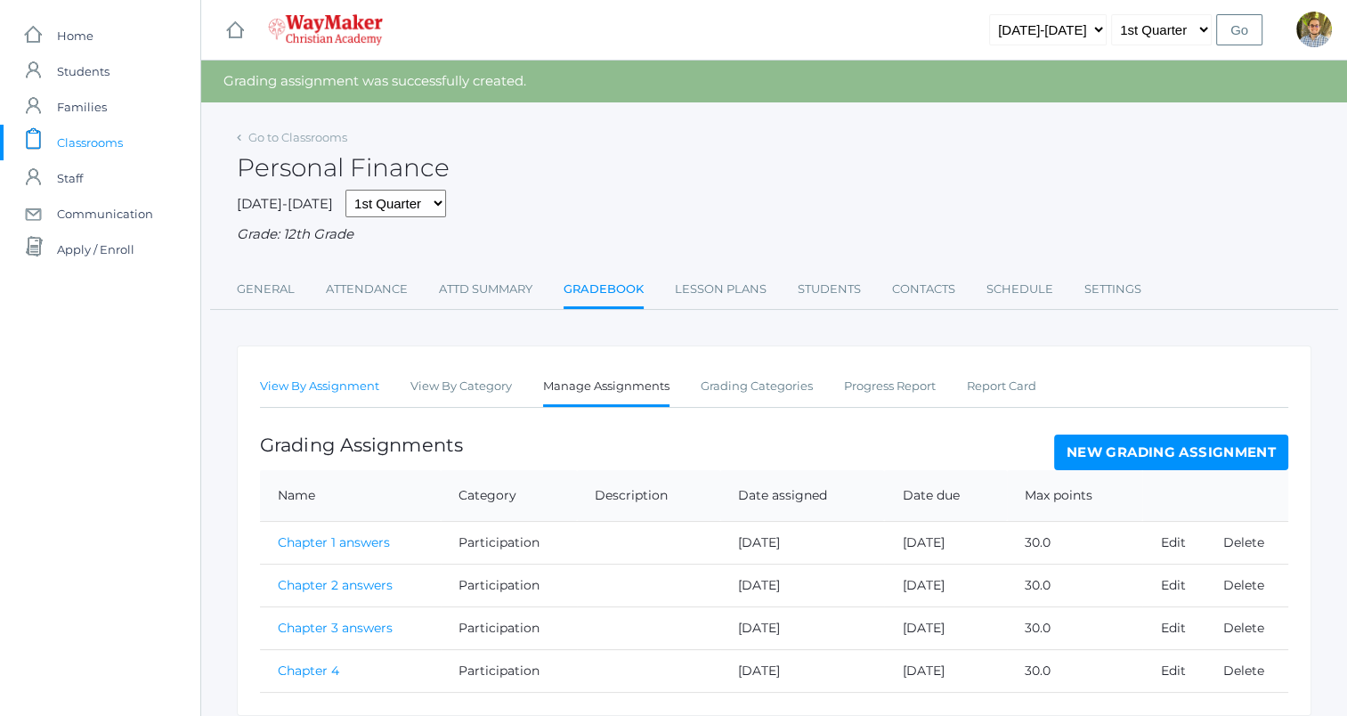
click at [324, 376] on link "View By Assignment" at bounding box center [319, 387] width 119 height 36
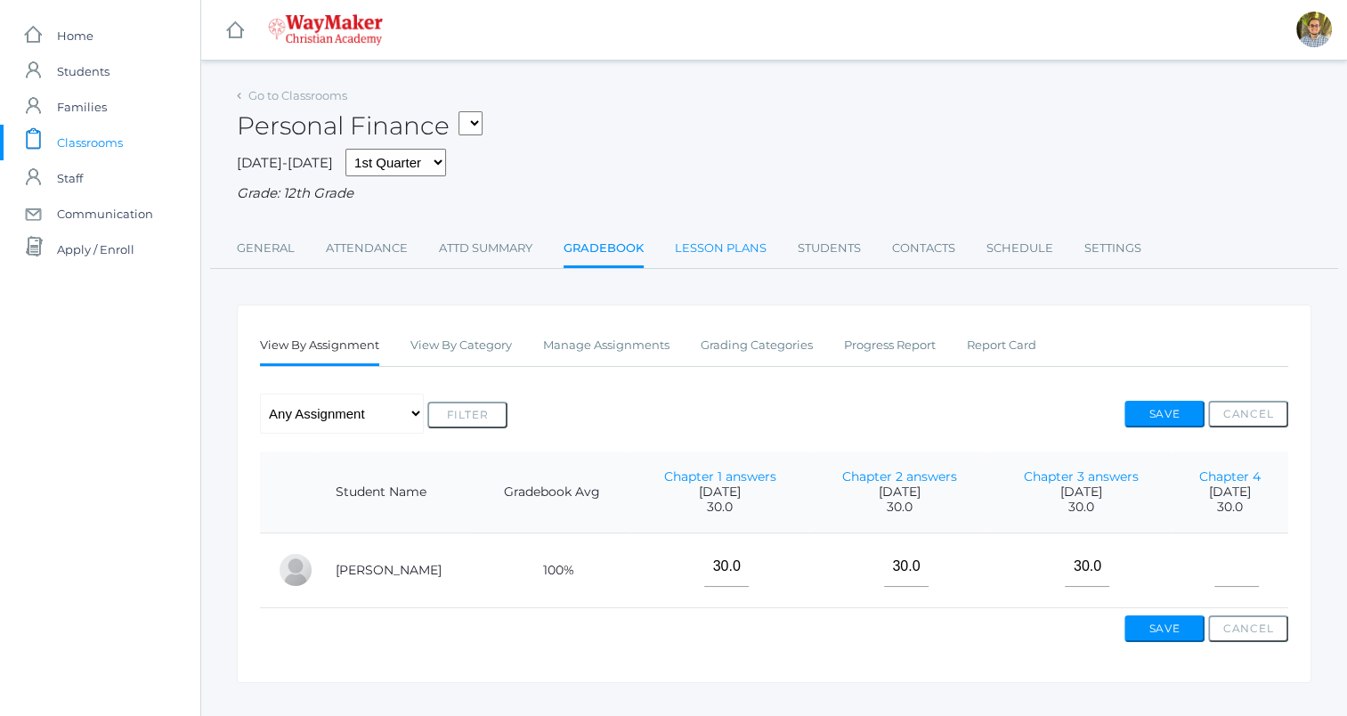
scroll to position [43, 0]
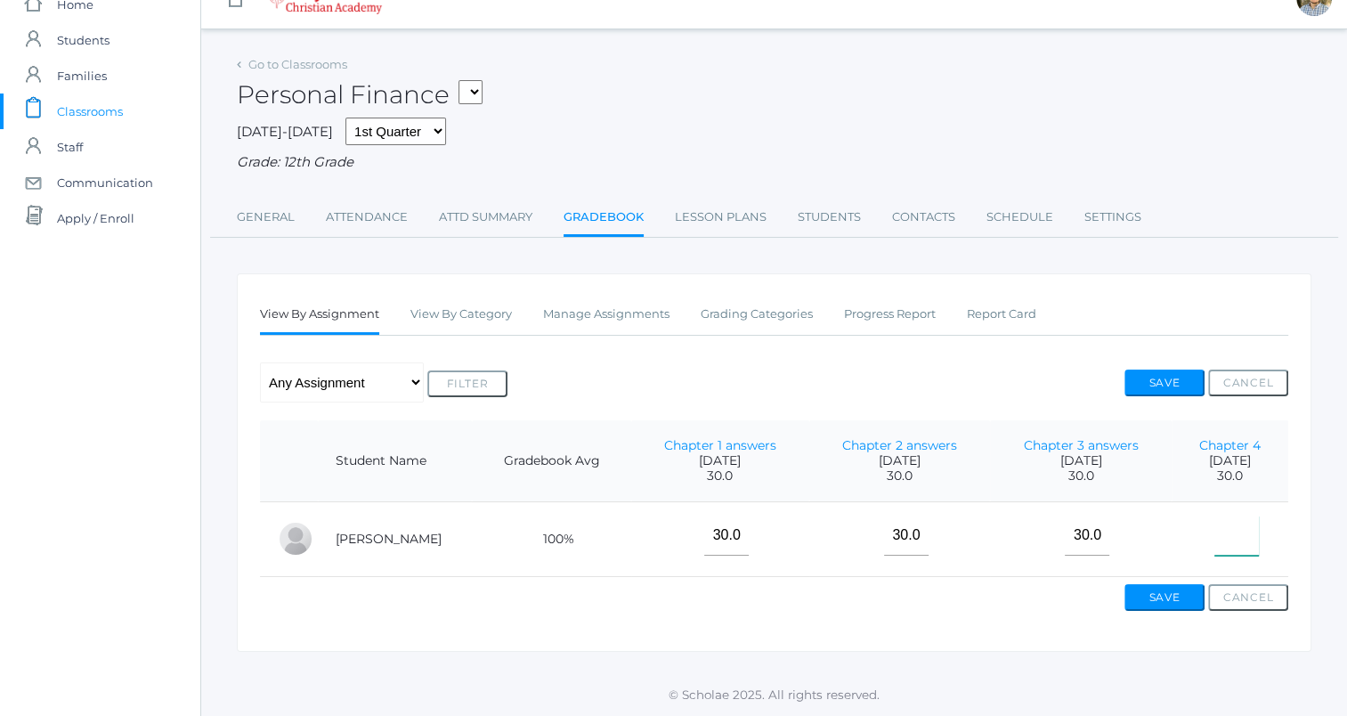
click at [1224, 531] on input"] "text" at bounding box center [1237, 536] width 45 height 40
type input"] "30"
click at [1162, 370] on button "Save" at bounding box center [1165, 383] width 80 height 27
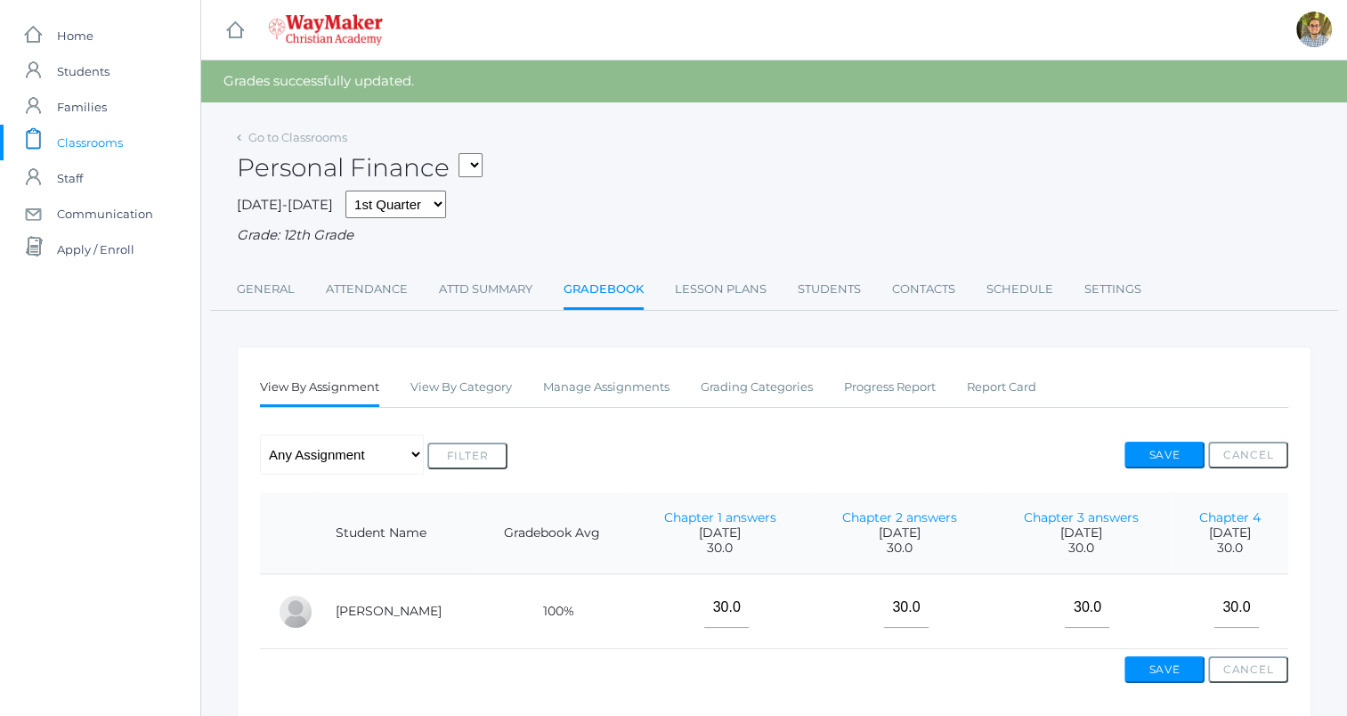
click at [292, 144] on div "Go to Classrooms" at bounding box center [292, 138] width 110 height 18
click at [305, 133] on link "Go to Classrooms" at bounding box center [297, 137] width 99 height 14
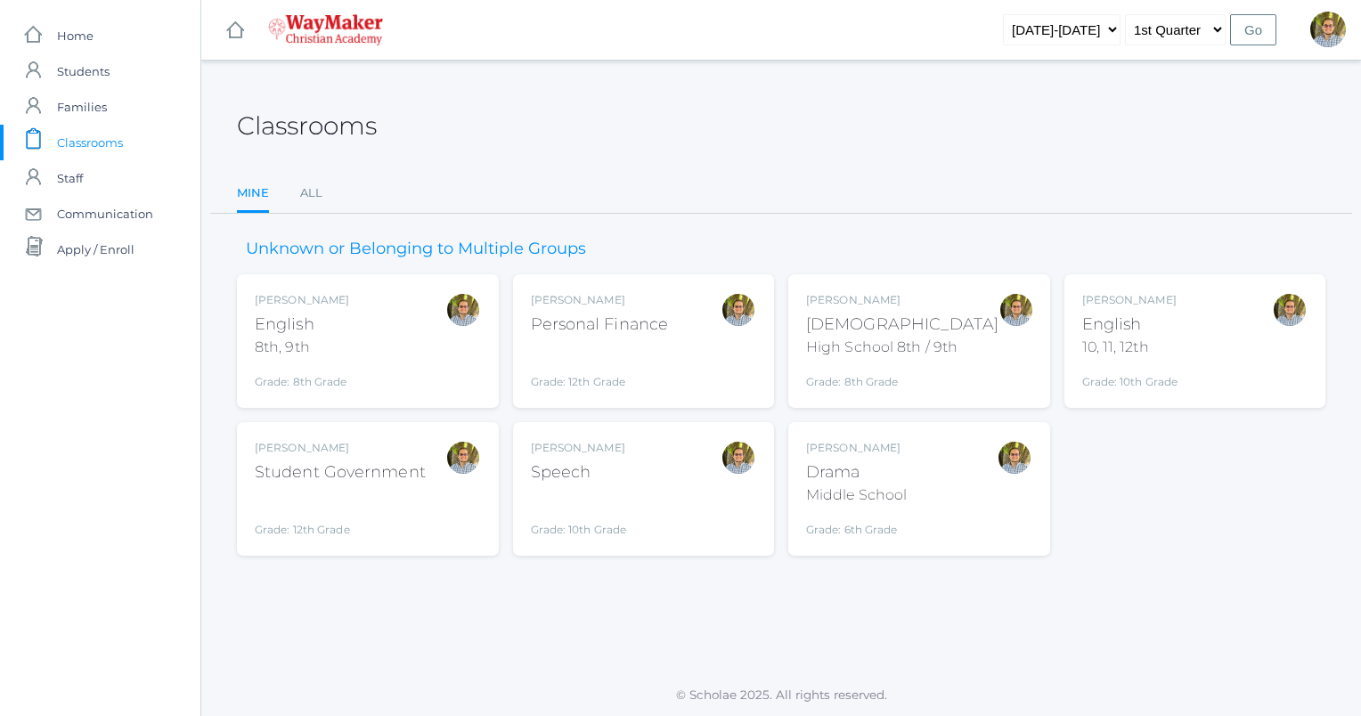
click at [1211, 328] on div "Kylen Braileanu English 10, 11, 12th Grade: 10th Grade HSENGLISH" at bounding box center [1195, 341] width 226 height 98
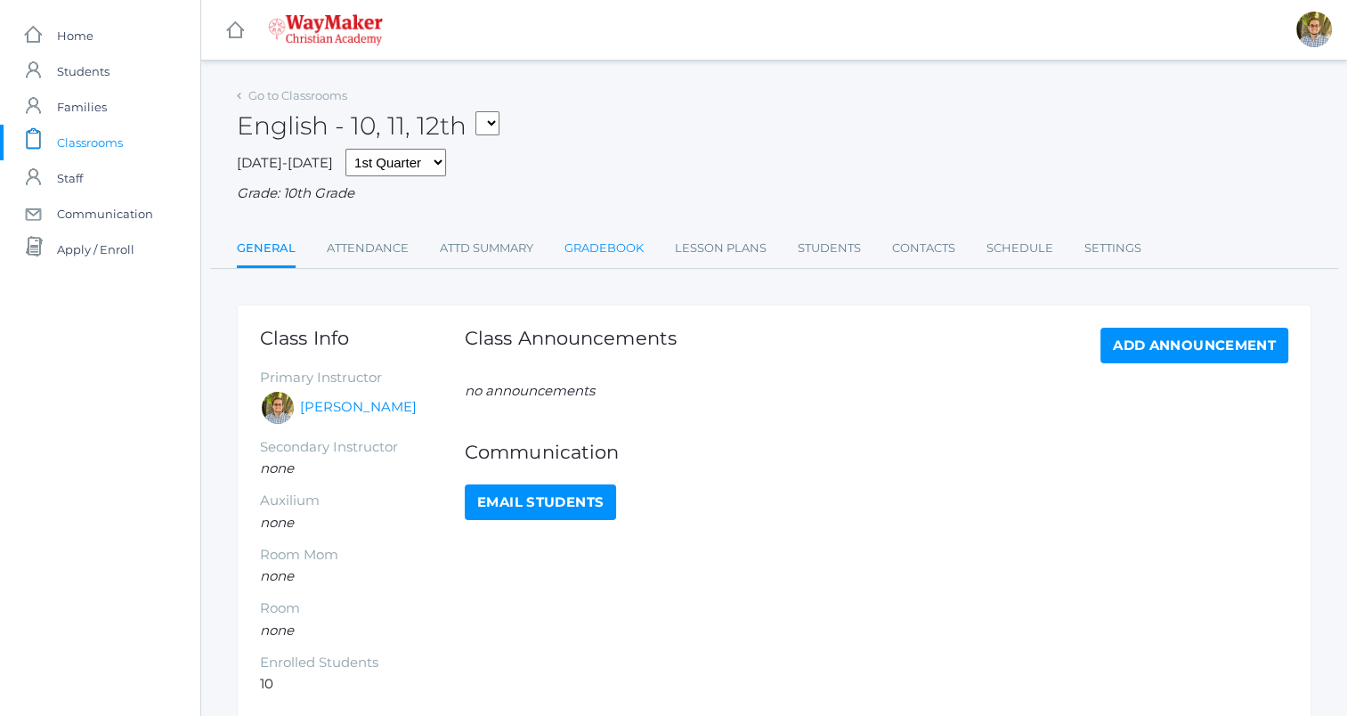
click at [590, 254] on link "Gradebook" at bounding box center [604, 249] width 79 height 36
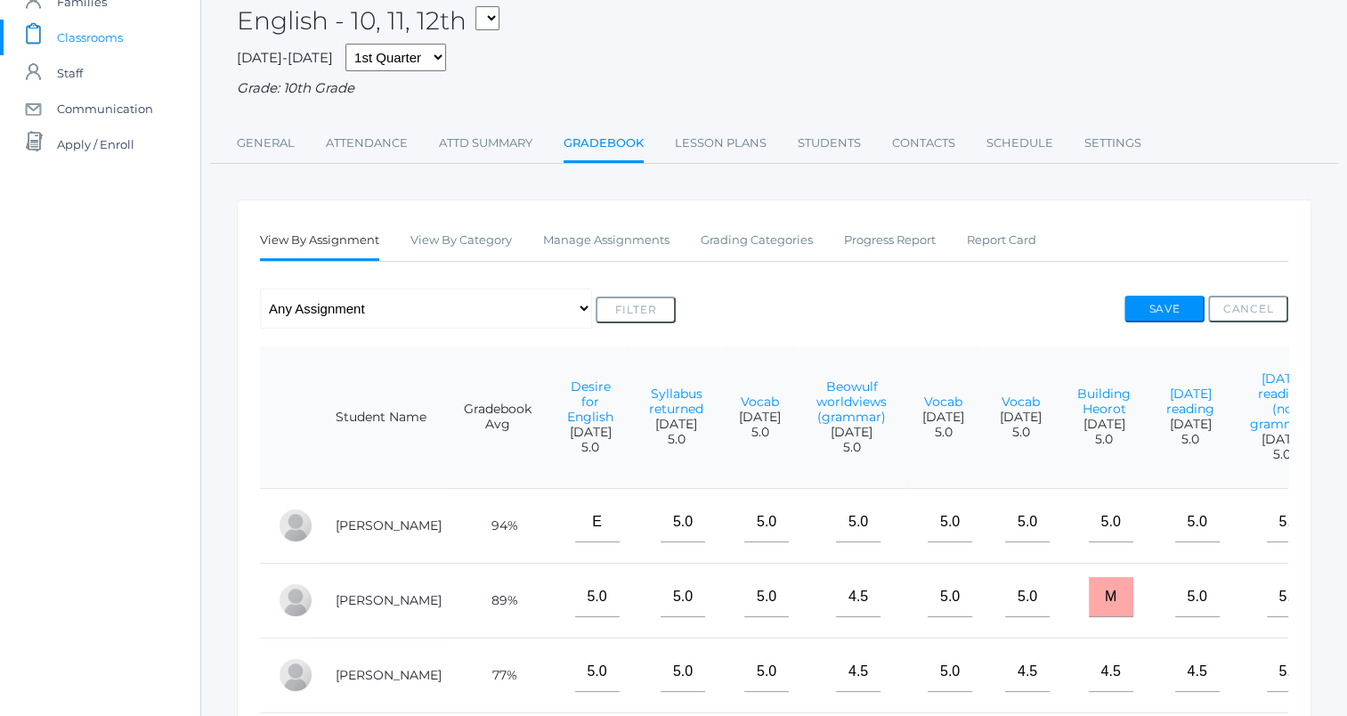
scroll to position [100, 0]
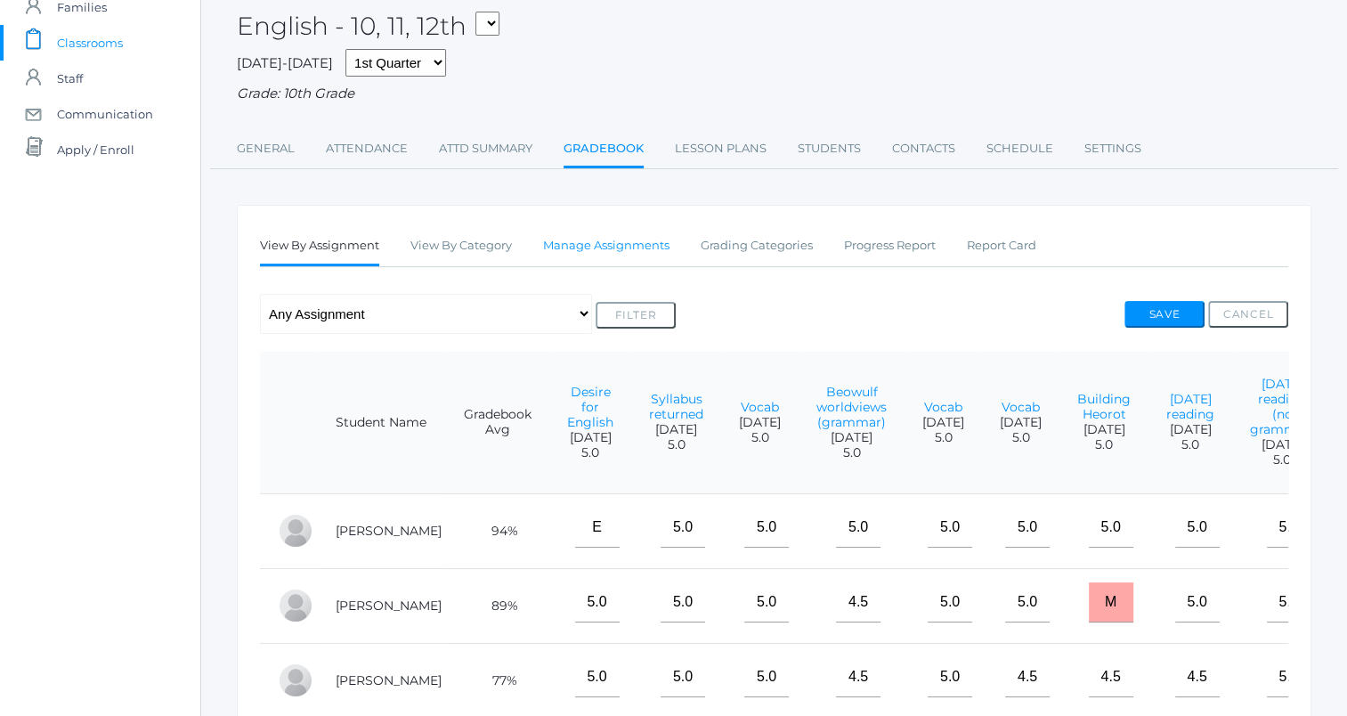
click at [615, 252] on link "Manage Assignments" at bounding box center [606, 246] width 126 height 36
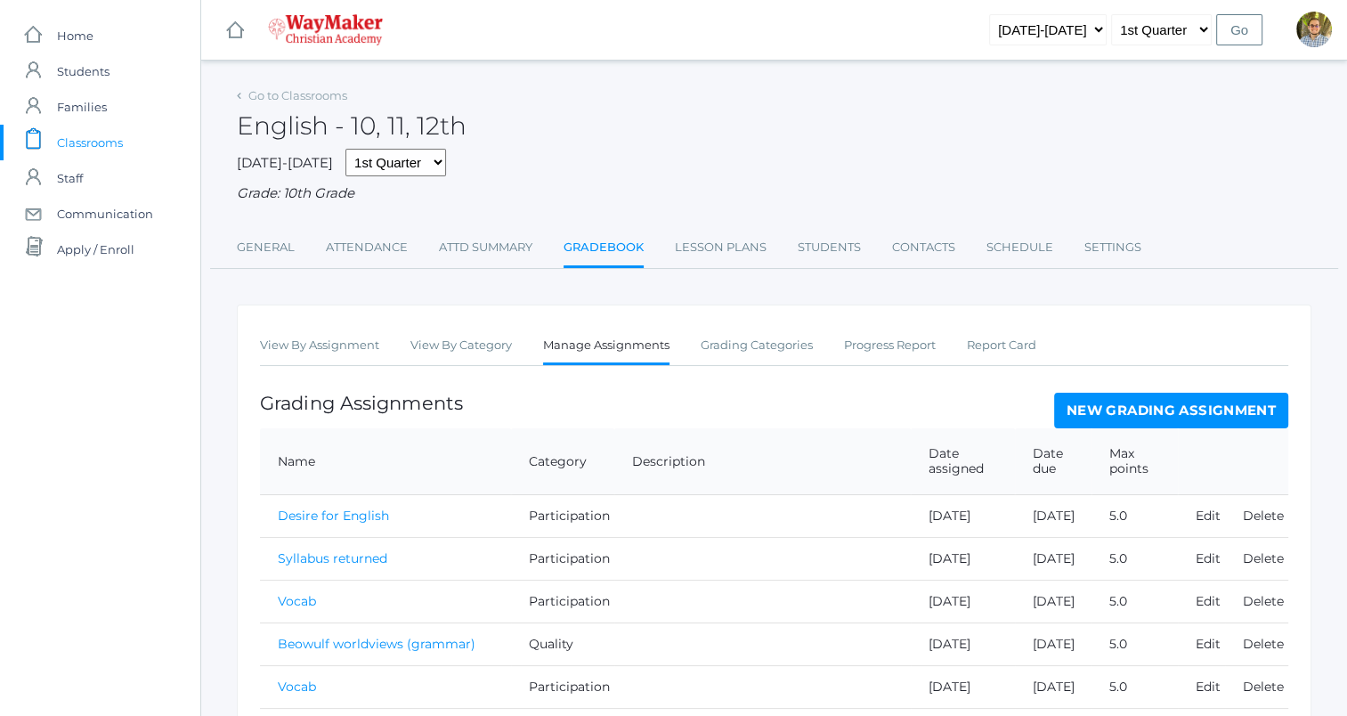
click at [1138, 401] on link "New Grading Assignment" at bounding box center [1171, 411] width 234 height 36
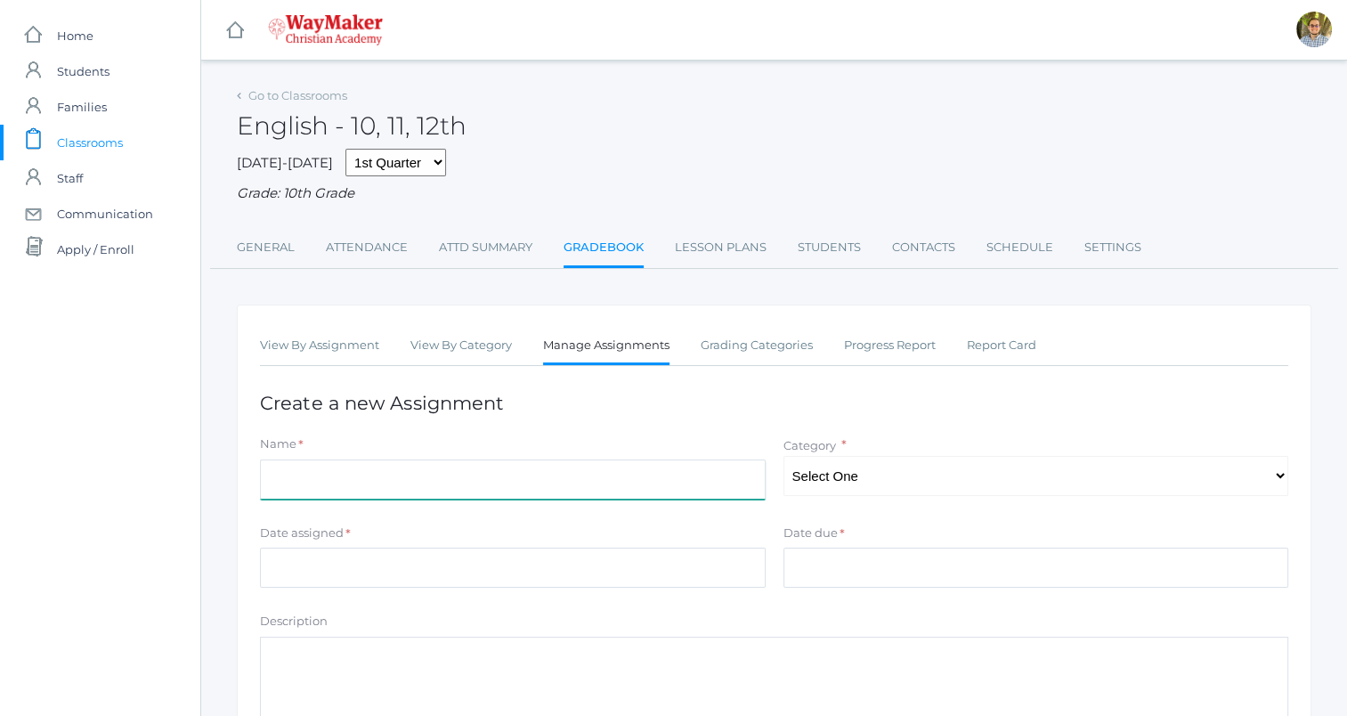
click at [637, 476] on input "Name" at bounding box center [513, 480] width 506 height 40
type input "B"
type input "Vocab quiz 2"
click at [848, 483] on select "Select One Participation Quality Accuracy" at bounding box center [1037, 476] width 506 height 40
select select "1115"
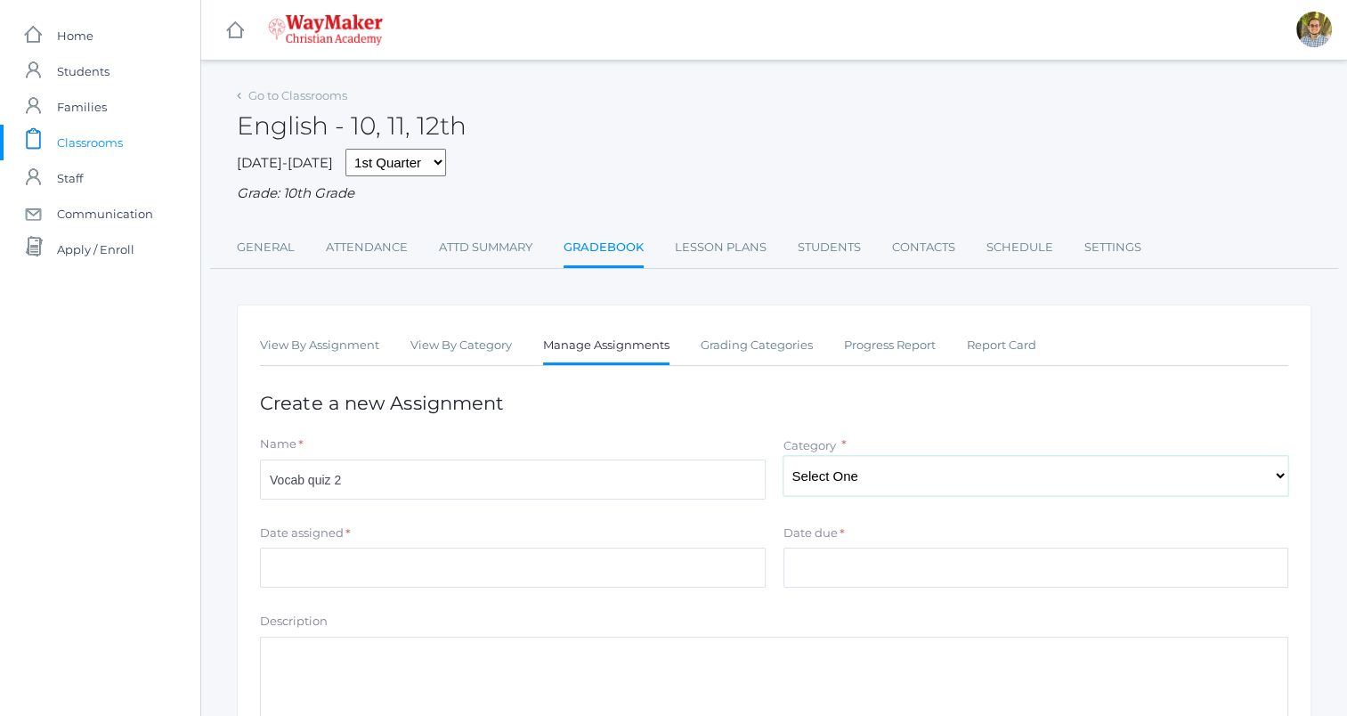
click at [784, 456] on select "Select One Participation Quality Accuracy" at bounding box center [1037, 476] width 506 height 40
click at [683, 570] on input "Date assigned" at bounding box center [513, 568] width 506 height 40
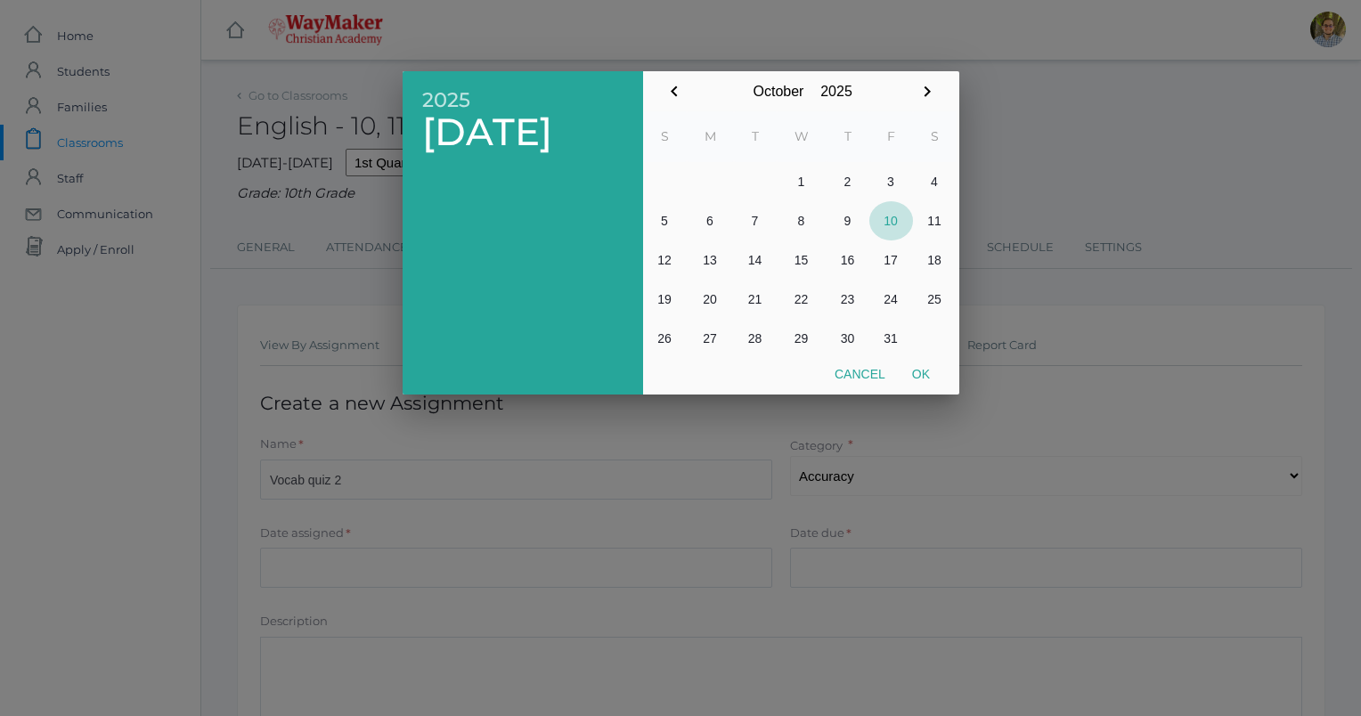
click at [892, 219] on button "10" at bounding box center [891, 220] width 44 height 39
click at [922, 372] on button "Ok" at bounding box center [921, 374] width 45 height 32
type input "[DATE]"
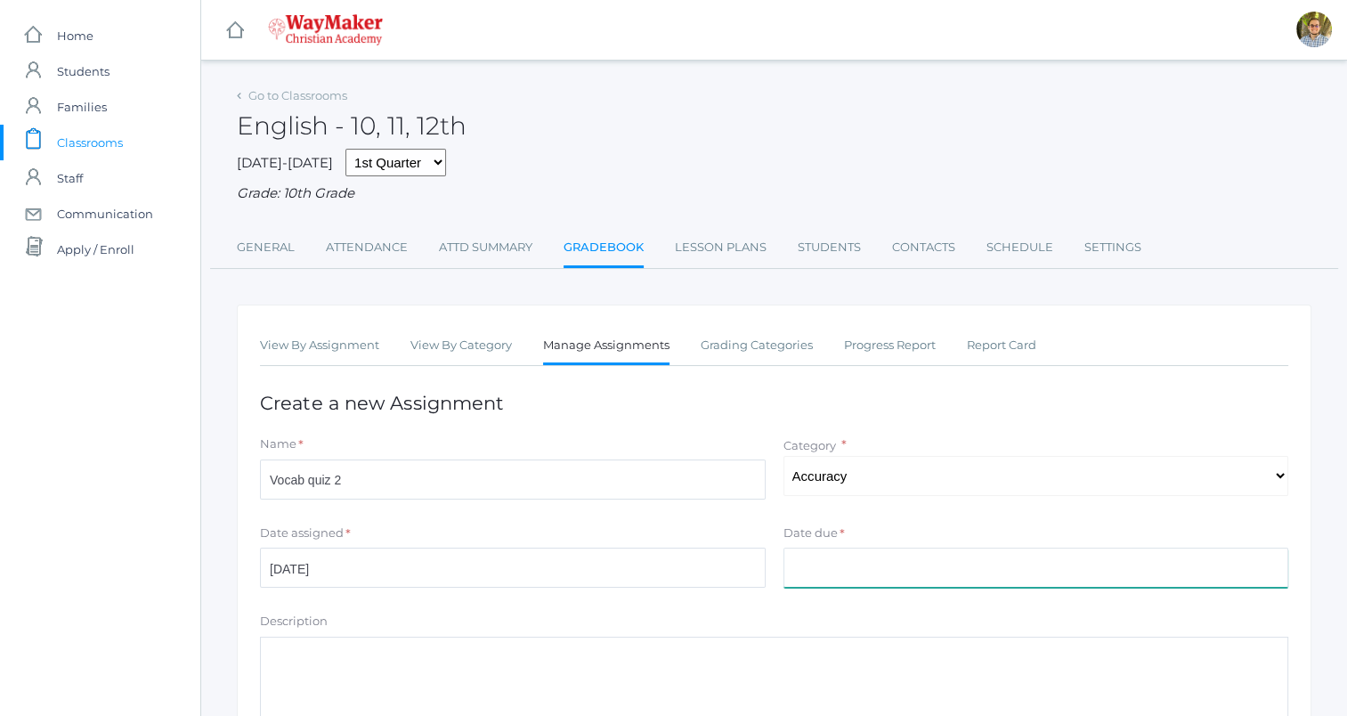
click at [891, 557] on input "Date due" at bounding box center [1037, 568] width 506 height 40
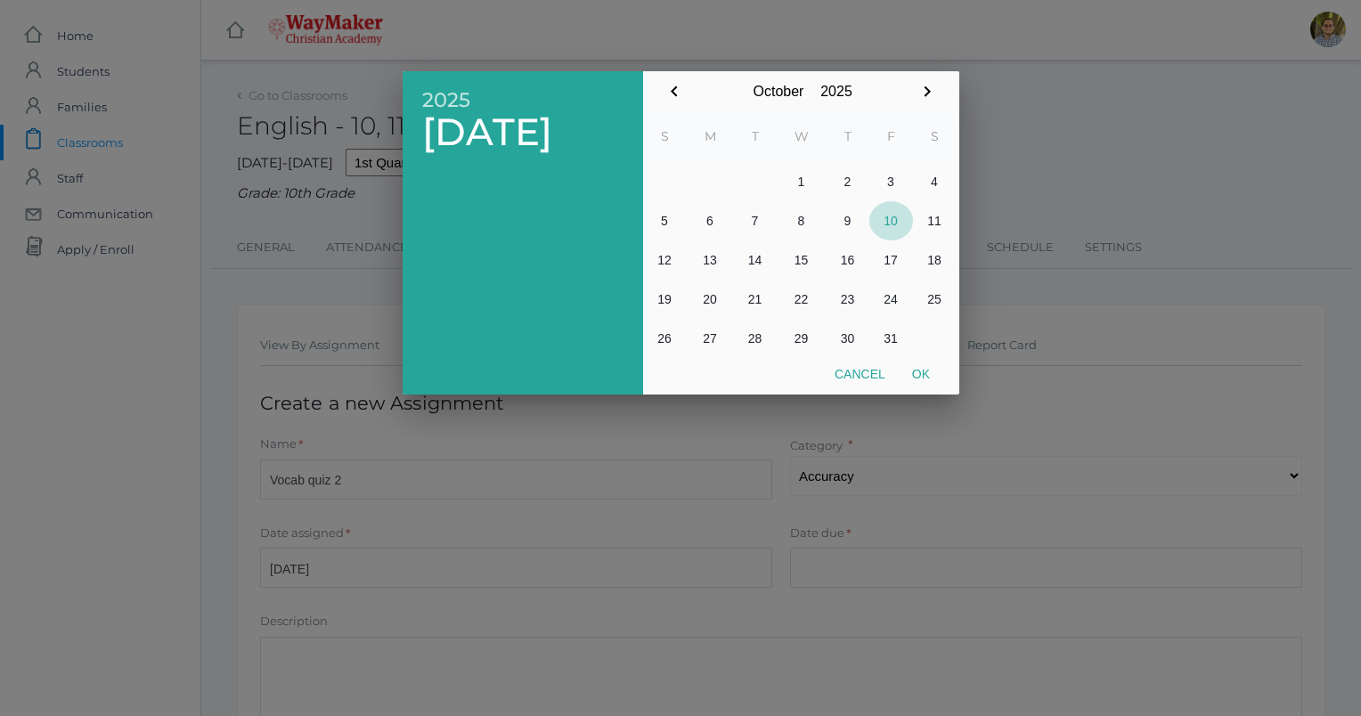
click at [891, 214] on button "10" at bounding box center [891, 220] width 44 height 39
click at [924, 375] on button "Ok" at bounding box center [921, 374] width 45 height 32
type input "[DATE]"
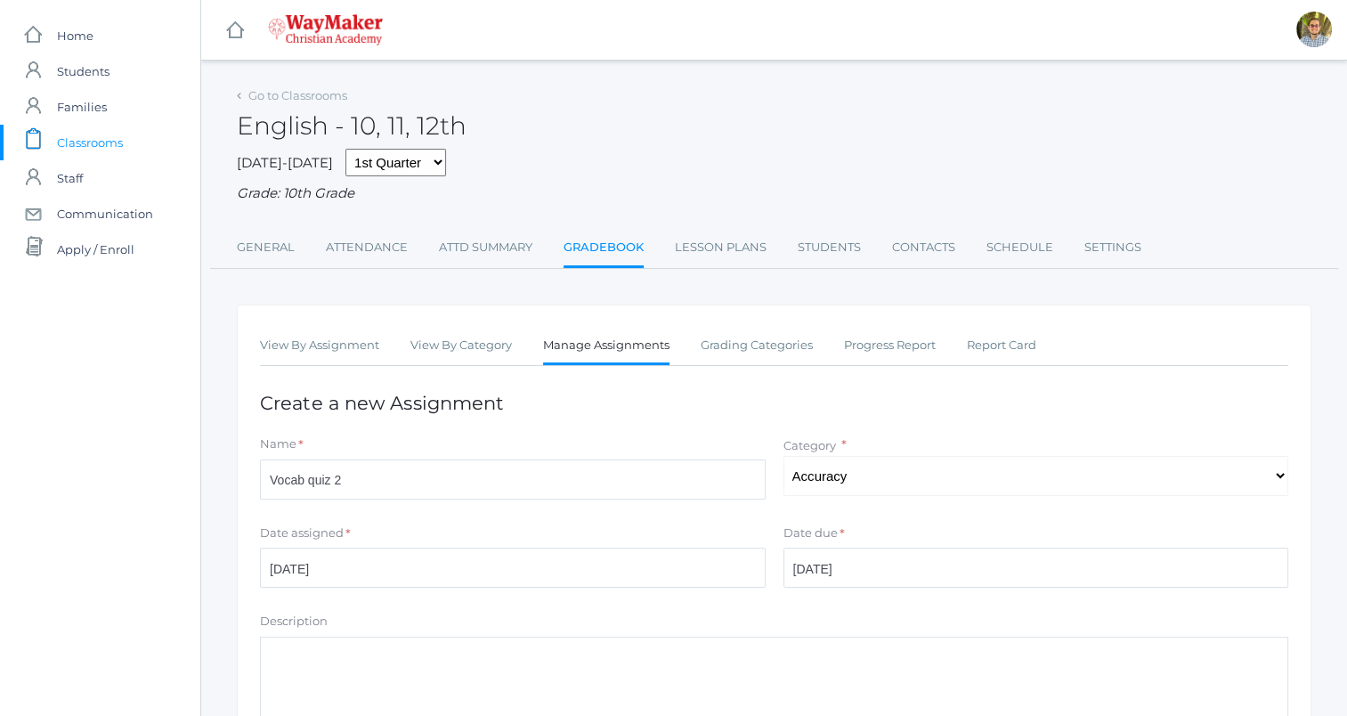
scroll to position [262, 0]
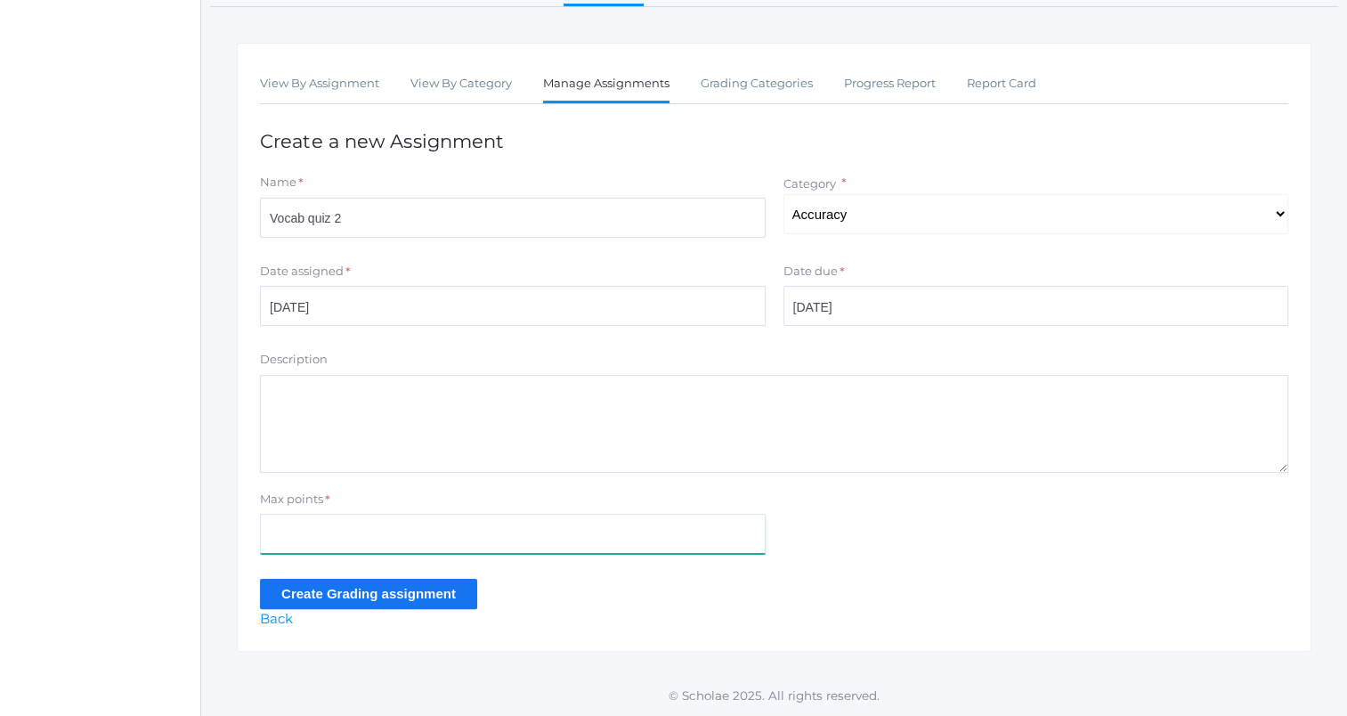
click at [495, 531] on input "Max points" at bounding box center [513, 534] width 506 height 40
type input "15"
click at [449, 594] on input "Create Grading assignment" at bounding box center [368, 593] width 217 height 29
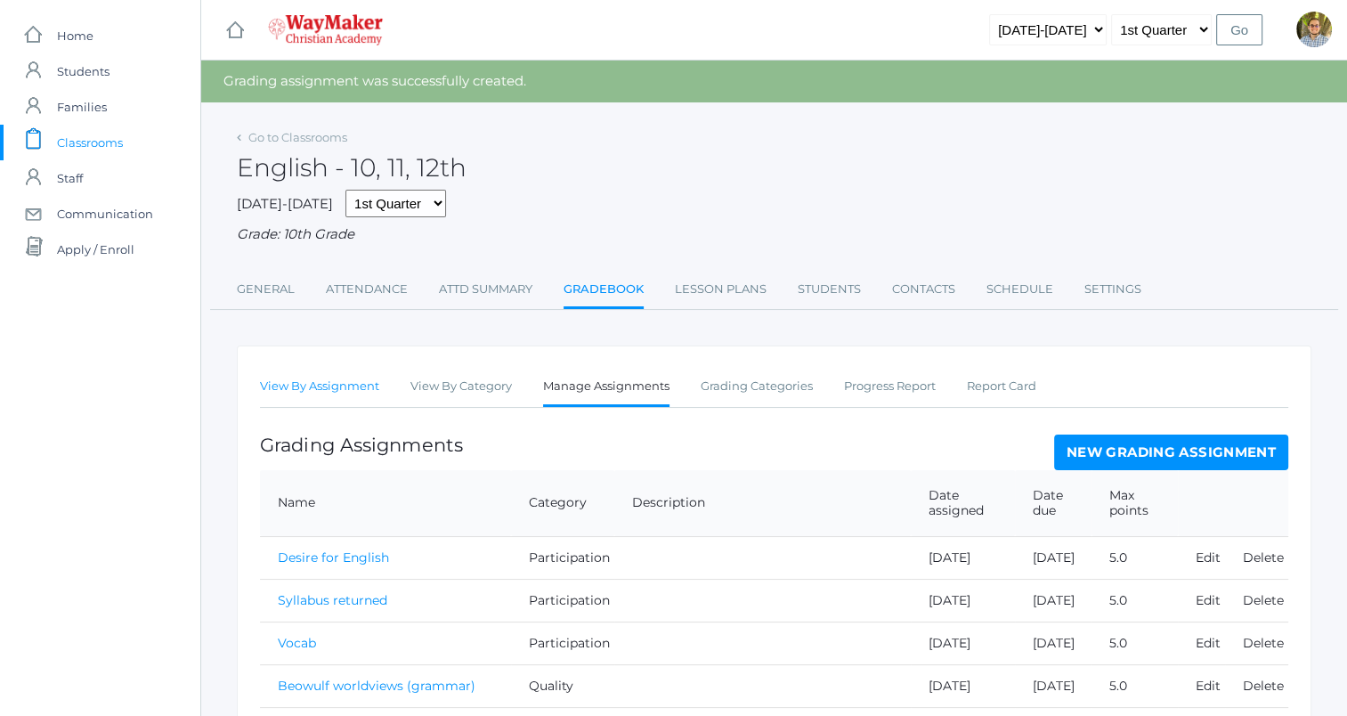
click at [331, 387] on link "View By Assignment" at bounding box center [319, 387] width 119 height 36
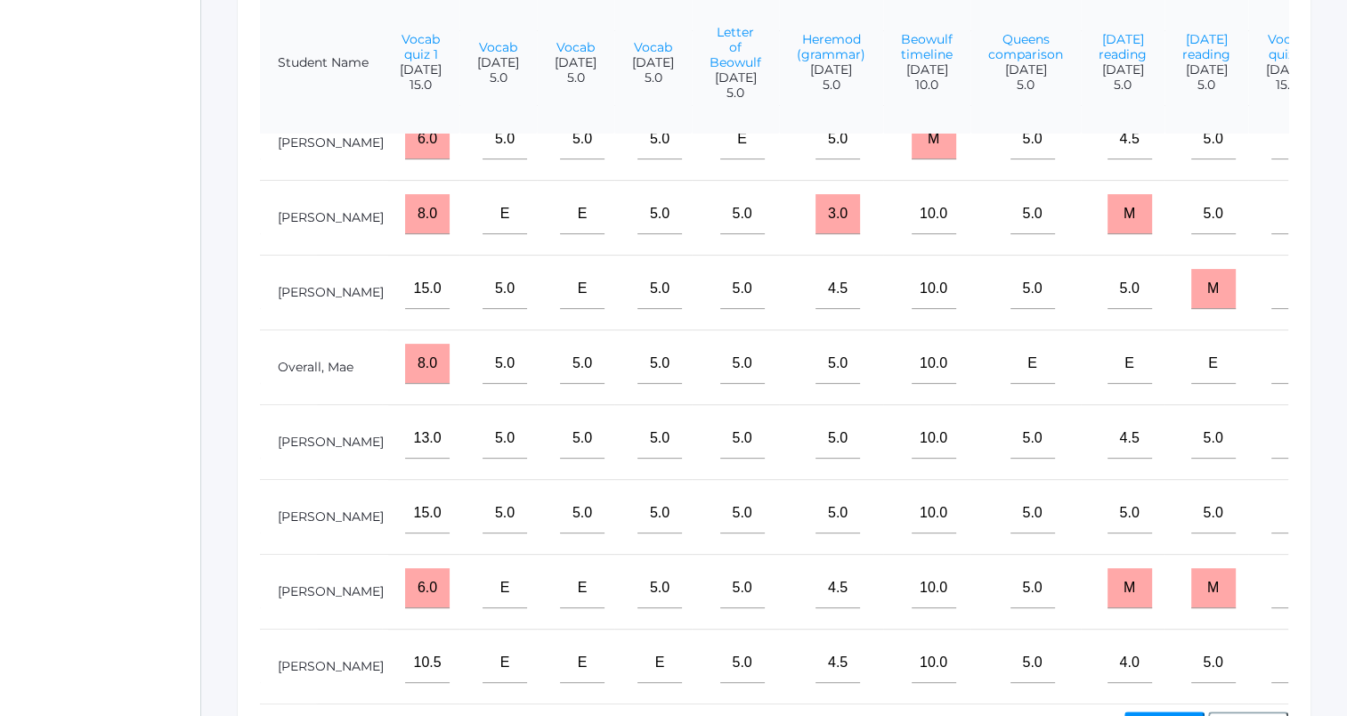
scroll to position [461, 0]
click at [1272, 509] on input"] "text" at bounding box center [1294, 512] width 45 height 40
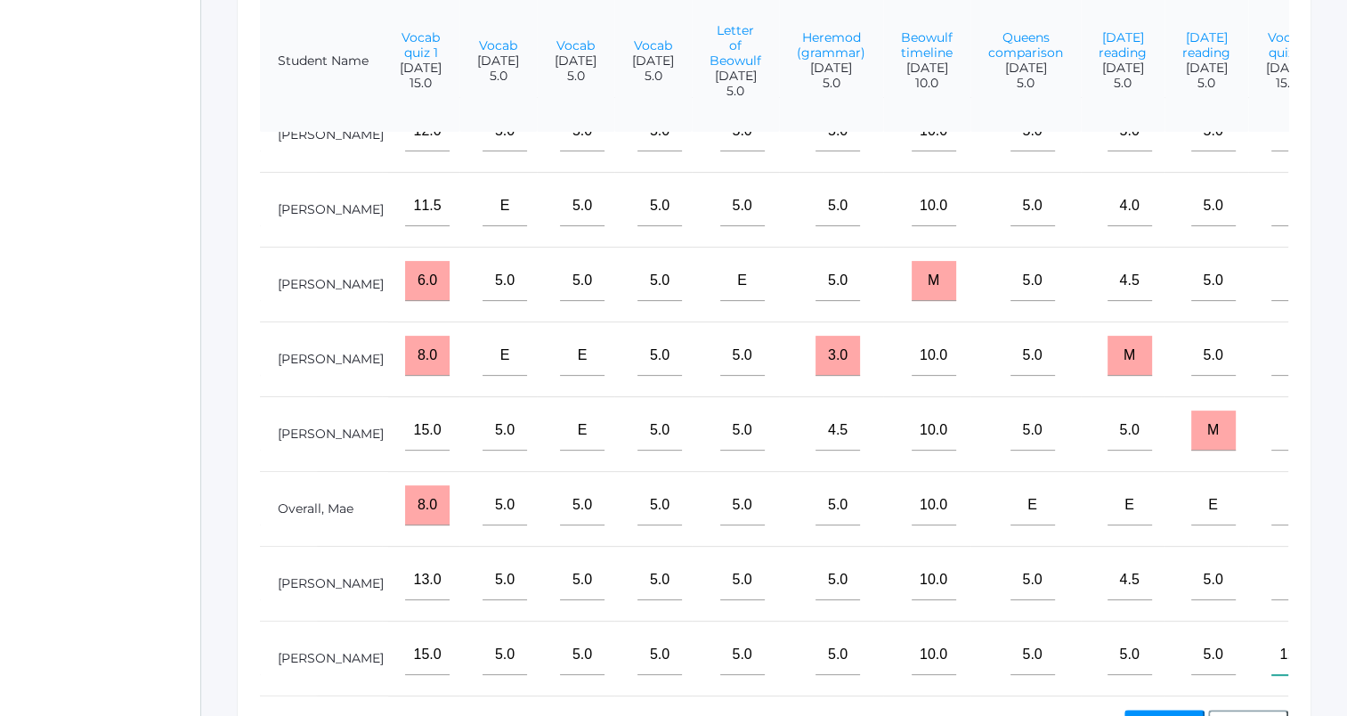
scroll to position [17, 1399]
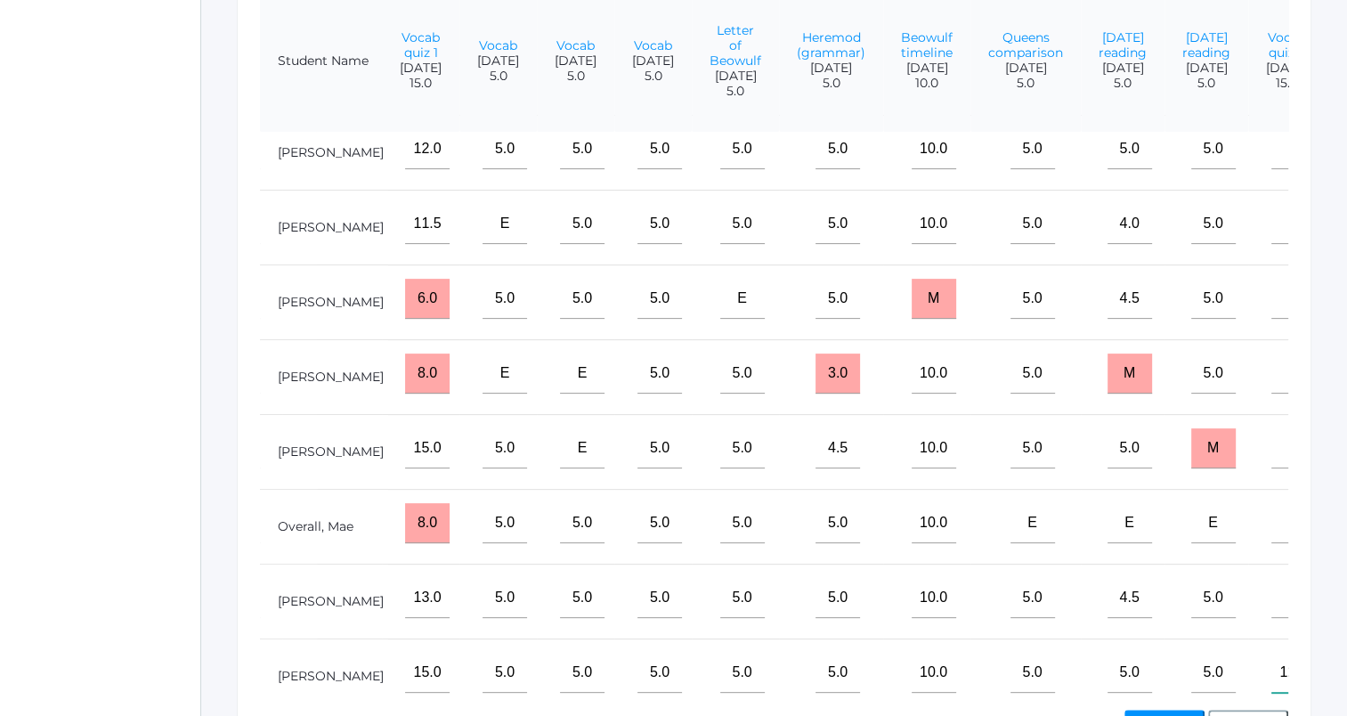
type input"] "12.5"
click at [1272, 452] on input"] "text" at bounding box center [1294, 448] width 45 height 40
type input"] "15"
click at [1272, 605] on input"] "text" at bounding box center [1294, 598] width 45 height 40
type input"] "14.5"
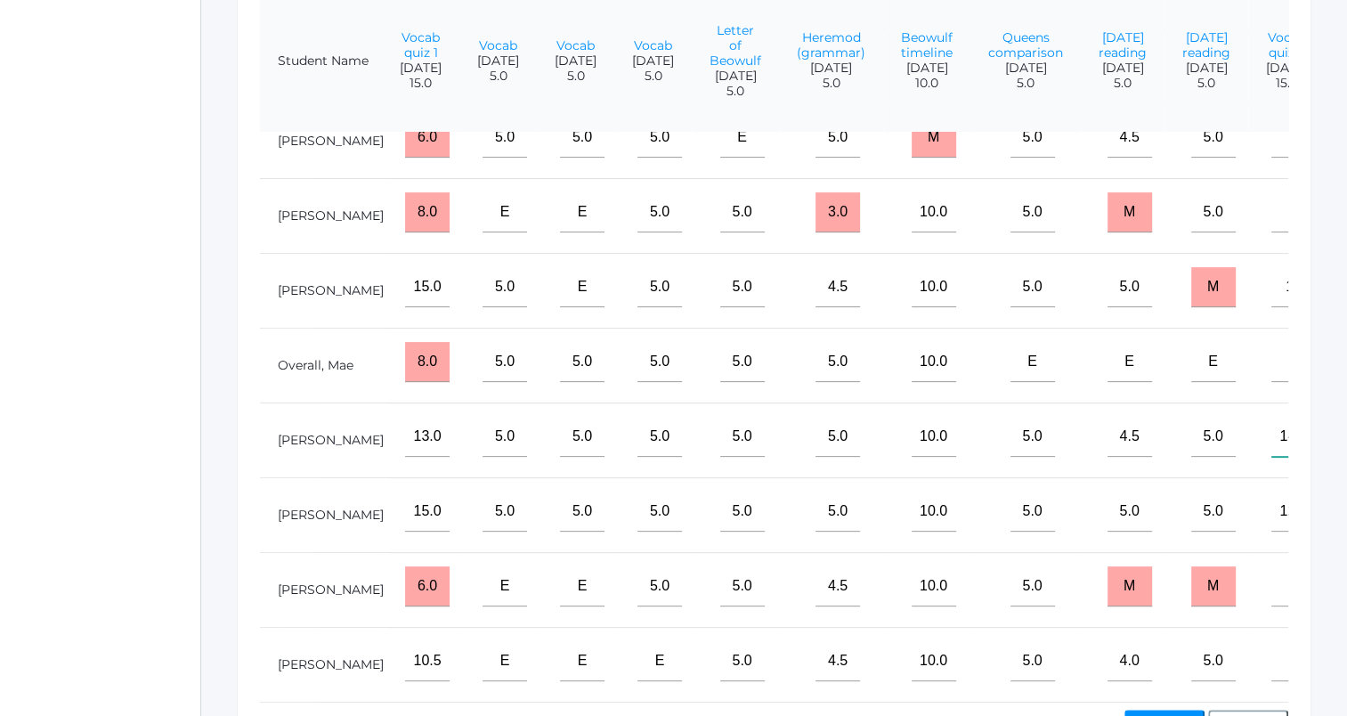
scroll to position [205, 1399]
click at [1272, 641] on input"] "text" at bounding box center [1294, 661] width 45 height 40
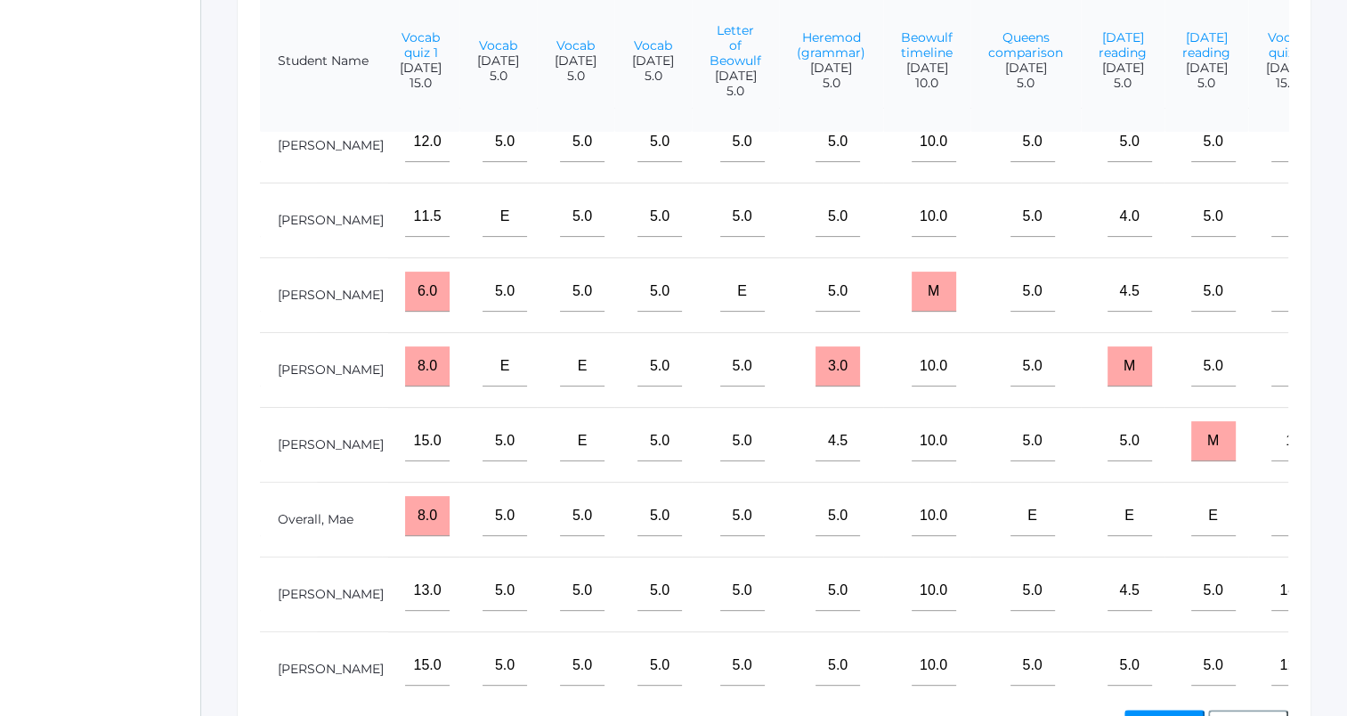
scroll to position [0, 1399]
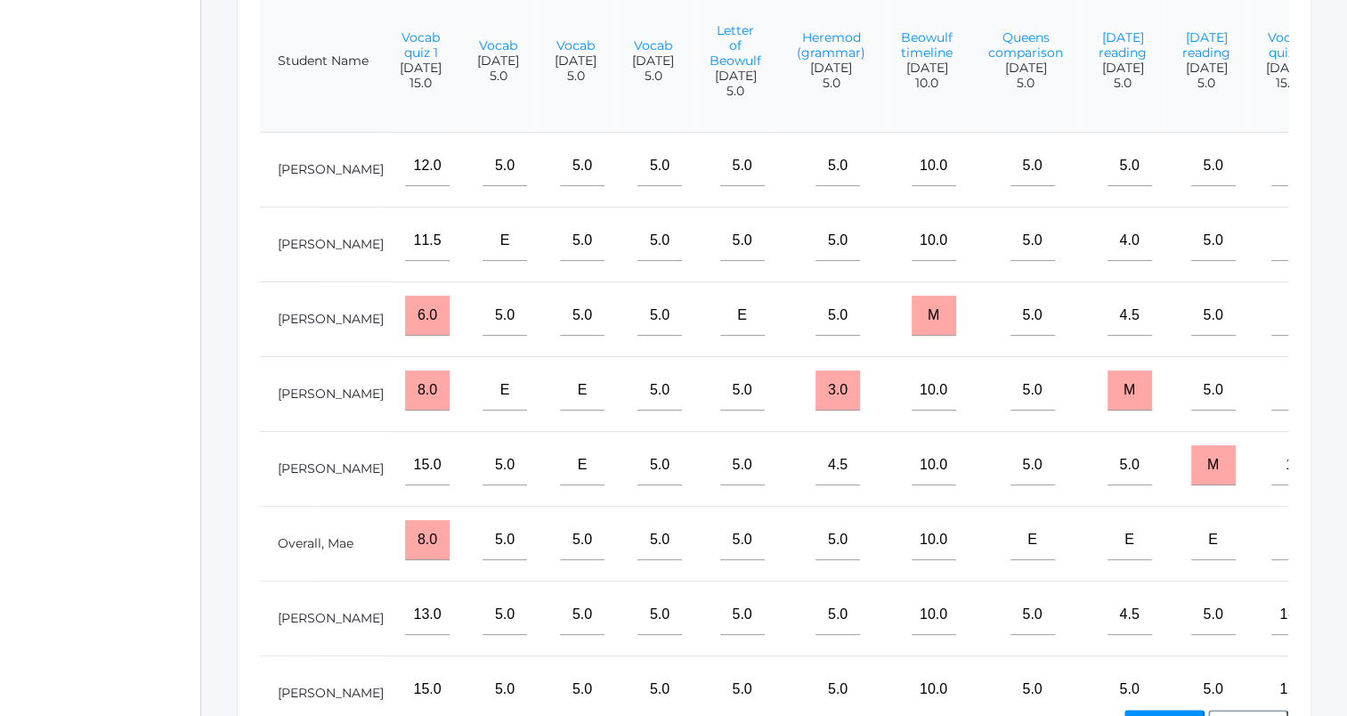
type input"] "14"
click at [1272, 181] on input"] "text" at bounding box center [1294, 166] width 45 height 40
type input"] "14"
click at [1273, 411] on input"] "text" at bounding box center [1295, 390] width 45 height 40
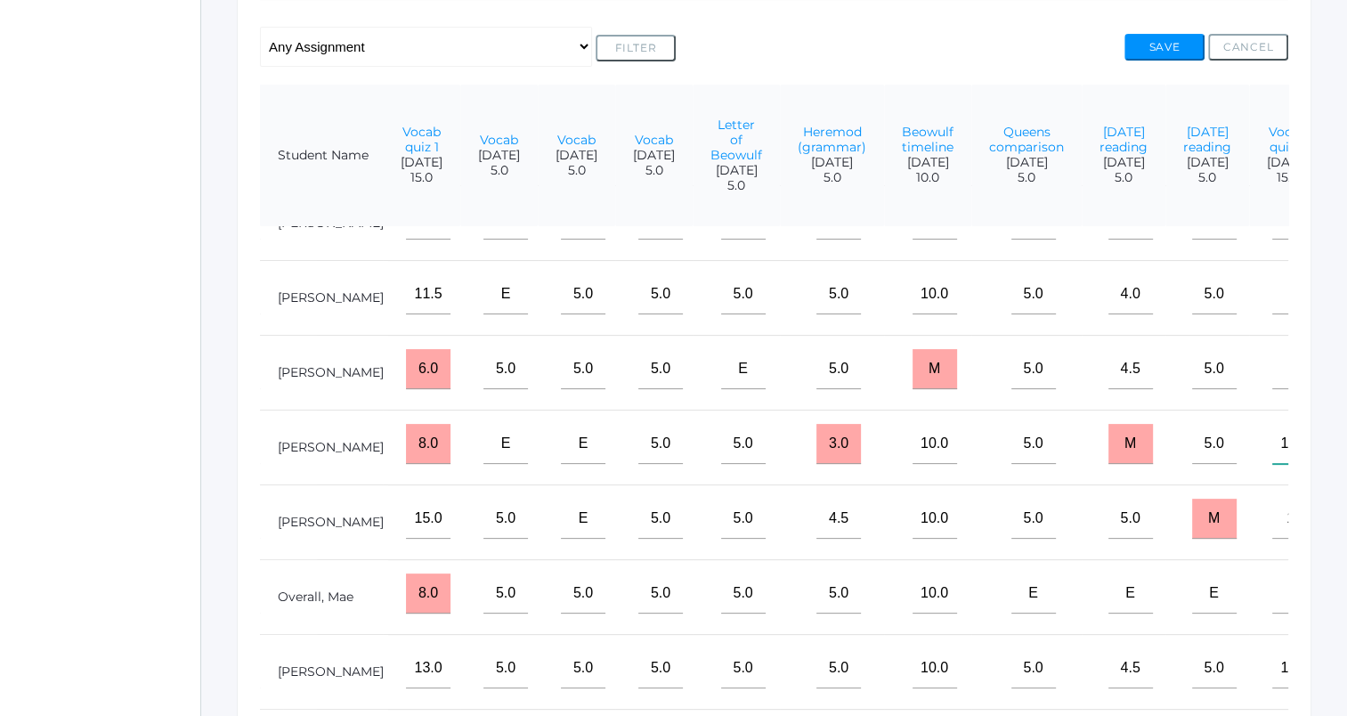
scroll to position [63, 1398]
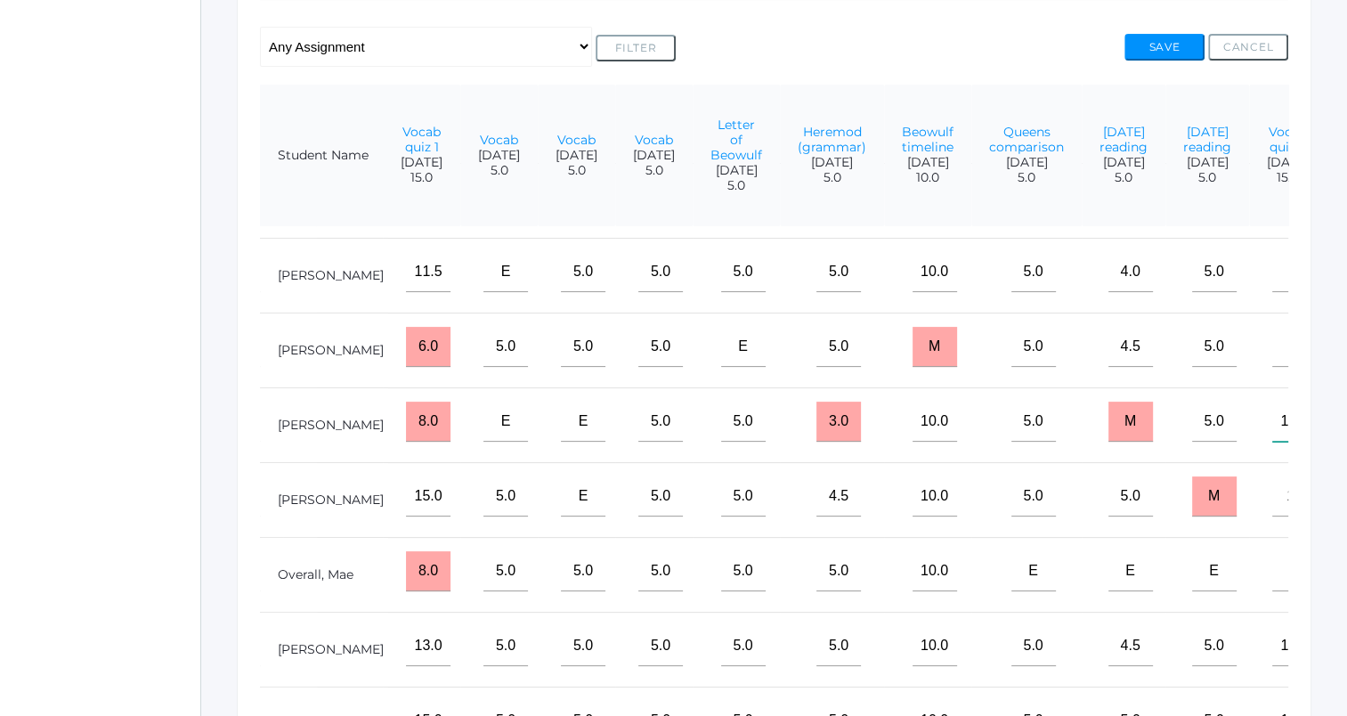
type input"] "12.5"
click at [1273, 292] on input"] "text" at bounding box center [1295, 272] width 45 height 40
type input"] "m"
click at [1273, 367] on input"] "text" at bounding box center [1295, 347] width 45 height 40
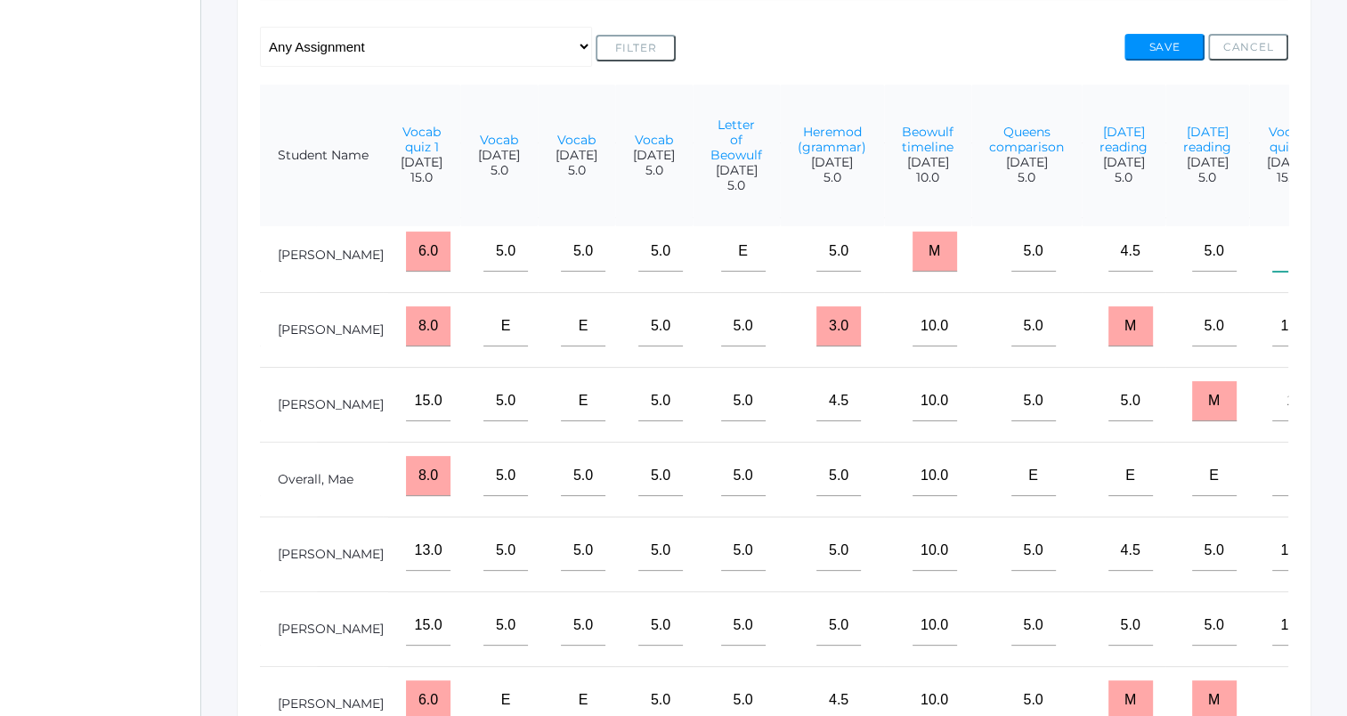
scroll to position [205, 1398]
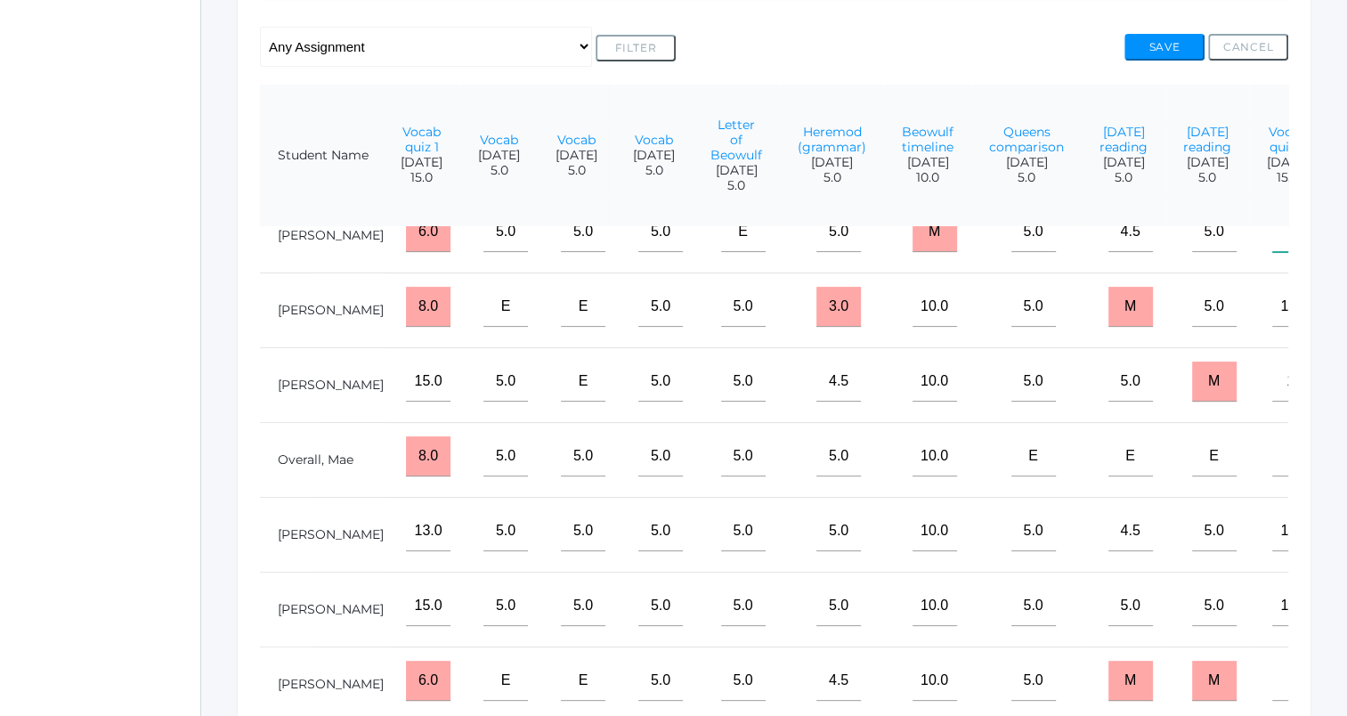
type input"] "m"
click at [1273, 438] on input"] "text" at bounding box center [1295, 456] width 45 height 40
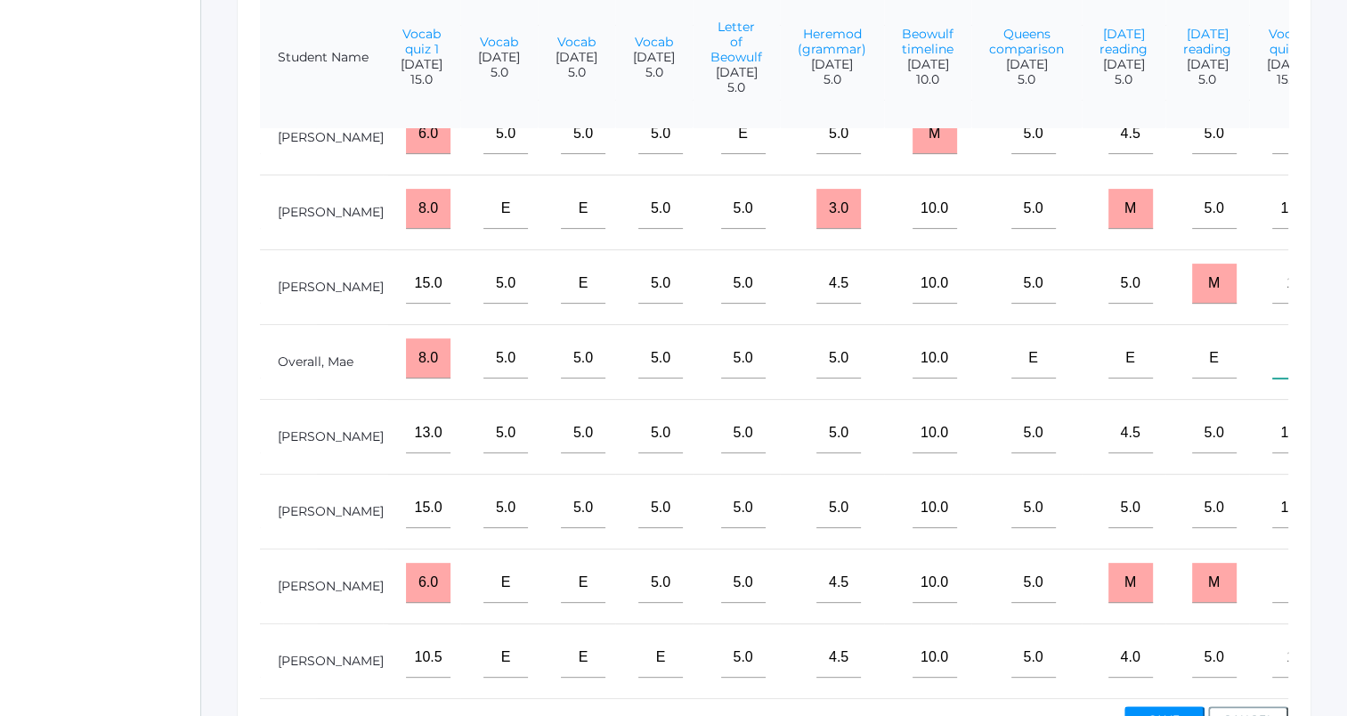
scroll to position [467, 0]
type input"] "m"
click at [1273, 573] on input"] "text" at bounding box center [1295, 581] width 45 height 40
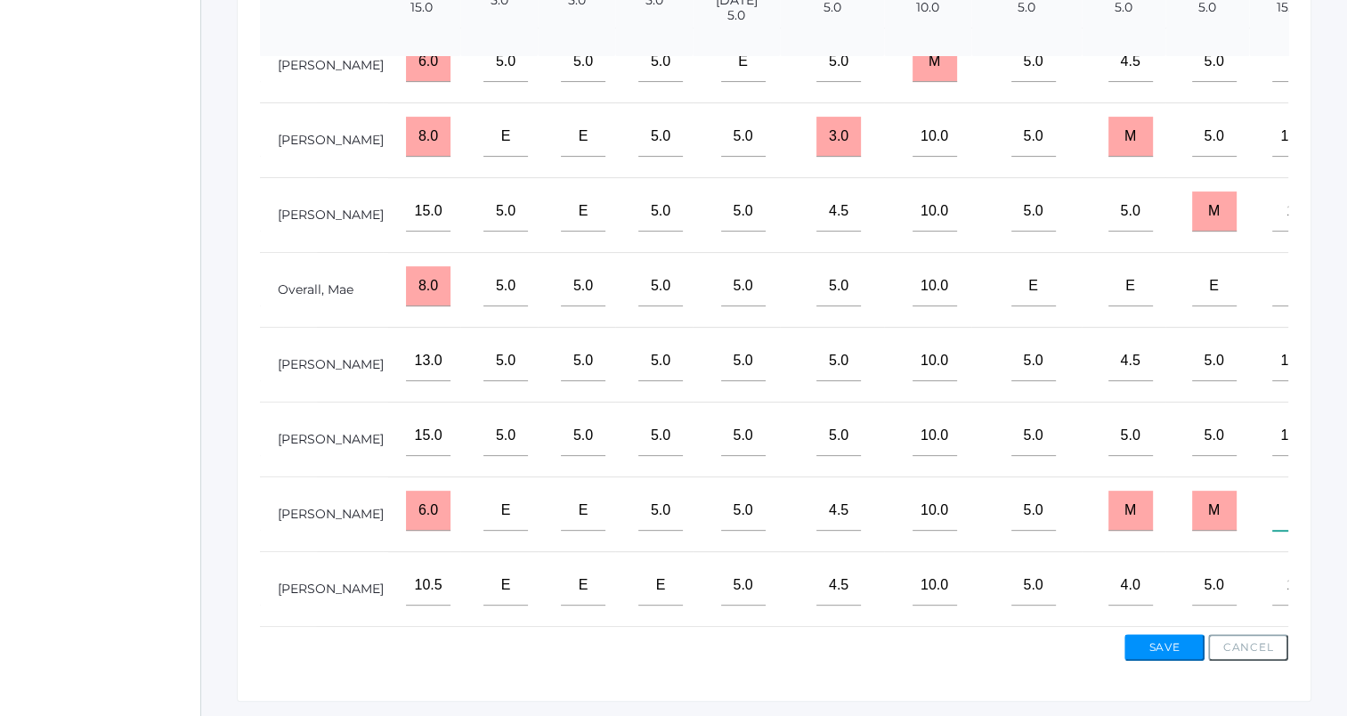
scroll to position [585, 0]
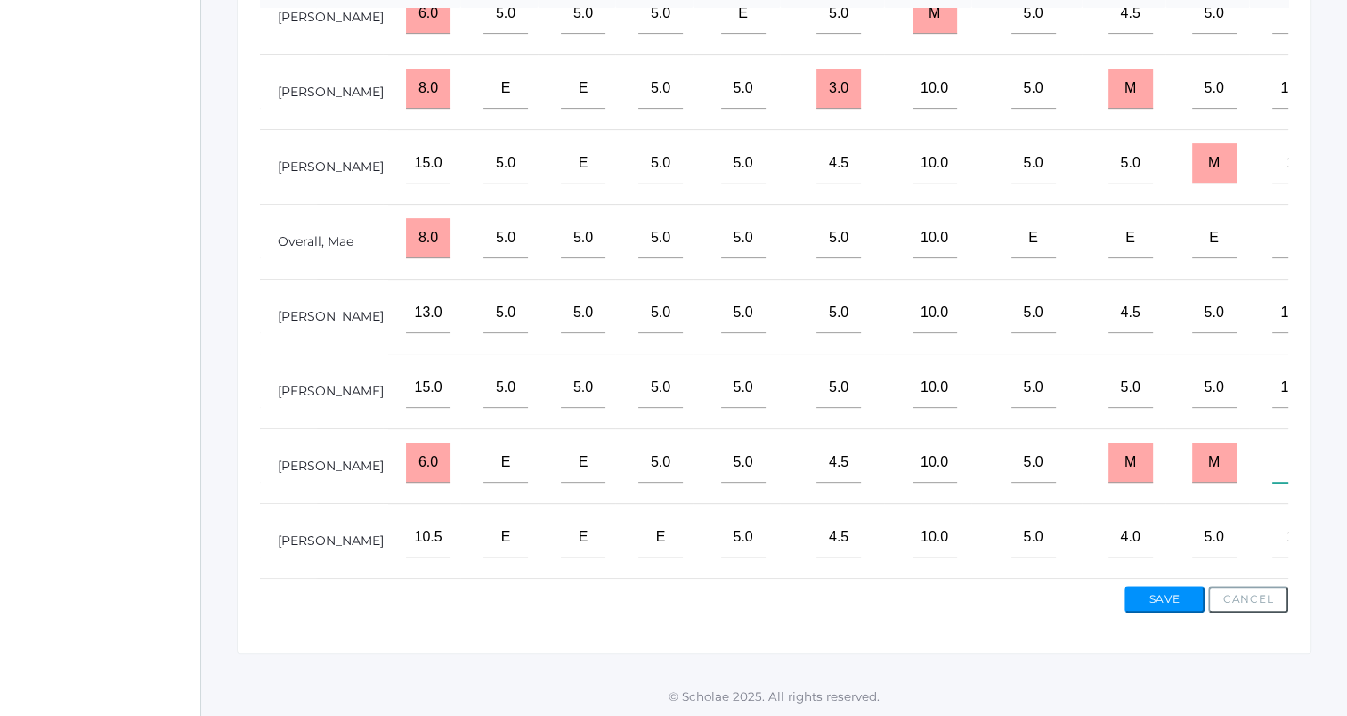
type input"] "m"
click at [1167, 593] on button "Save" at bounding box center [1165, 599] width 80 height 27
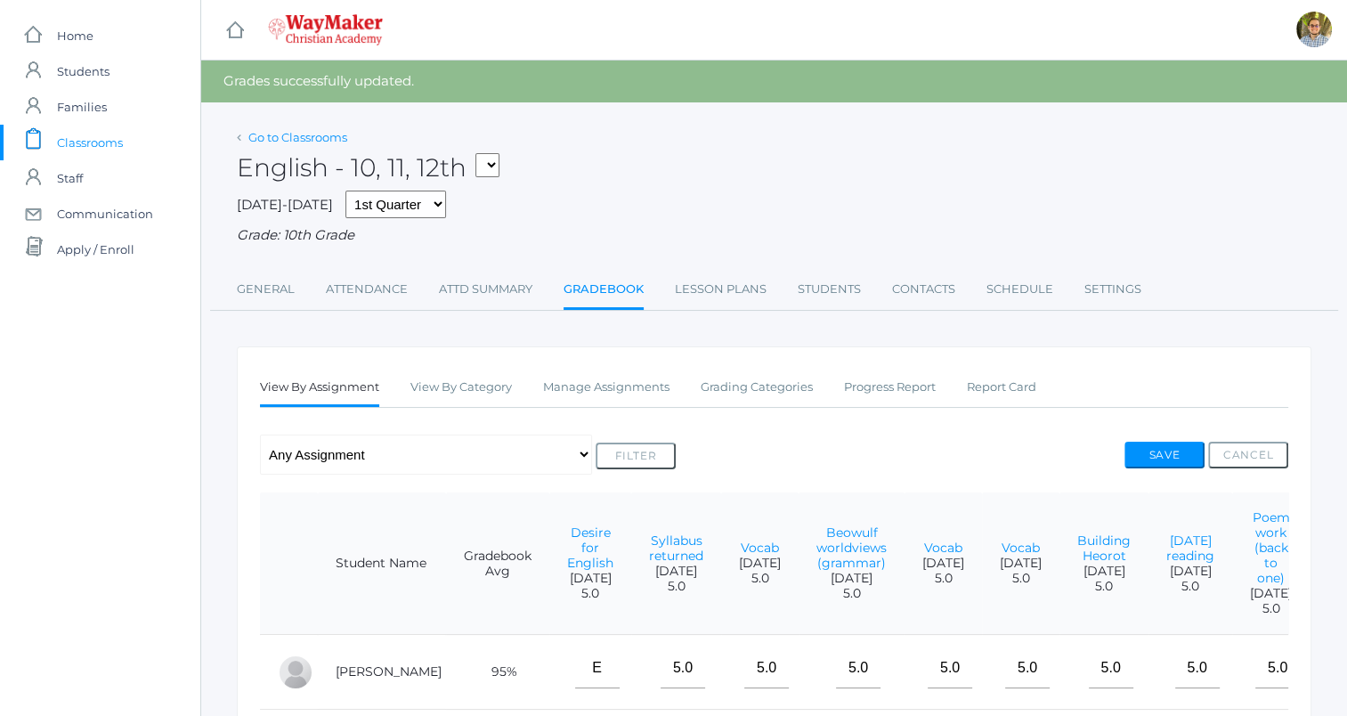
click at [307, 132] on link "Go to Classrooms" at bounding box center [297, 137] width 99 height 14
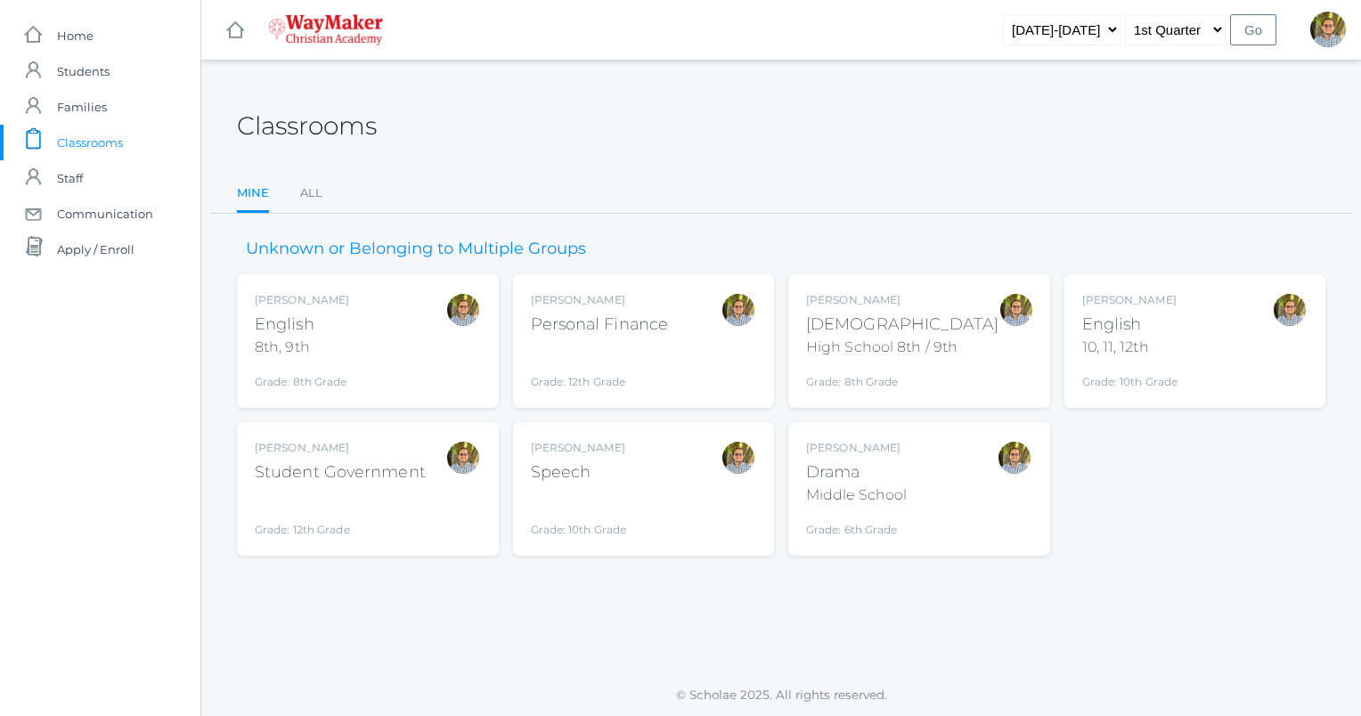
click at [1006, 536] on div at bounding box center [1015, 489] width 36 height 98
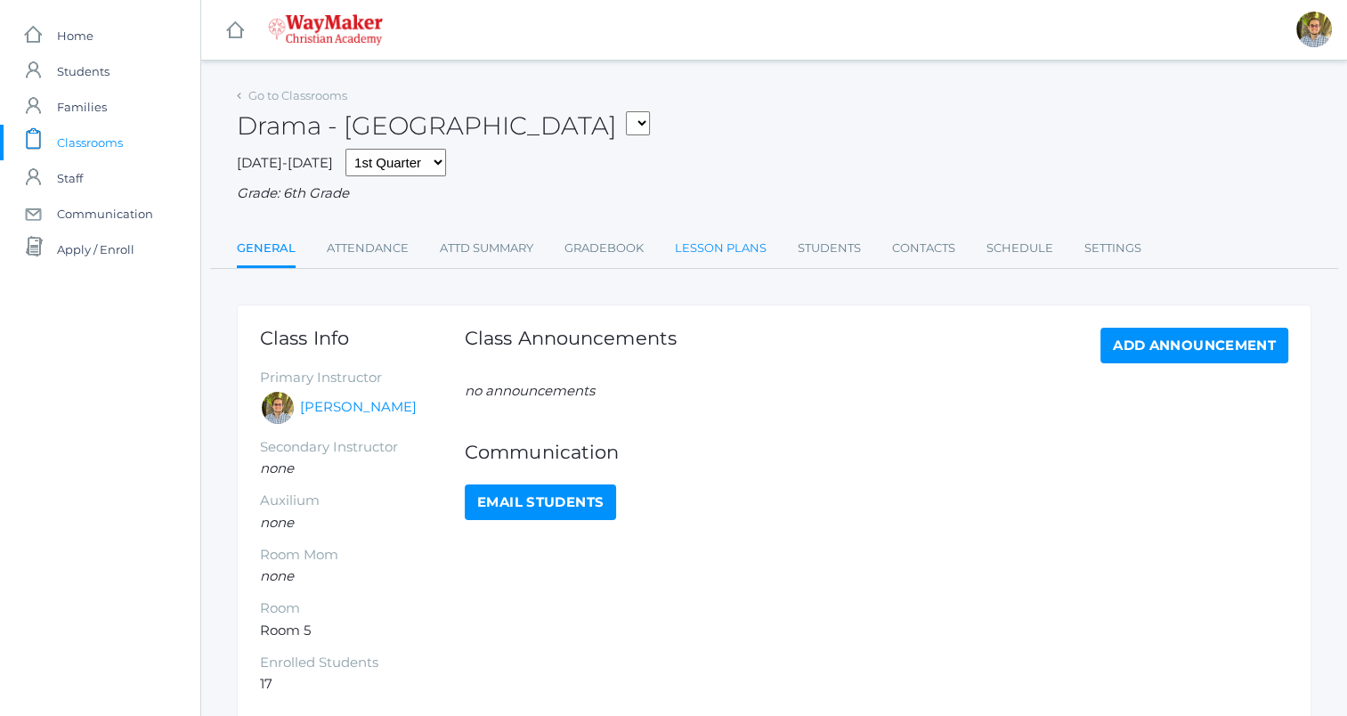
click at [710, 255] on link "Lesson Plans" at bounding box center [721, 249] width 92 height 36
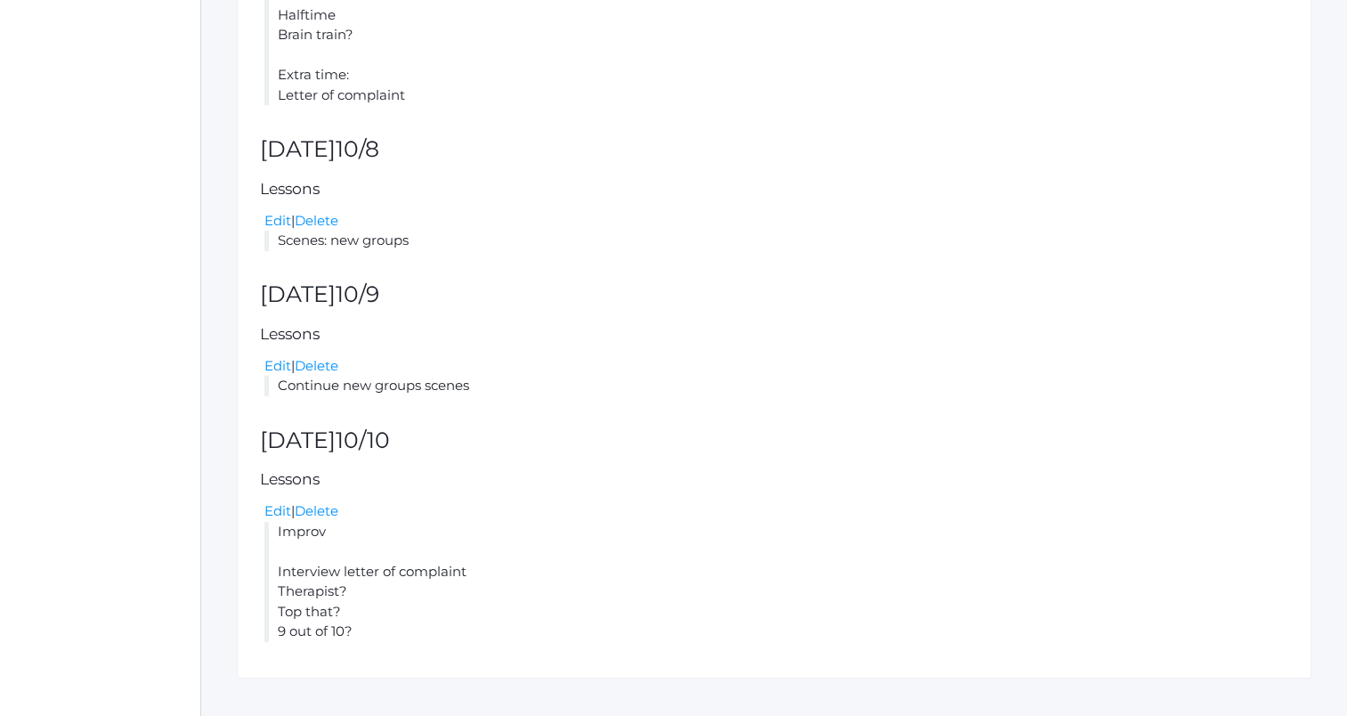
scroll to position [777, 0]
